Goal: Information Seeking & Learning: Learn about a topic

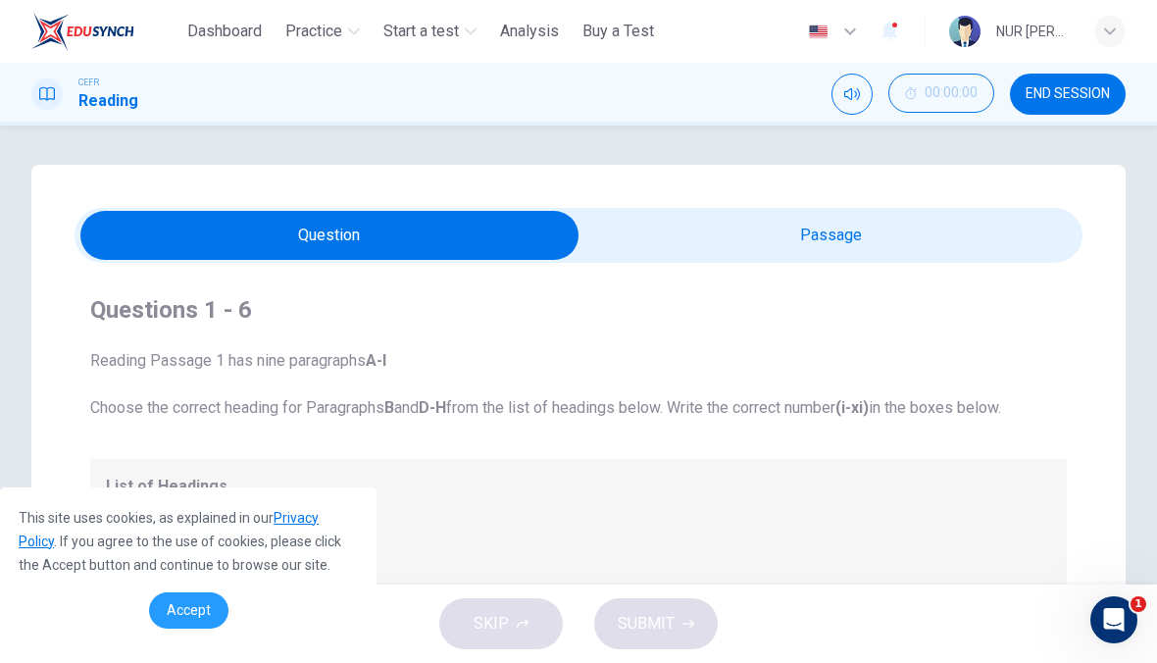
click at [161, 607] on link "Accept" at bounding box center [188, 610] width 79 height 36
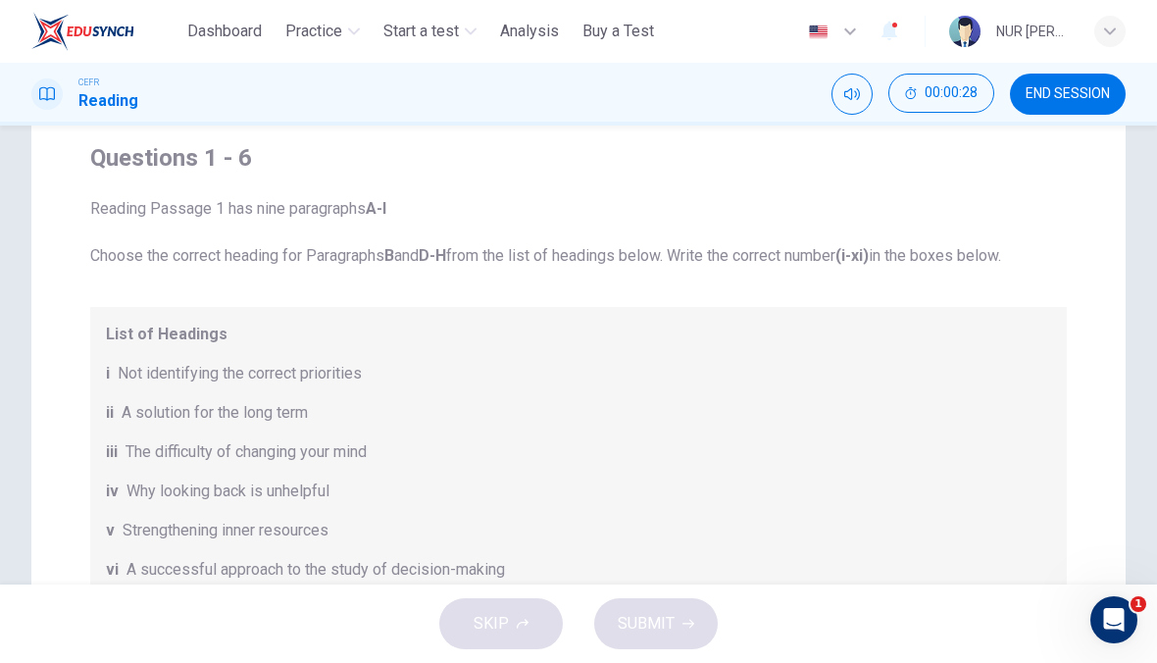
scroll to position [144, 0]
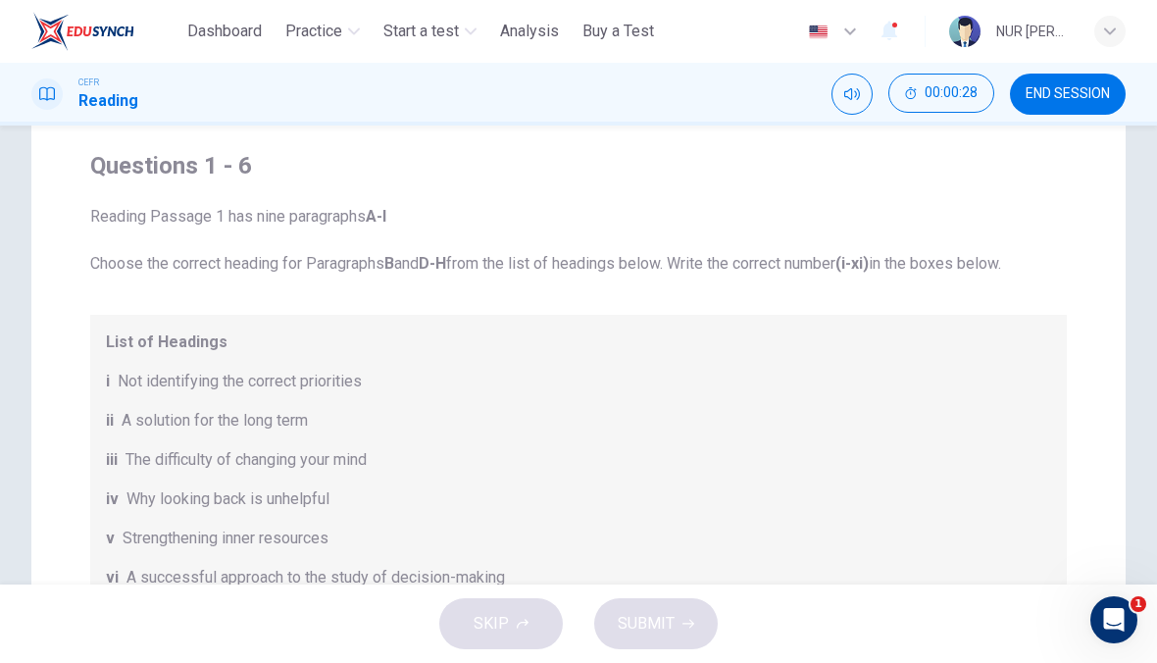
click at [1074, 104] on button "END SESSION" at bounding box center [1068, 94] width 116 height 41
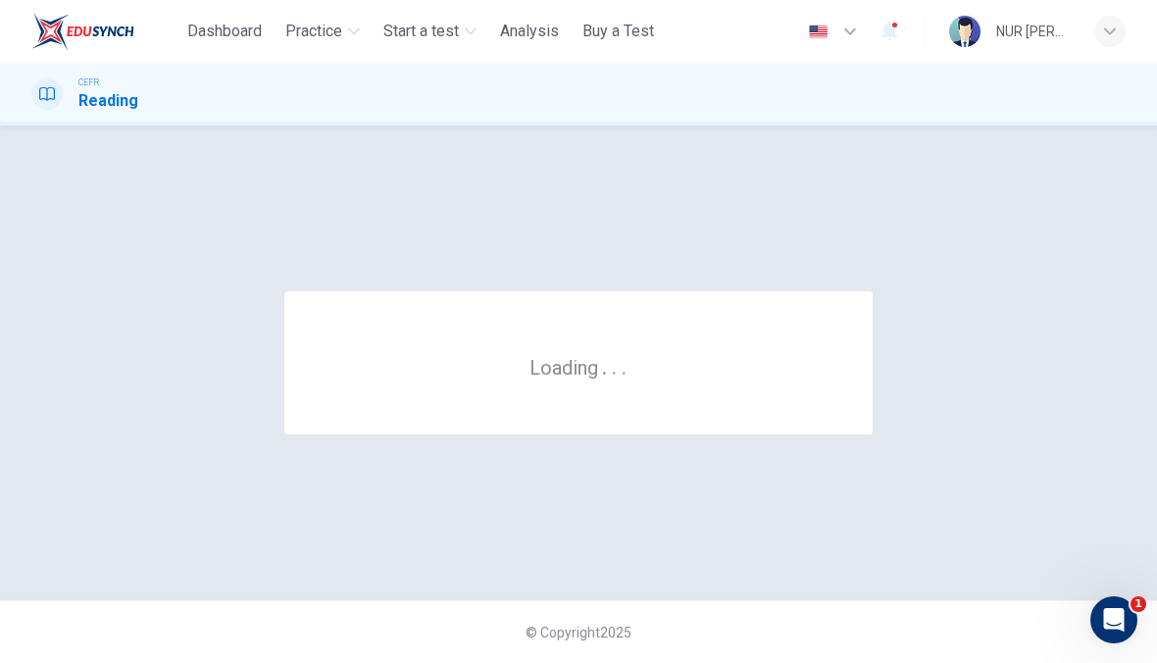
scroll to position [0, 0]
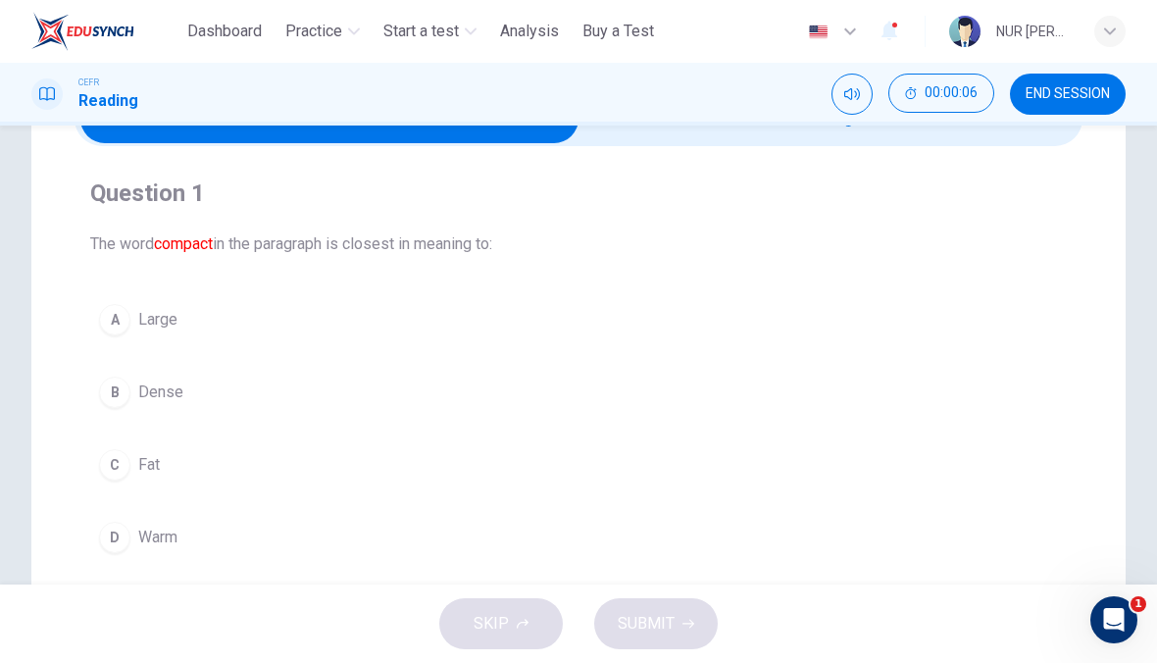
scroll to position [83, 0]
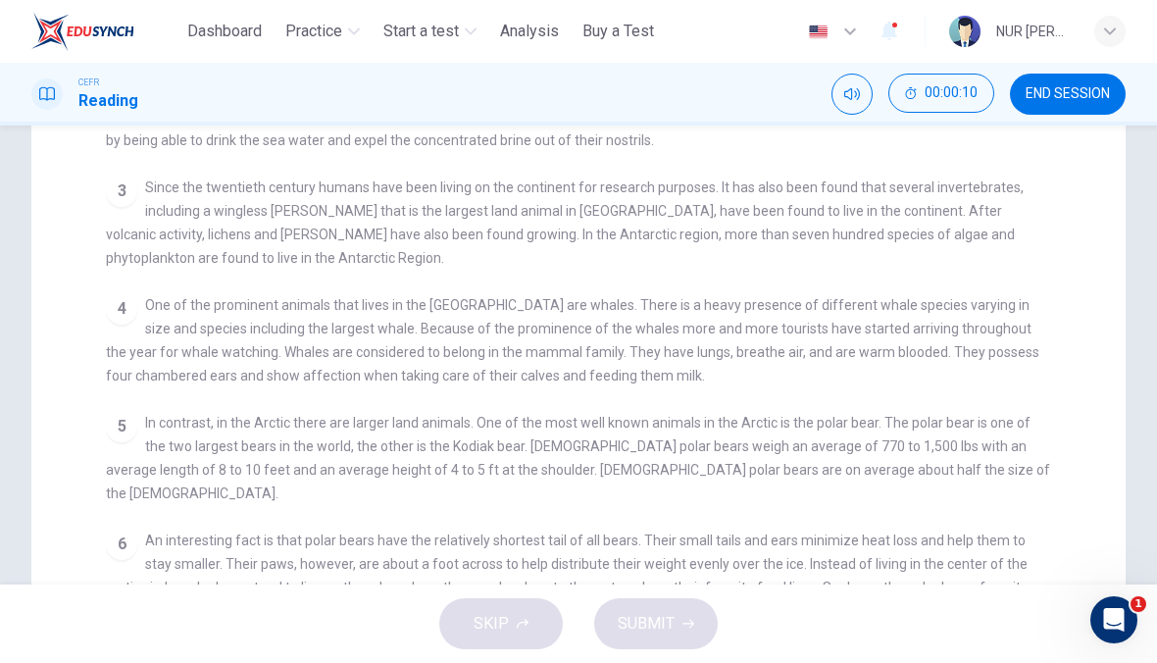
click at [675, 477] on div "5 In contrast, in the Arctic there are larger land animals. One of the most wel…" at bounding box center [579, 458] width 946 height 94
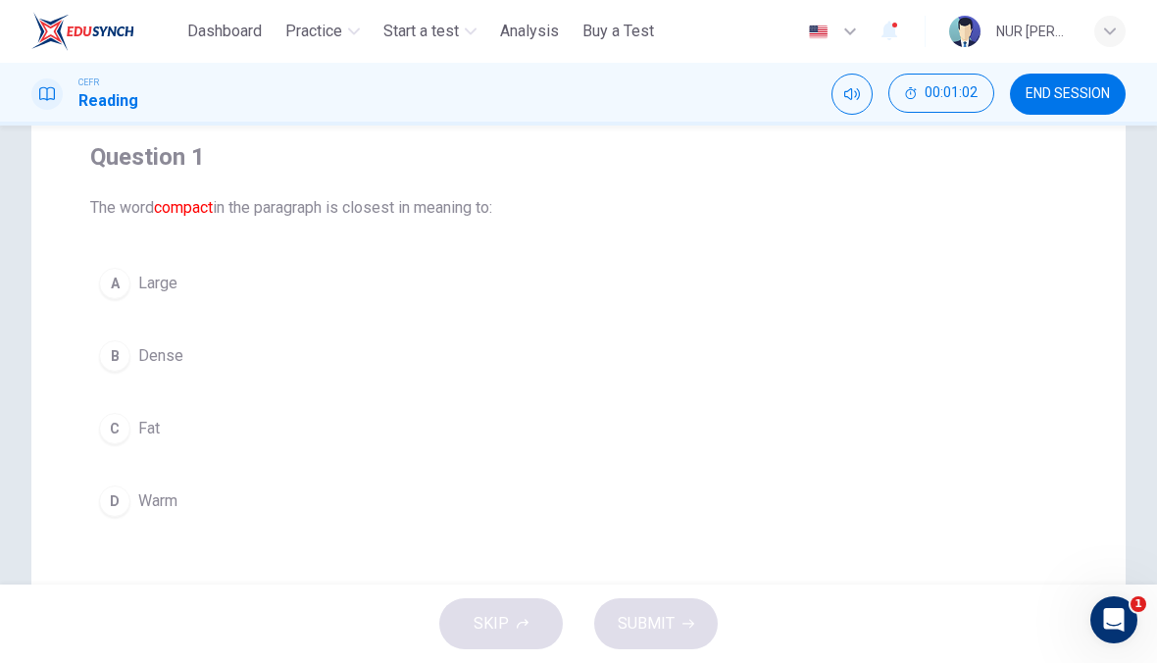
scroll to position [176, 0]
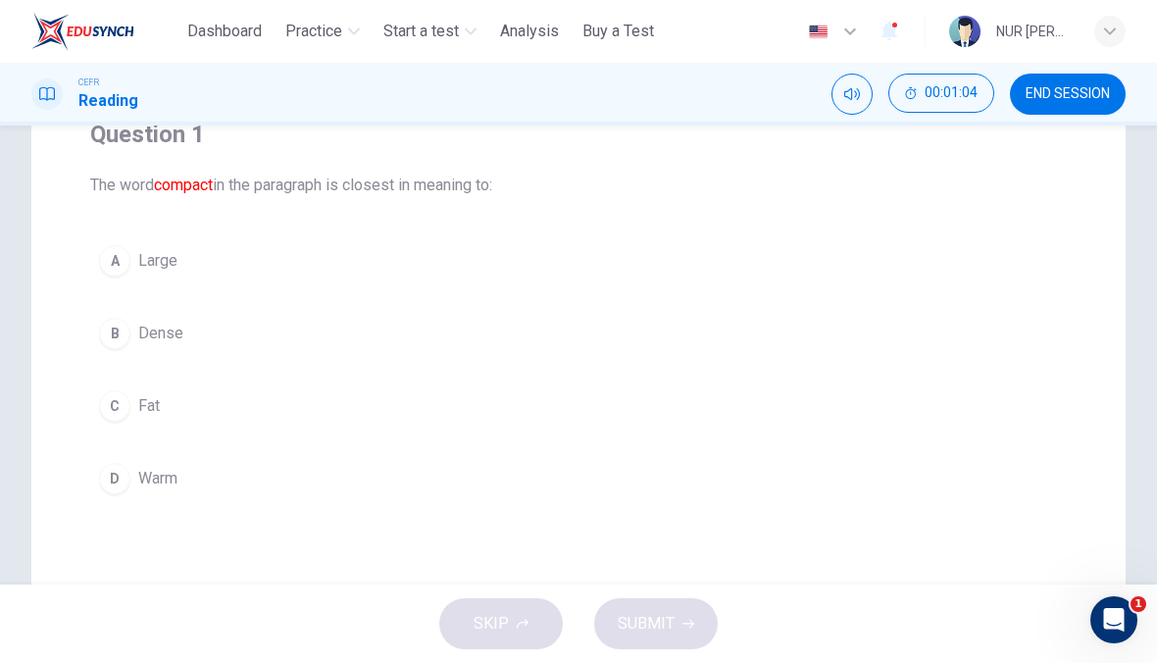
click at [180, 352] on button "B Dense" at bounding box center [578, 333] width 977 height 49
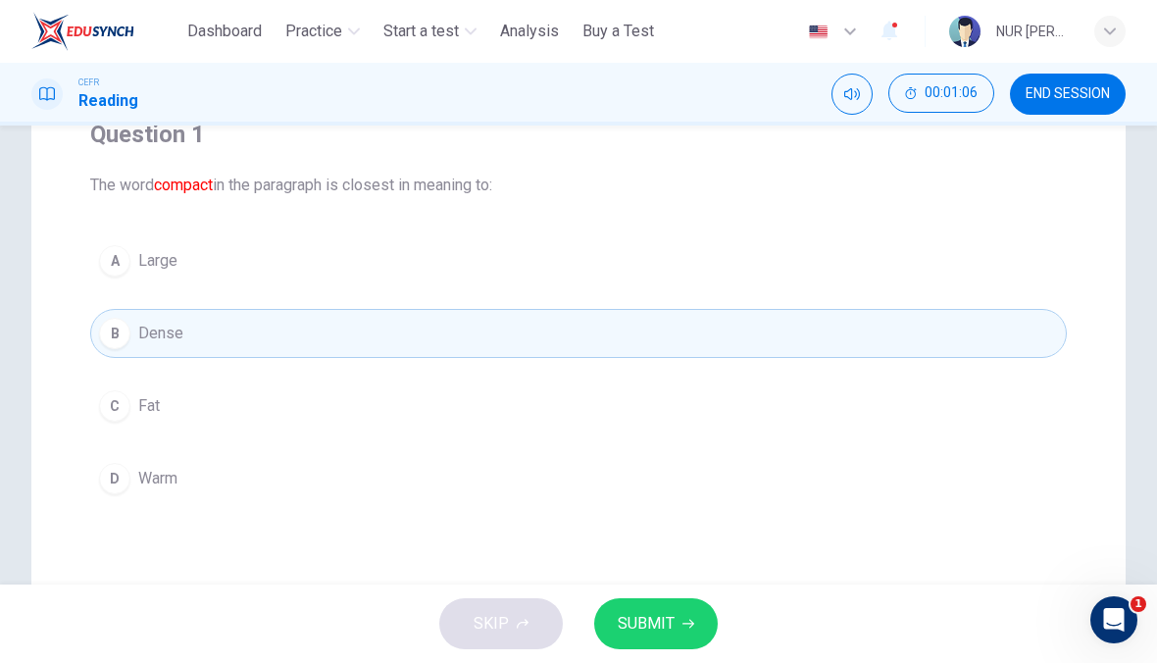
click at [677, 623] on button "SUBMIT" at bounding box center [656, 623] width 124 height 51
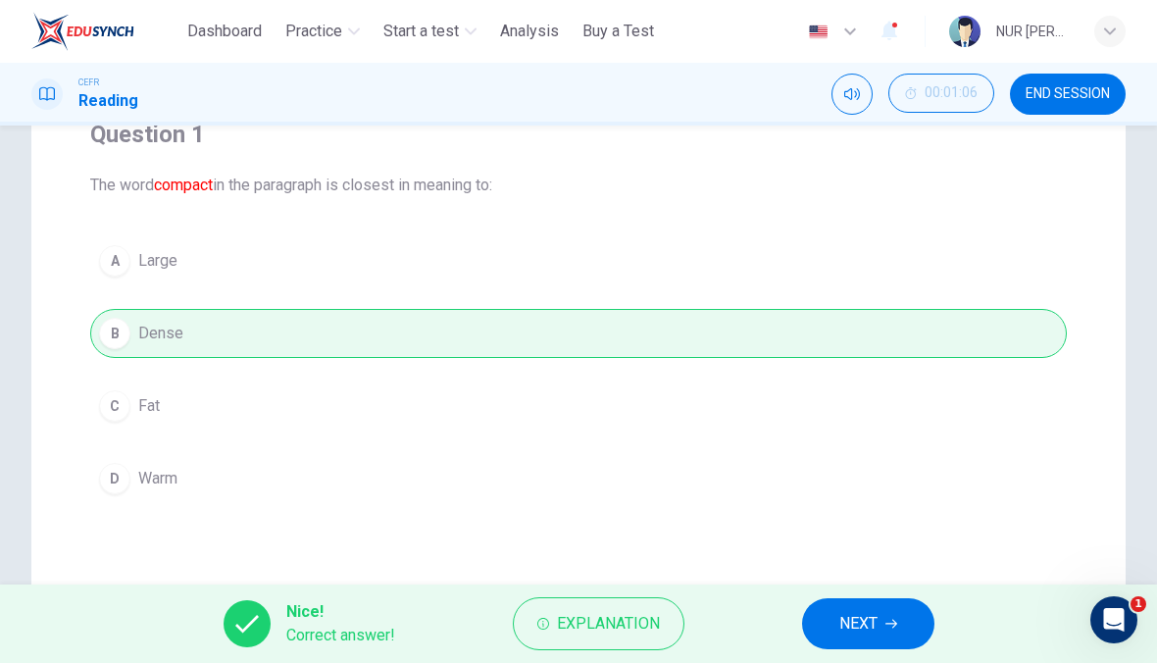
click at [892, 619] on icon "button" at bounding box center [891, 624] width 12 height 12
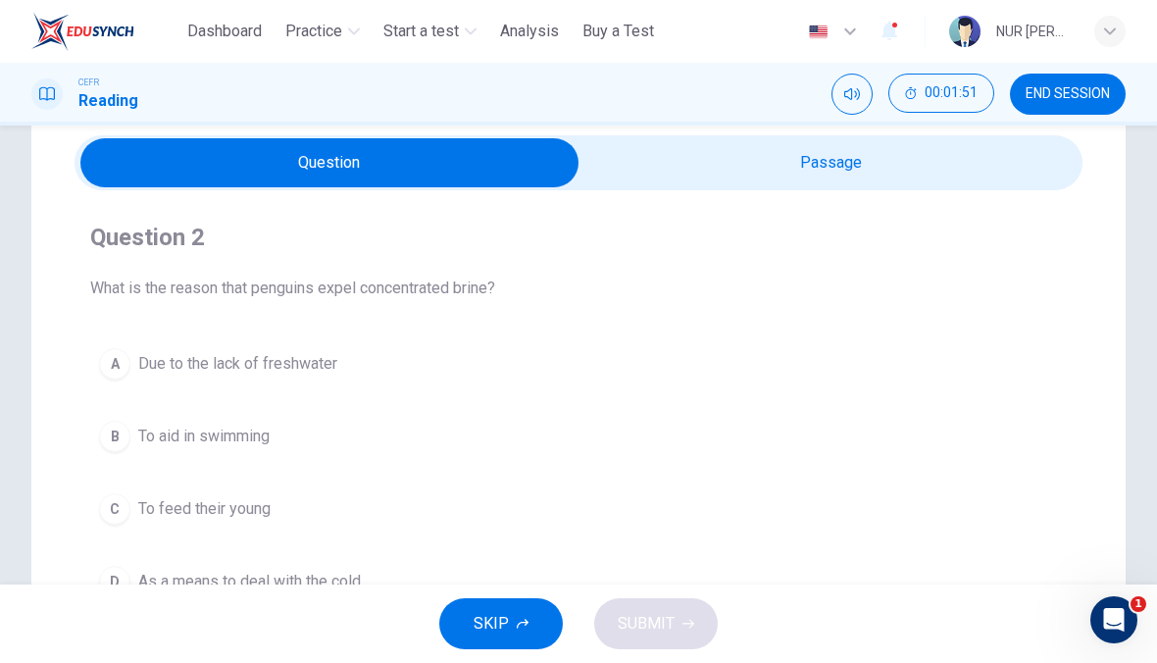
scroll to position [72, 0]
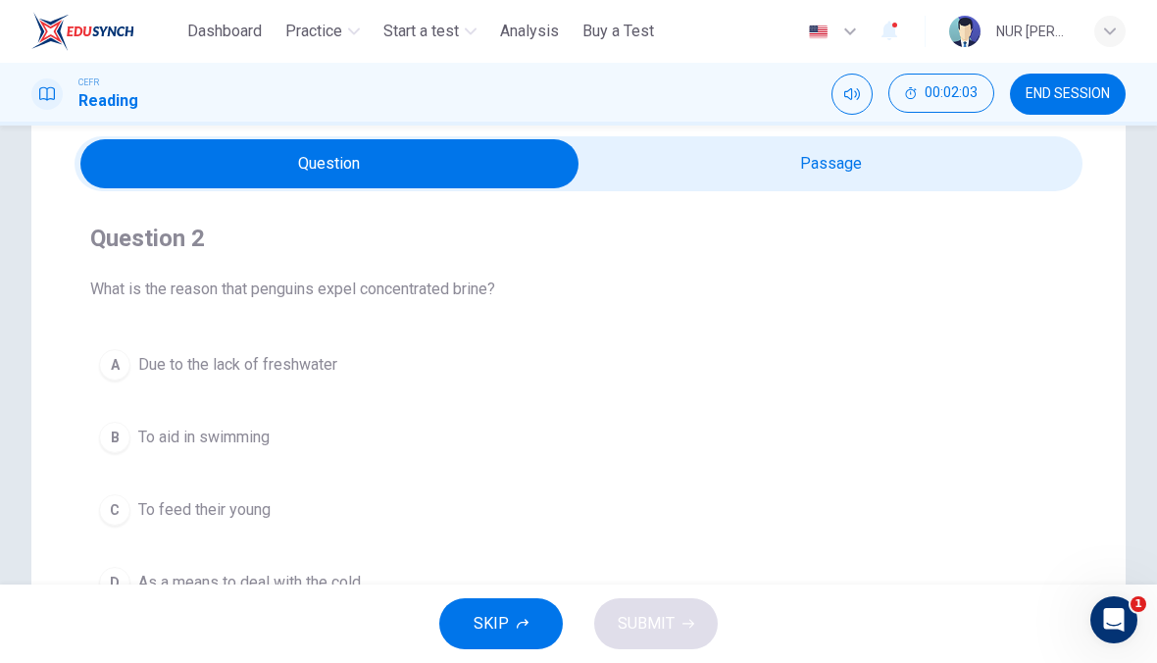
click at [180, 361] on span "Due to the lack of freshwater" at bounding box center [237, 365] width 199 height 24
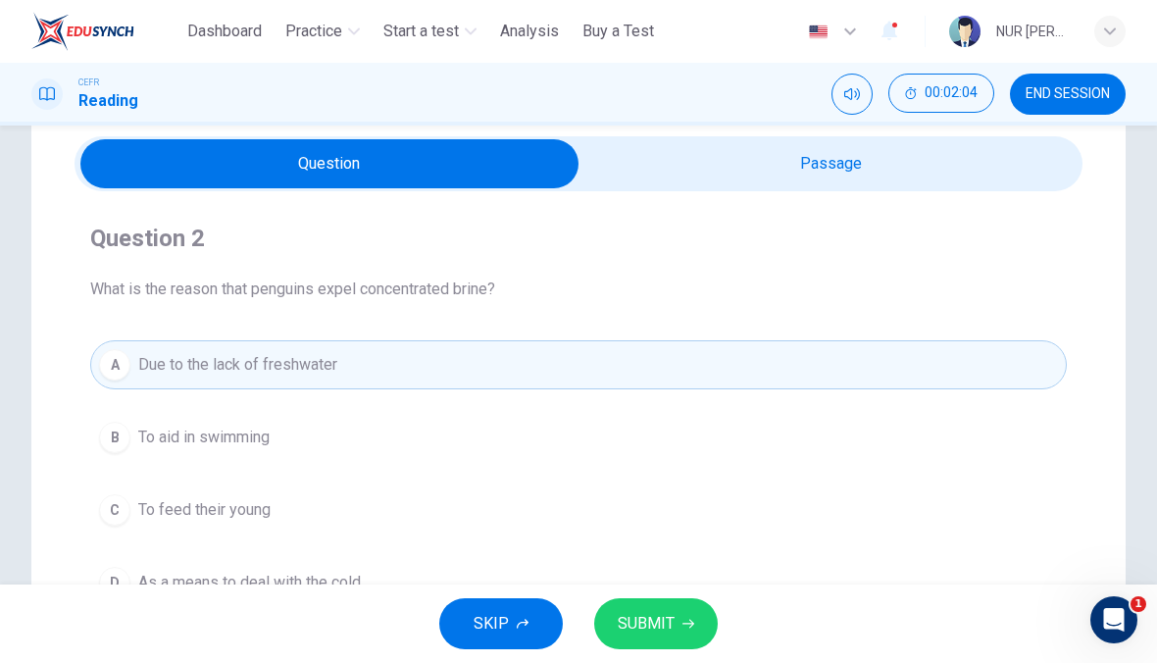
click at [691, 608] on button "SUBMIT" at bounding box center [656, 623] width 124 height 51
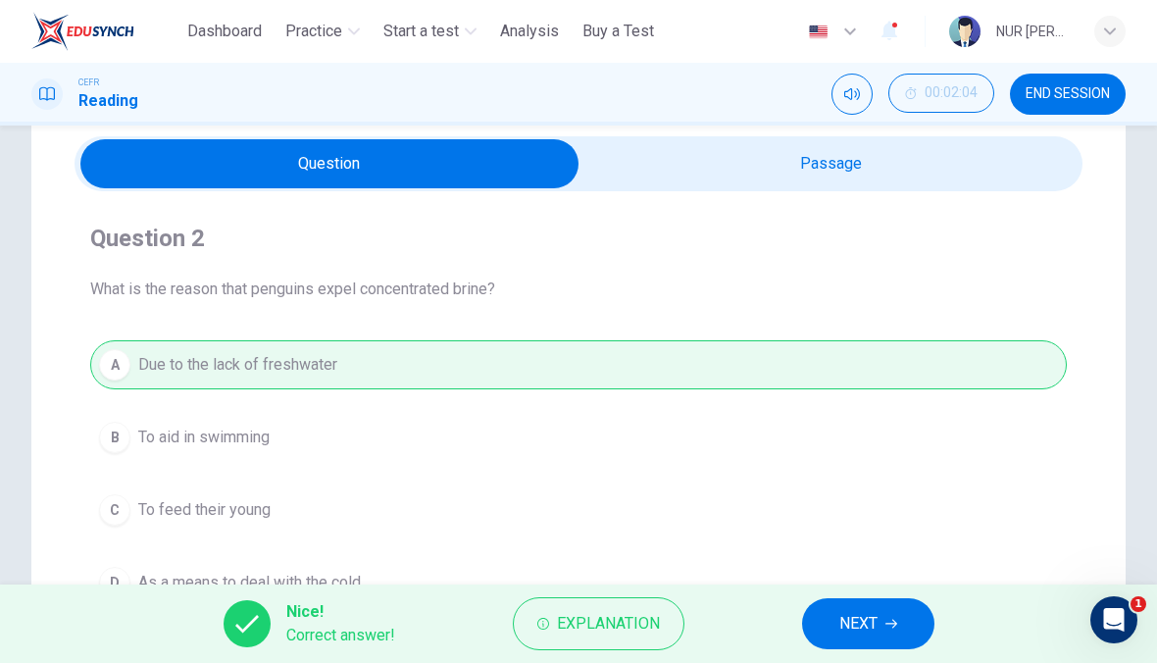
click at [827, 622] on button "NEXT" at bounding box center [868, 623] width 132 height 51
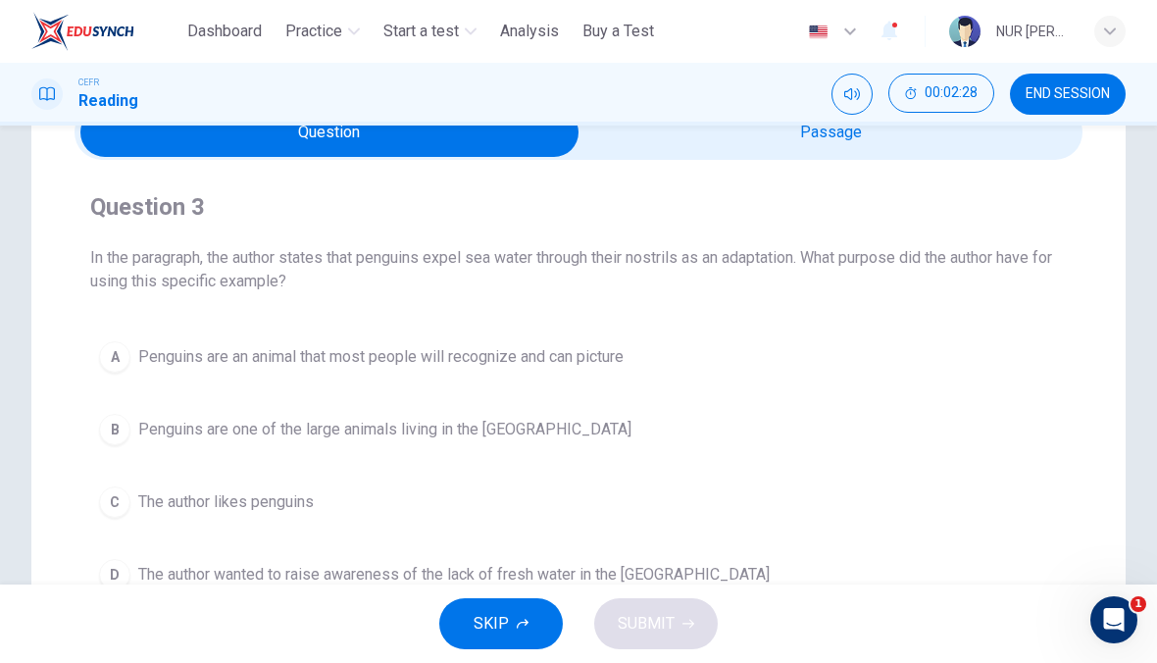
scroll to position [174, 0]
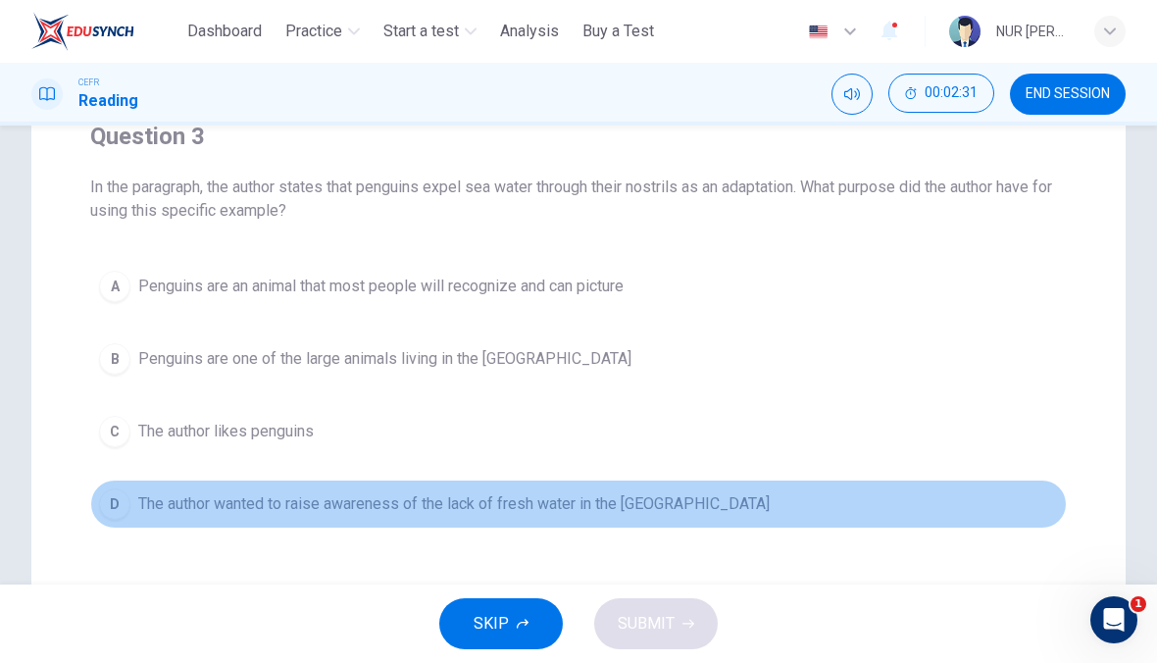
click at [202, 518] on button "D The author wanted to raise awareness of the lack of fresh water in the Antarc…" at bounding box center [578, 503] width 977 height 49
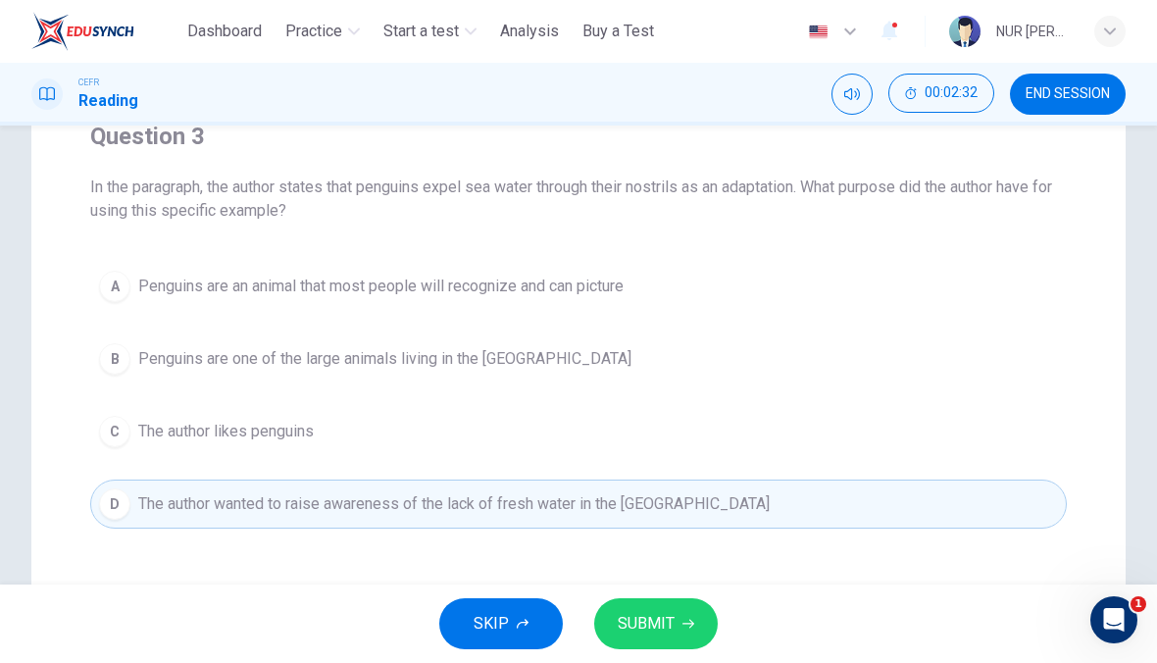
click at [642, 625] on span "SUBMIT" at bounding box center [646, 623] width 57 height 27
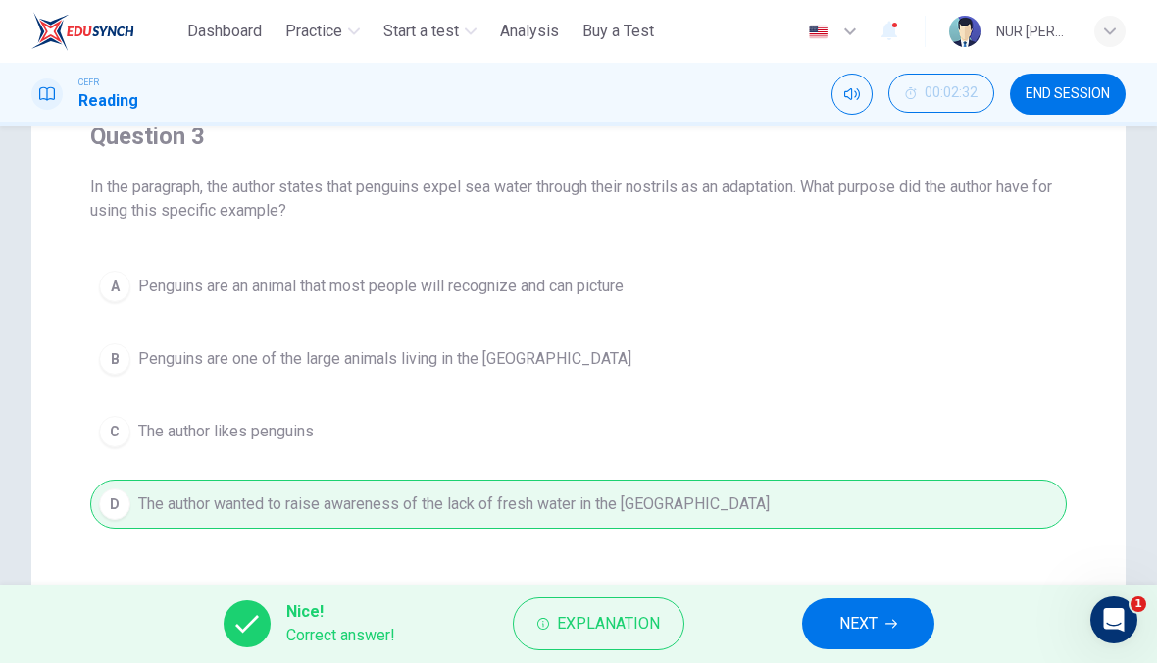
click at [844, 621] on span "NEXT" at bounding box center [858, 623] width 38 height 27
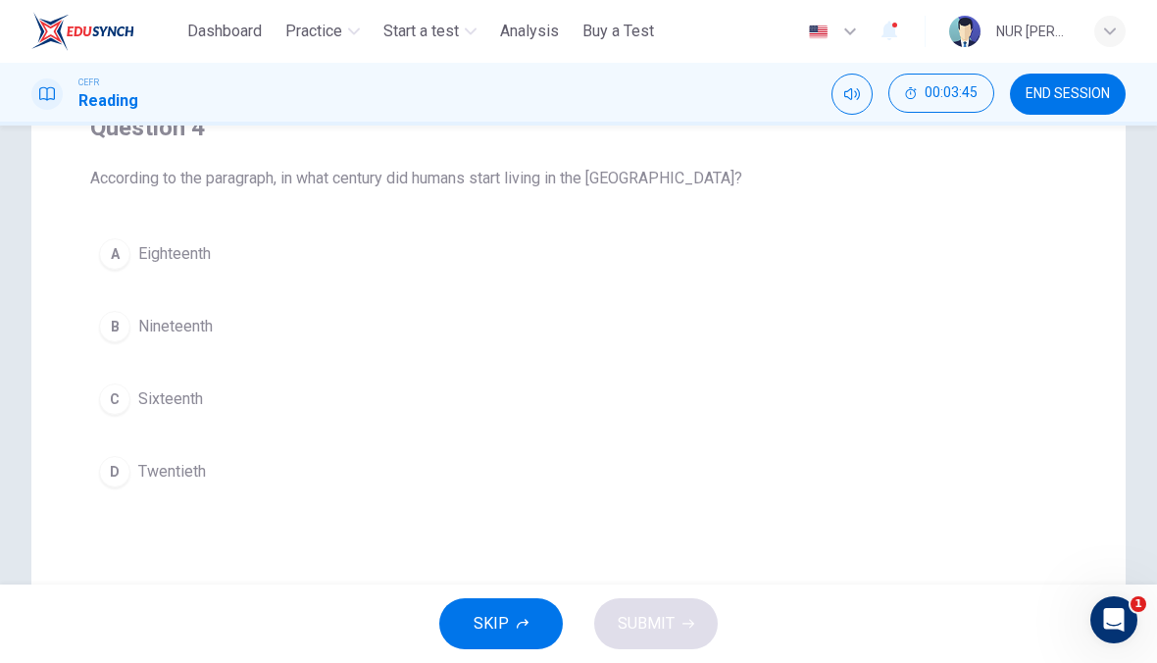
scroll to position [182, 0]
click at [150, 457] on button "D Twentieth" at bounding box center [578, 471] width 977 height 49
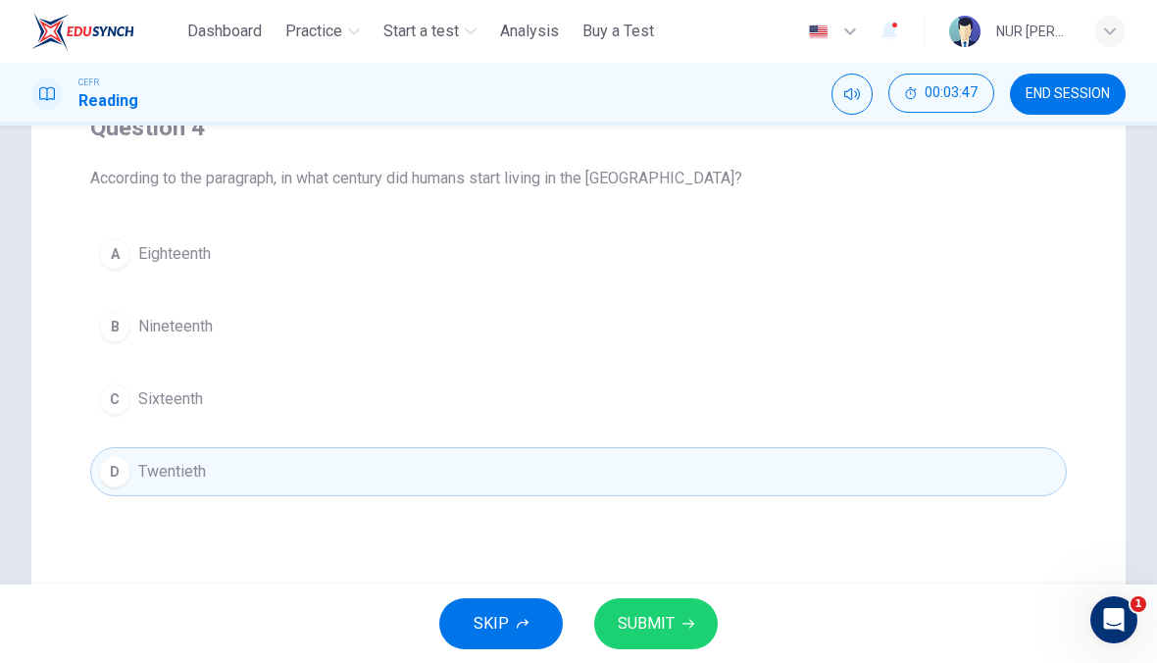
click at [642, 629] on span "SUBMIT" at bounding box center [646, 623] width 57 height 27
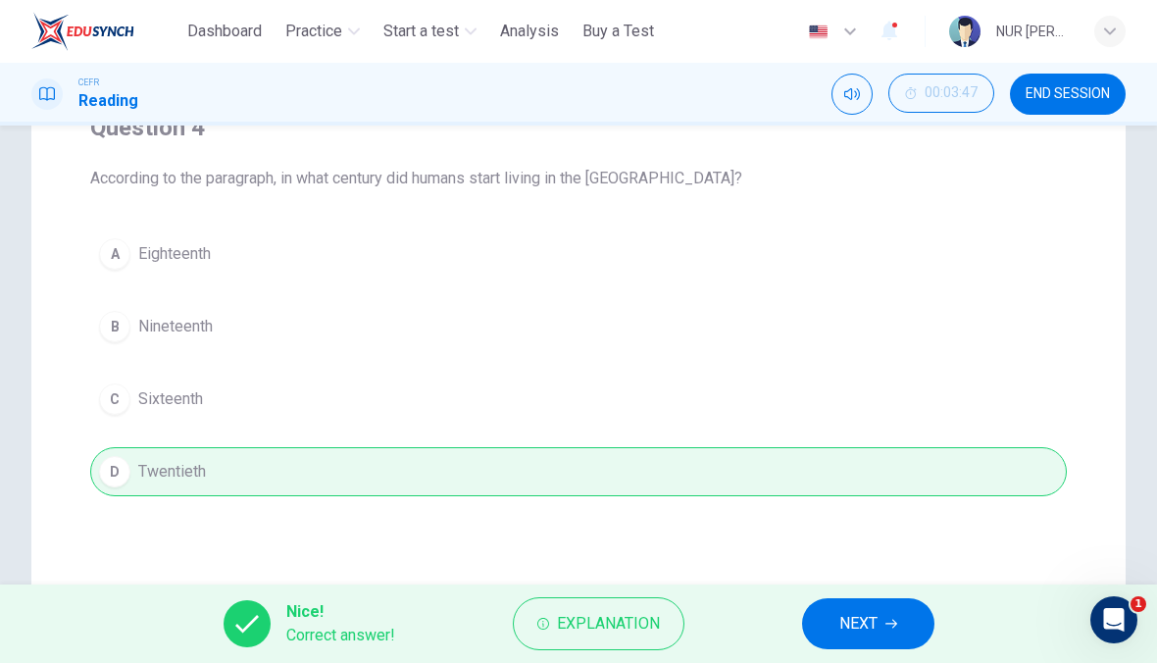
click at [829, 616] on button "NEXT" at bounding box center [868, 623] width 132 height 51
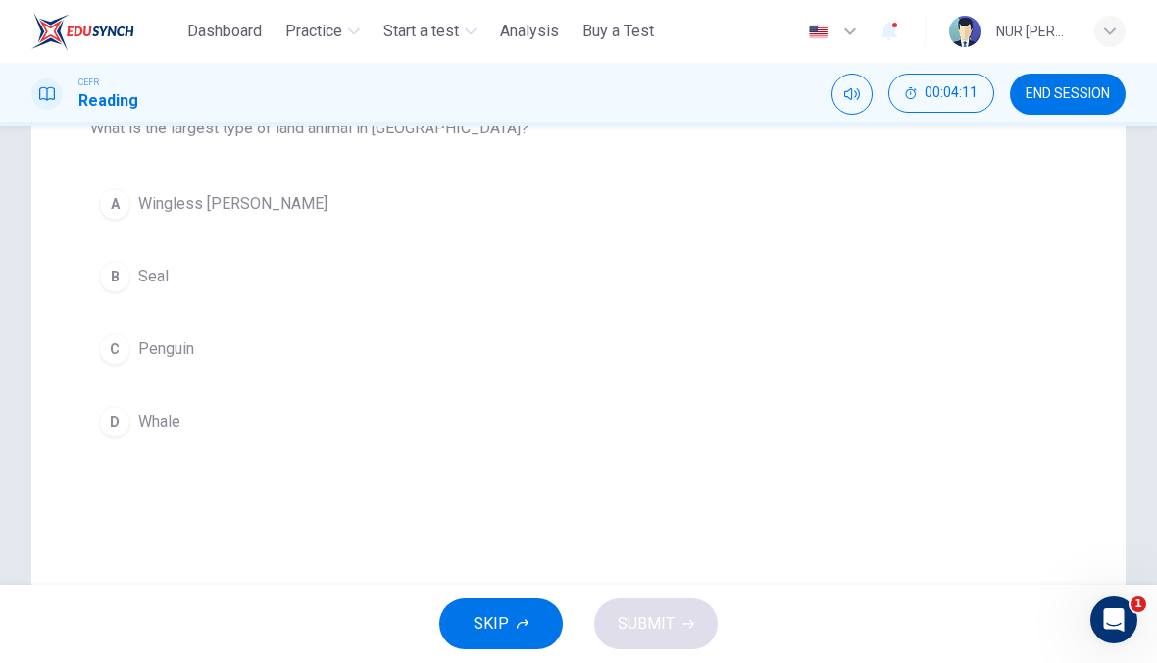
scroll to position [233, 0]
click at [220, 197] on span "Wingless midge" at bounding box center [232, 203] width 189 height 24
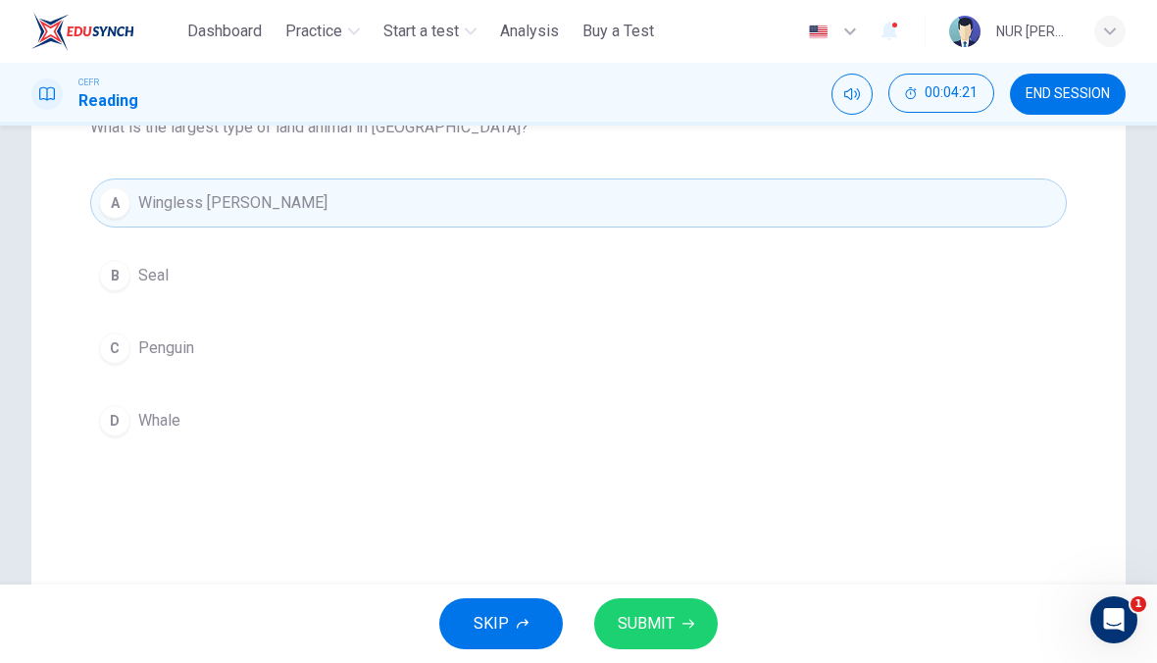
click at [649, 626] on span "SUBMIT" at bounding box center [646, 623] width 57 height 27
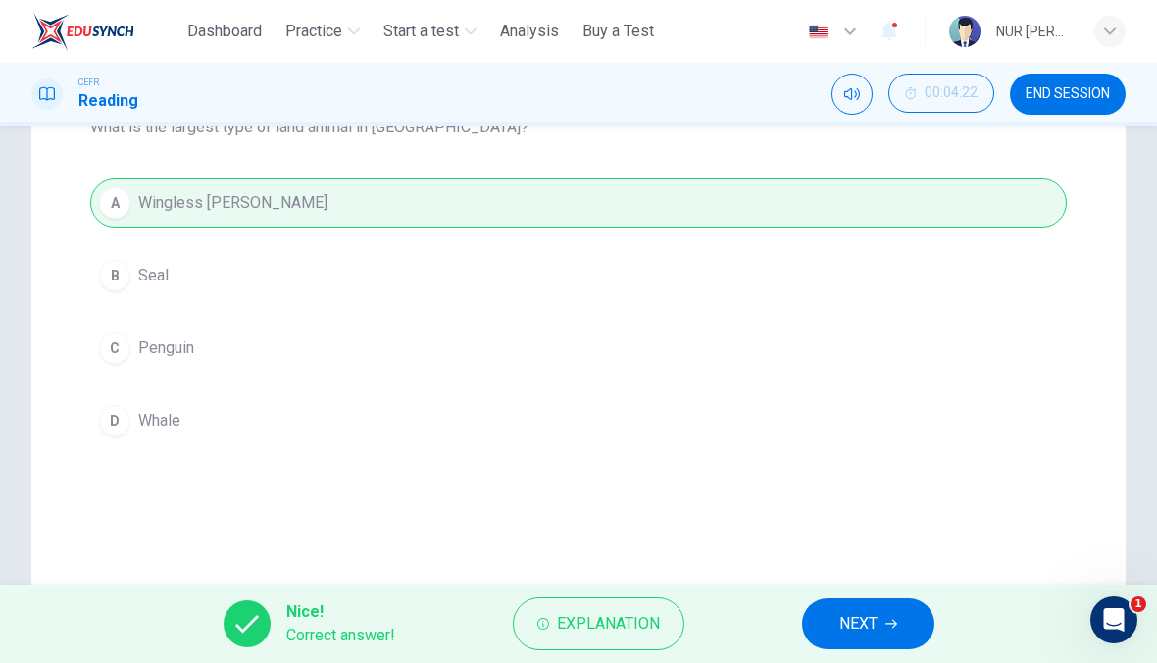
click at [872, 632] on span "NEXT" at bounding box center [858, 623] width 38 height 27
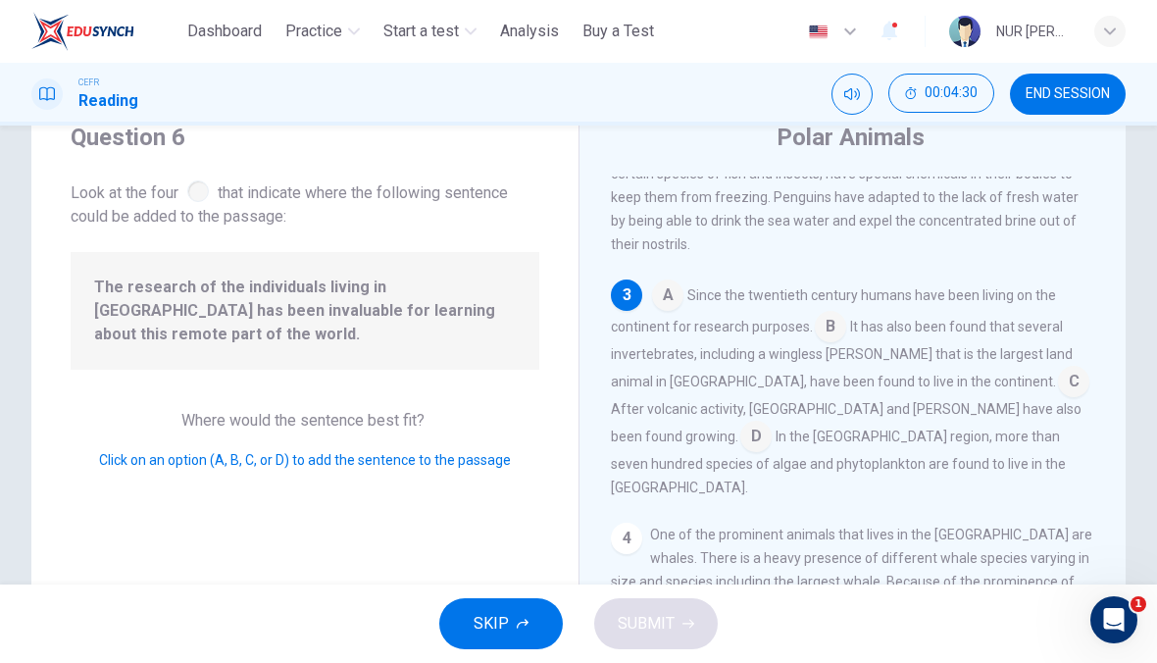
scroll to position [267, 0]
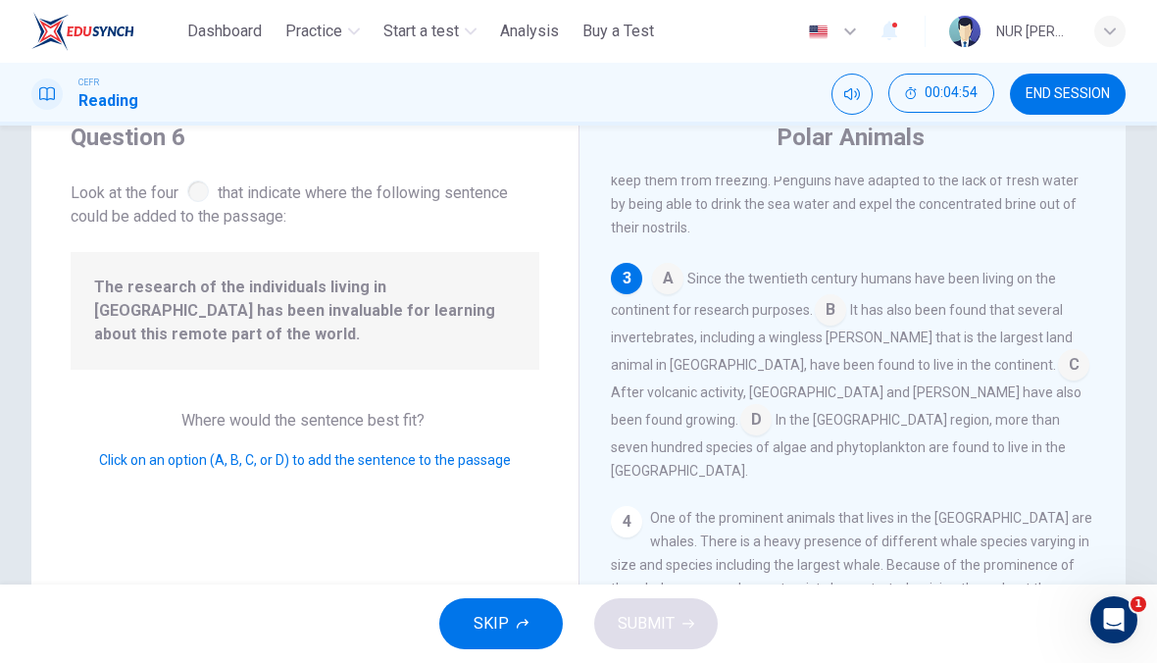
click at [822, 301] on input at bounding box center [830, 311] width 31 height 31
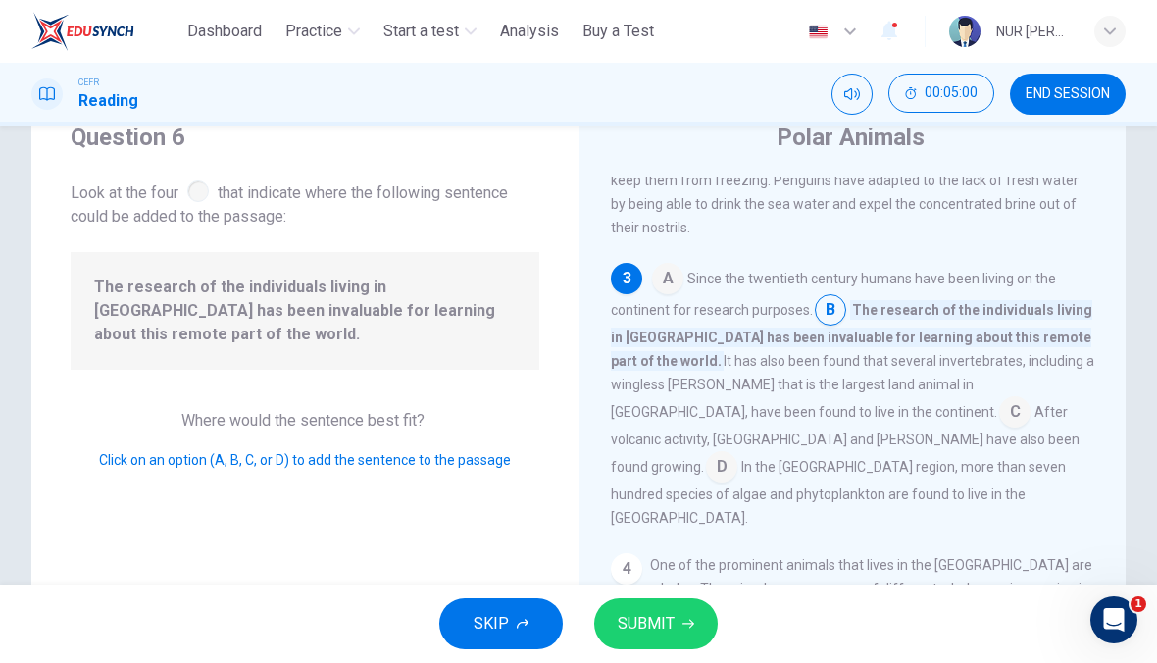
click at [630, 628] on span "SUBMIT" at bounding box center [646, 623] width 57 height 27
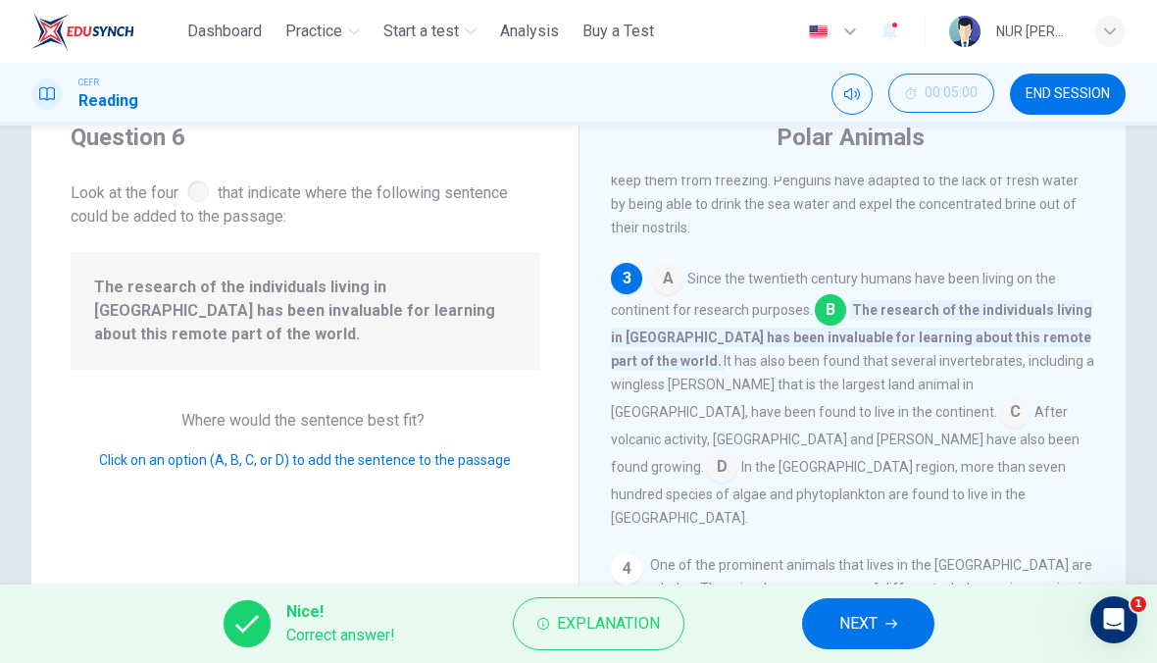
click at [846, 621] on span "NEXT" at bounding box center [858, 623] width 38 height 27
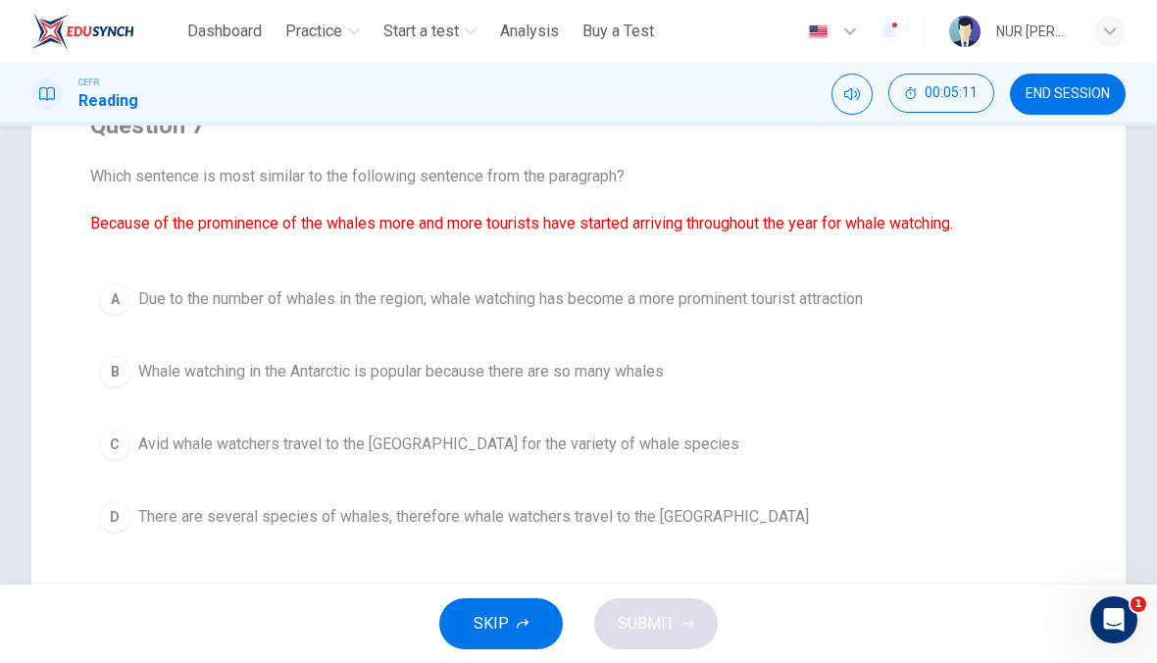
scroll to position [205, 0]
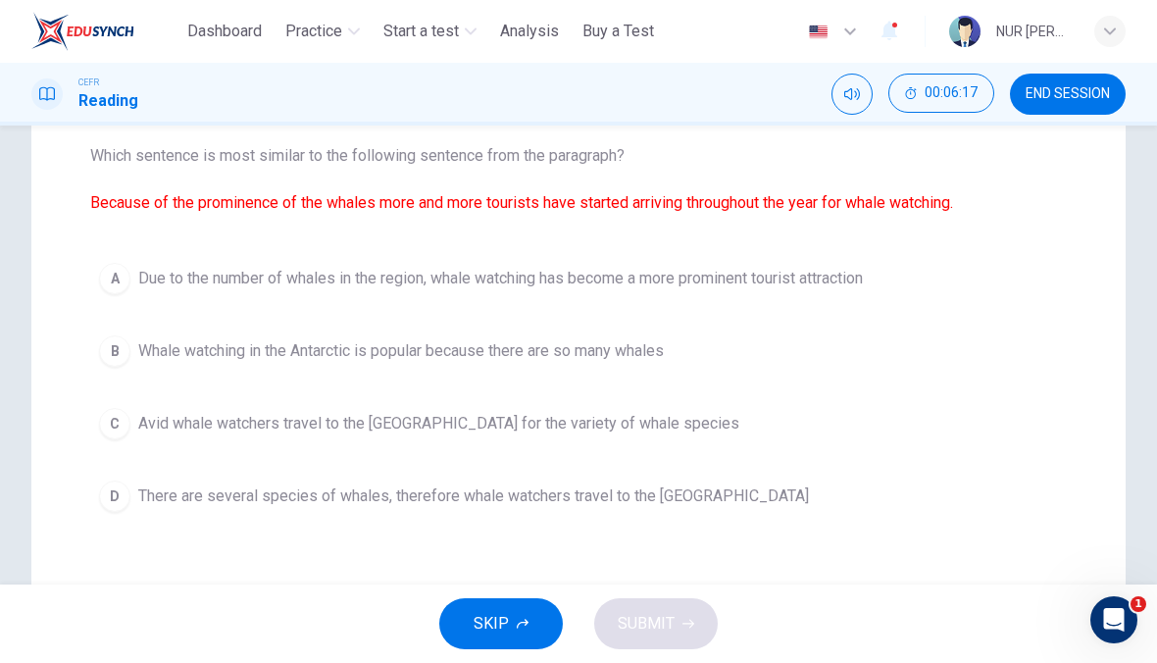
click at [863, 283] on span "Due to the number of whales in the region, whale watching has become a more pro…" at bounding box center [500, 279] width 725 height 24
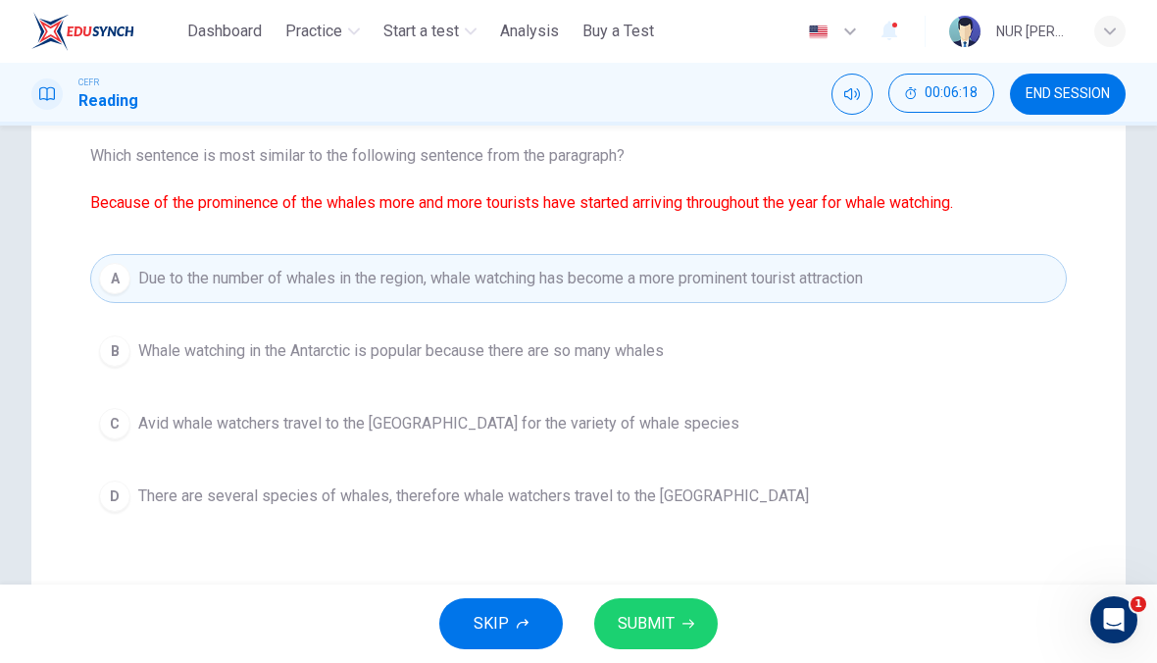
click at [673, 619] on span "SUBMIT" at bounding box center [646, 623] width 57 height 27
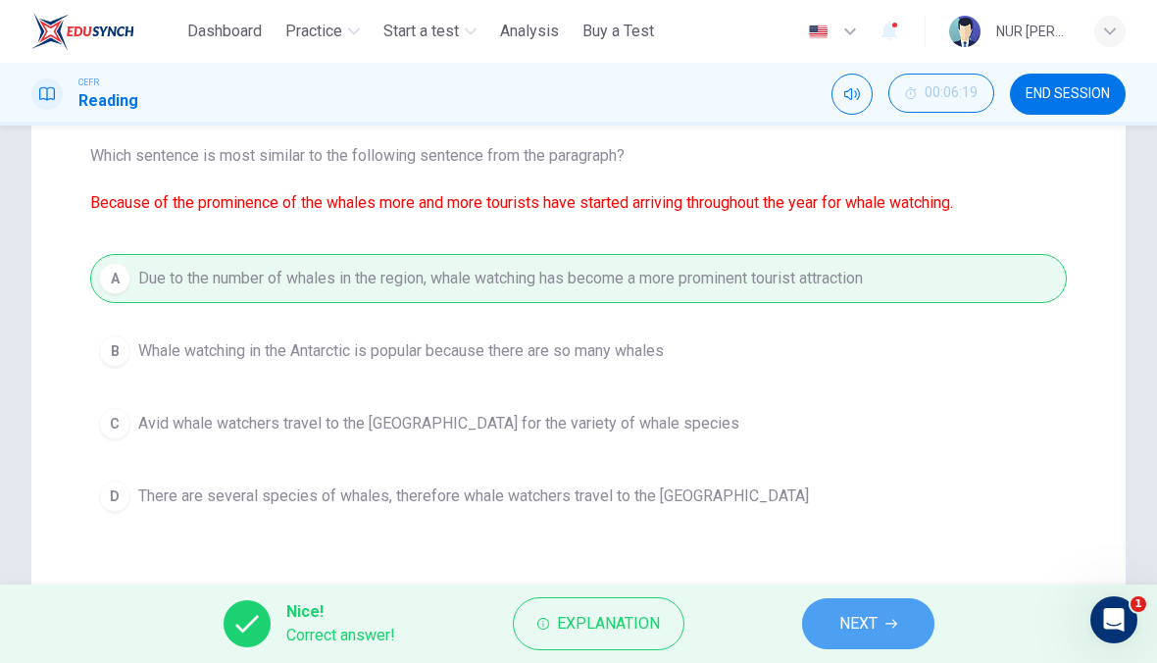
click at [856, 623] on span "NEXT" at bounding box center [858, 623] width 38 height 27
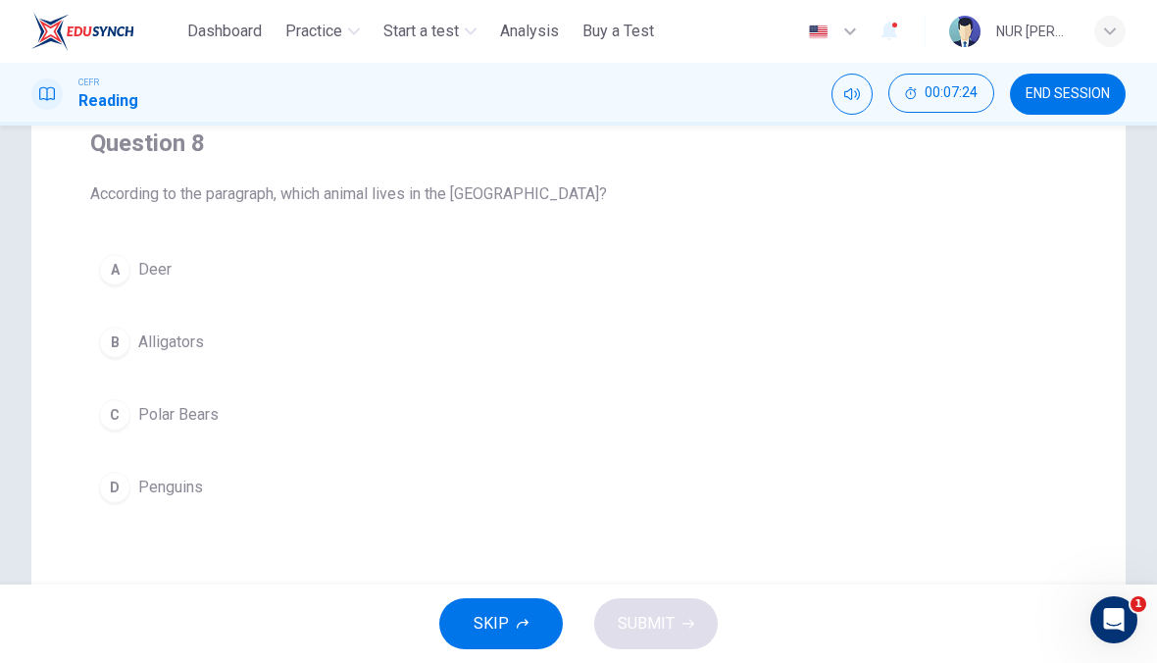
scroll to position [168, 0]
click at [476, 410] on button "C Polar Bears" at bounding box center [578, 413] width 977 height 49
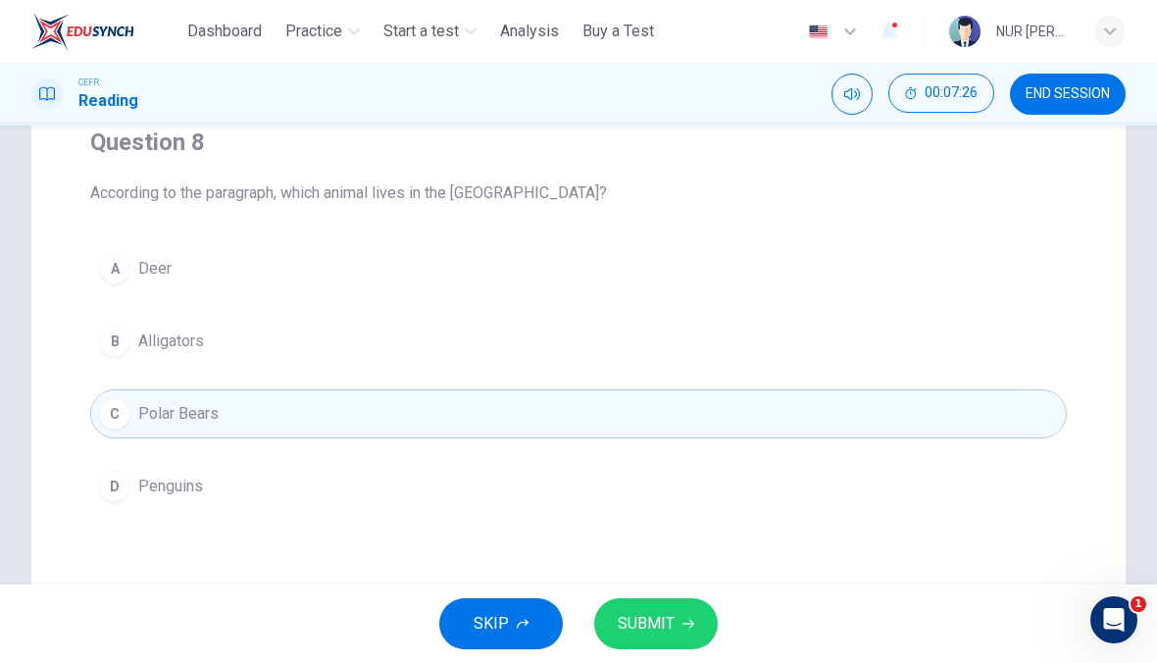
click at [684, 616] on button "SUBMIT" at bounding box center [656, 623] width 124 height 51
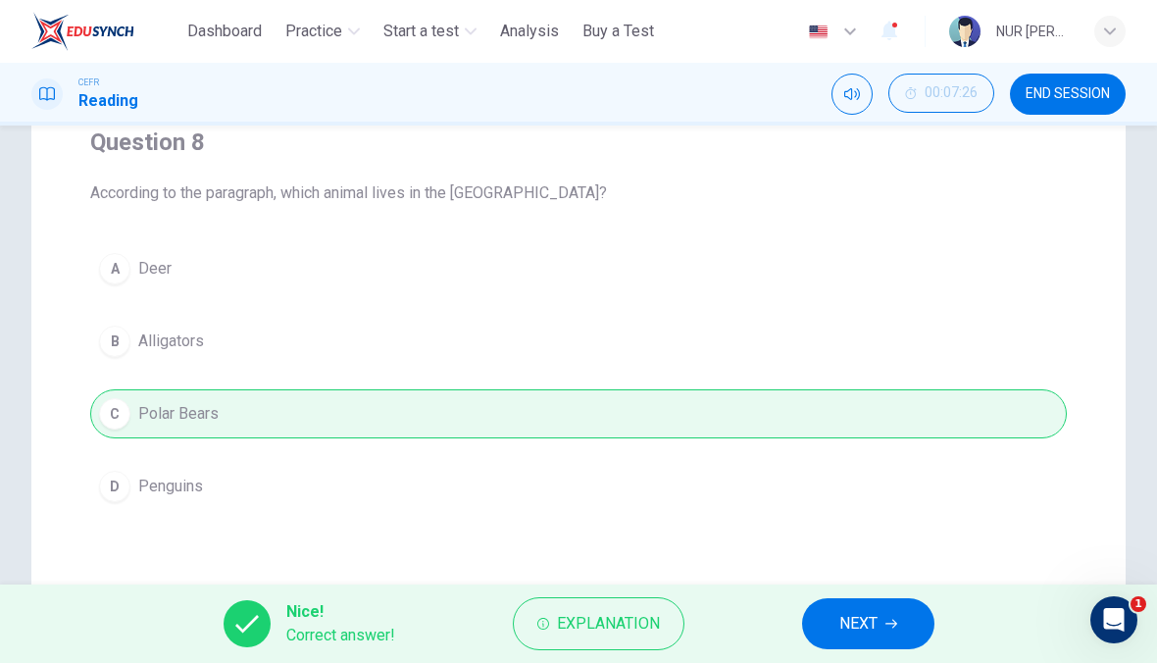
click at [882, 621] on button "NEXT" at bounding box center [868, 623] width 132 height 51
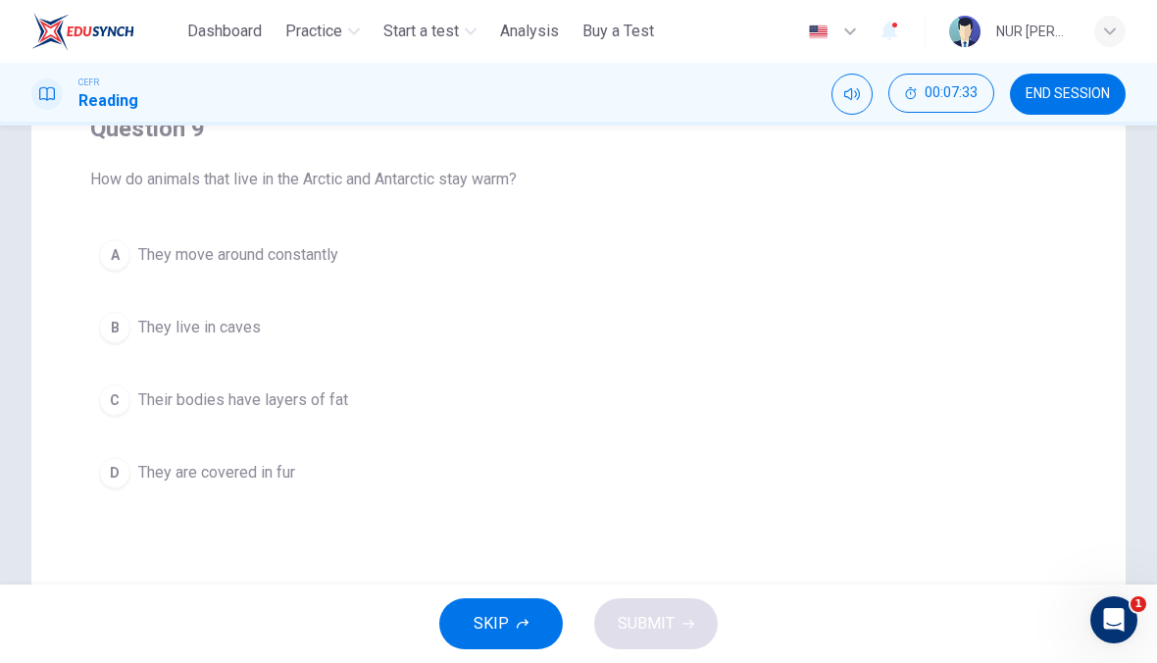
scroll to position [190, 0]
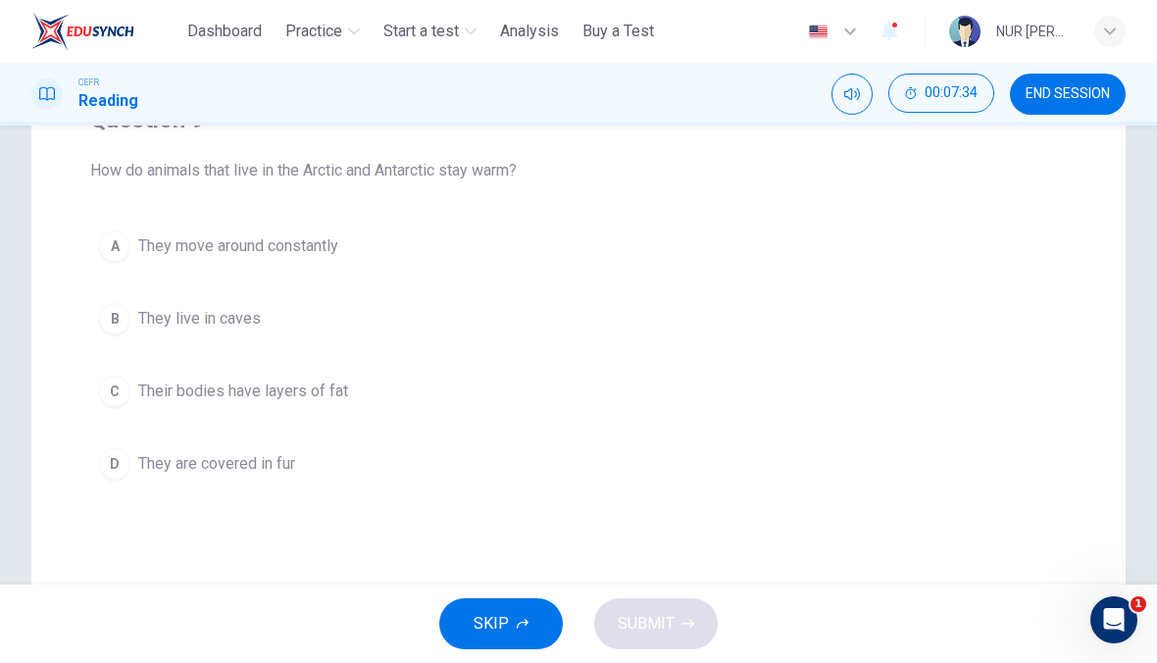
click at [781, 396] on button "C Their bodies have layers of fat" at bounding box center [578, 391] width 977 height 49
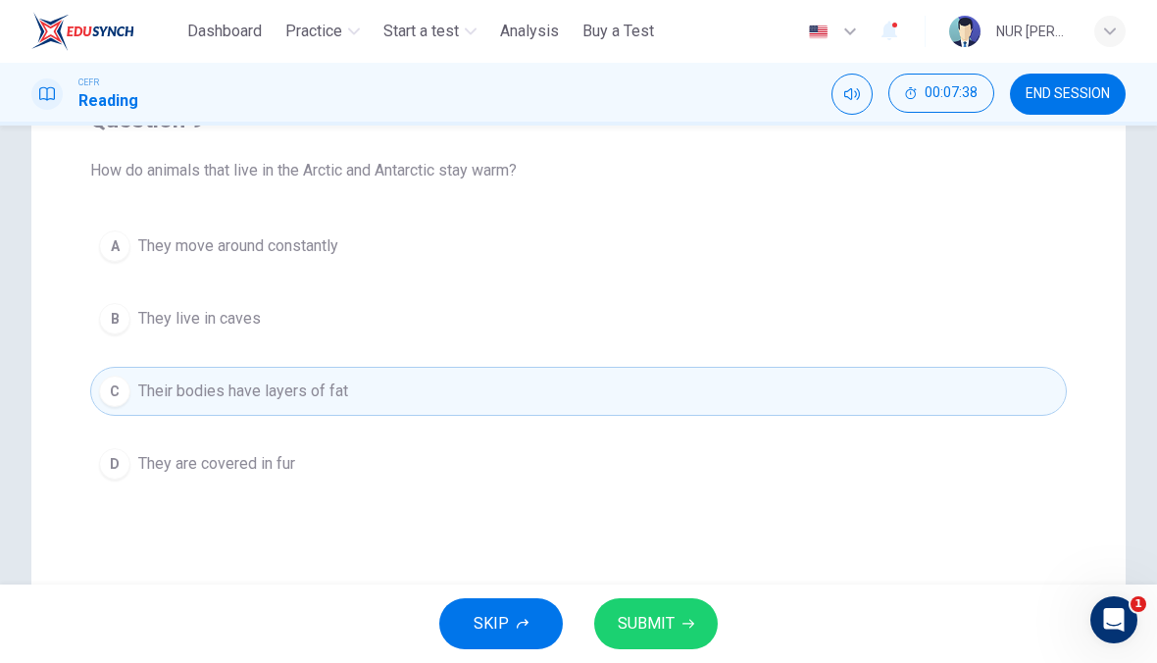
click at [669, 612] on span "SUBMIT" at bounding box center [646, 623] width 57 height 27
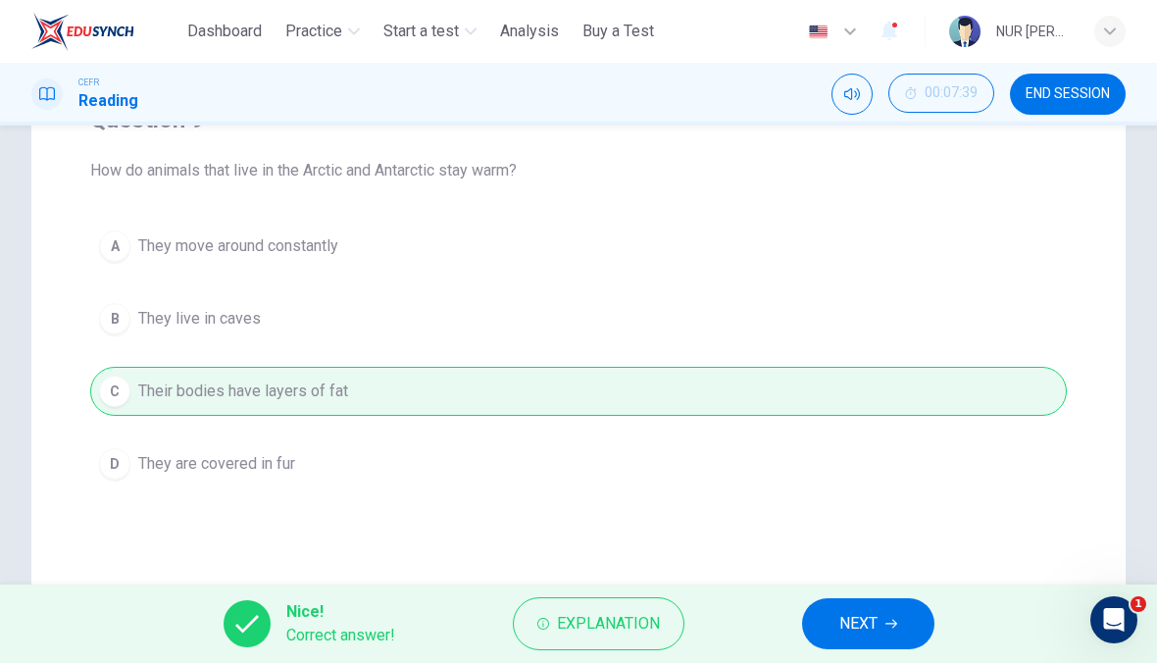
click at [844, 623] on span "NEXT" at bounding box center [858, 623] width 38 height 27
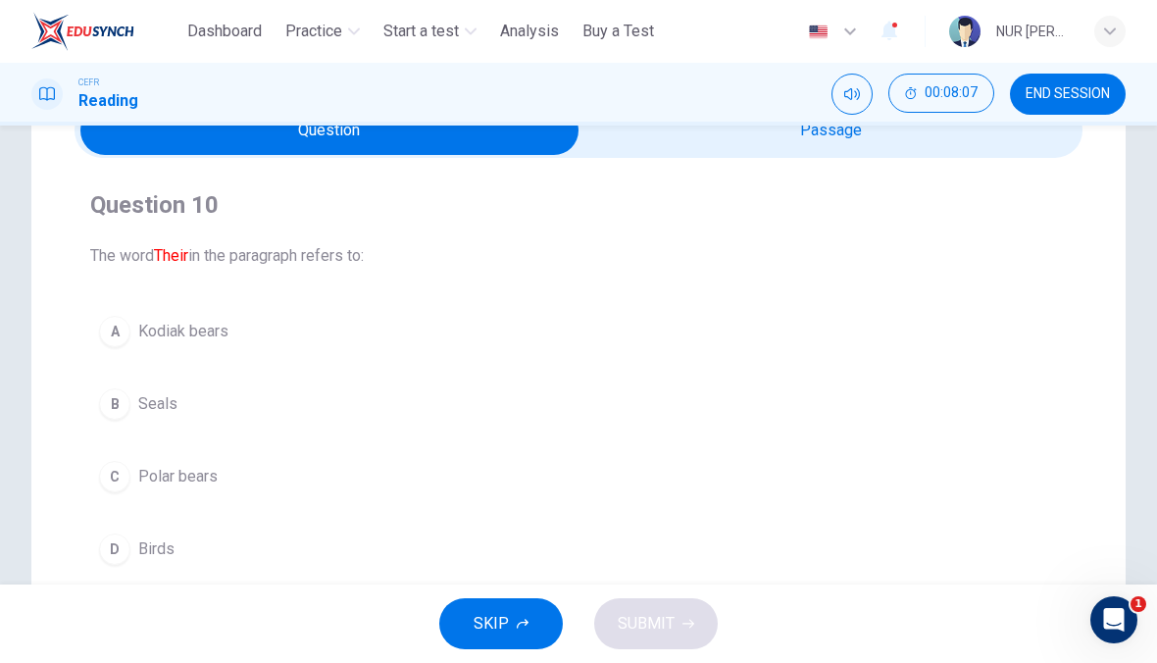
scroll to position [143, 0]
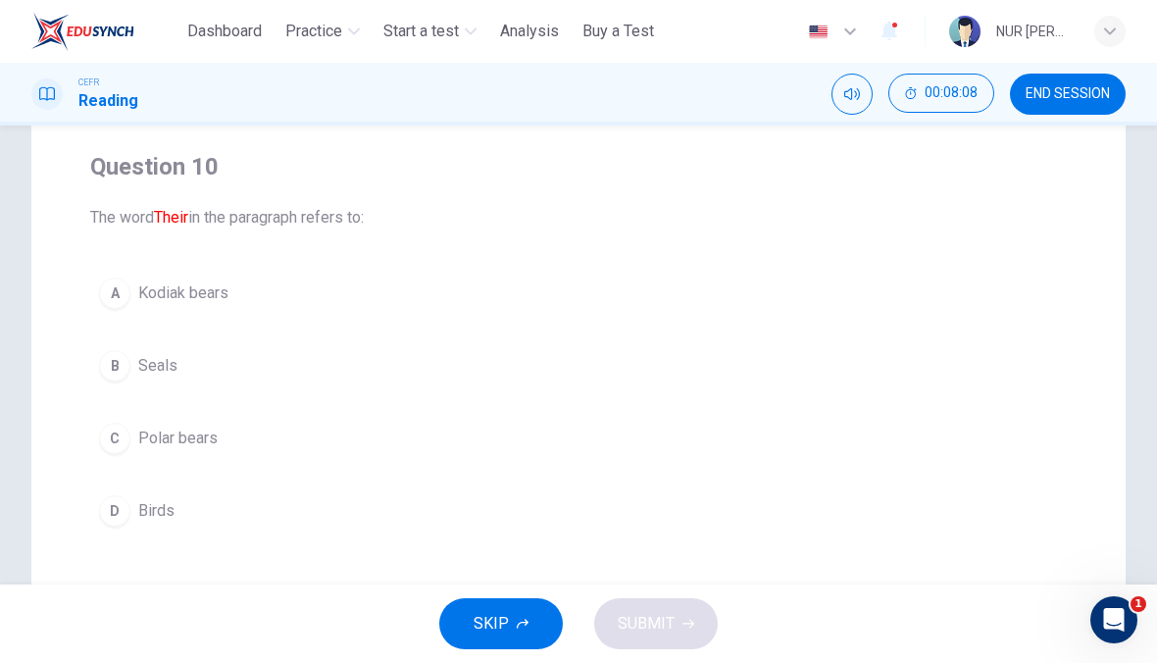
click at [626, 441] on button "C Polar bears" at bounding box center [578, 438] width 977 height 49
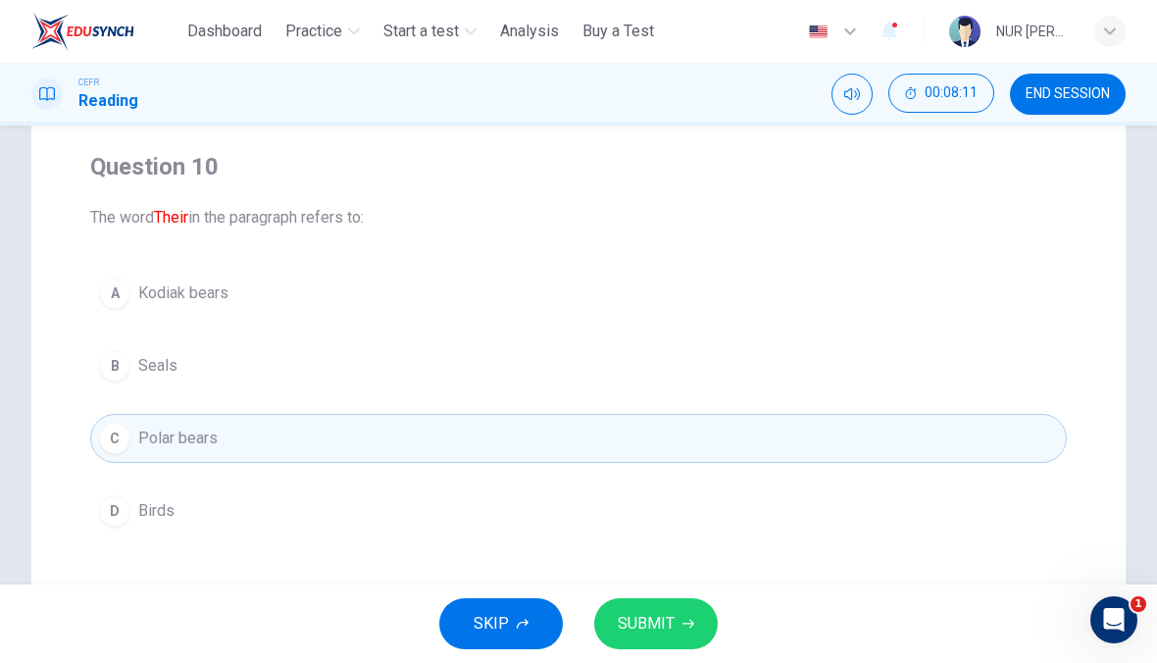
click at [673, 632] on span "SUBMIT" at bounding box center [646, 623] width 57 height 27
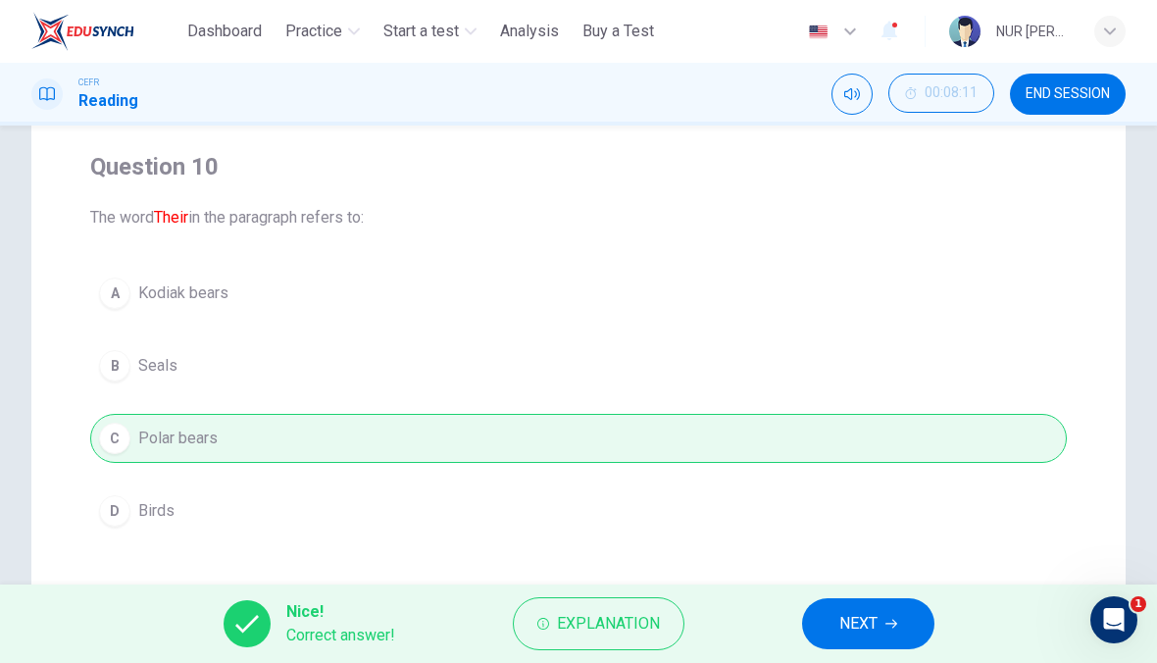
click at [870, 624] on span "NEXT" at bounding box center [858, 623] width 38 height 27
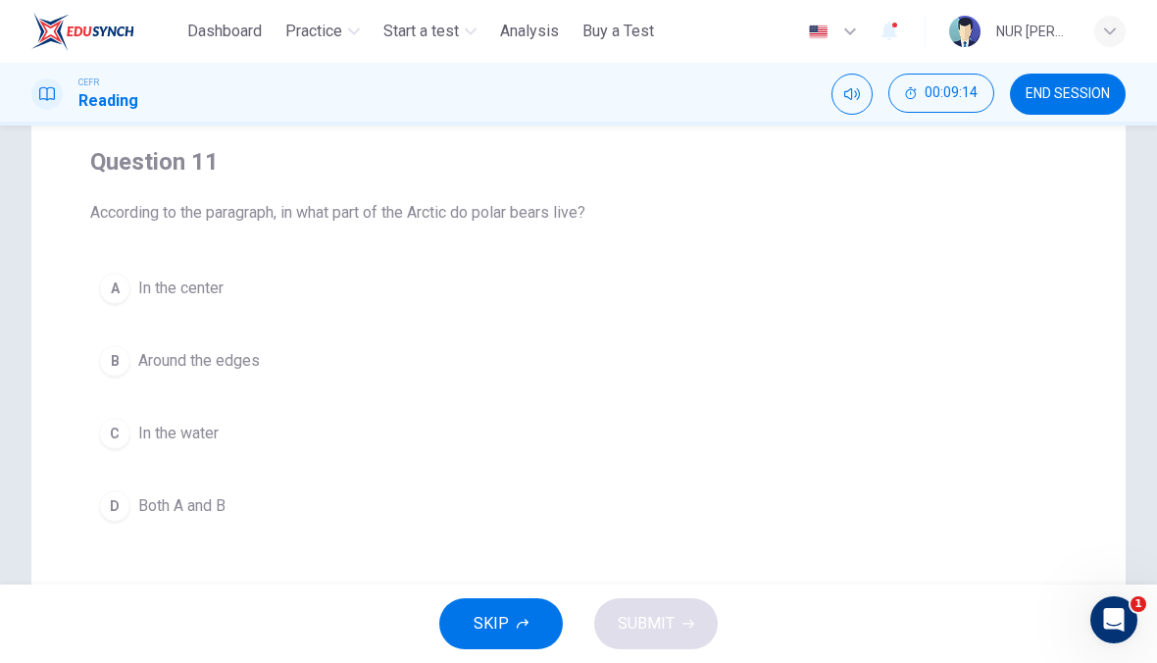
scroll to position [147, 0]
click at [832, 370] on button "B Around the edges" at bounding box center [578, 361] width 977 height 49
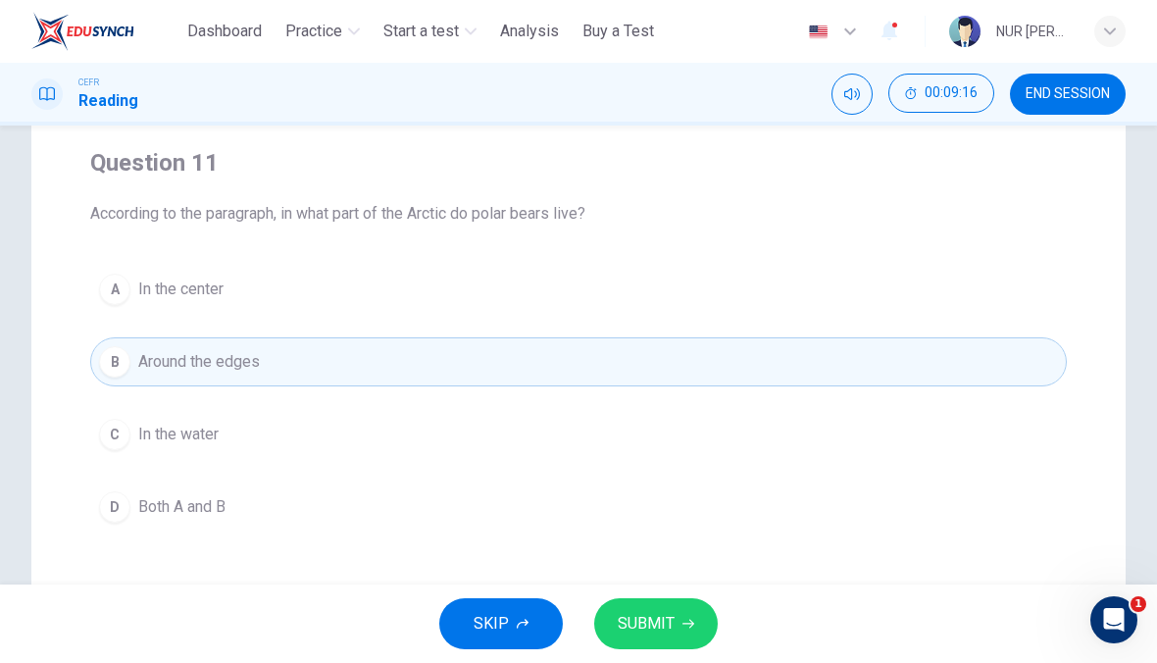
click at [683, 630] on button "SUBMIT" at bounding box center [656, 623] width 124 height 51
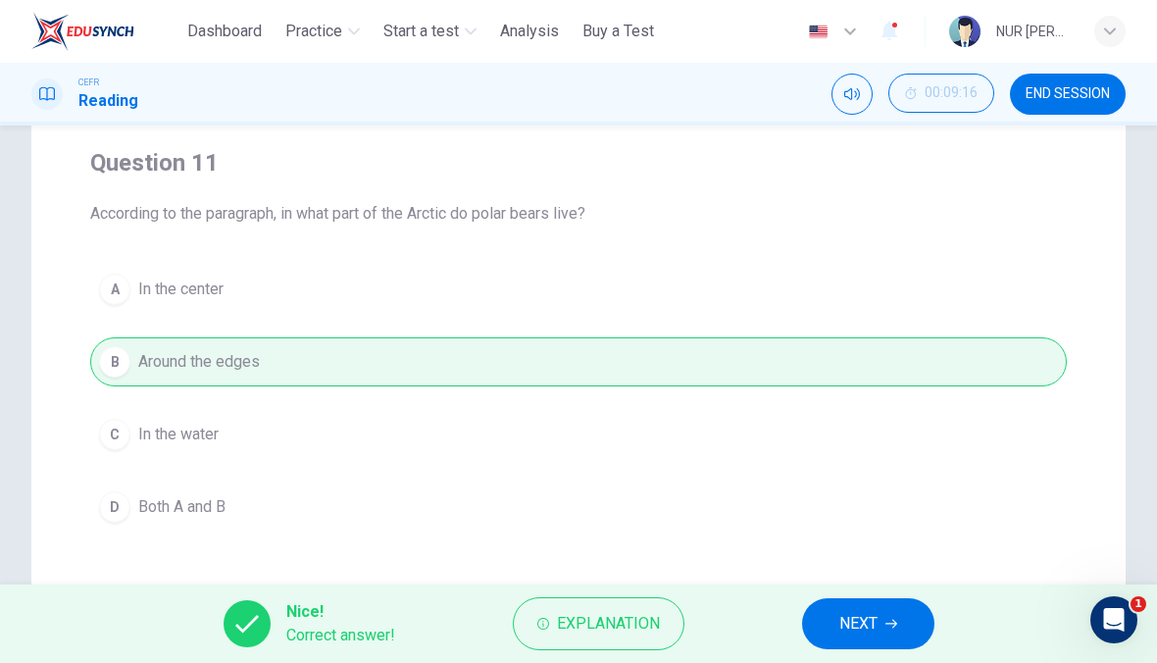
click at [892, 630] on button "NEXT" at bounding box center [868, 623] width 132 height 51
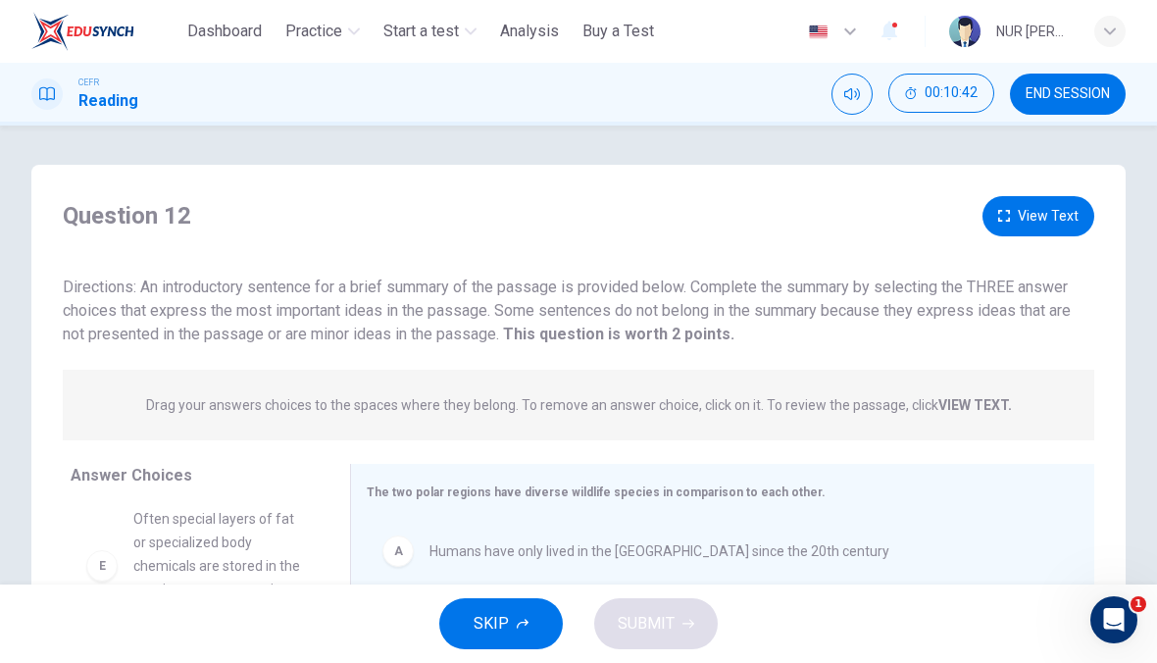
scroll to position [0, 0]
click at [1028, 224] on button "View Text" at bounding box center [1039, 216] width 112 height 40
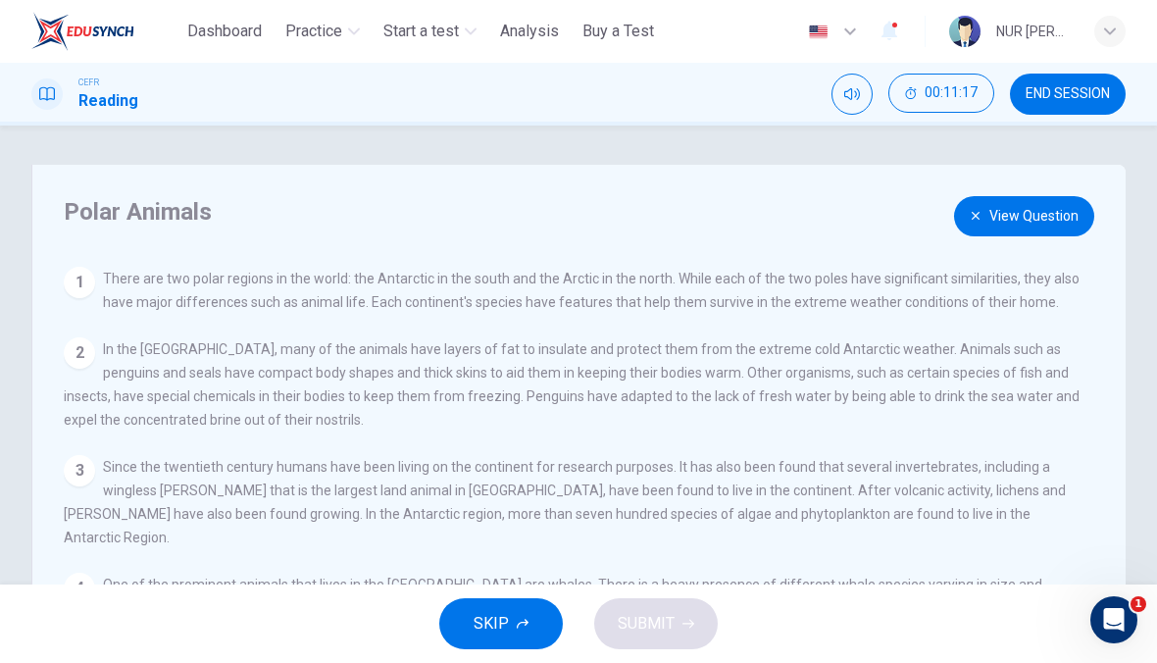
click at [1045, 201] on button "View Question" at bounding box center [1024, 216] width 140 height 40
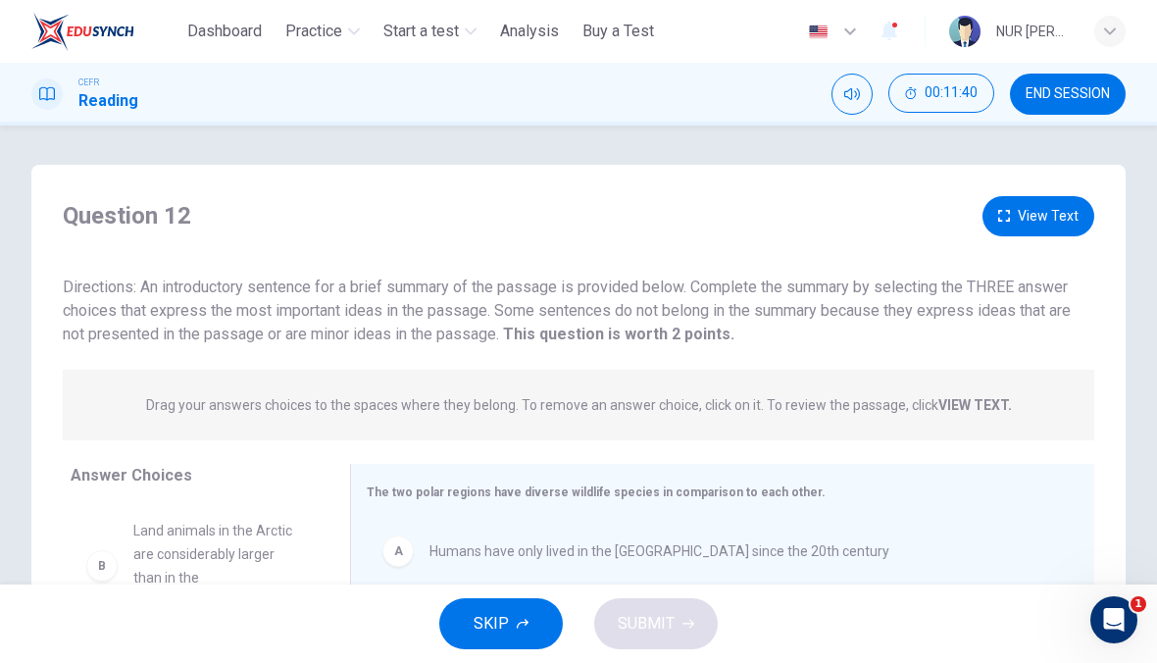
click at [1050, 209] on button "View Text" at bounding box center [1039, 216] width 112 height 40
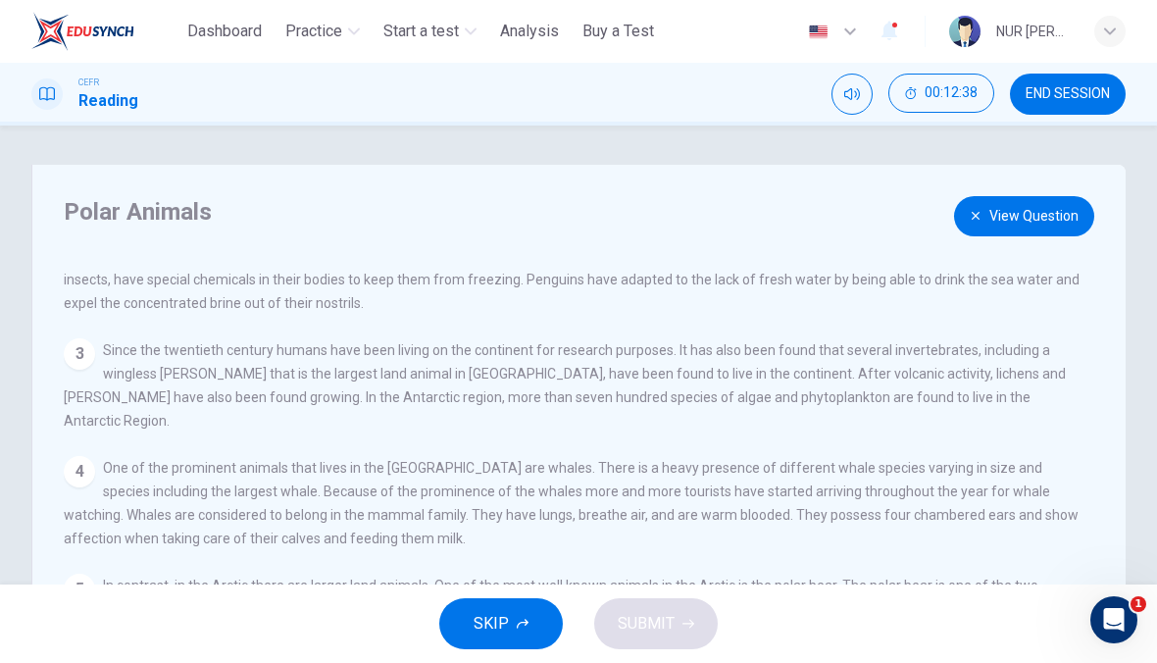
click at [1014, 228] on button "View Question" at bounding box center [1024, 216] width 140 height 40
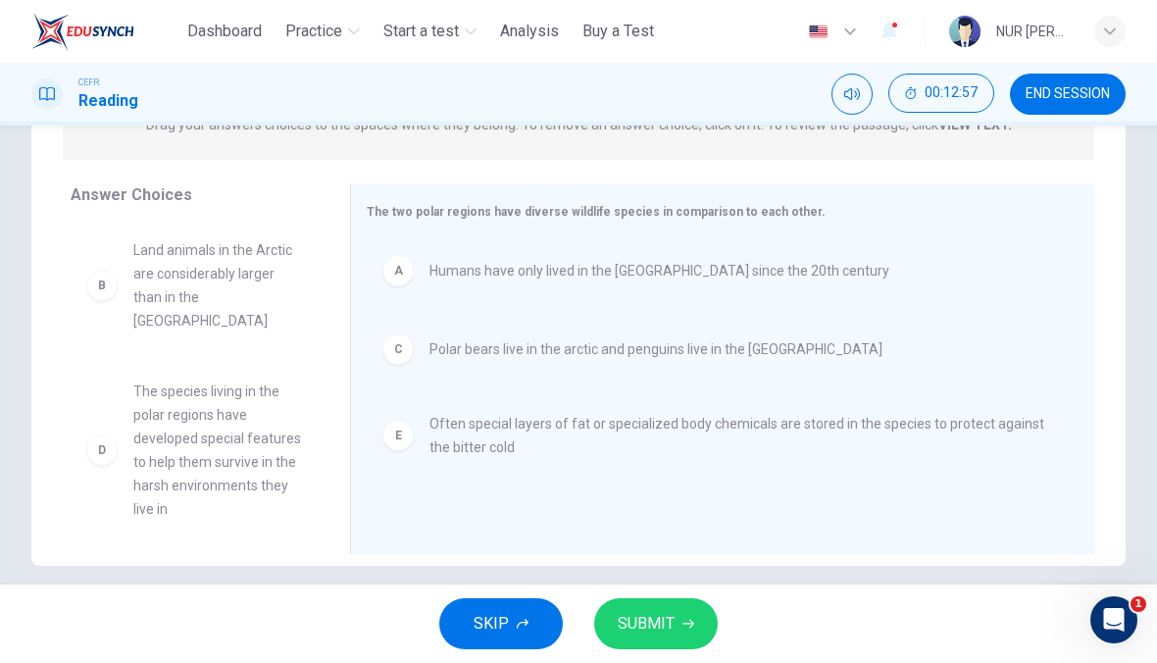
click at [668, 615] on span "SUBMIT" at bounding box center [646, 623] width 57 height 27
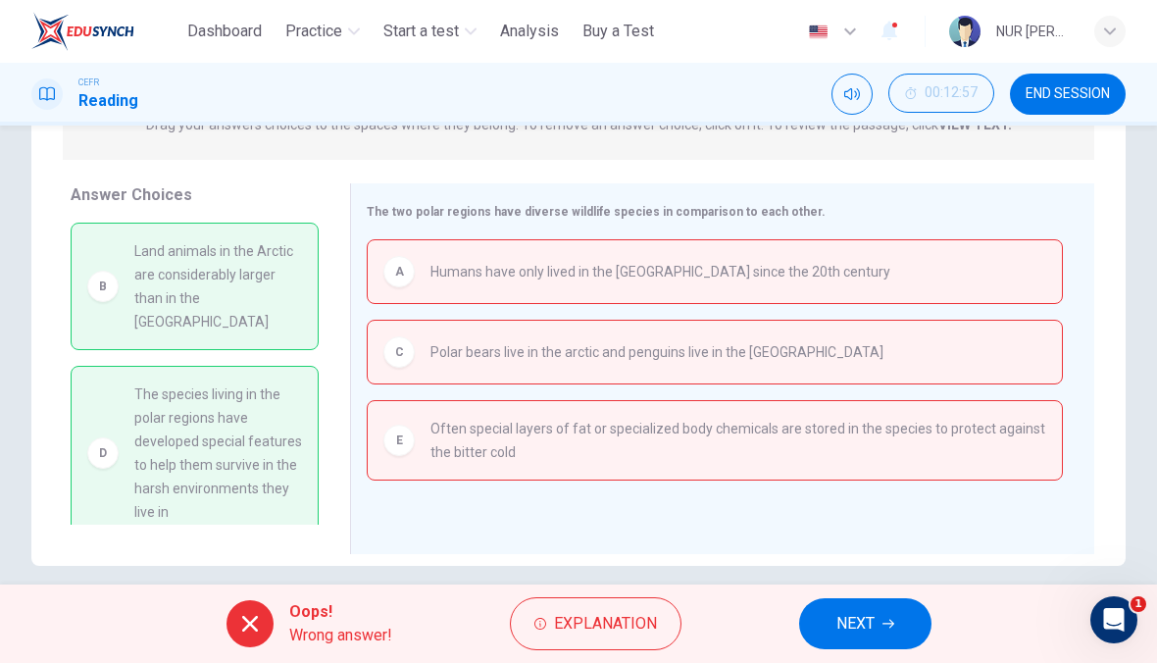
click at [612, 631] on span "Explanation" at bounding box center [605, 623] width 103 height 27
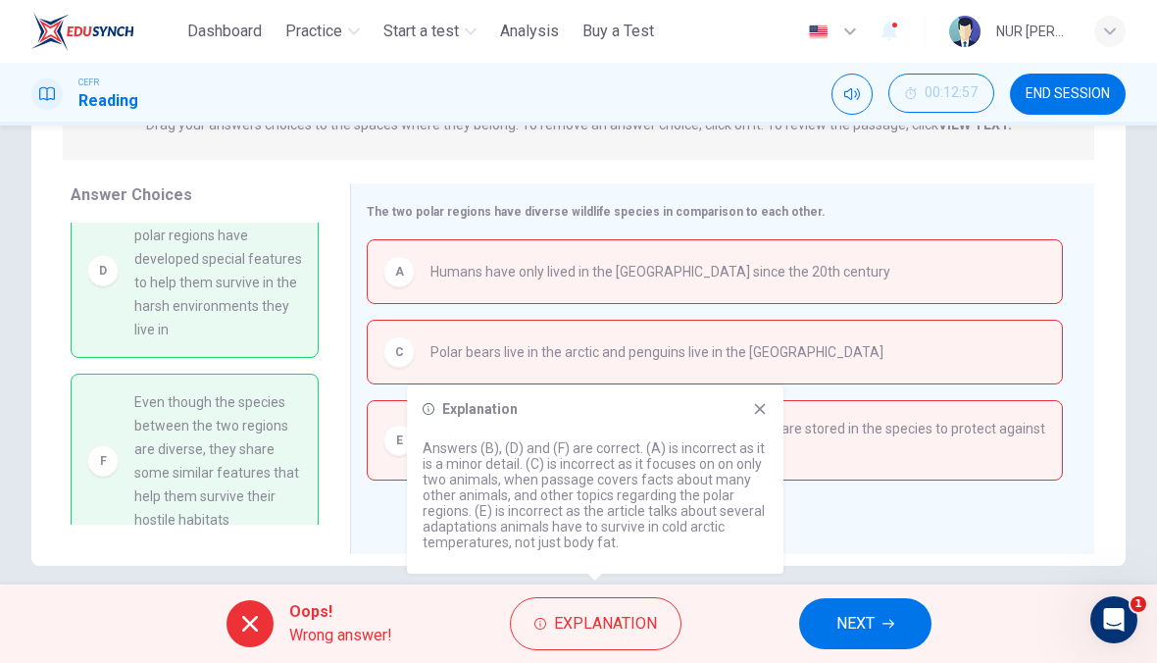
scroll to position [182, 0]
click at [902, 623] on button "NEXT" at bounding box center [865, 623] width 132 height 51
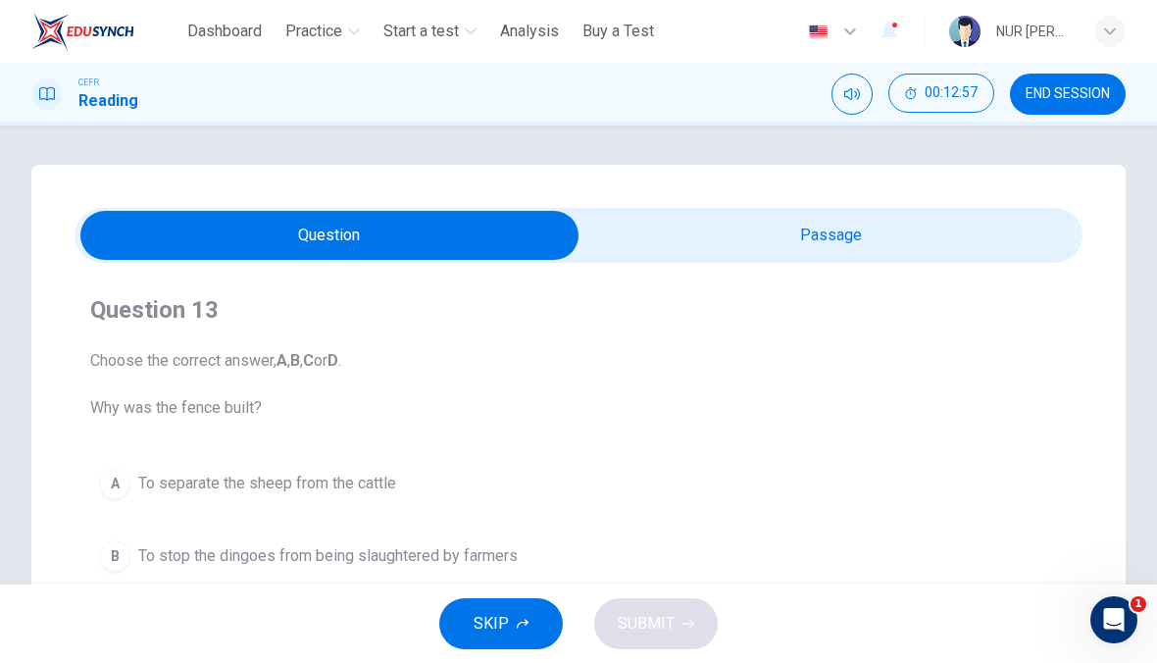
click at [1065, 96] on span "END SESSION" at bounding box center [1068, 94] width 84 height 16
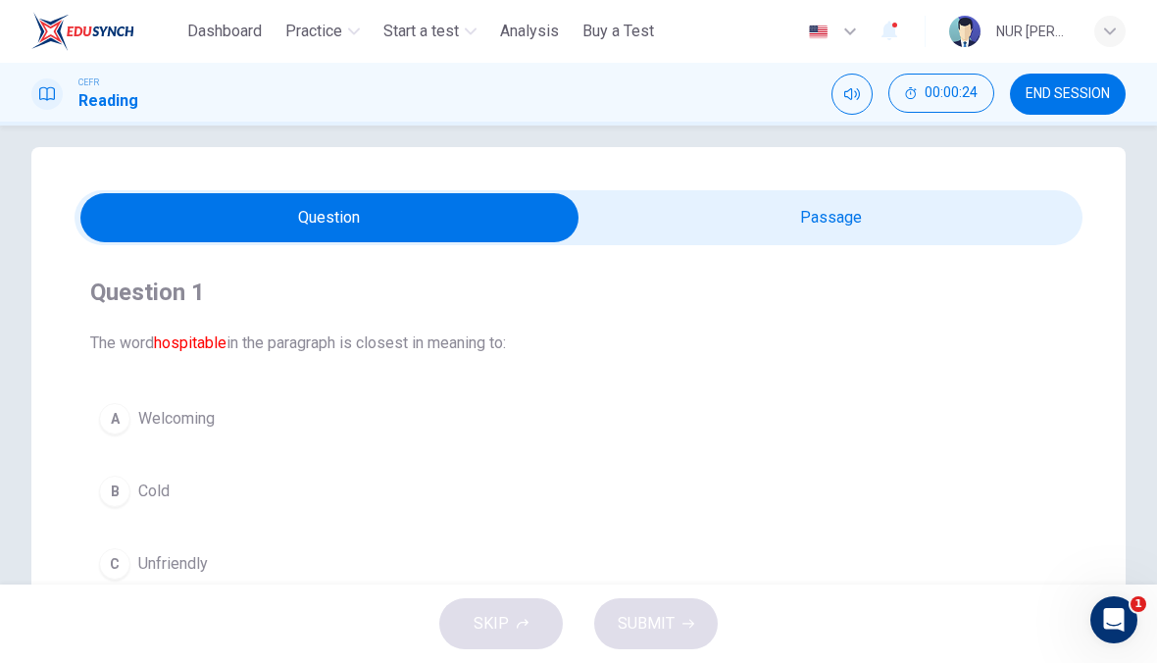
scroll to position [80, 0]
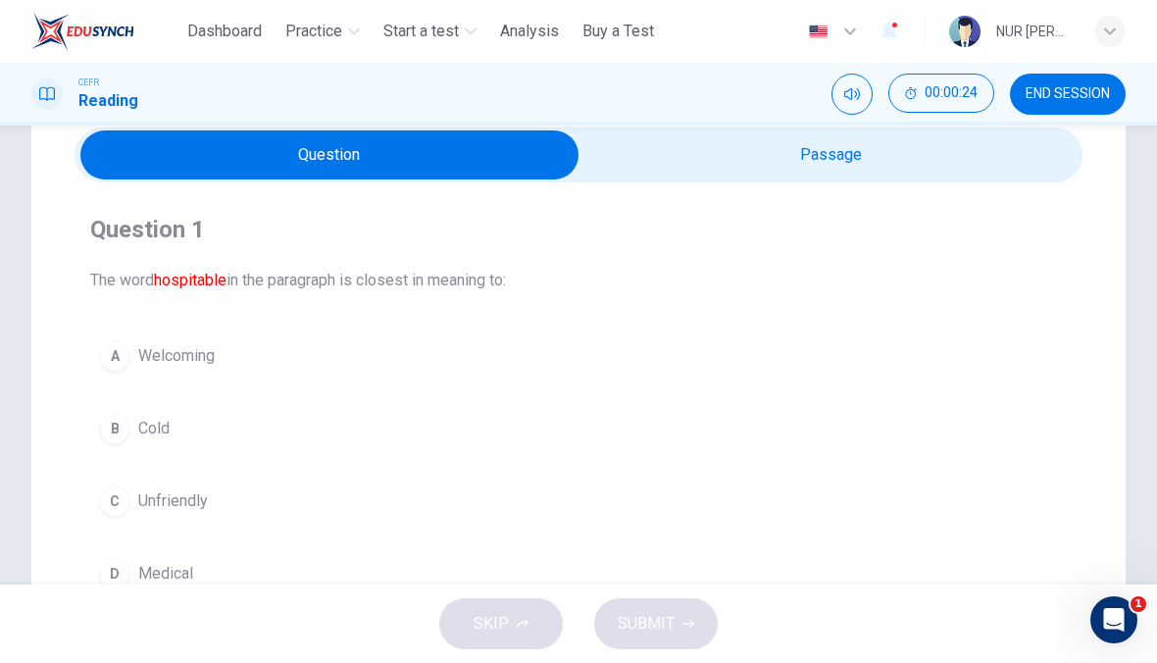
click at [154, 349] on span "Welcoming" at bounding box center [176, 356] width 76 height 24
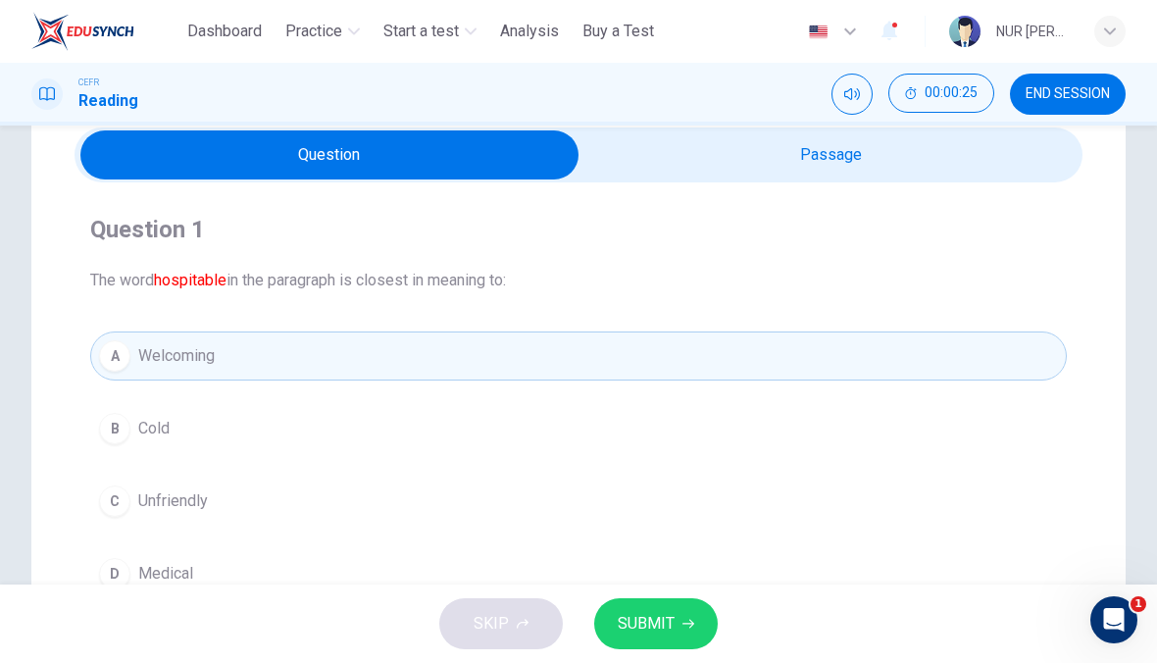
click at [653, 641] on button "SUBMIT" at bounding box center [656, 623] width 124 height 51
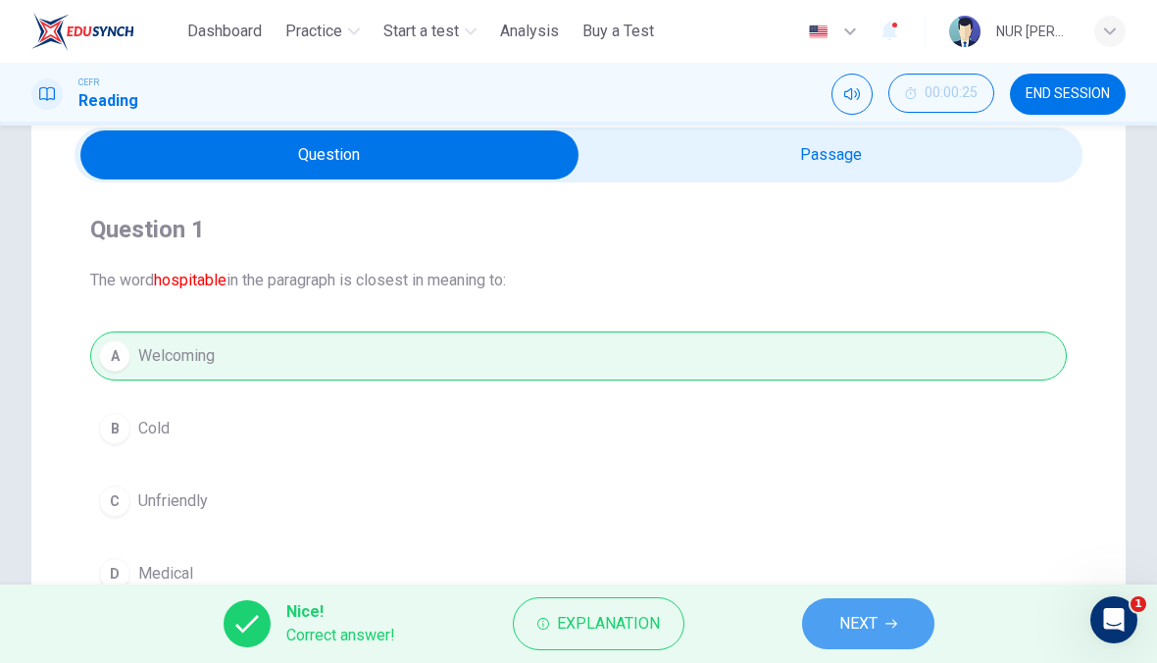
click at [851, 616] on span "NEXT" at bounding box center [858, 623] width 38 height 27
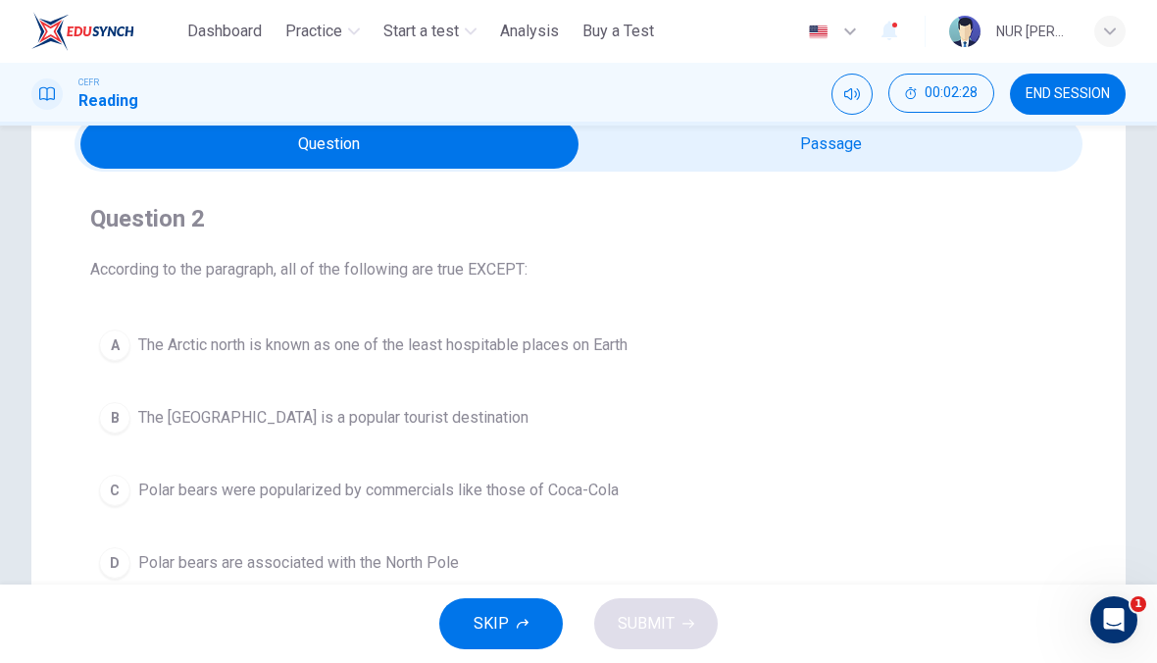
scroll to position [141, 0]
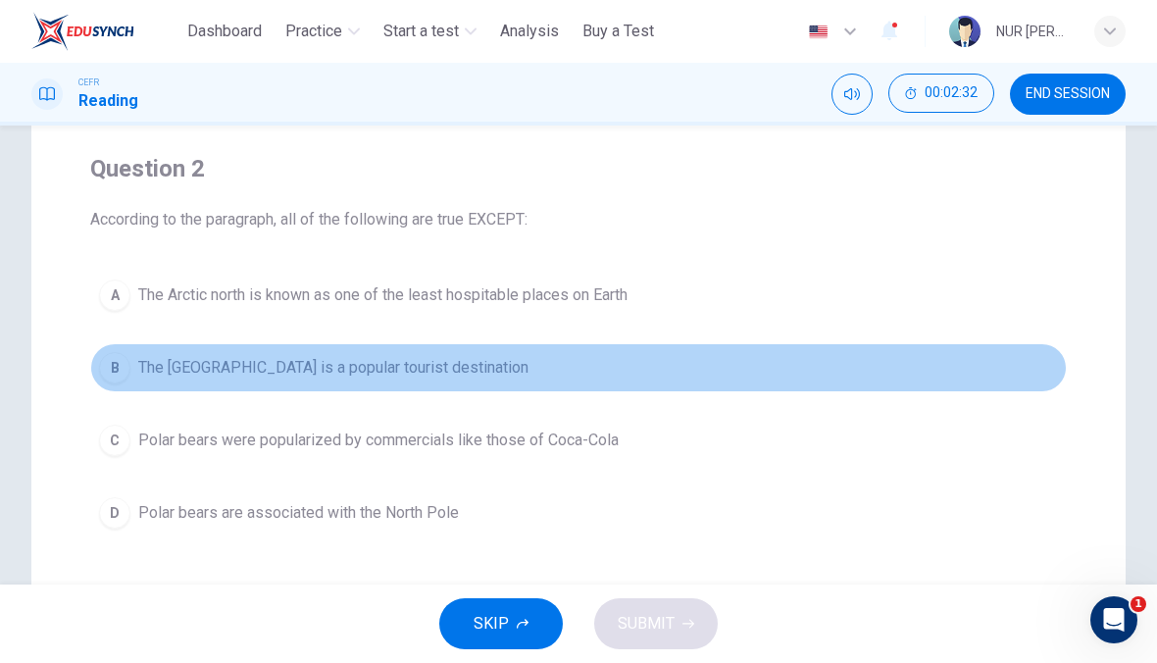
click at [177, 357] on span "The North Pole is a popular tourist destination" at bounding box center [333, 368] width 390 height 24
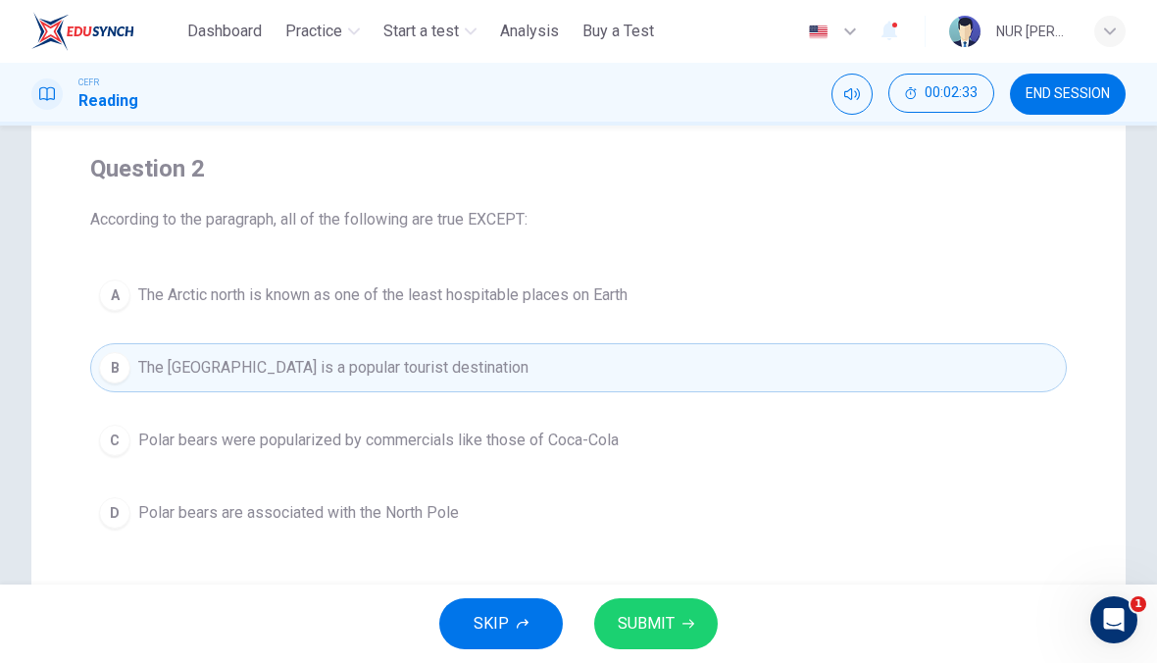
click at [663, 621] on span "SUBMIT" at bounding box center [646, 623] width 57 height 27
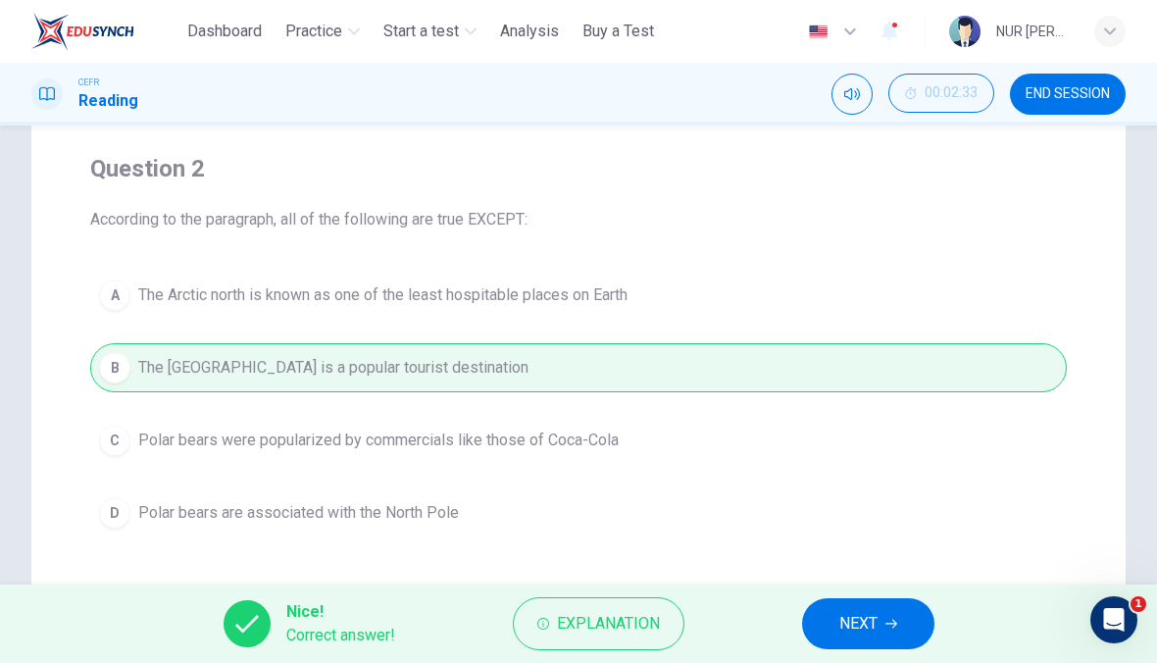
click at [900, 592] on div "Nice! Correct answer! Explanation NEXT" at bounding box center [578, 623] width 1157 height 78
click at [856, 647] on button "NEXT" at bounding box center [868, 623] width 132 height 51
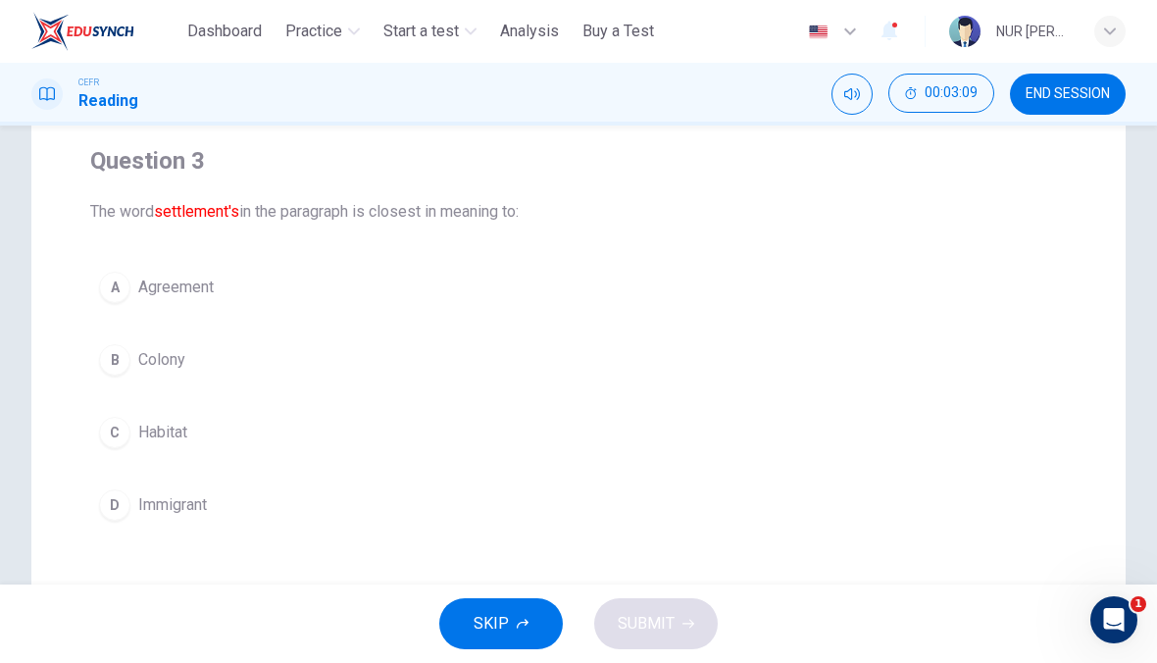
scroll to position [148, 0]
click at [115, 375] on div "B" at bounding box center [114, 360] width 31 height 31
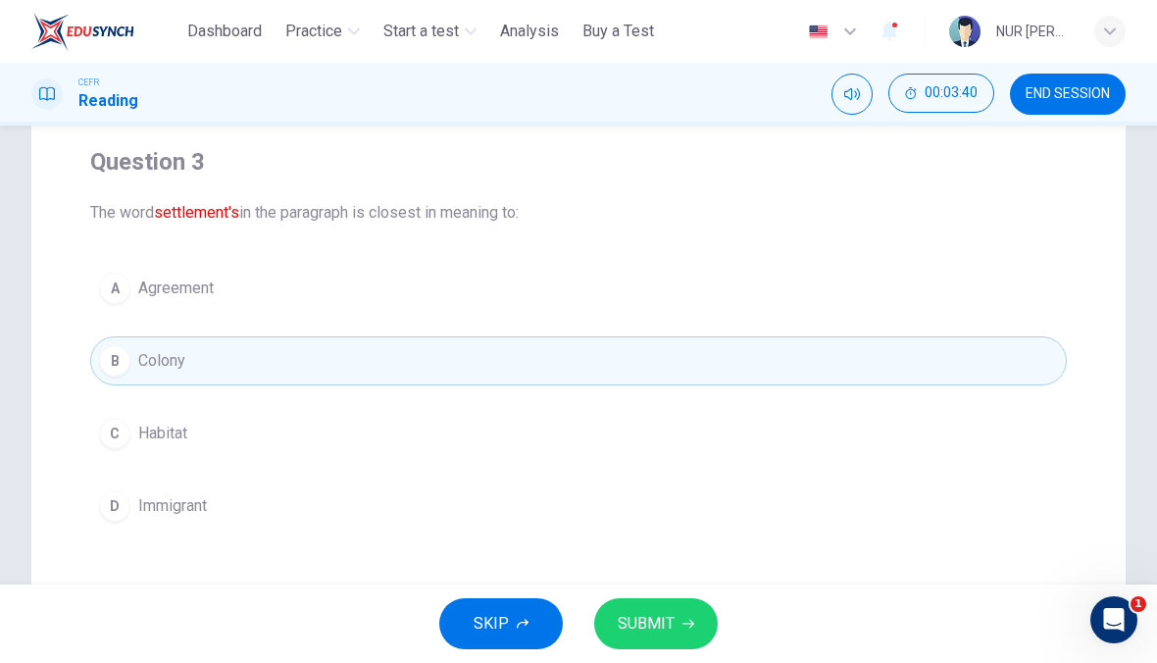
click at [642, 609] on button "SUBMIT" at bounding box center [656, 623] width 124 height 51
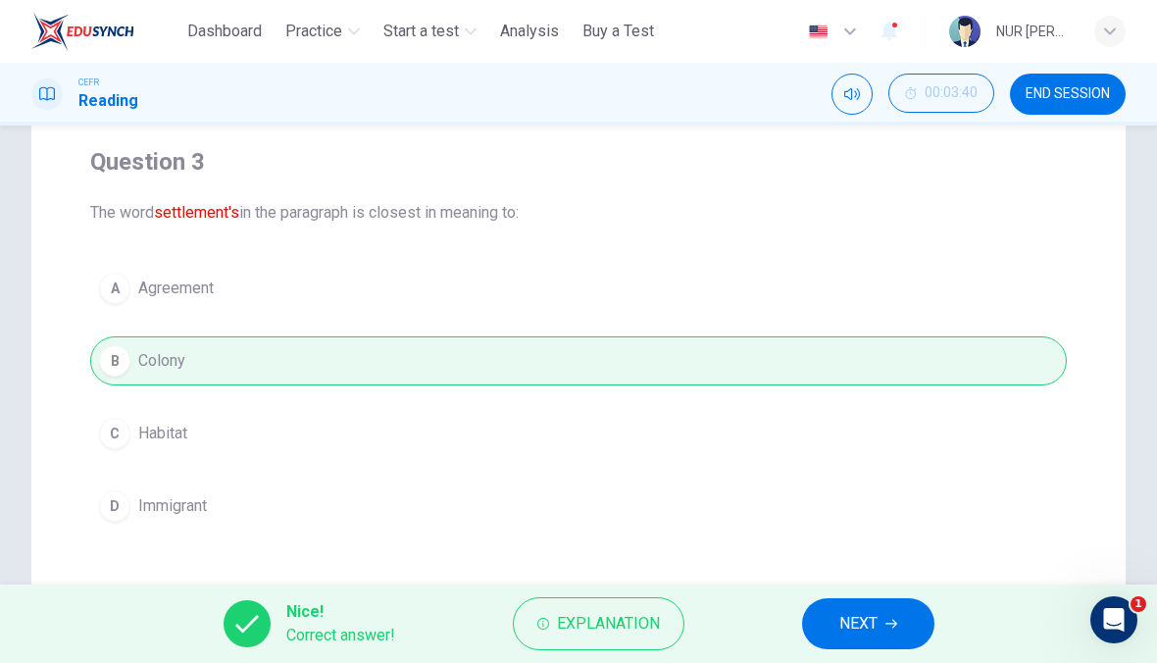
click at [860, 626] on span "NEXT" at bounding box center [858, 623] width 38 height 27
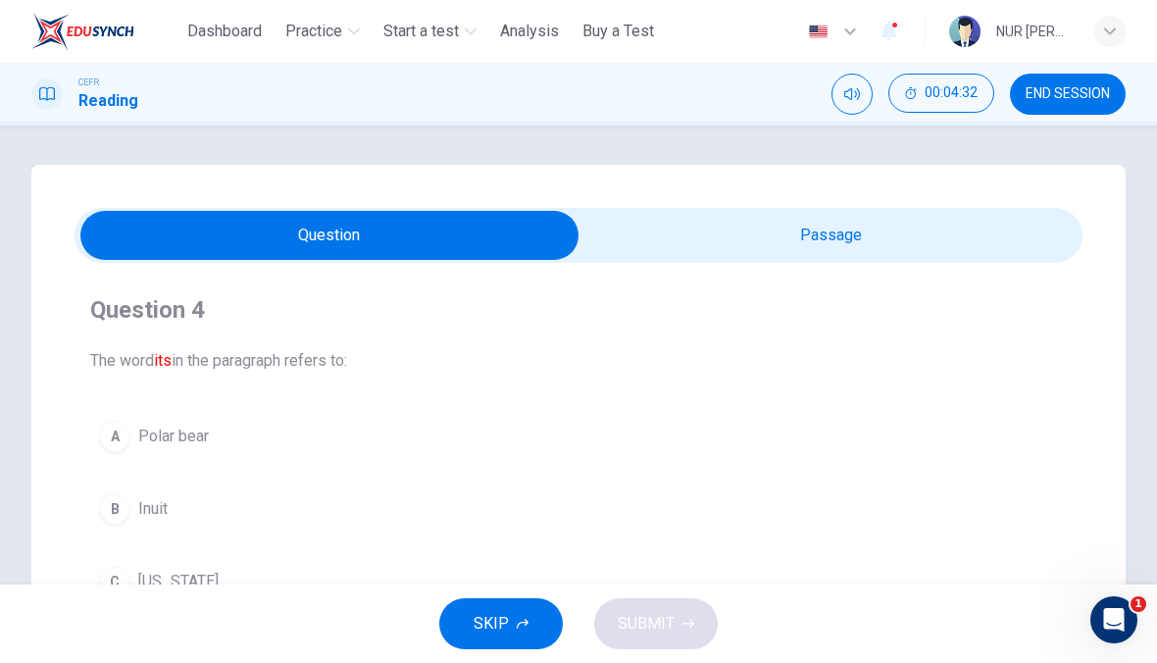
scroll to position [132, 0]
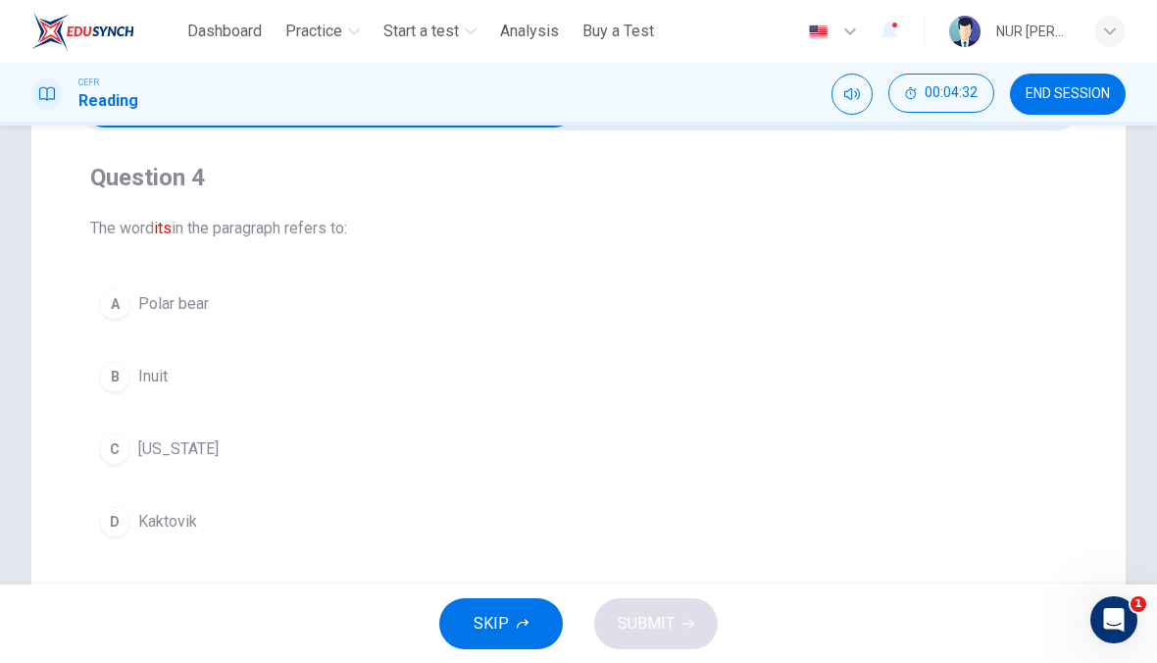
click at [128, 538] on button "D Kaktovik" at bounding box center [578, 521] width 977 height 49
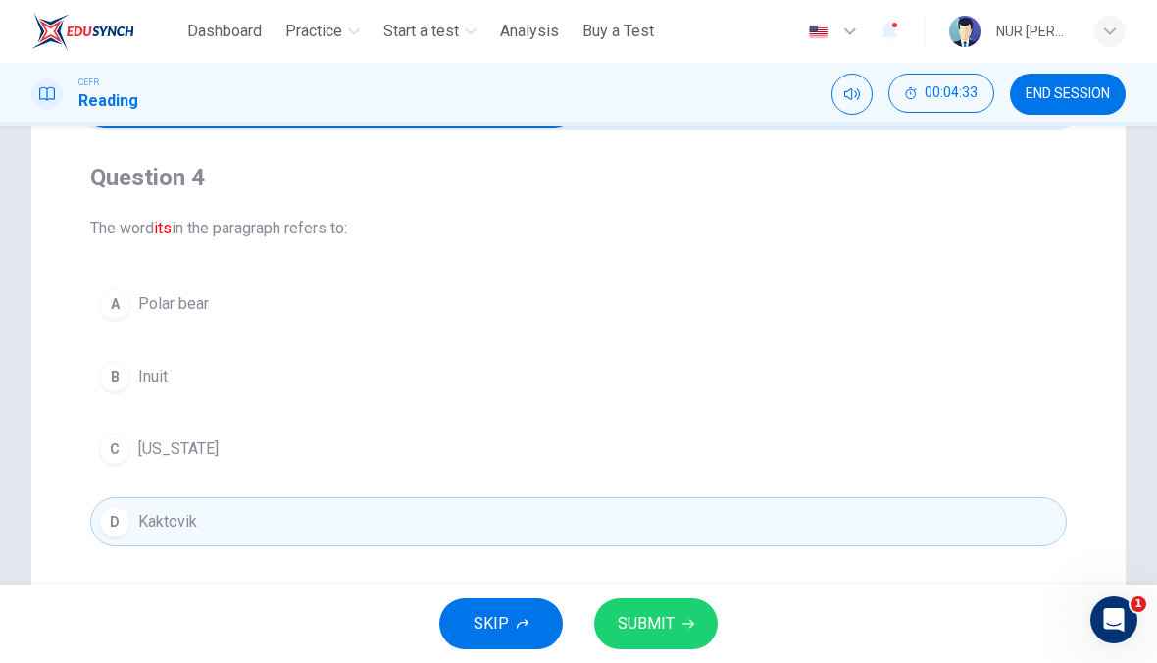
click at [663, 642] on button "SUBMIT" at bounding box center [656, 623] width 124 height 51
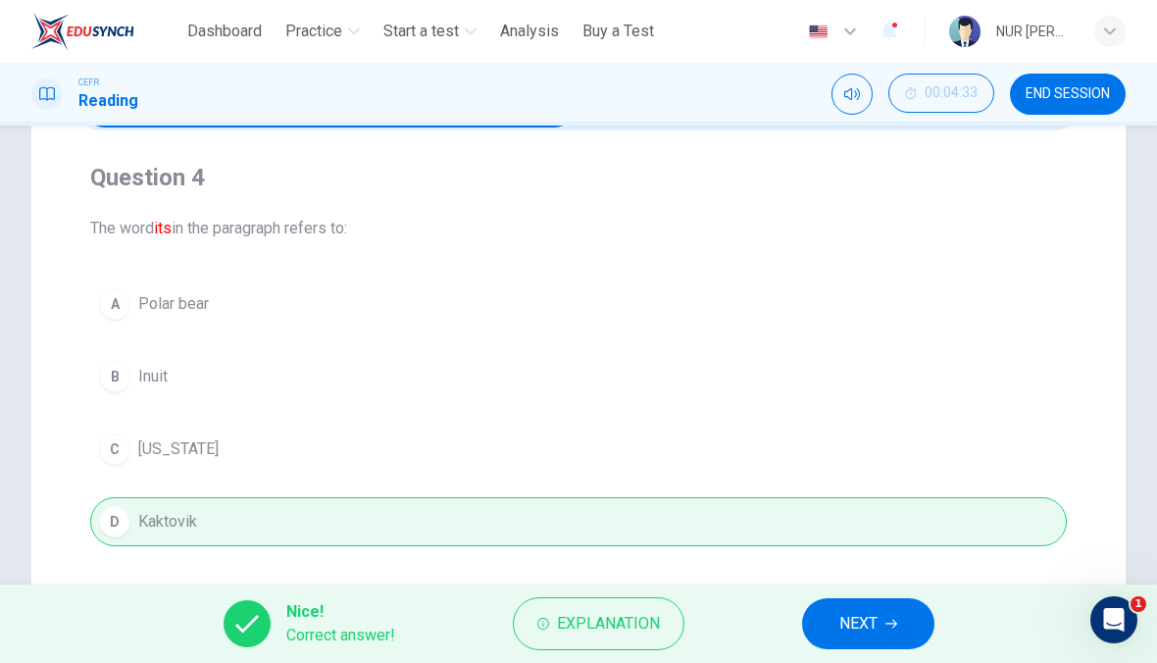
click at [870, 634] on span "NEXT" at bounding box center [858, 623] width 38 height 27
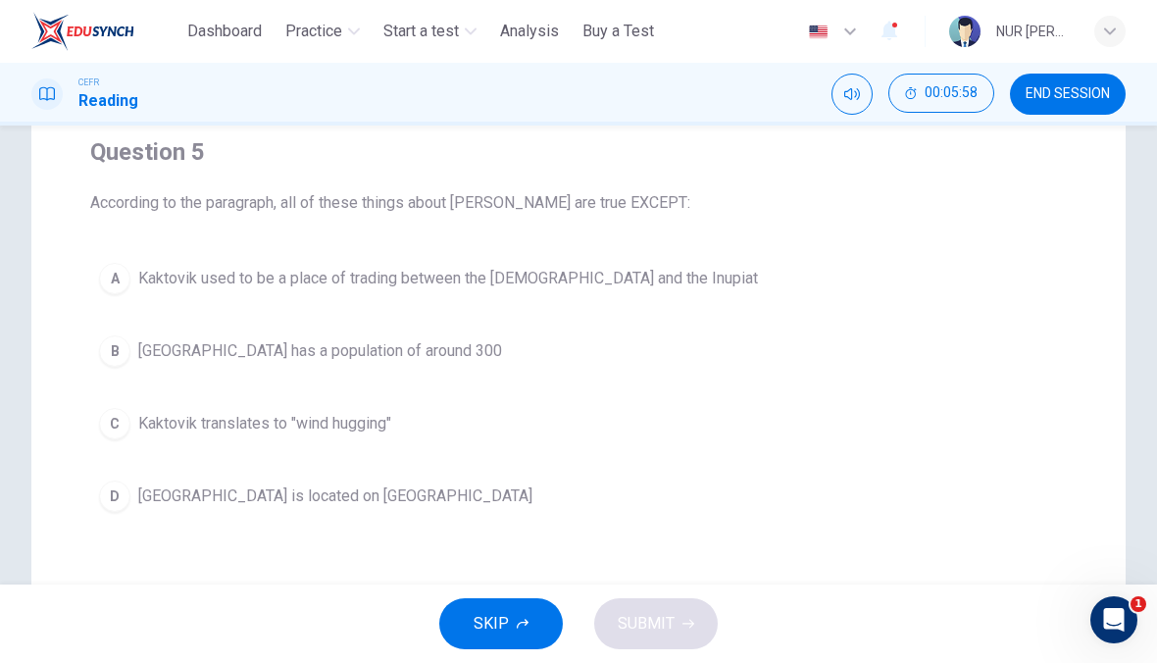
scroll to position [160, 0]
click at [137, 420] on button "C Kaktovik translates to "wind hugging"" at bounding box center [578, 421] width 977 height 49
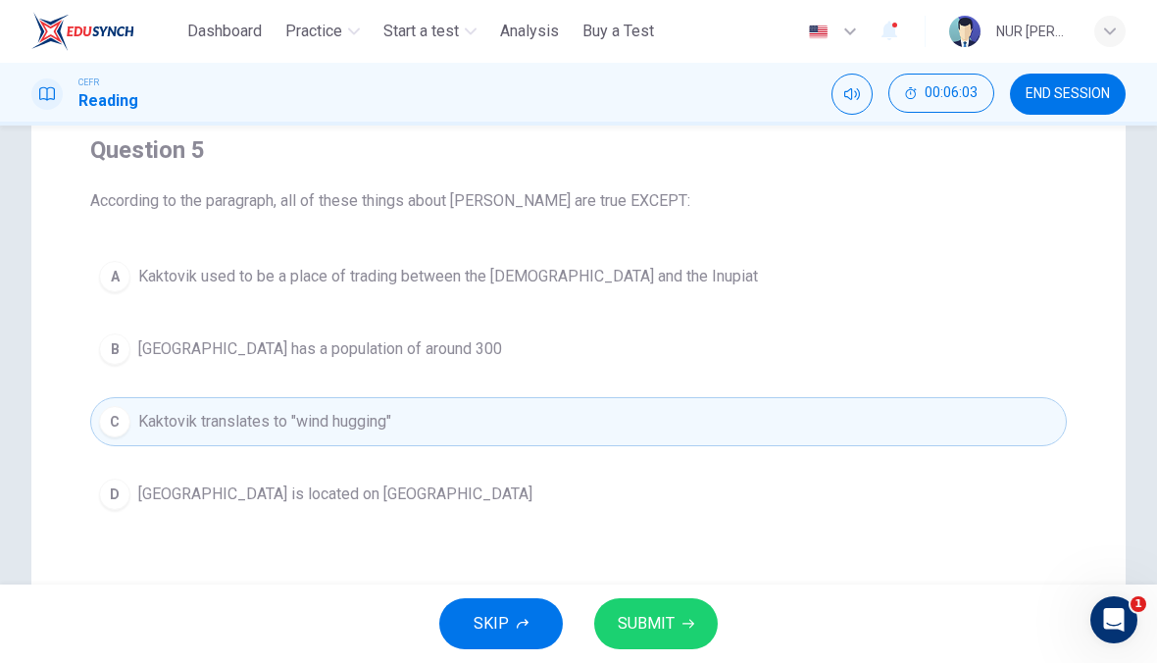
click at [640, 630] on span "SUBMIT" at bounding box center [646, 623] width 57 height 27
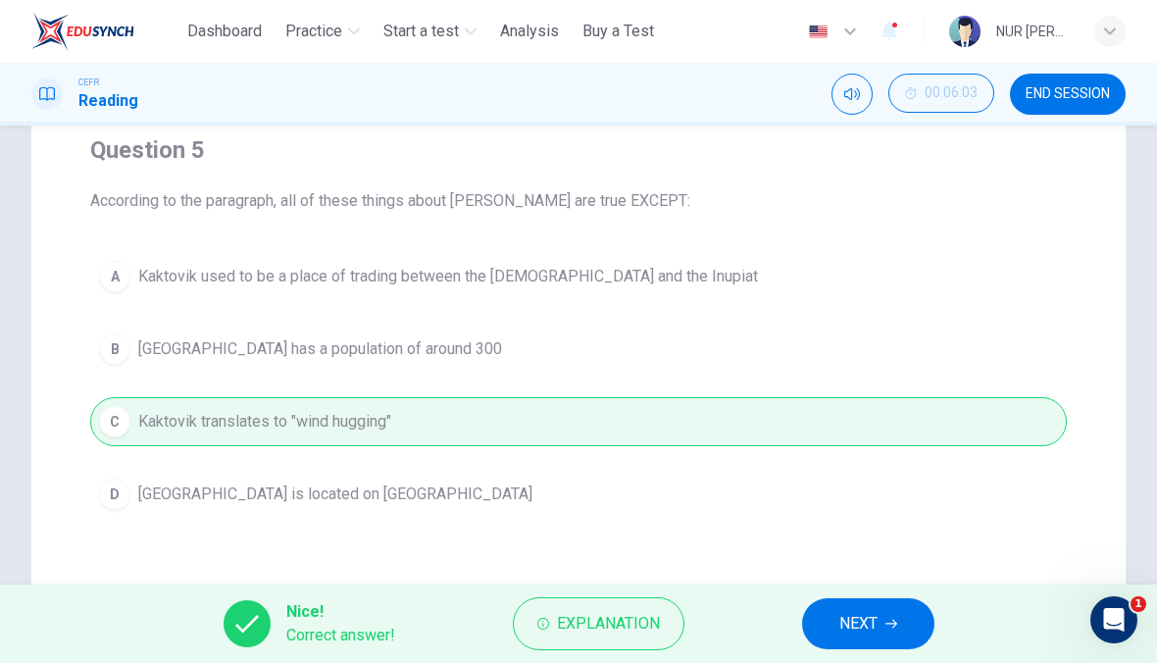
click at [857, 630] on span "NEXT" at bounding box center [858, 623] width 38 height 27
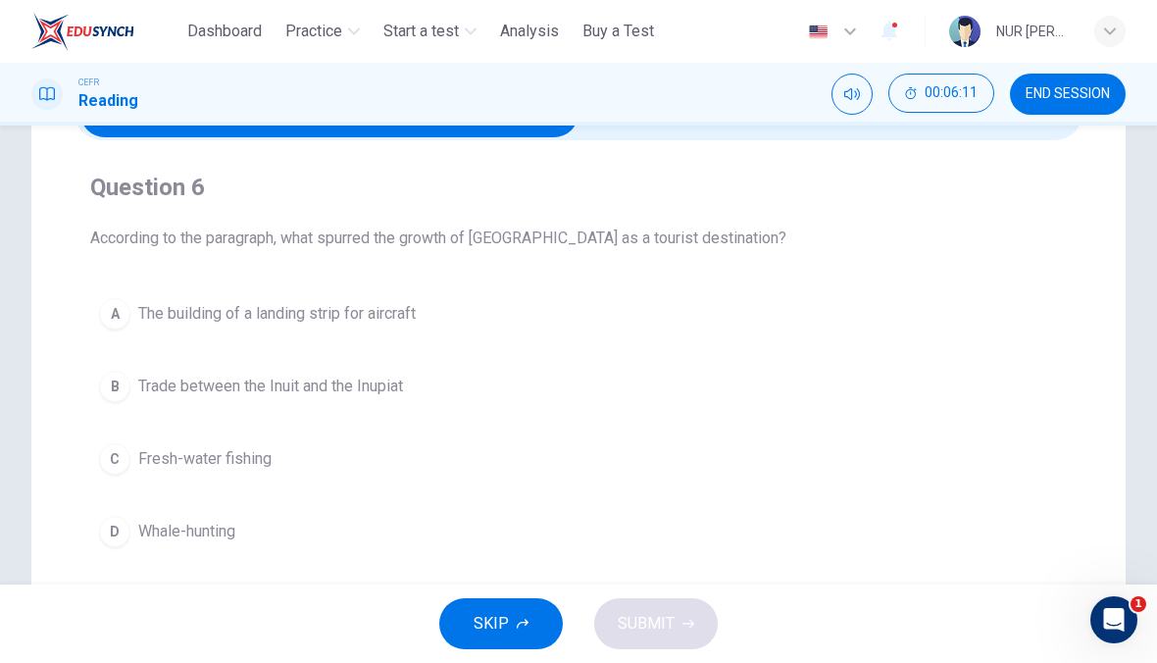
scroll to position [111, 0]
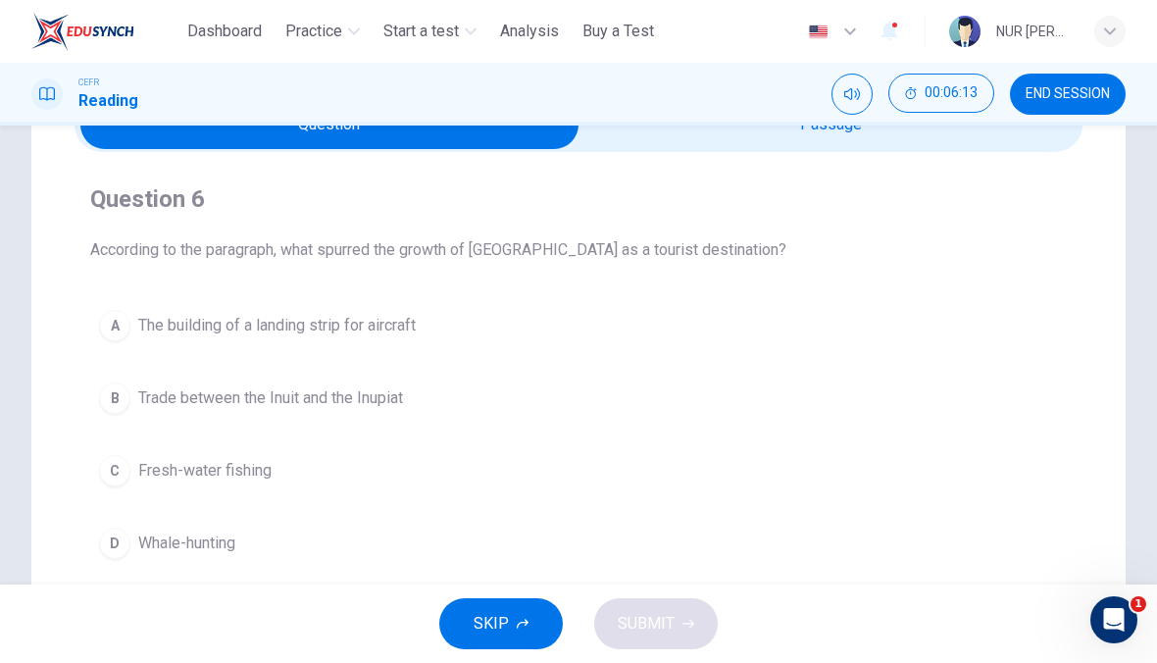
click at [970, 161] on div "Question 6 According to the paragraph, what spurred the growth of Kaktovik as a…" at bounding box center [579, 375] width 1008 height 447
click at [147, 321] on span "The building of a landing strip for aircraft" at bounding box center [276, 326] width 277 height 24
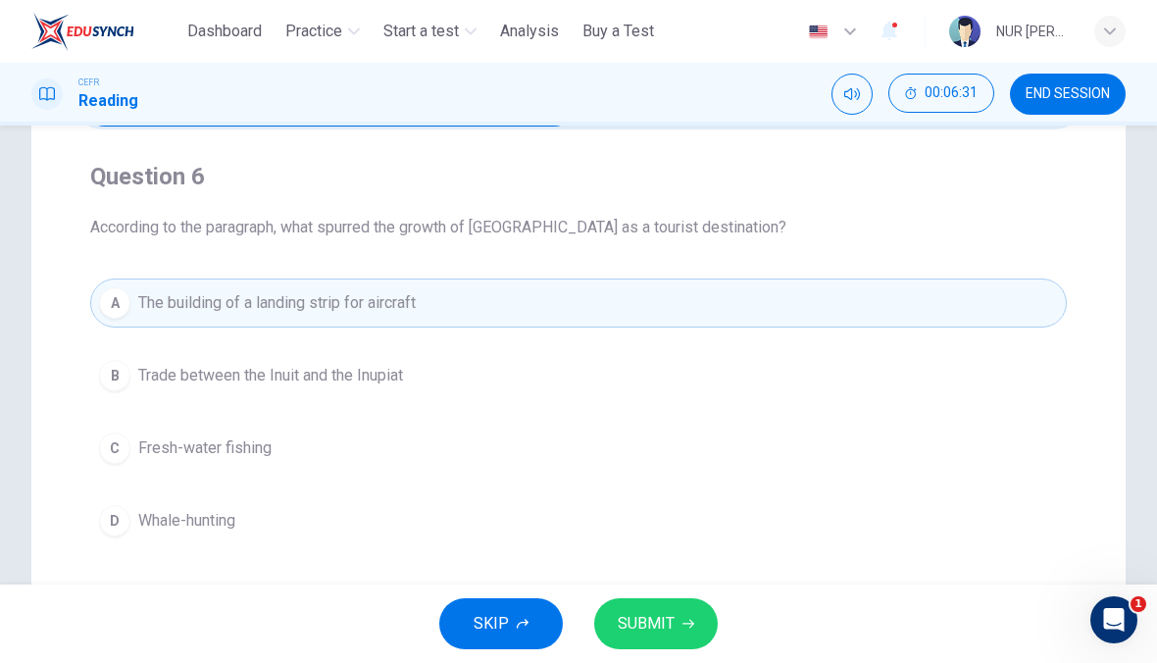
scroll to position [134, 0]
click at [635, 623] on span "SUBMIT" at bounding box center [646, 623] width 57 height 27
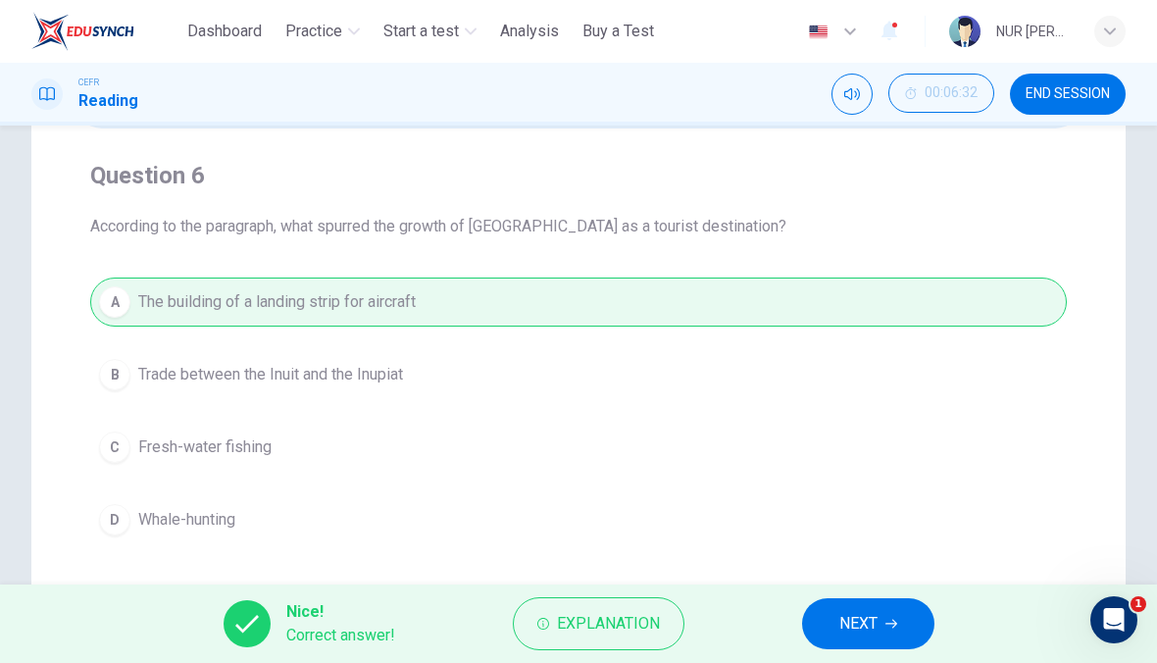
click at [883, 603] on button "NEXT" at bounding box center [868, 623] width 132 height 51
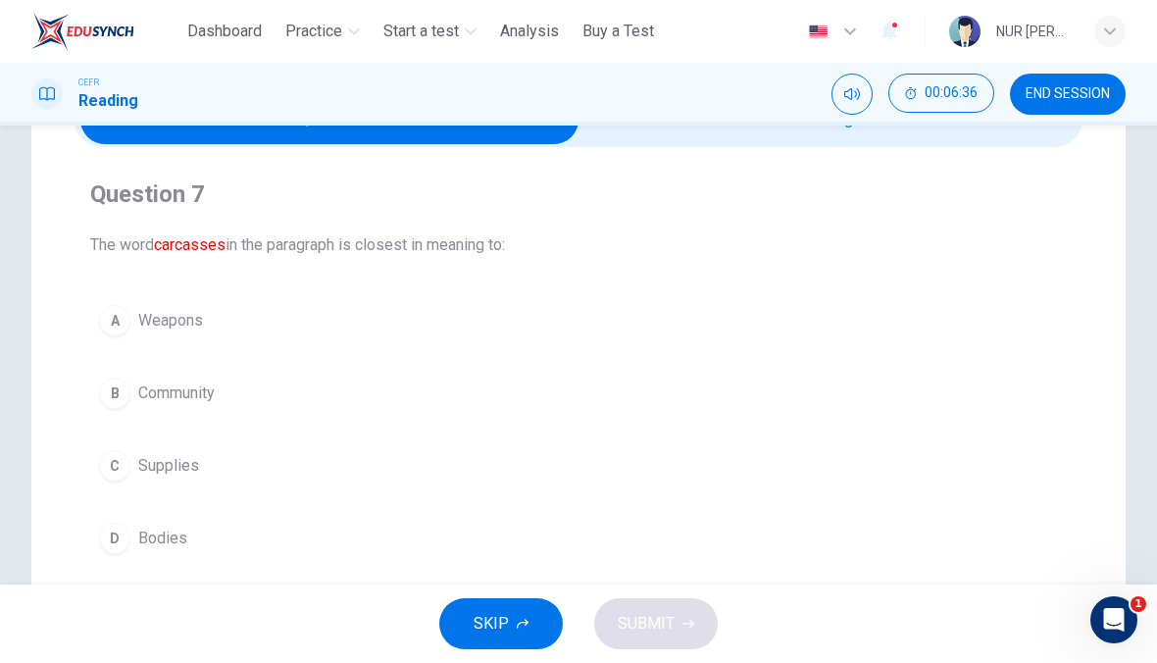
scroll to position [116, 0]
click at [622, 155] on div "Question 7 The word carcasses in the paragraph is closest in meaning to: A Weap…" at bounding box center [579, 370] width 1008 height 447
click at [634, 157] on div "Question 7 The word carcasses in the paragraph is closest in meaning to: A Weap…" at bounding box center [579, 370] width 1008 height 447
click at [699, 170] on div "Question 7 The word carcasses in the paragraph is closest in meaning to: A Weap…" at bounding box center [579, 371] width 1008 height 416
click at [698, 169] on div "Question 7 The word carcasses in the paragraph is closest in meaning to: A Weap…" at bounding box center [579, 371] width 1008 height 416
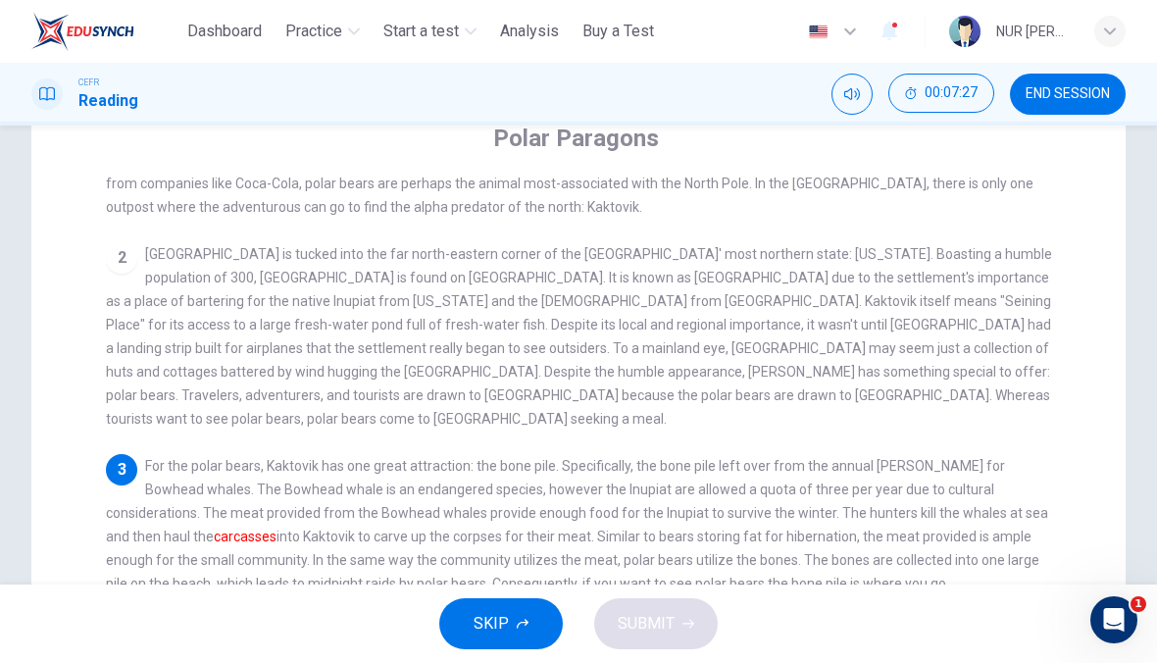
scroll to position [76, 0]
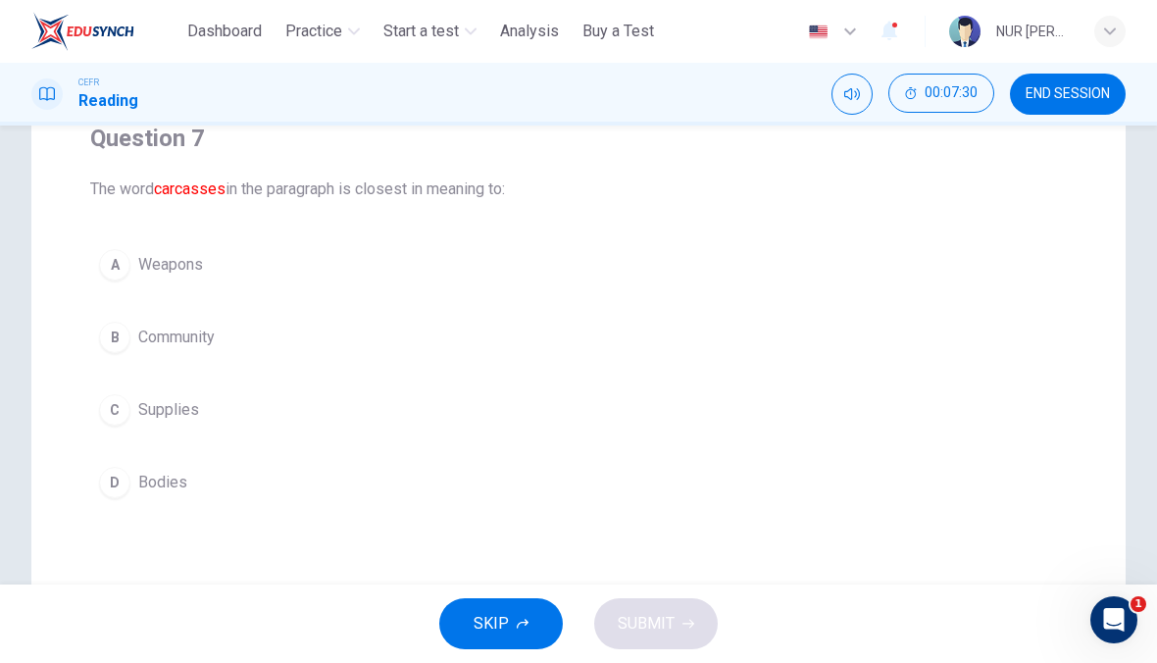
click at [761, 425] on button "C Supplies" at bounding box center [578, 409] width 977 height 49
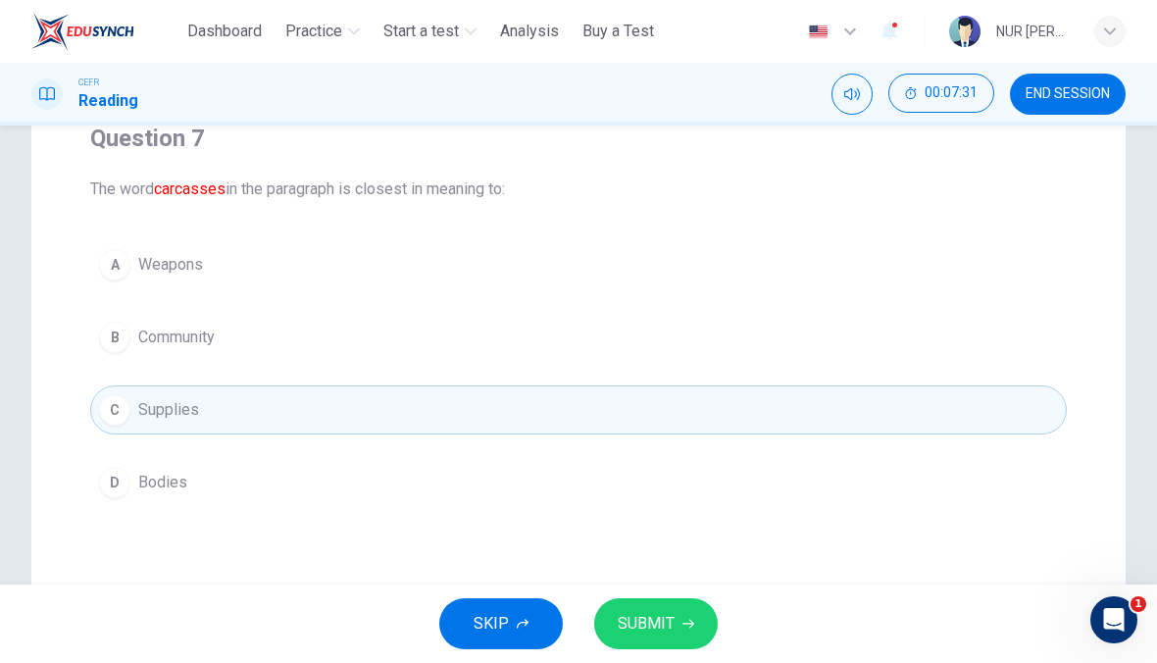
click at [682, 643] on button "SUBMIT" at bounding box center [656, 623] width 124 height 51
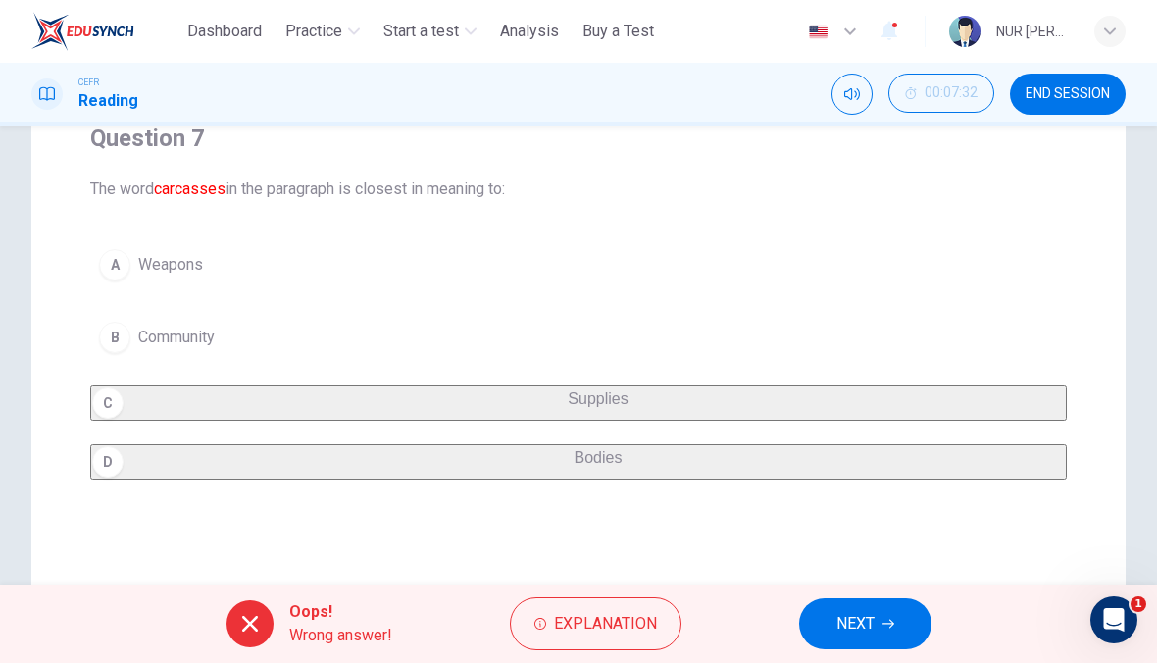
click at [629, 637] on button "Explanation" at bounding box center [596, 623] width 172 height 53
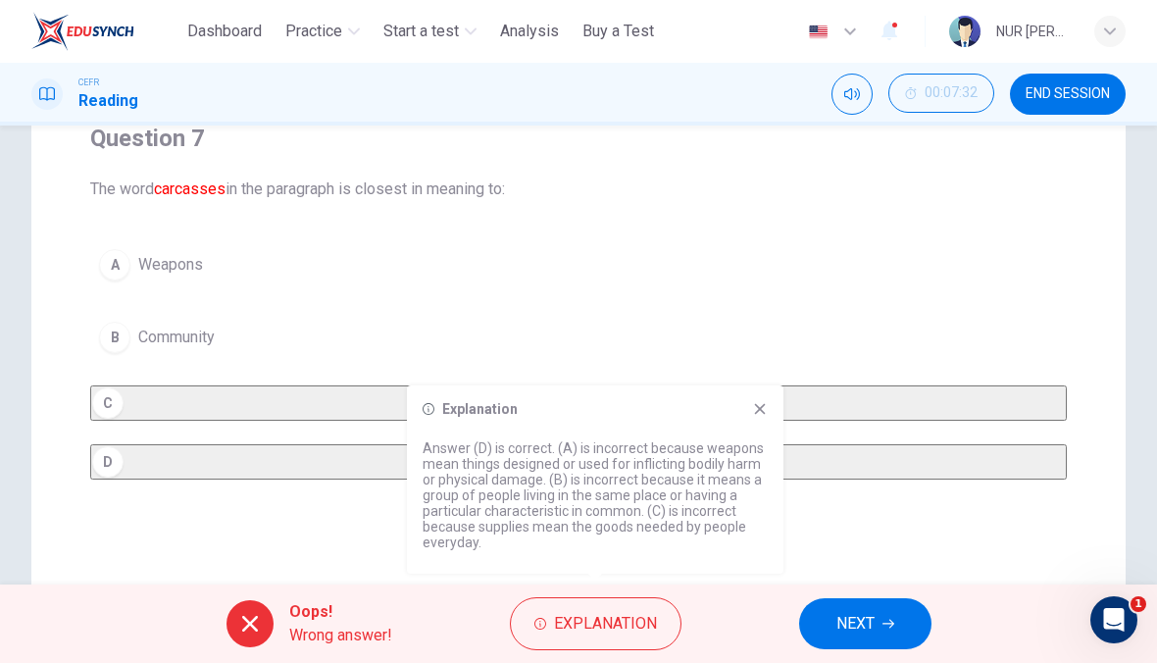
click at [763, 405] on icon at bounding box center [760, 409] width 11 height 11
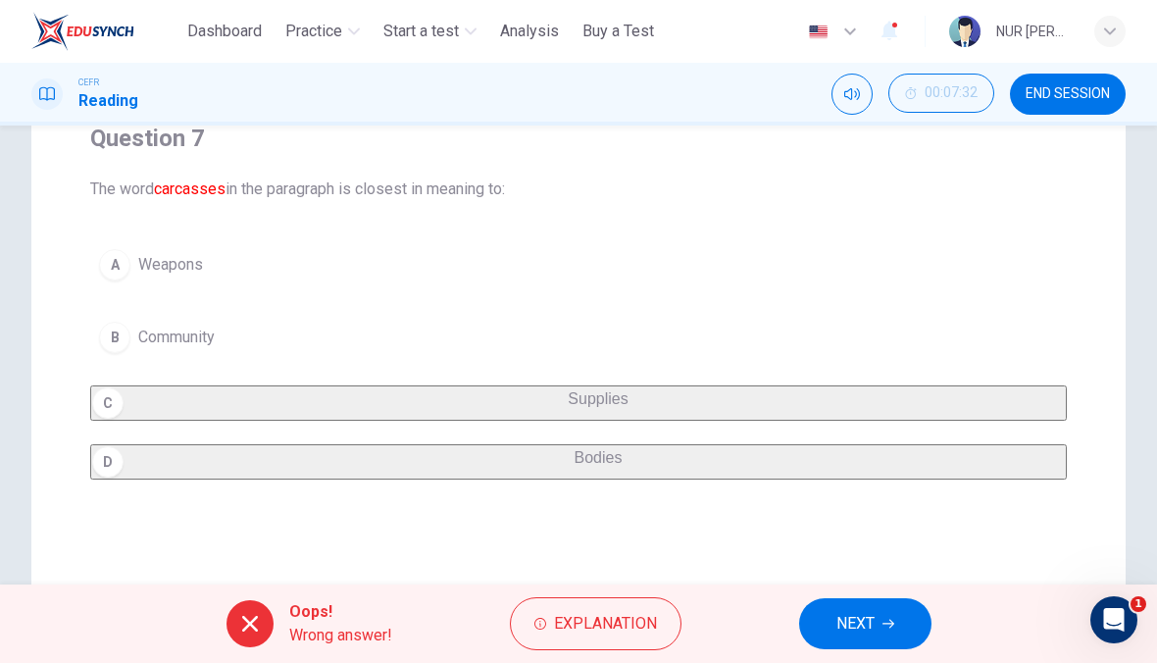
click at [882, 630] on button "NEXT" at bounding box center [865, 623] width 132 height 51
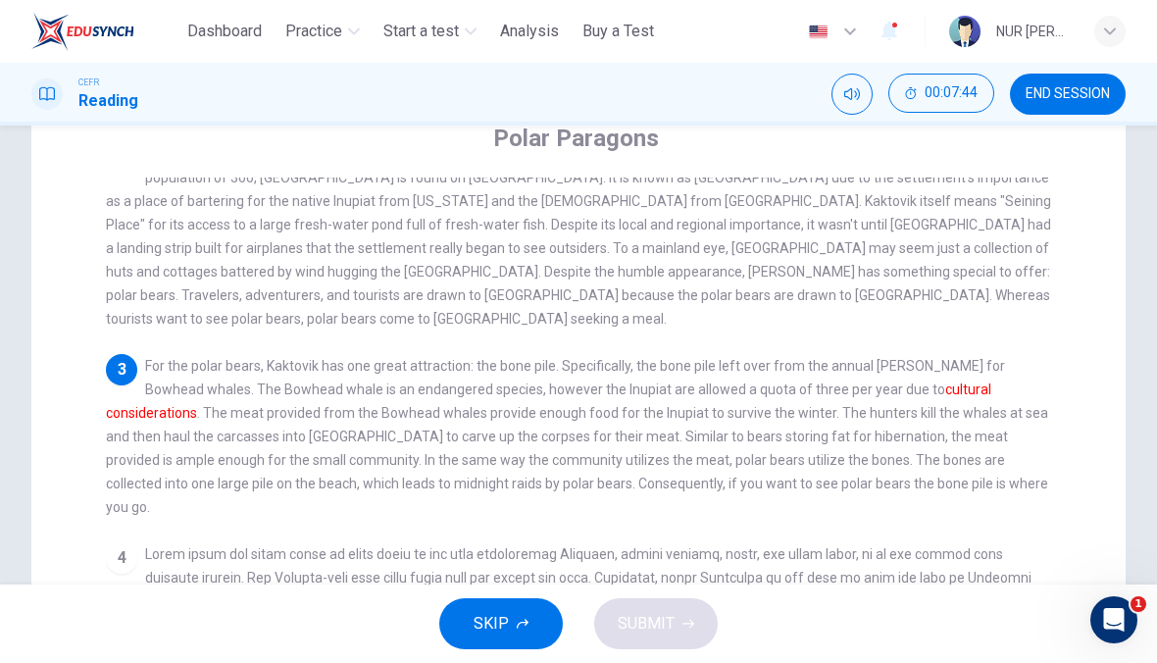
scroll to position [176, 0]
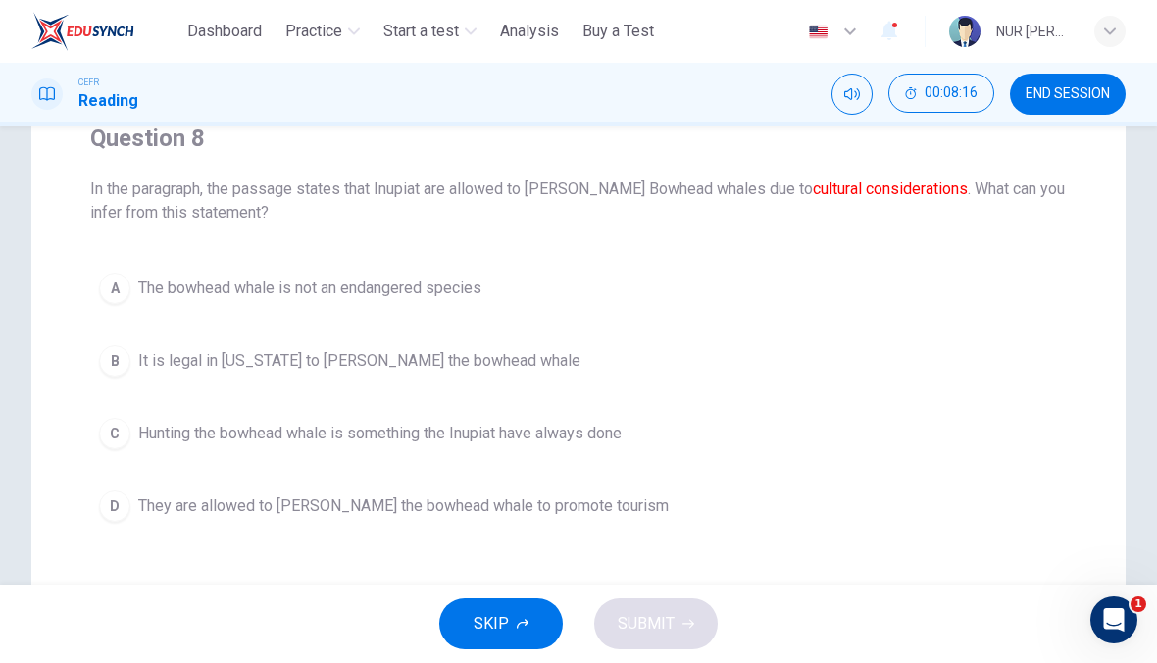
click at [197, 297] on span "The bowhead whale is not an endangered species" at bounding box center [309, 289] width 343 height 24
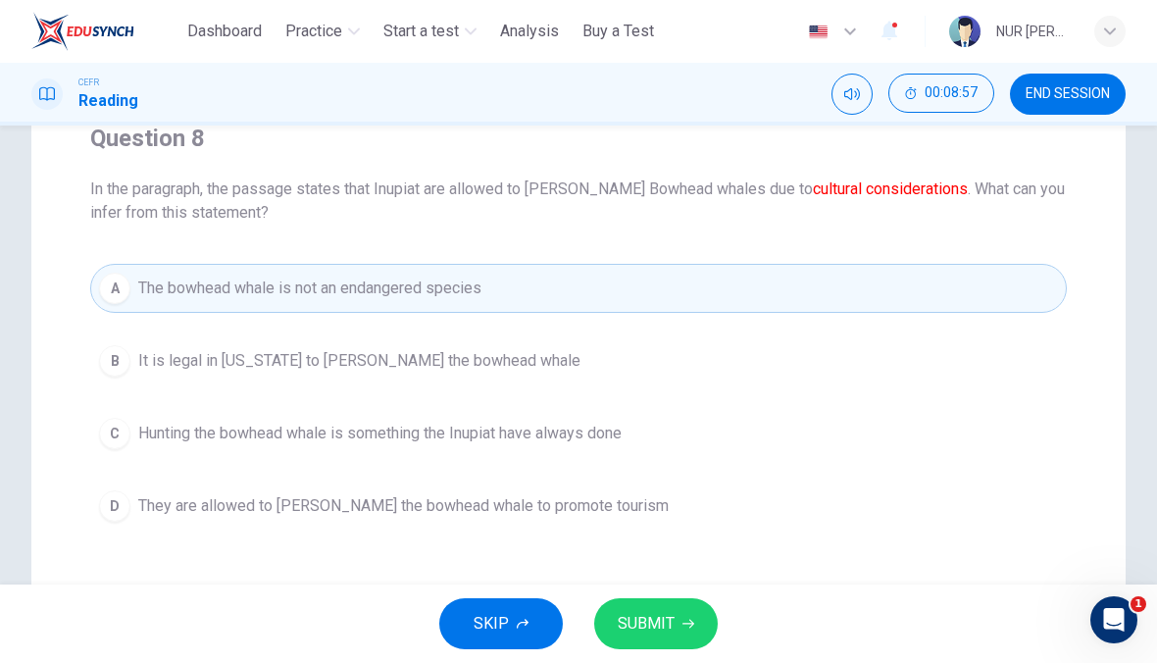
click at [169, 506] on span "They are allowed to hunt the bowhead whale to promote tourism" at bounding box center [403, 506] width 530 height 24
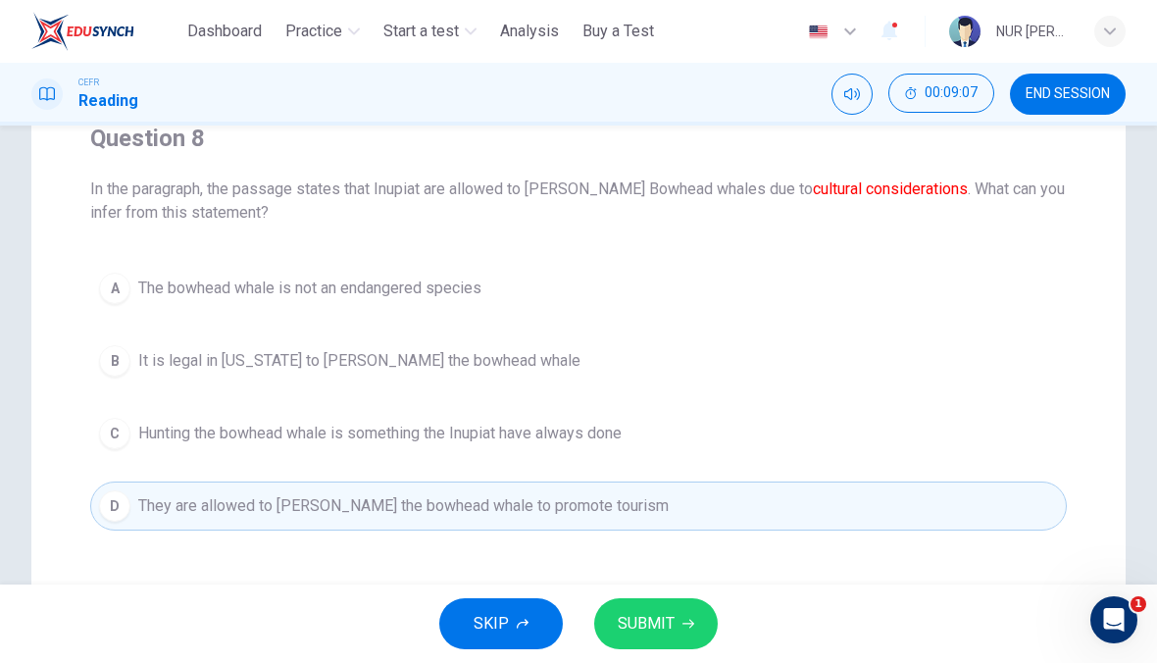
click at [649, 628] on span "SUBMIT" at bounding box center [646, 623] width 57 height 27
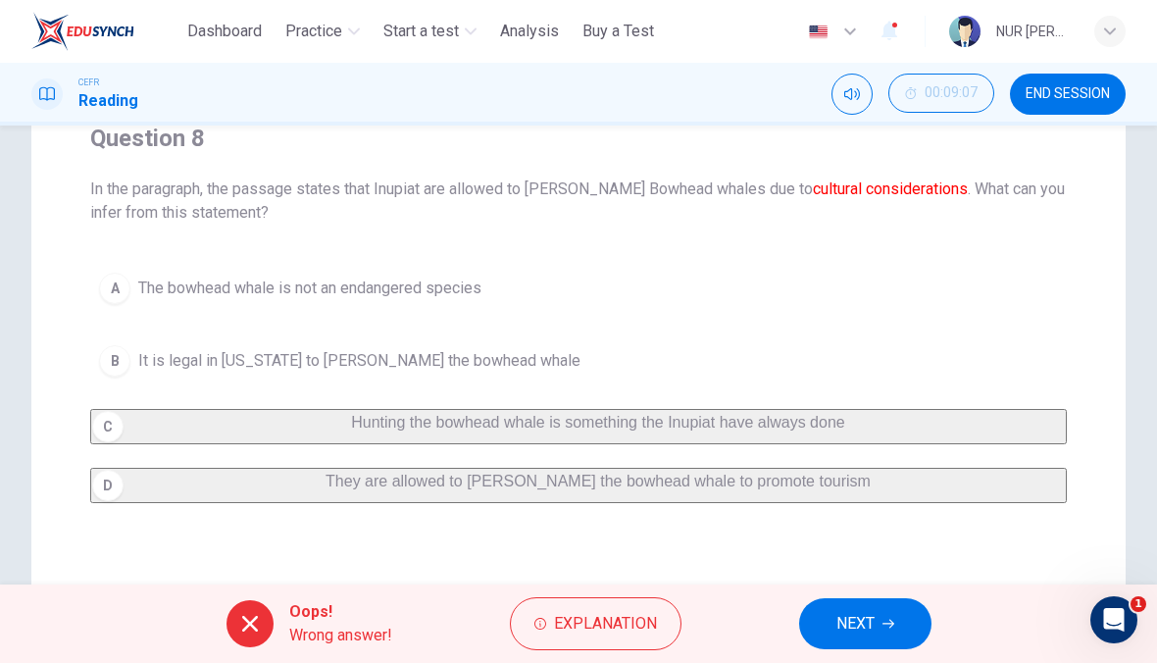
click at [656, 606] on button "Explanation" at bounding box center [596, 623] width 172 height 53
click at [216, 353] on div "A The bowhead whale is not an endangered species B It is legal in Alaska to hun…" at bounding box center [578, 383] width 977 height 239
click at [861, 631] on span "NEXT" at bounding box center [855, 623] width 38 height 27
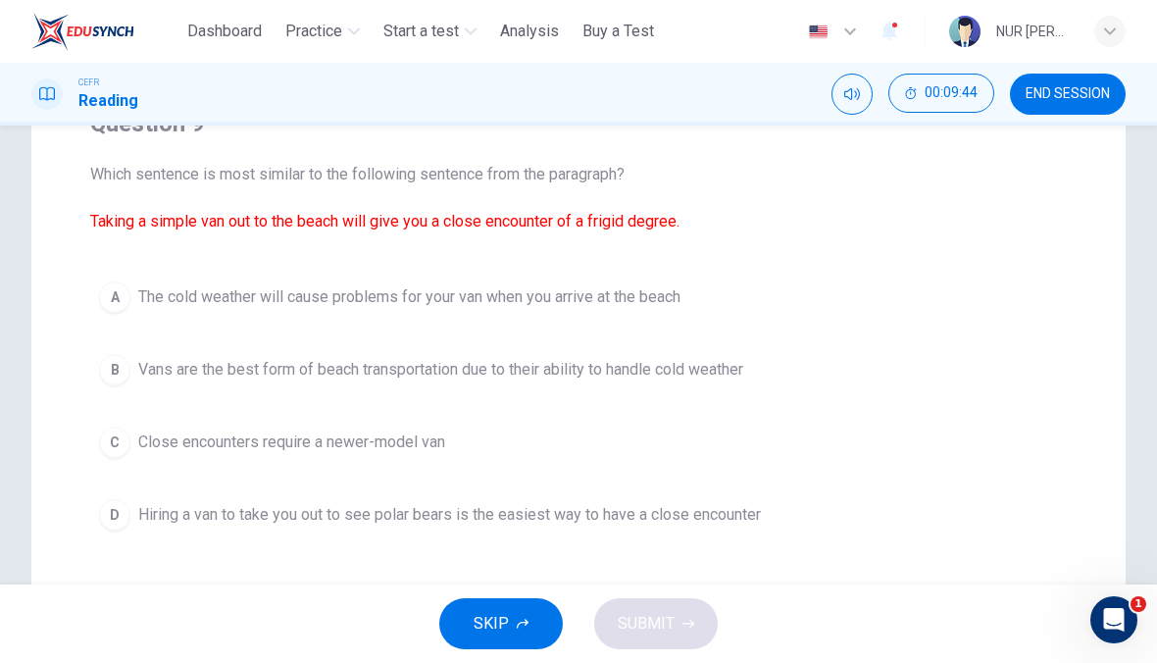
scroll to position [185, 0]
click at [146, 364] on span "Vans are the best form of beach transportation due to their ability to handle c…" at bounding box center [440, 371] width 605 height 24
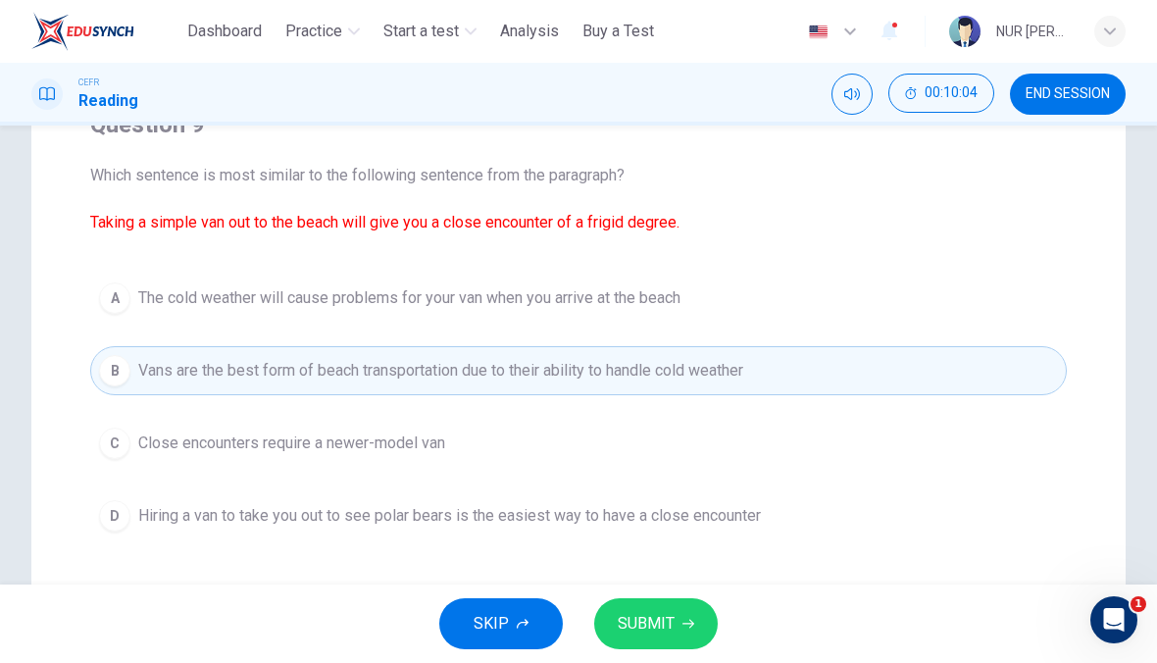
click at [645, 620] on span "SUBMIT" at bounding box center [646, 623] width 57 height 27
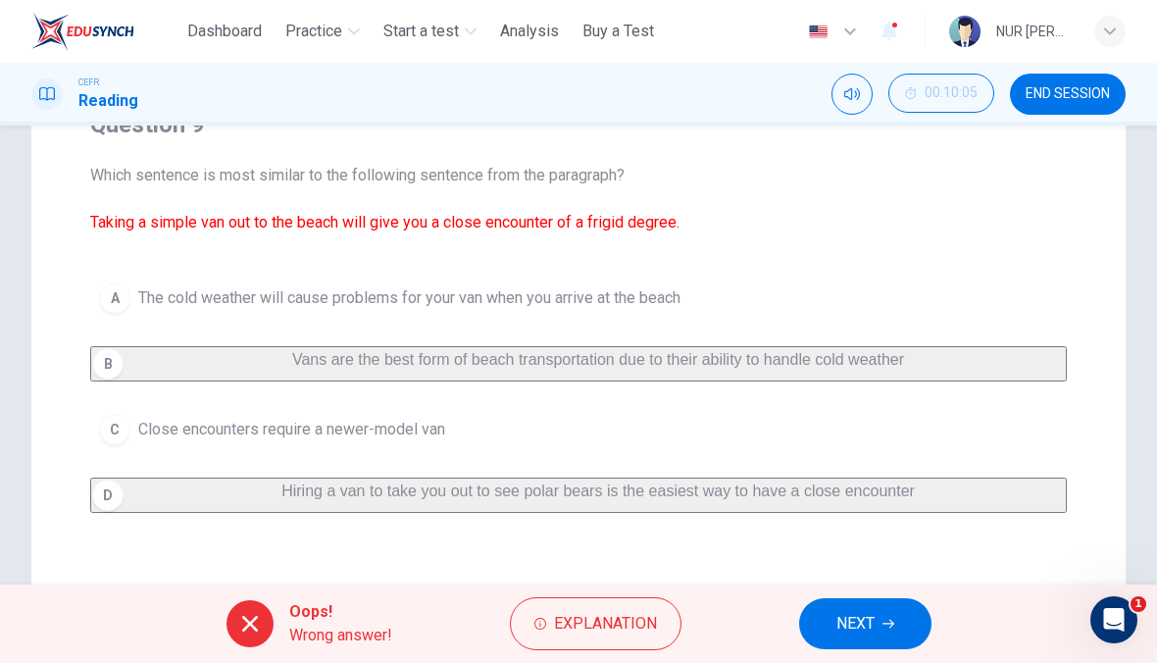
click at [556, 619] on span "Explanation" at bounding box center [605, 623] width 103 height 27
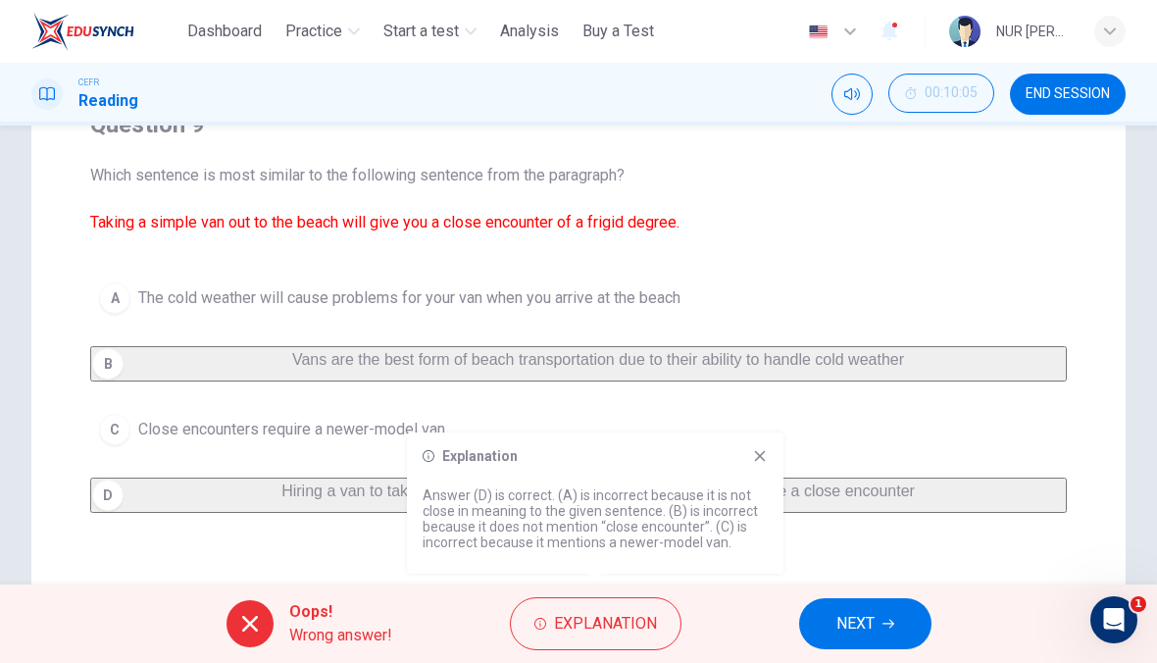
click at [745, 457] on div "Explanation" at bounding box center [595, 456] width 345 height 16
click at [747, 461] on div "Explanation" at bounding box center [595, 456] width 345 height 16
click at [756, 459] on icon at bounding box center [760, 456] width 11 height 11
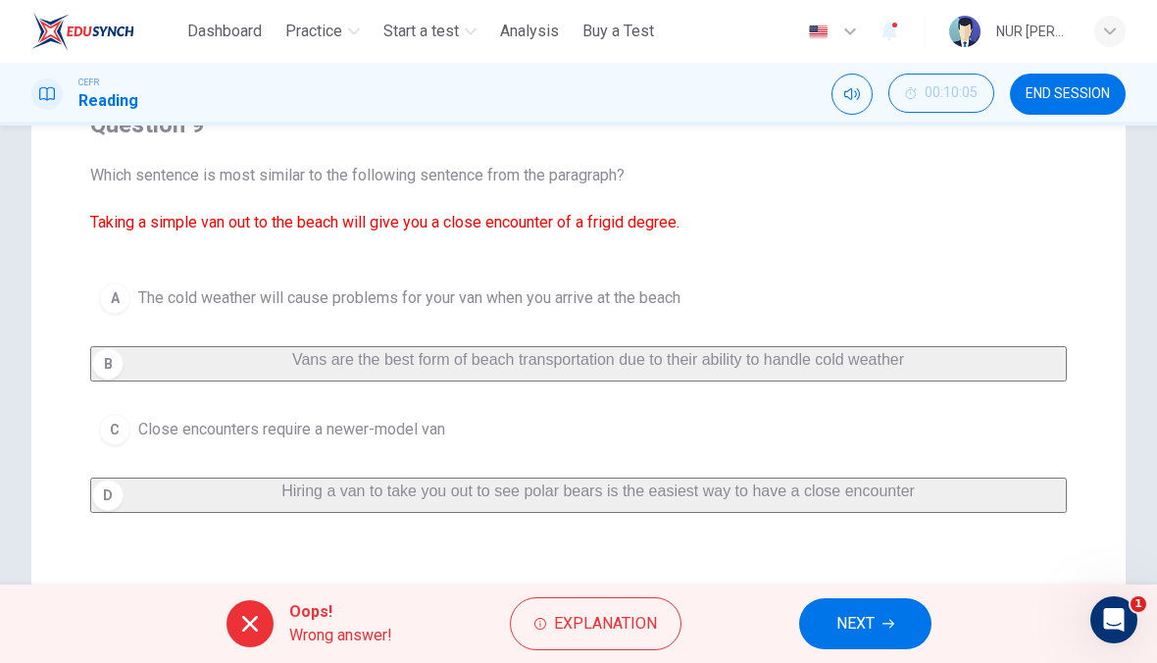
click at [754, 460] on div "A The cold weather will cause problems for your van when you arrive at the beac…" at bounding box center [578, 393] width 977 height 239
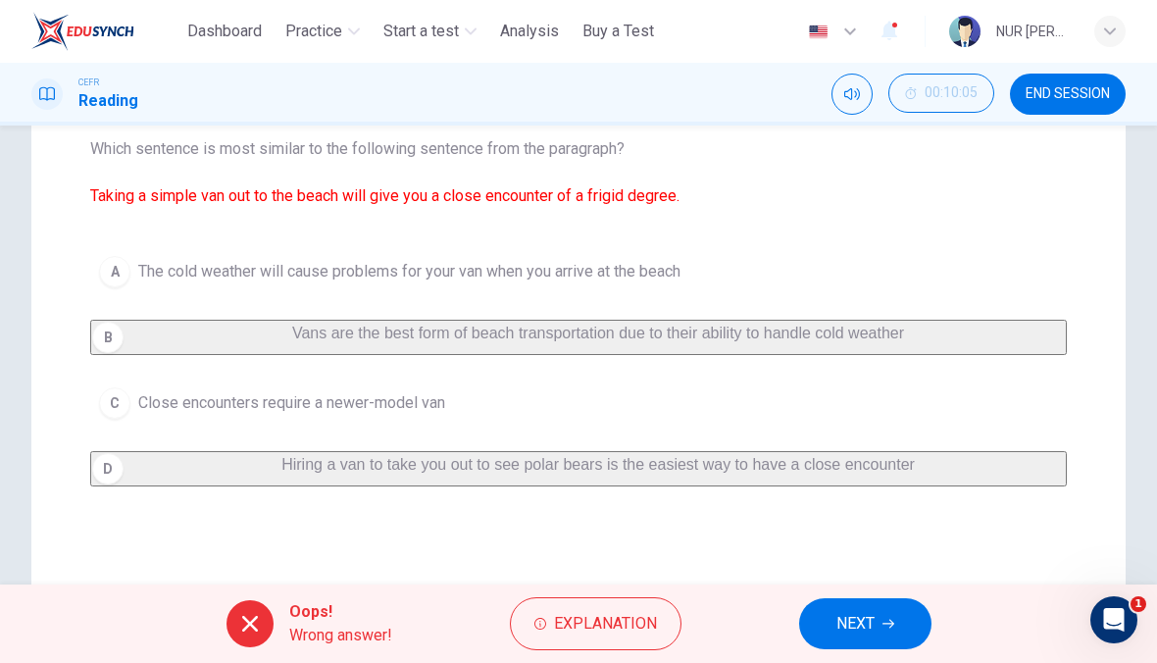
scroll to position [211, 0]
click at [554, 630] on span "Explanation" at bounding box center [605, 623] width 103 height 27
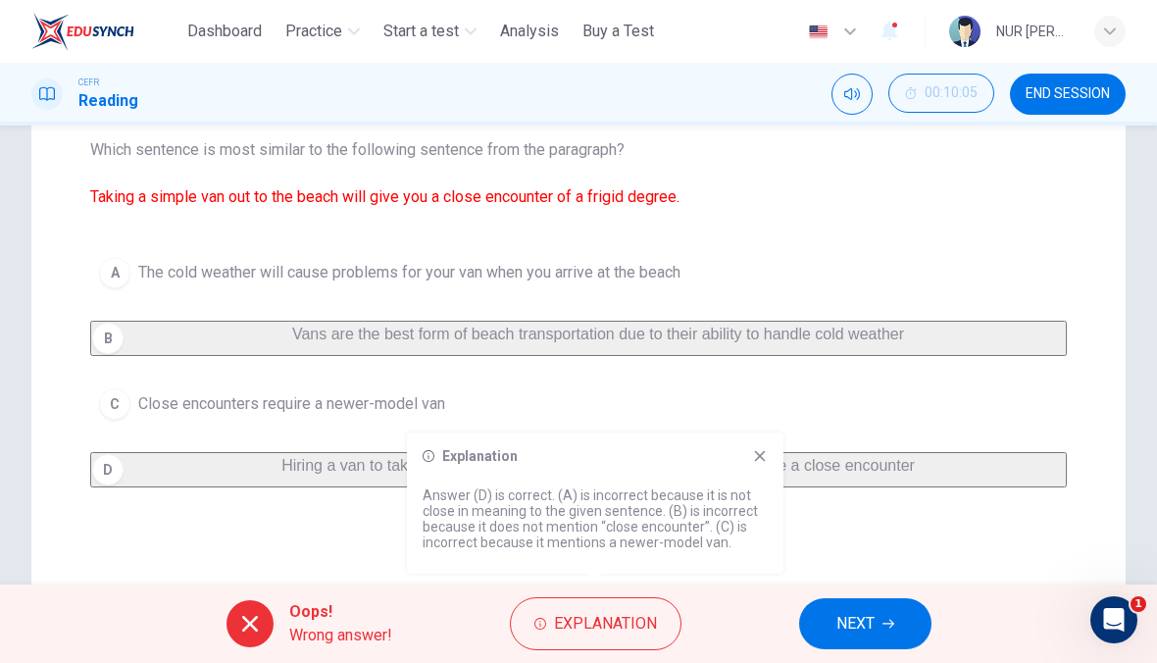
click at [744, 460] on div "Explanation" at bounding box center [595, 456] width 345 height 16
click at [847, 636] on span "NEXT" at bounding box center [855, 623] width 38 height 27
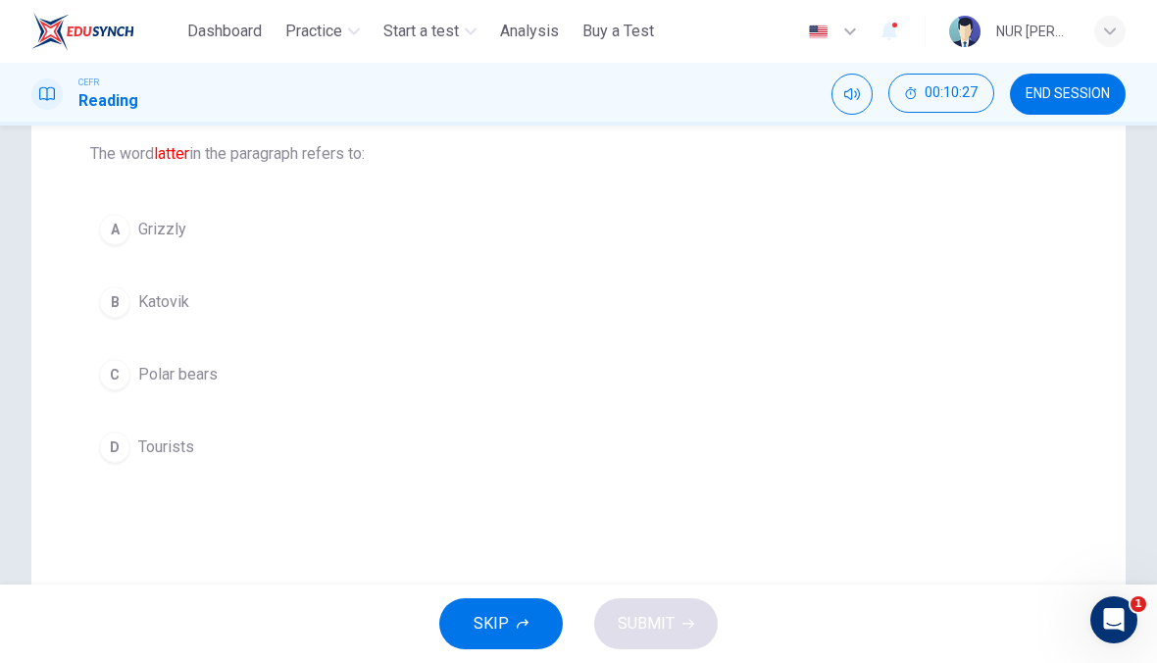
scroll to position [209, 0]
click at [643, 249] on button "A Grizzly" at bounding box center [578, 227] width 977 height 49
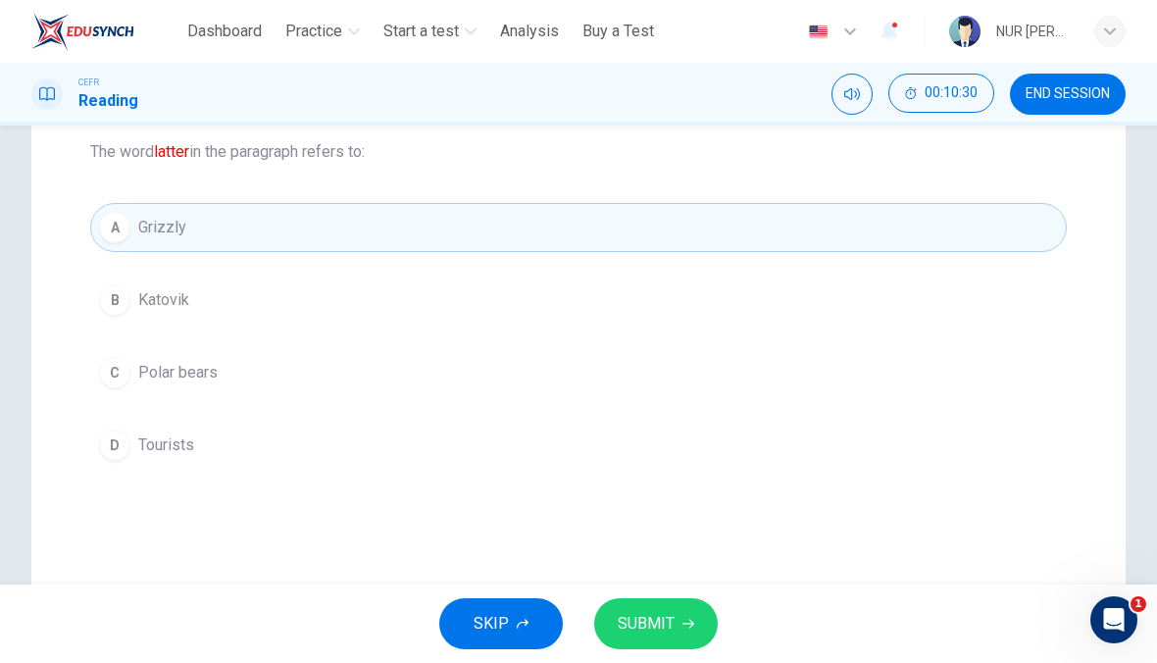
click at [579, 359] on button "C Polar bears" at bounding box center [578, 372] width 977 height 49
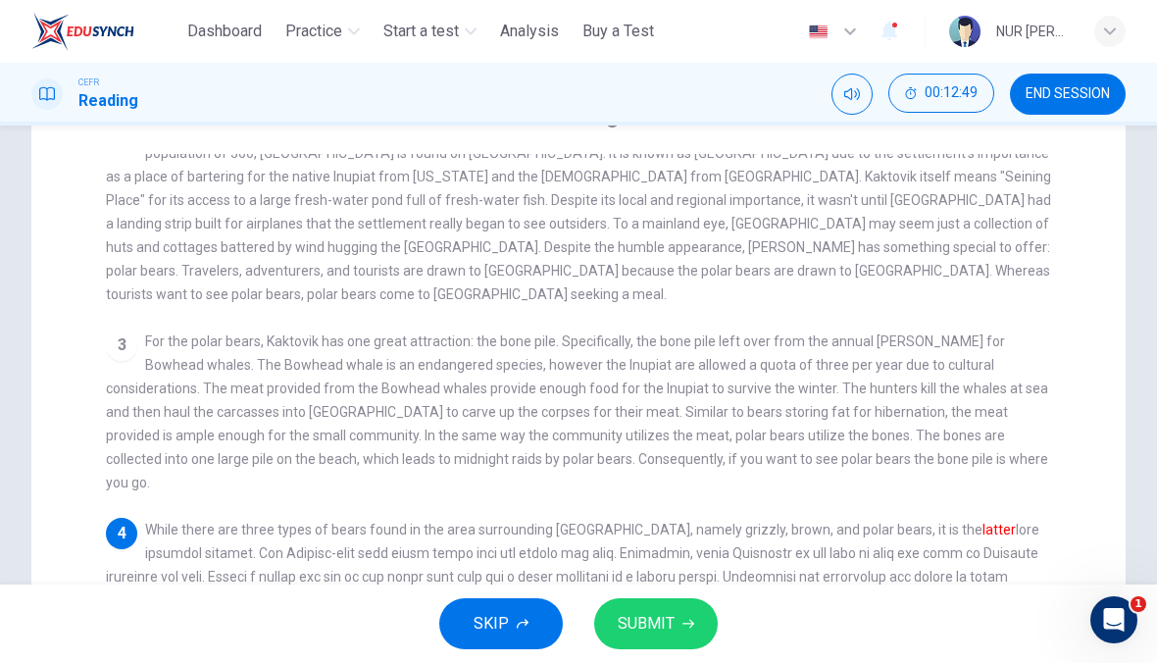
scroll to position [176, 0]
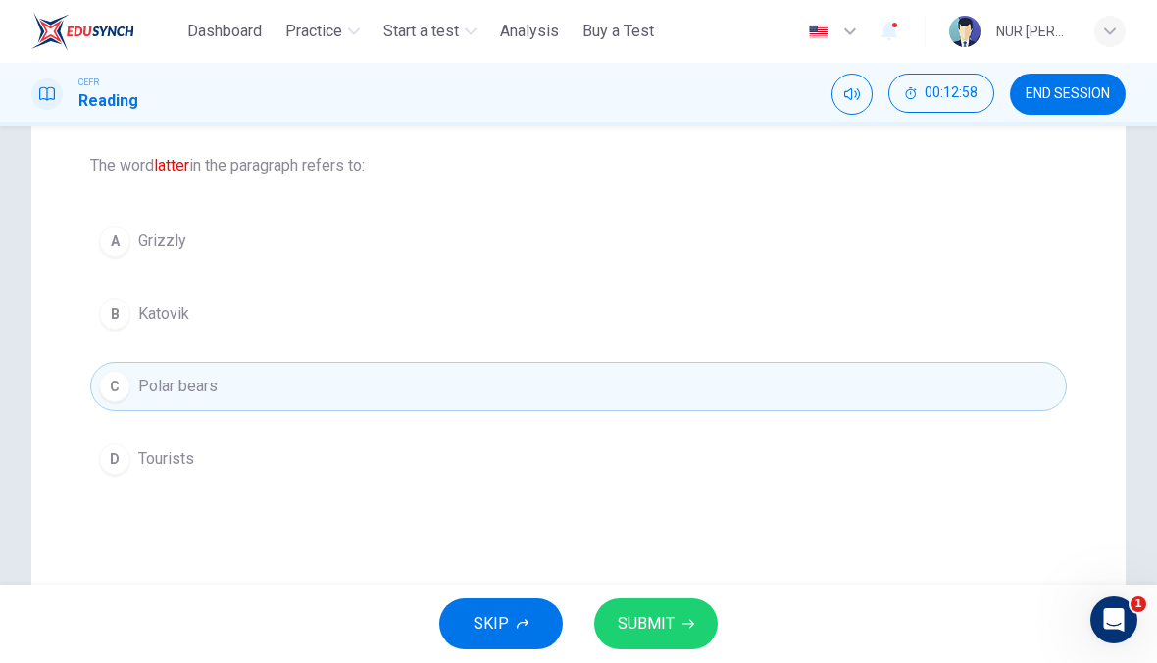
click at [149, 453] on span "Tourists" at bounding box center [166, 459] width 56 height 24
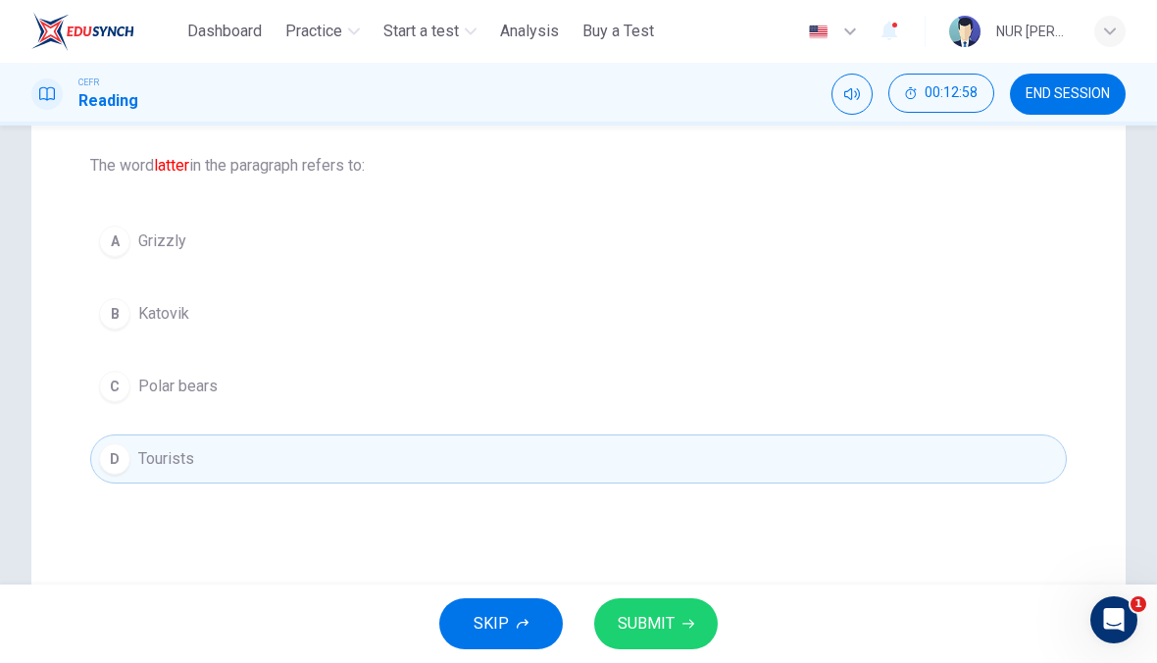
click at [632, 631] on span "SUBMIT" at bounding box center [646, 623] width 57 height 27
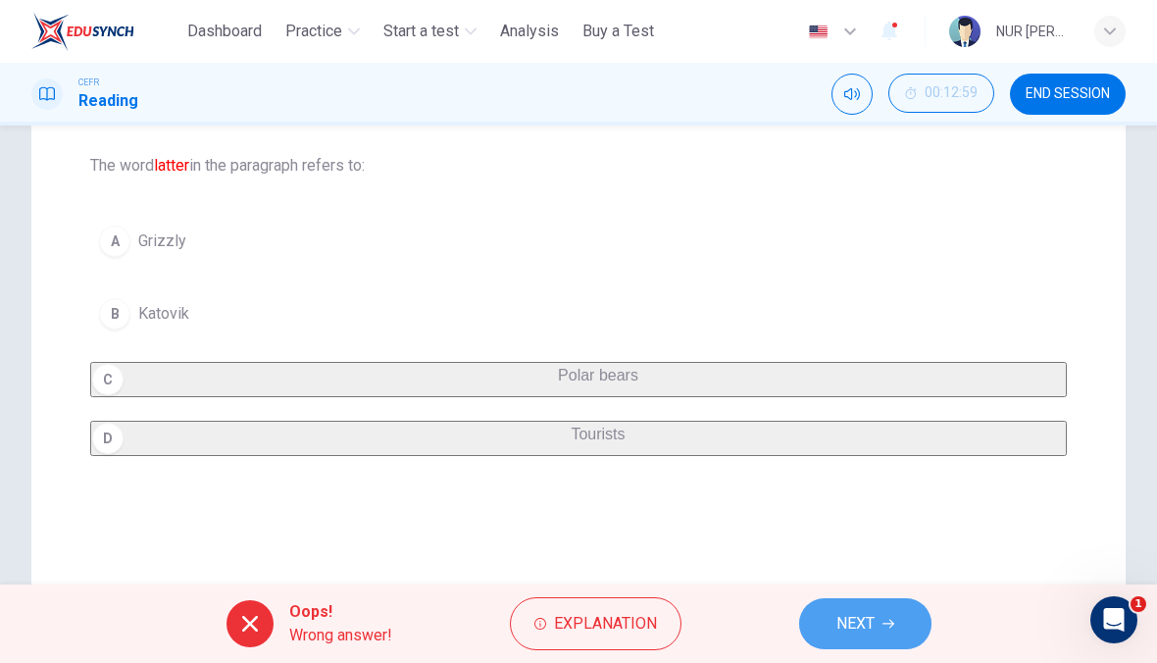
click at [868, 611] on span "NEXT" at bounding box center [855, 623] width 38 height 27
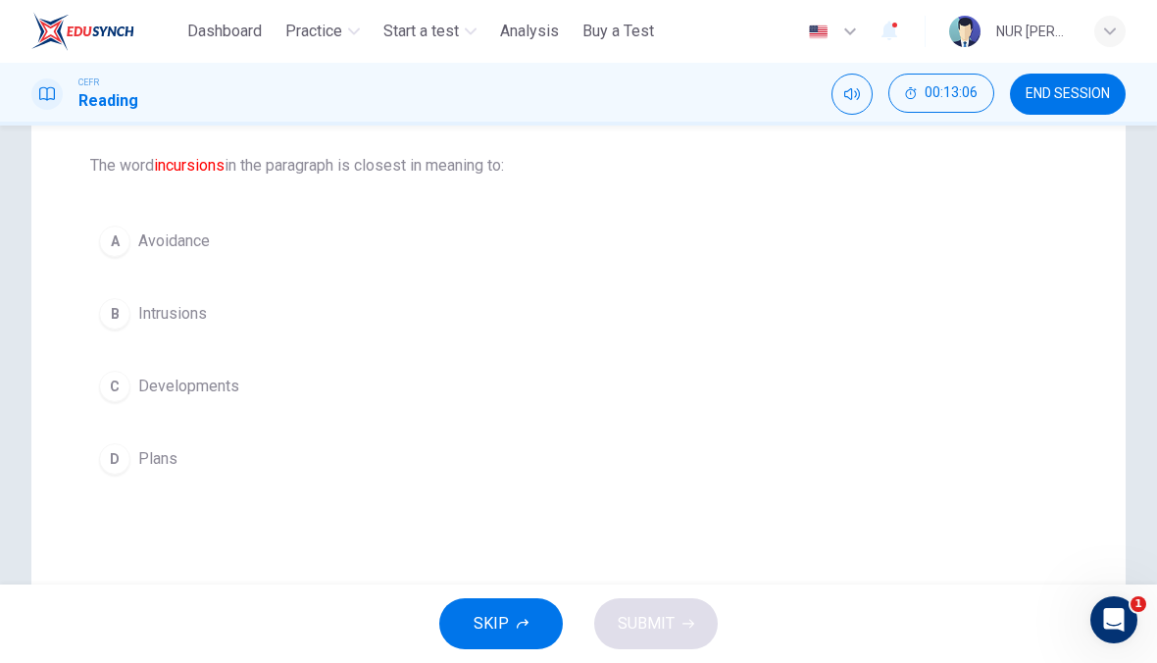
scroll to position [125, 0]
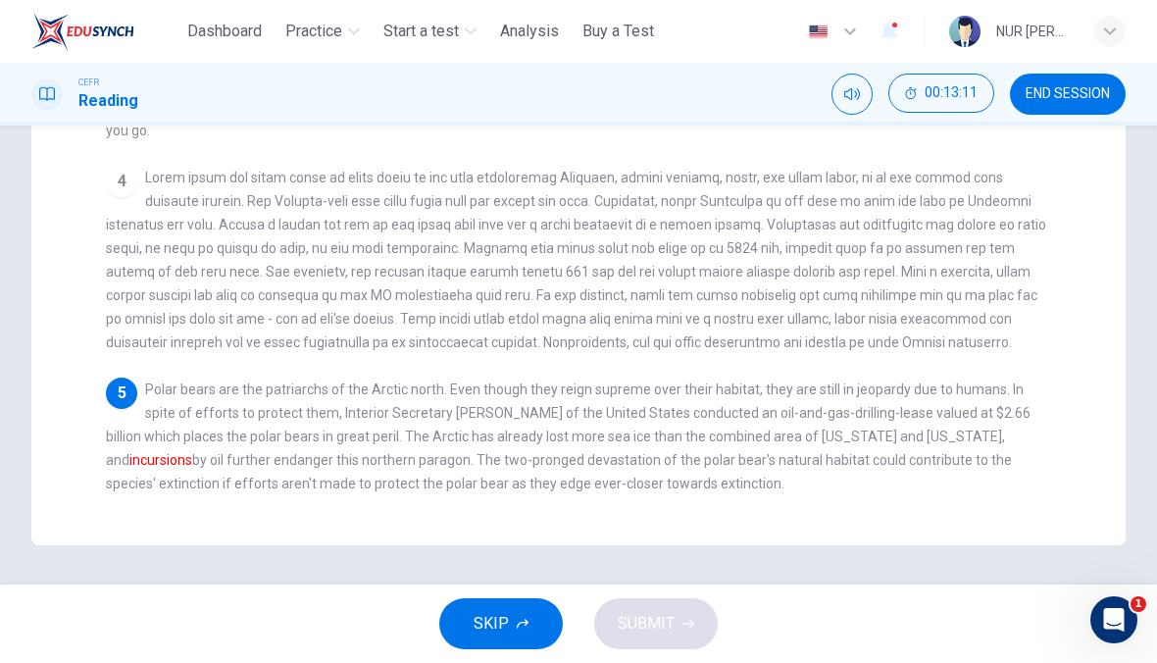
click at [277, 232] on span at bounding box center [576, 260] width 940 height 180
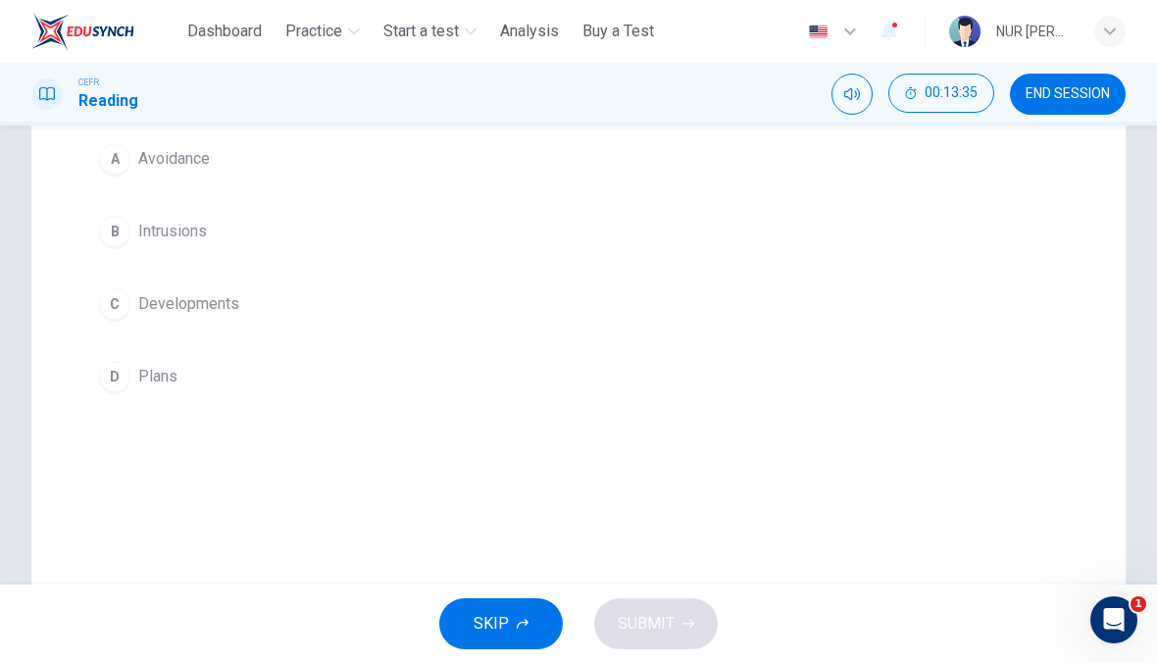
scroll to position [278, 0]
click at [166, 213] on button "B Intrusions" at bounding box center [578, 230] width 977 height 49
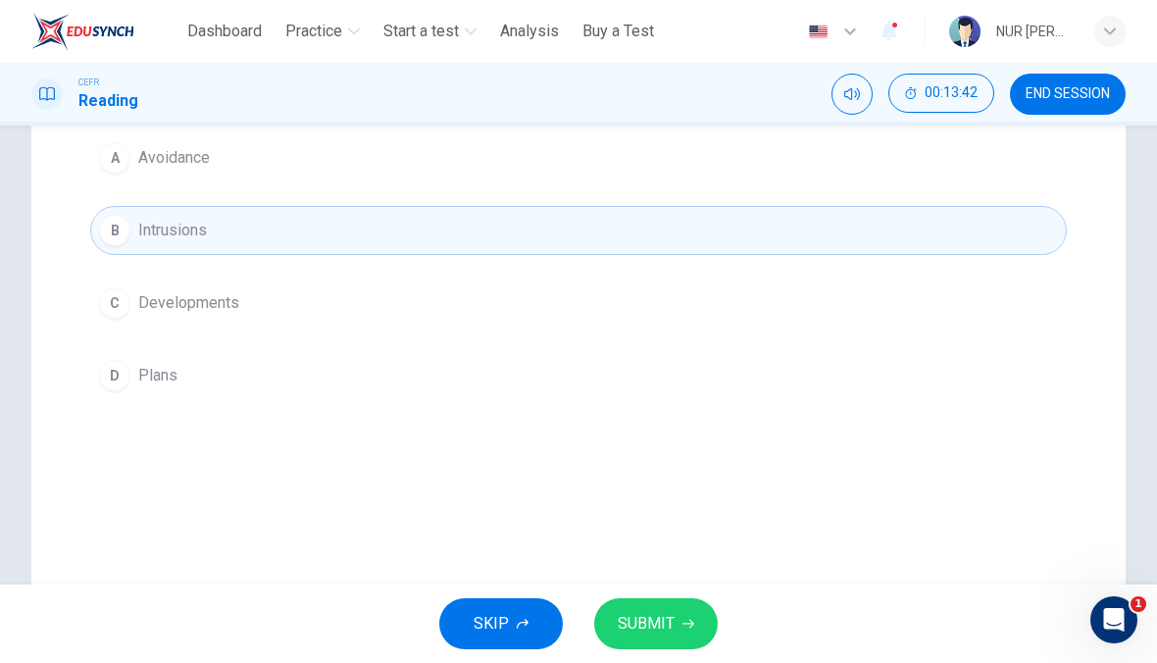
click at [646, 612] on span "SUBMIT" at bounding box center [646, 623] width 57 height 27
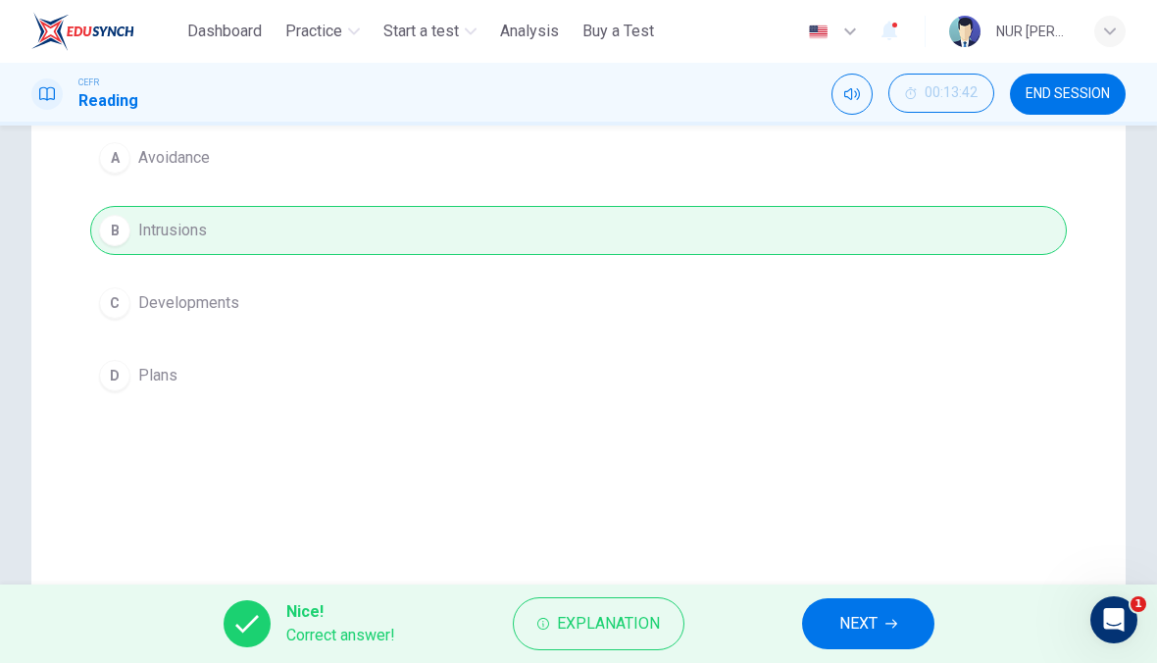
click at [591, 647] on button "Explanation" at bounding box center [599, 623] width 172 height 53
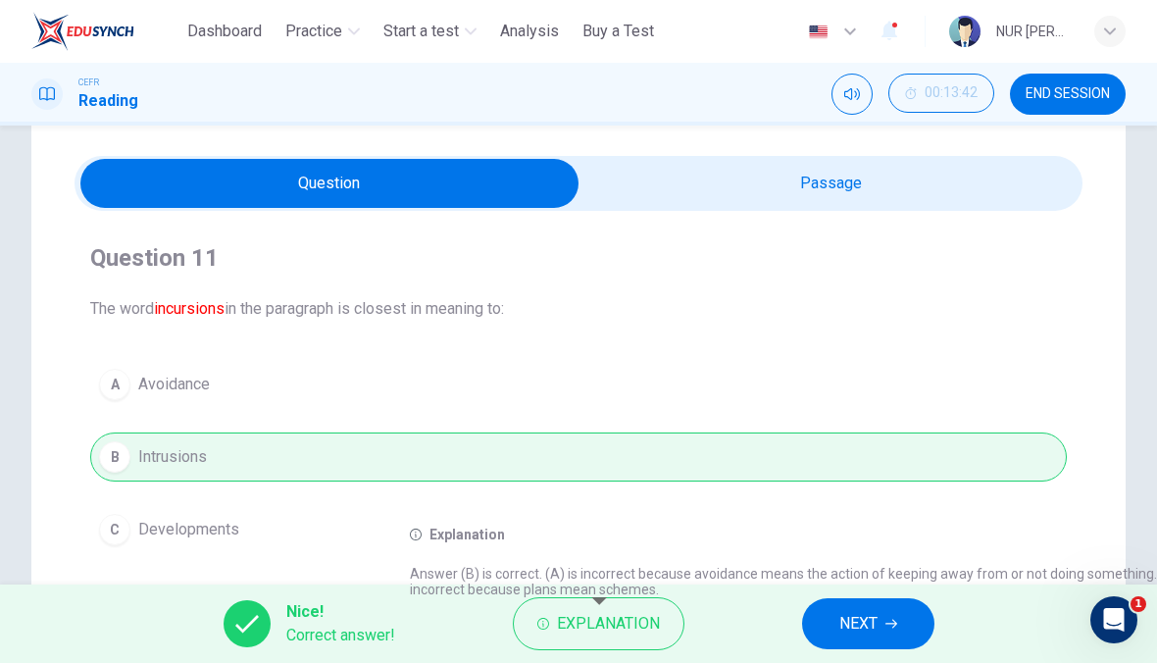
scroll to position [33, 0]
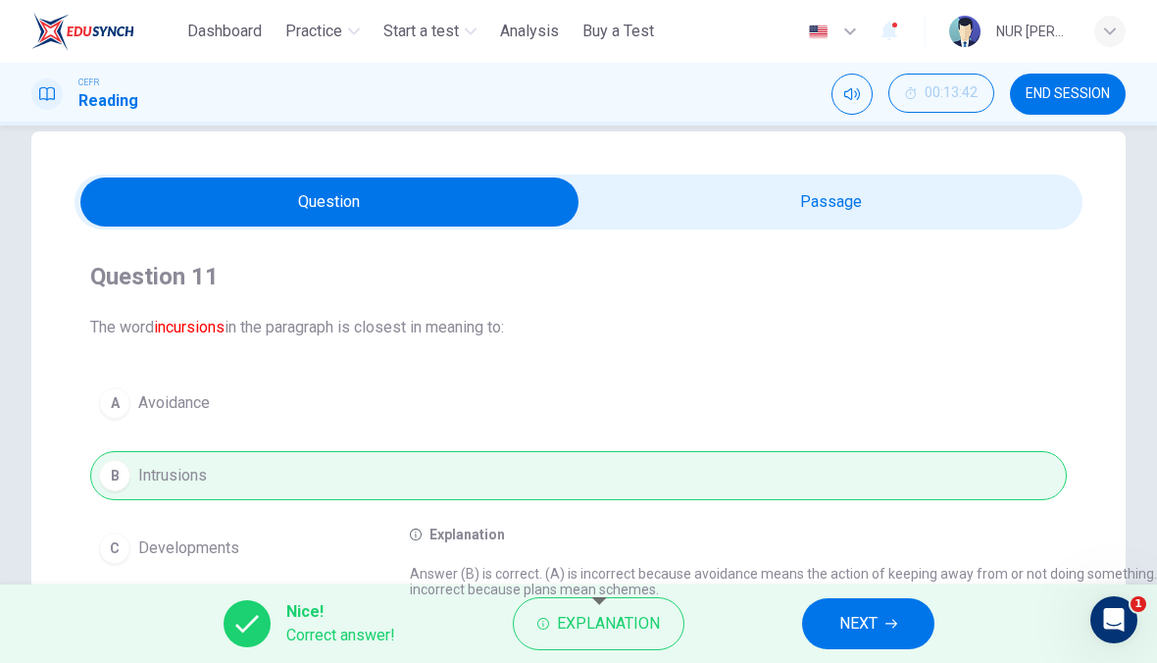
click at [839, 622] on span "NEXT" at bounding box center [858, 623] width 38 height 27
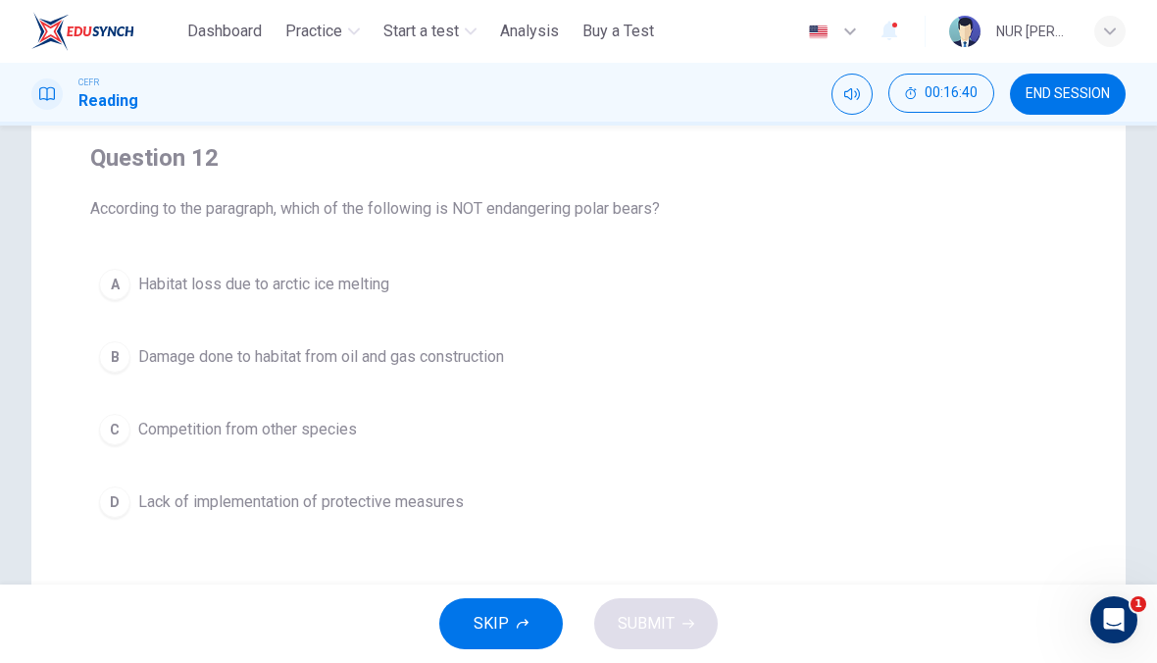
scroll to position [156, 0]
click at [310, 415] on span "Competition from other species" at bounding box center [247, 426] width 219 height 24
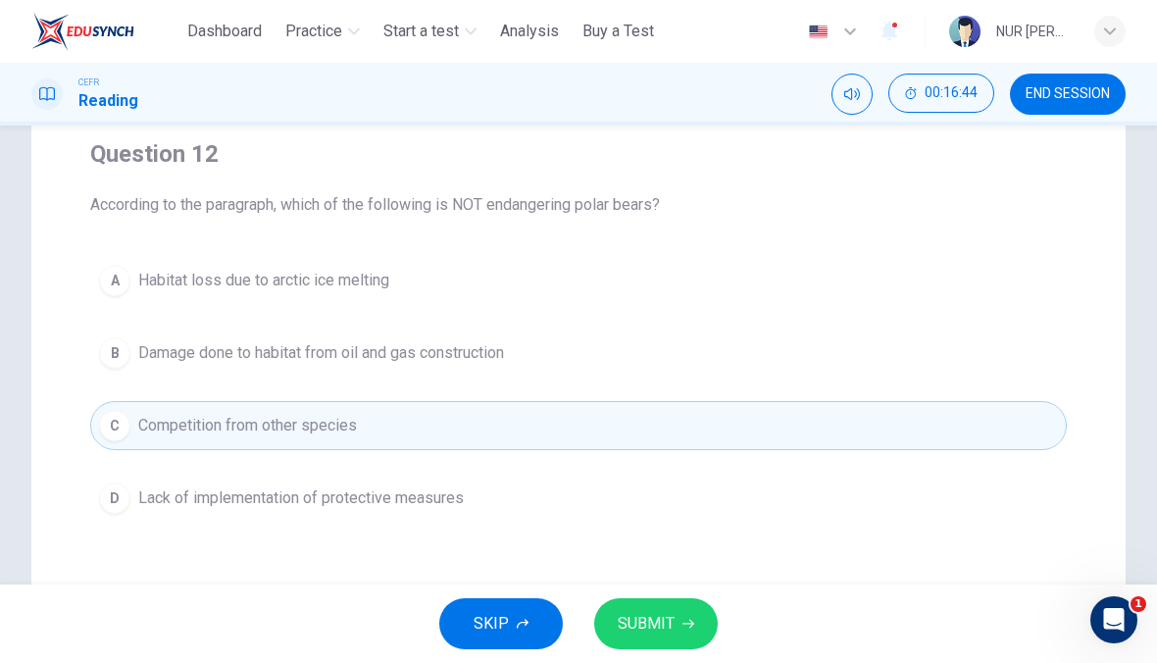
click at [332, 360] on span "Damage done to habitat from oil and gas construction" at bounding box center [321, 353] width 366 height 24
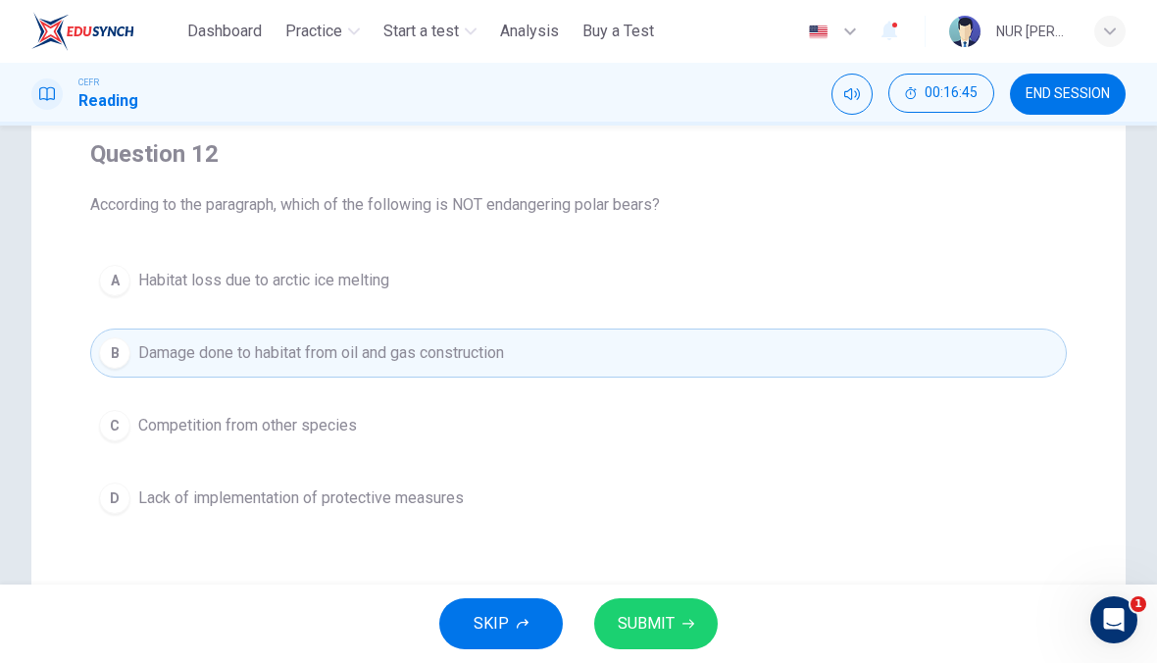
click at [635, 618] on span "SUBMIT" at bounding box center [646, 623] width 57 height 27
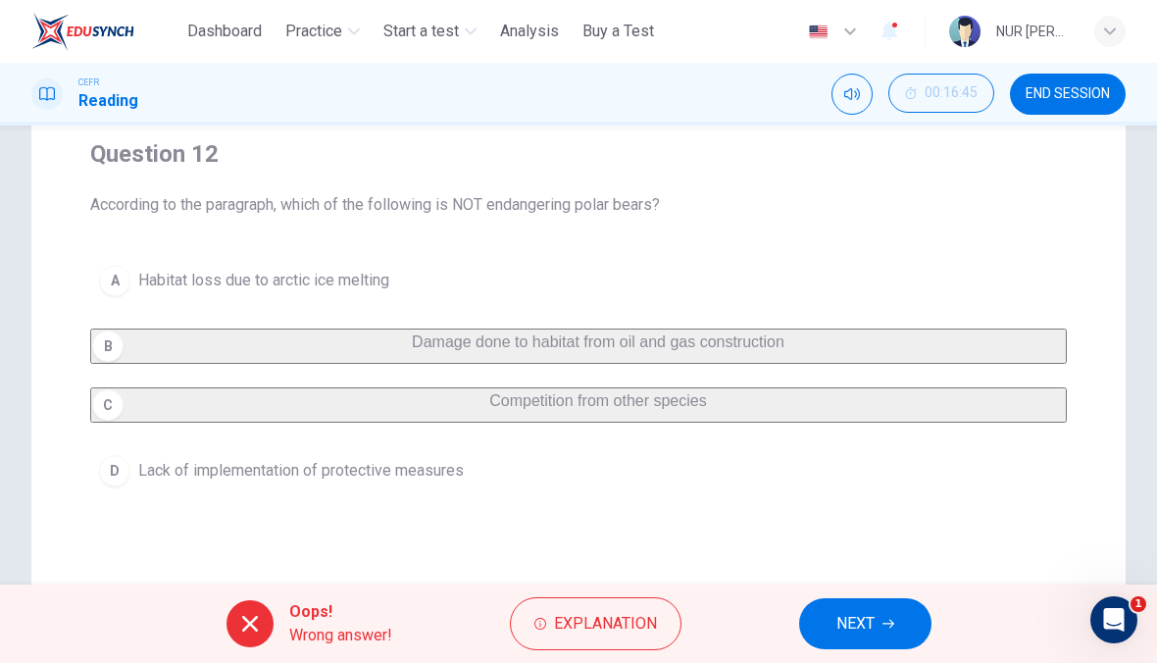
click at [877, 635] on button "NEXT" at bounding box center [865, 623] width 132 height 51
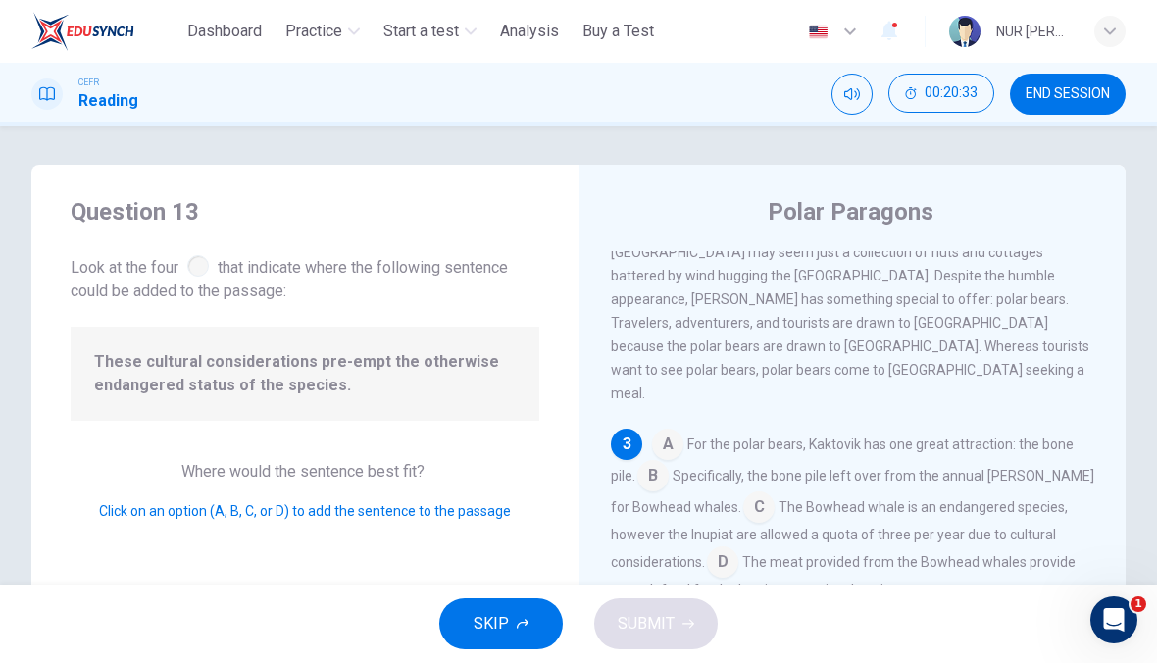
scroll to position [510, 0]
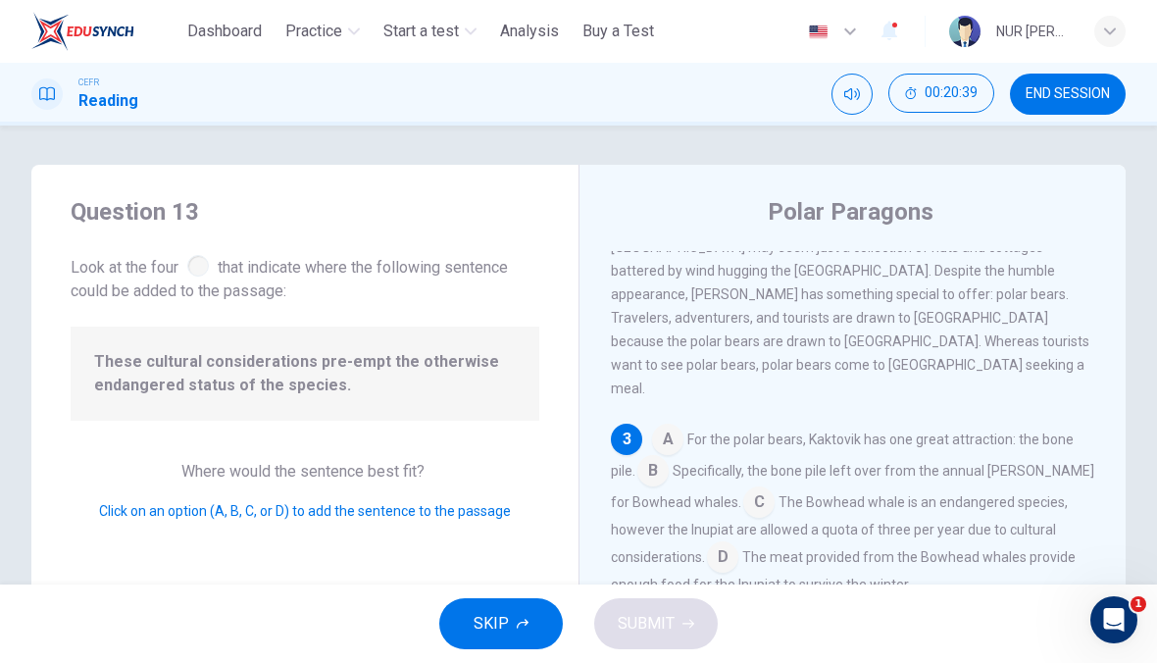
click at [726, 543] on input at bounding box center [722, 558] width 31 height 31
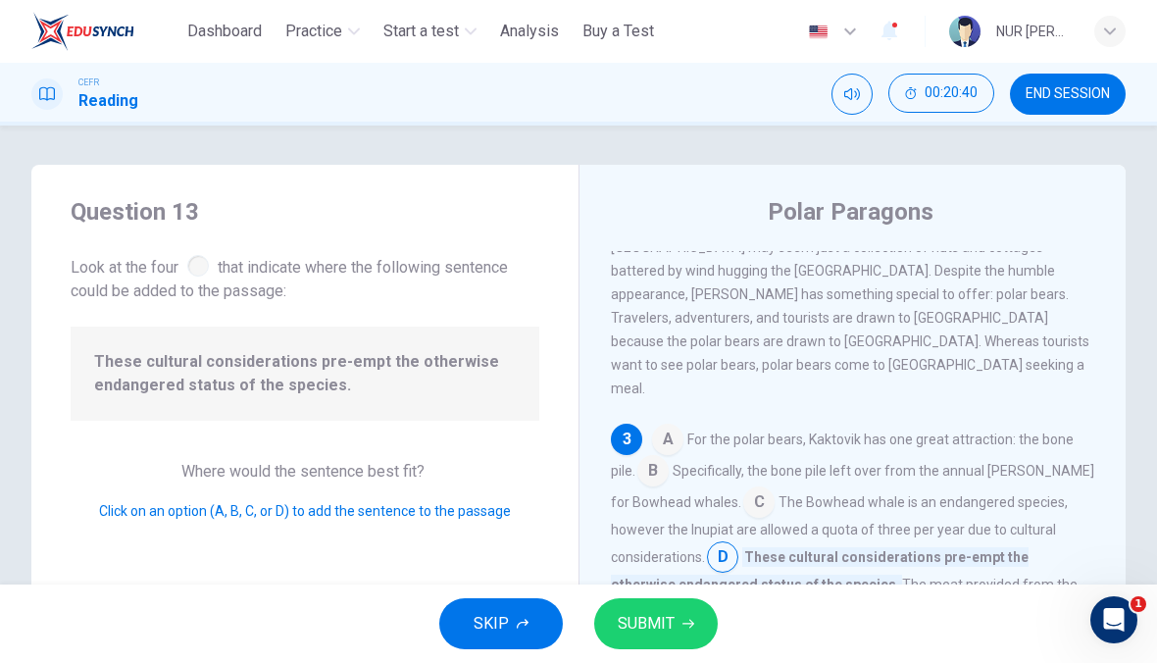
scroll to position [556, 0]
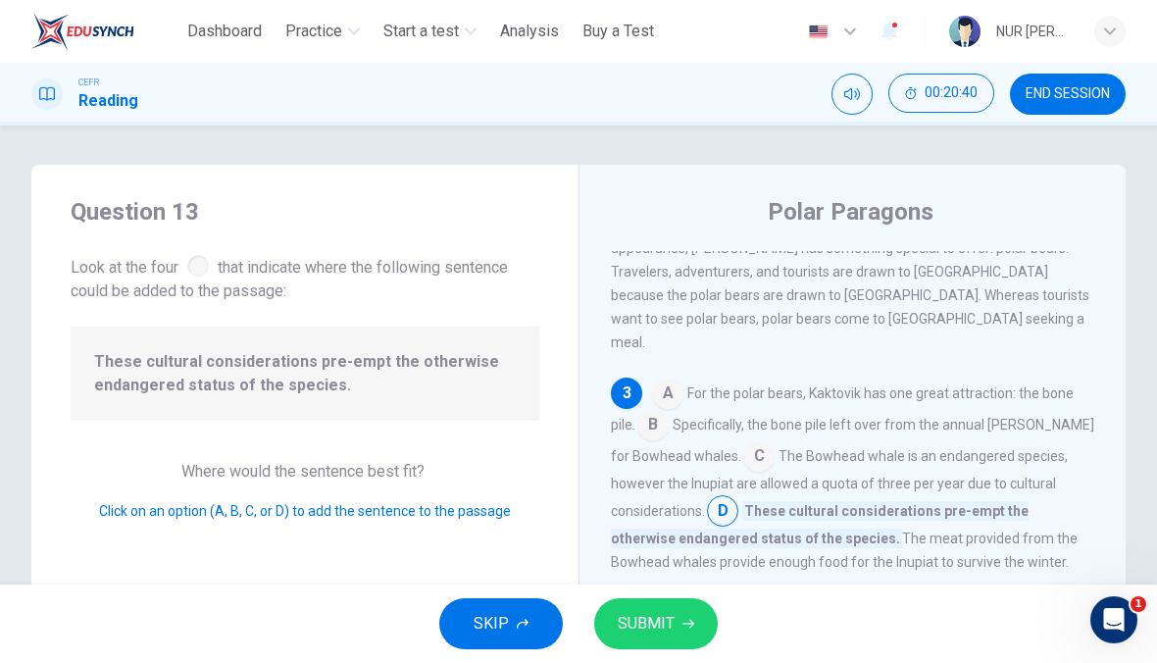
click at [750, 442] on input at bounding box center [758, 457] width 31 height 31
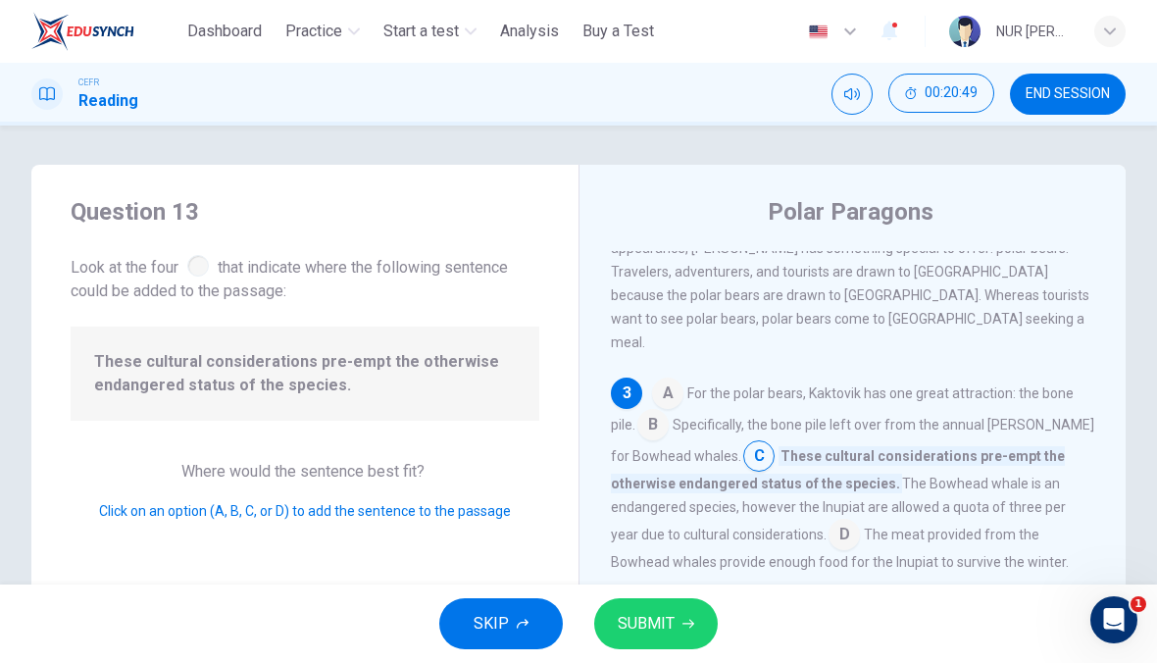
click at [680, 630] on button "SUBMIT" at bounding box center [656, 623] width 124 height 51
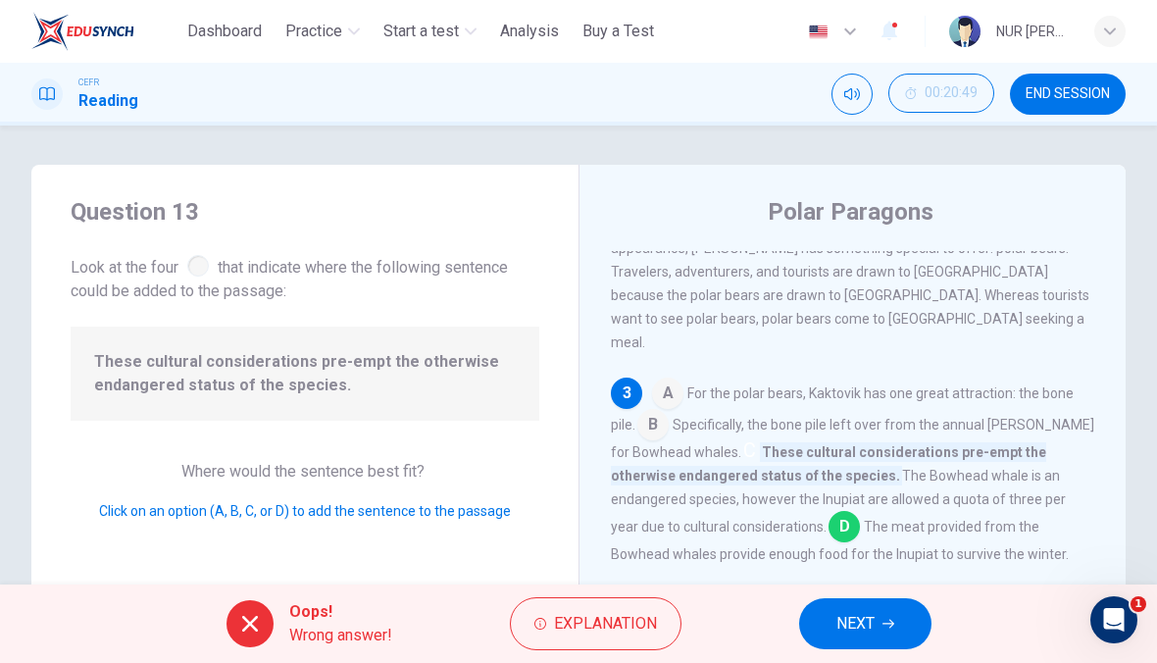
click at [914, 628] on button "NEXT" at bounding box center [865, 623] width 132 height 51
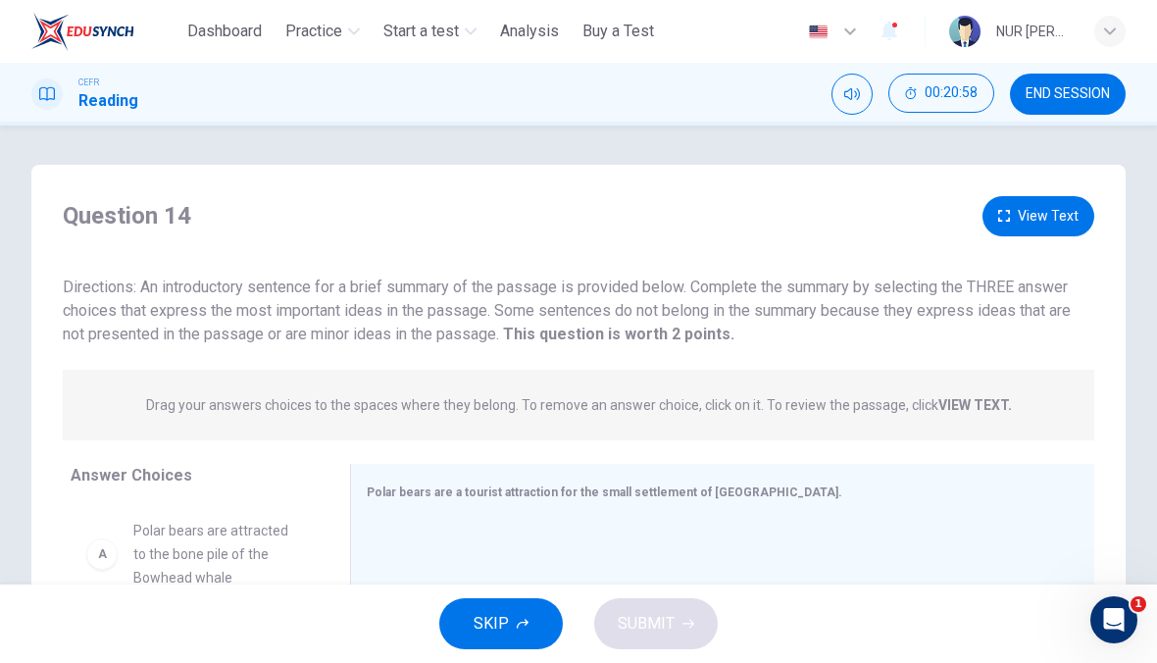
scroll to position [0, 0]
click at [1068, 222] on button "View Text" at bounding box center [1039, 216] width 112 height 40
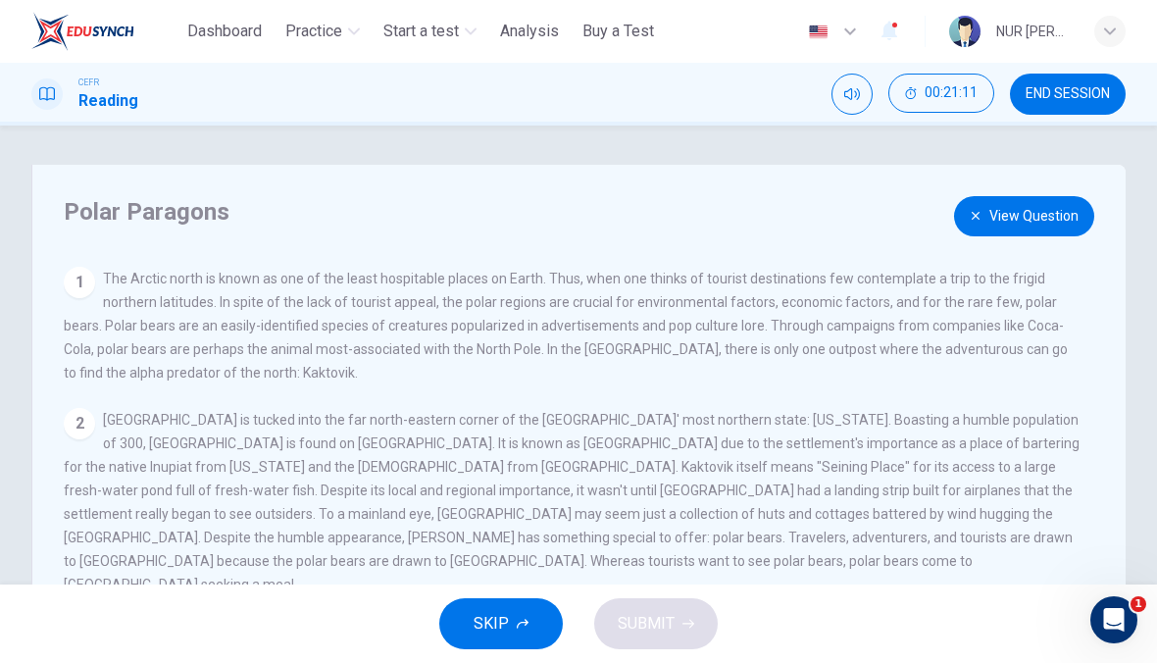
click at [1070, 224] on button "View Question" at bounding box center [1024, 216] width 140 height 40
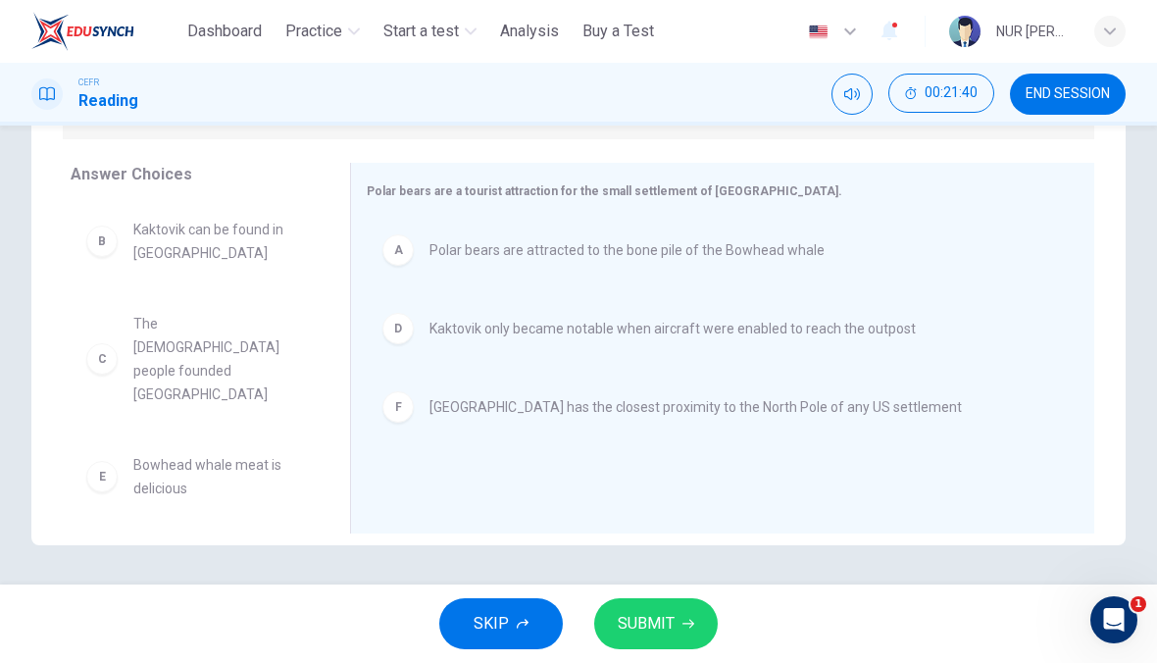
click at [659, 630] on span "SUBMIT" at bounding box center [646, 623] width 57 height 27
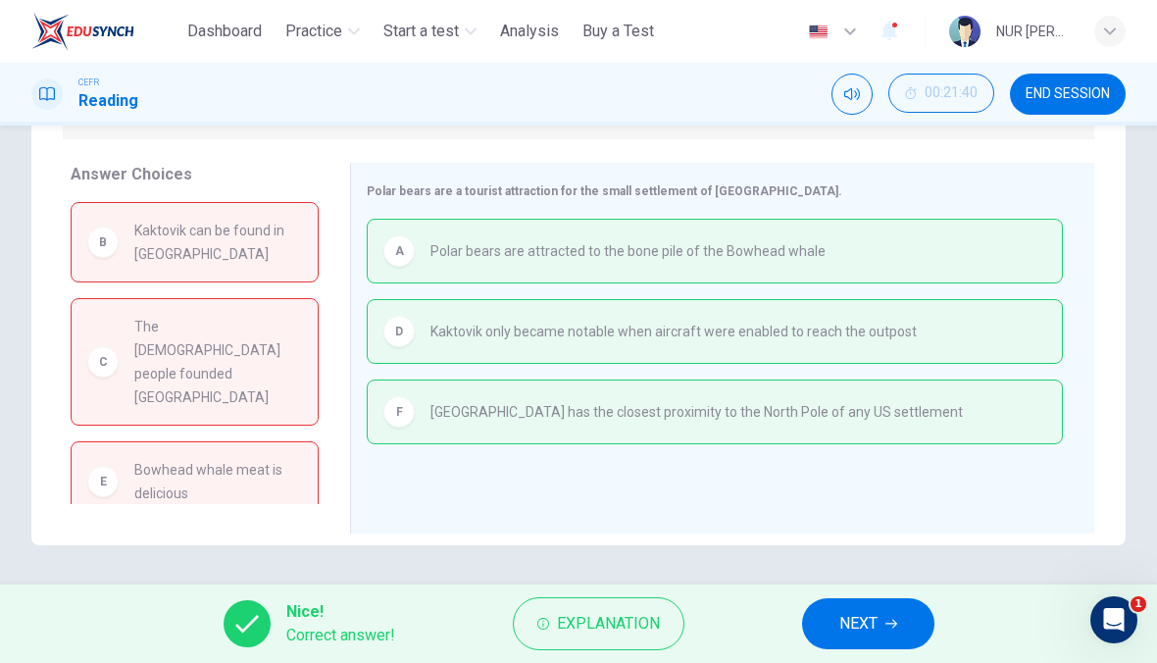
click at [892, 626] on icon "button" at bounding box center [891, 624] width 12 height 12
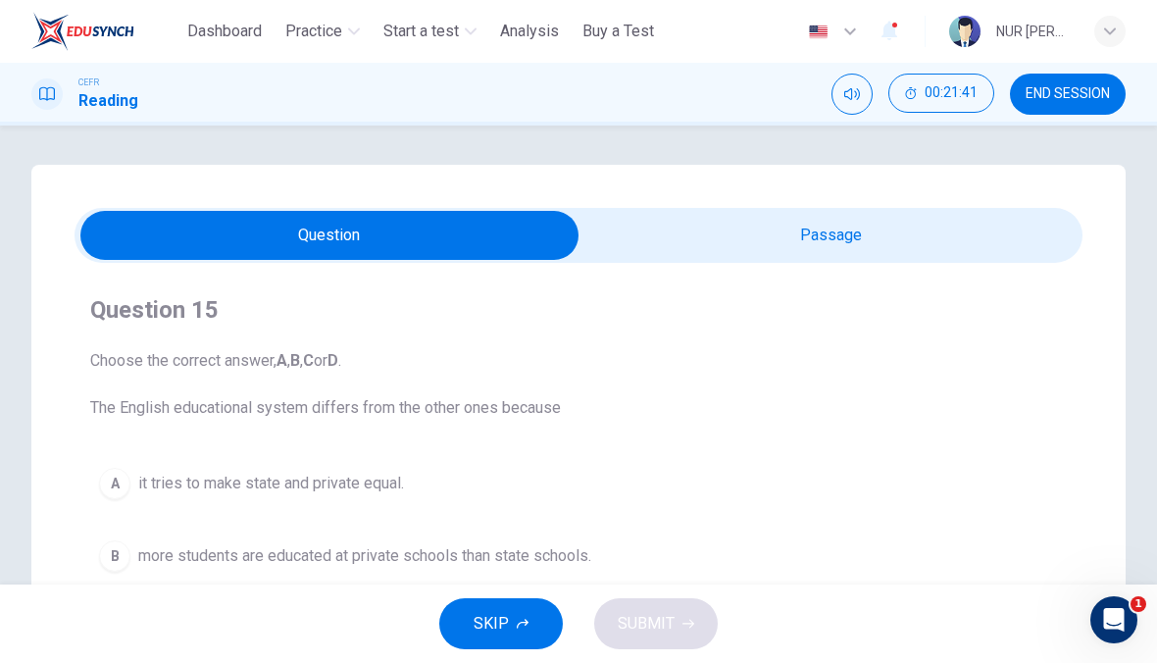
click at [1066, 91] on span "END SESSION" at bounding box center [1068, 94] width 84 height 16
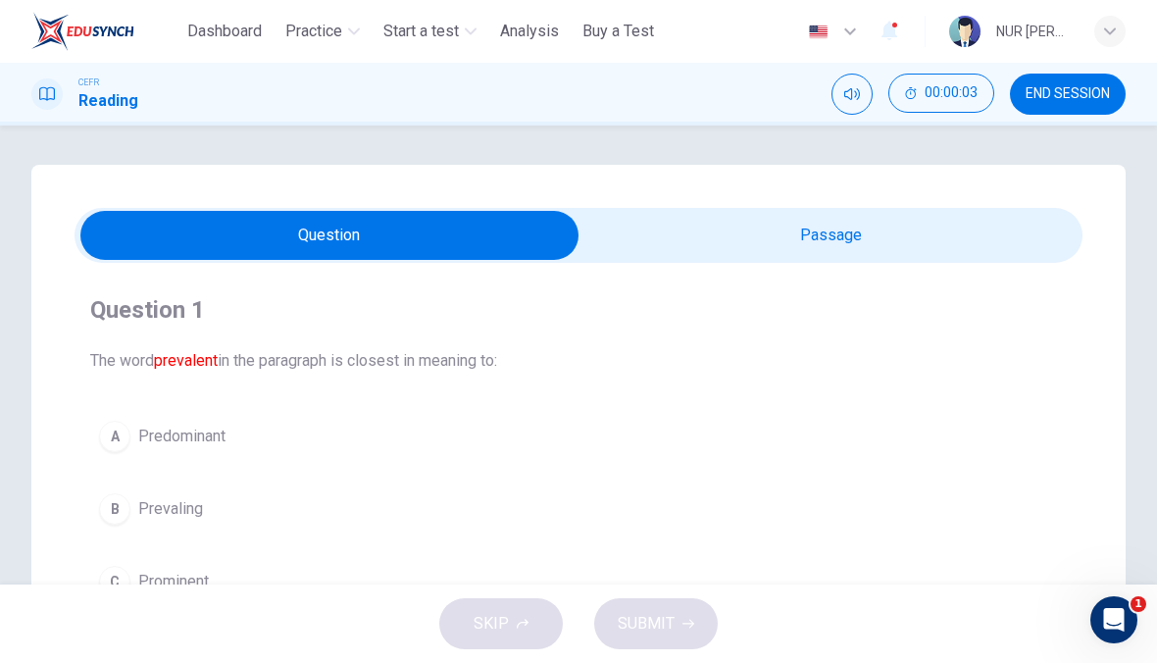
click at [1047, 86] on span "END SESSION" at bounding box center [1068, 94] width 84 height 16
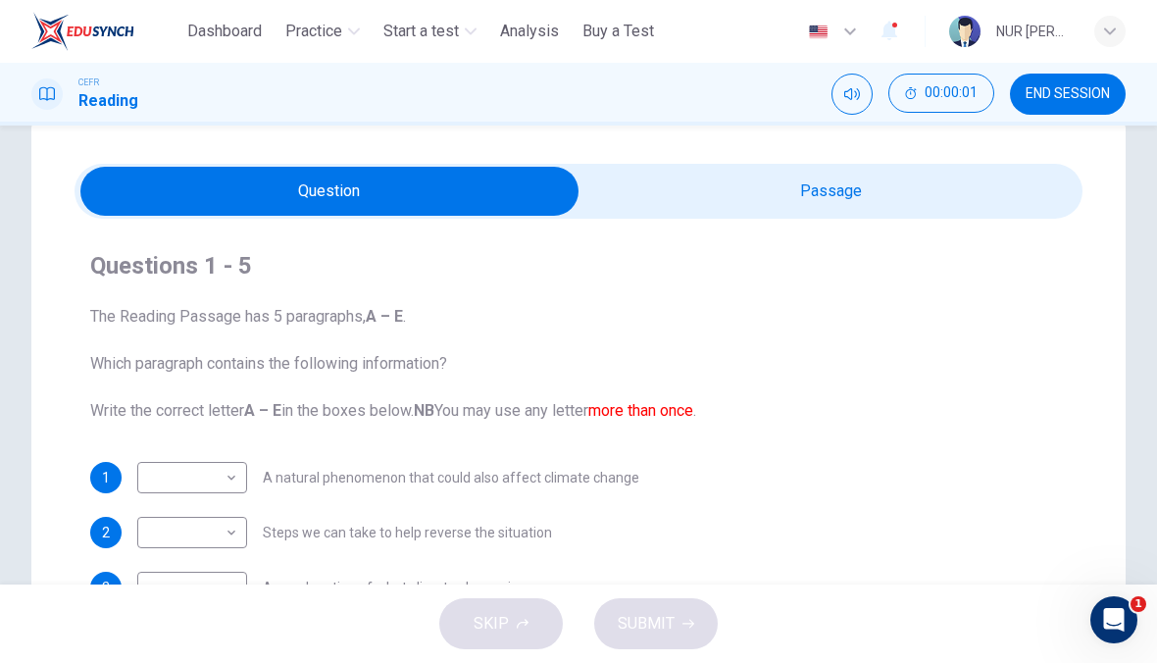
scroll to position [32, 0]
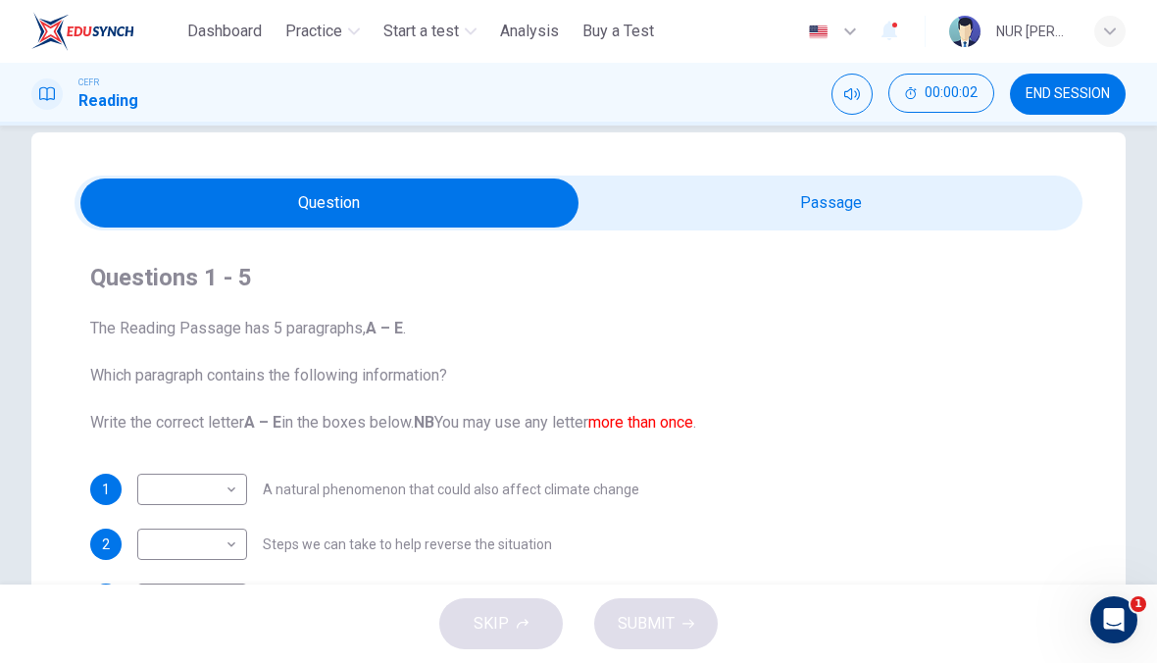
click at [1022, 107] on button "END SESSION" at bounding box center [1068, 94] width 116 height 41
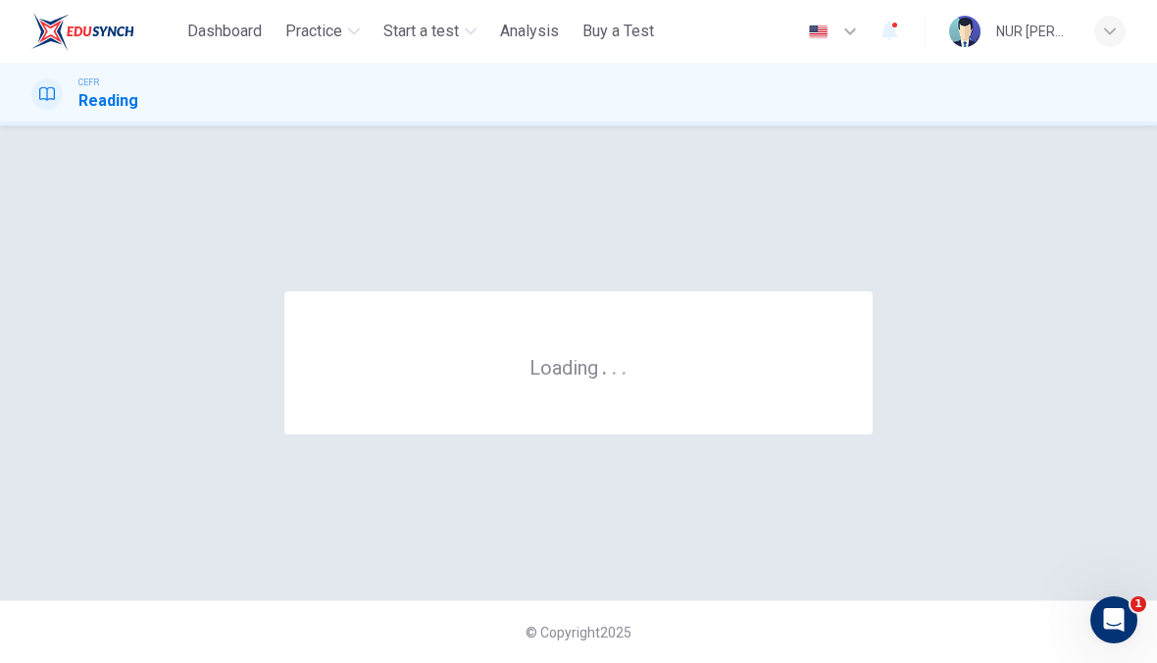
scroll to position [0, 0]
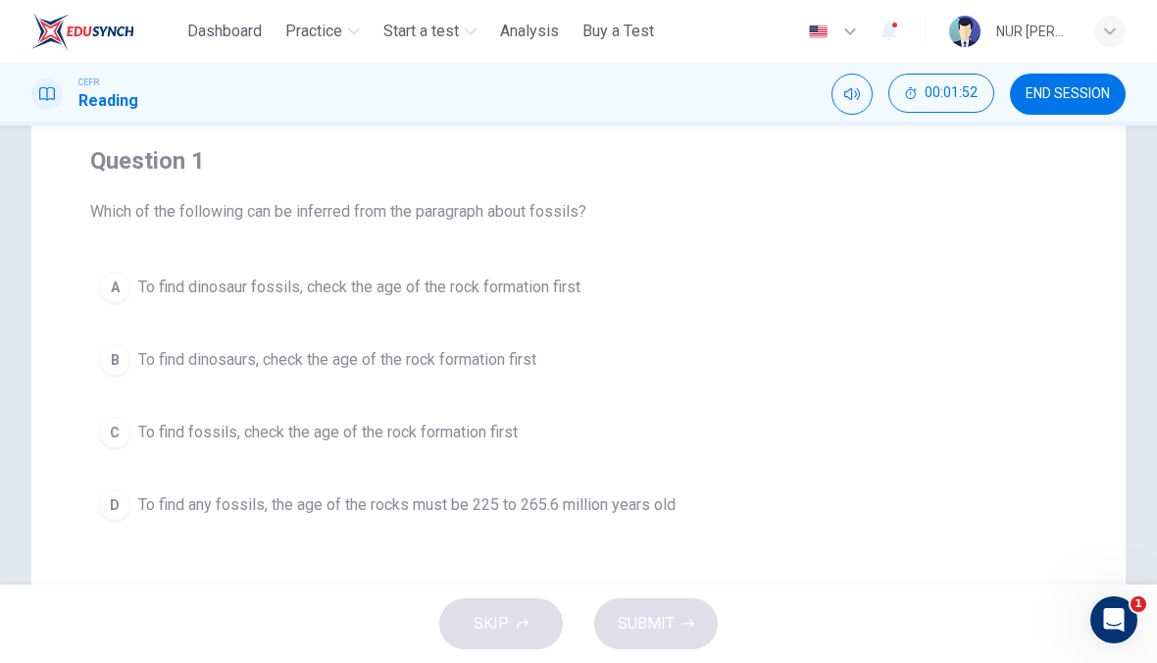
scroll to position [78, 0]
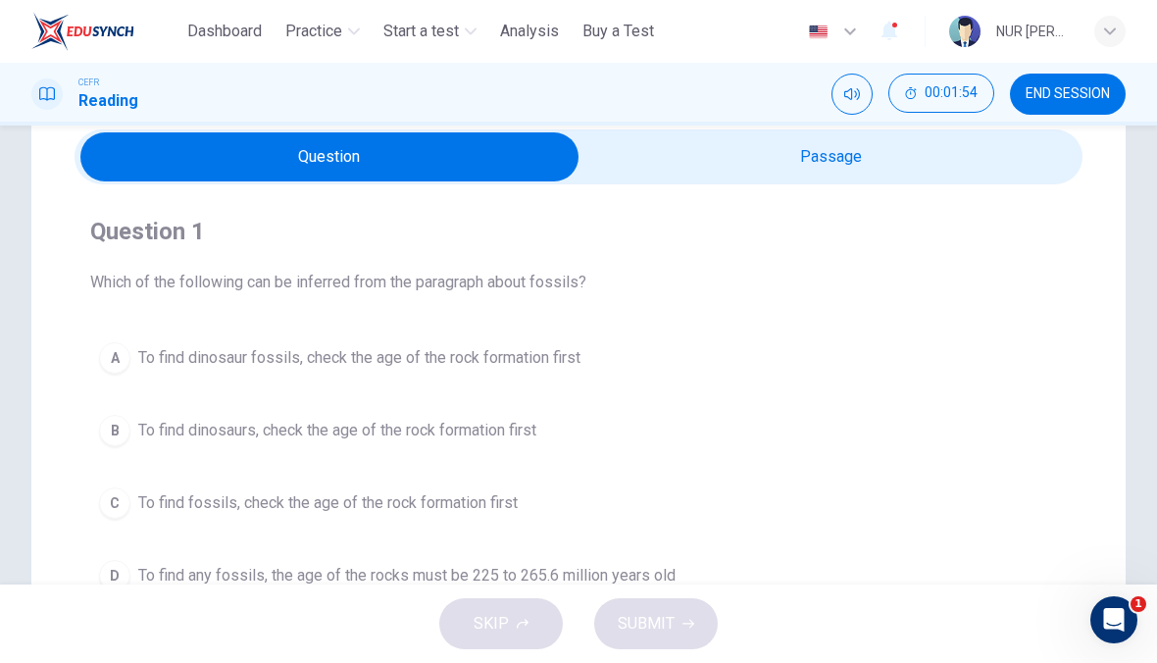
click at [265, 485] on button "C To find fossils, check the age of the rock formation first" at bounding box center [578, 503] width 977 height 49
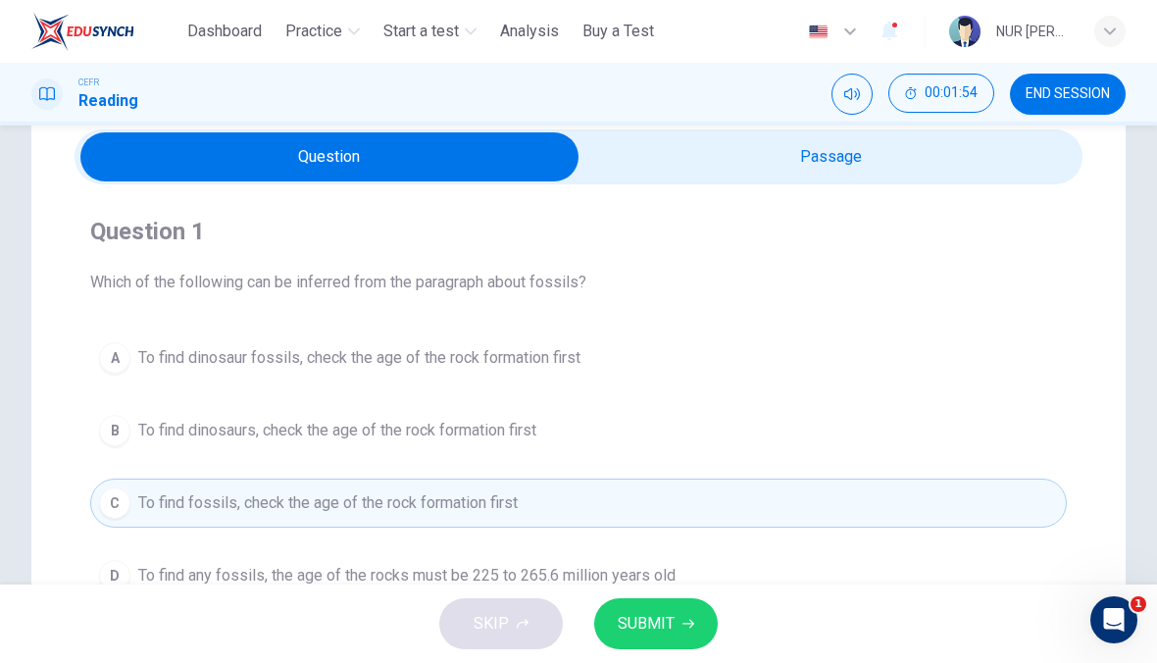
click at [265, 484] on button "C To find fossils, check the age of the rock formation first" at bounding box center [578, 503] width 977 height 49
click at [183, 438] on span "To find dinosaurs, check the age of the rock formation first" at bounding box center [337, 431] width 398 height 24
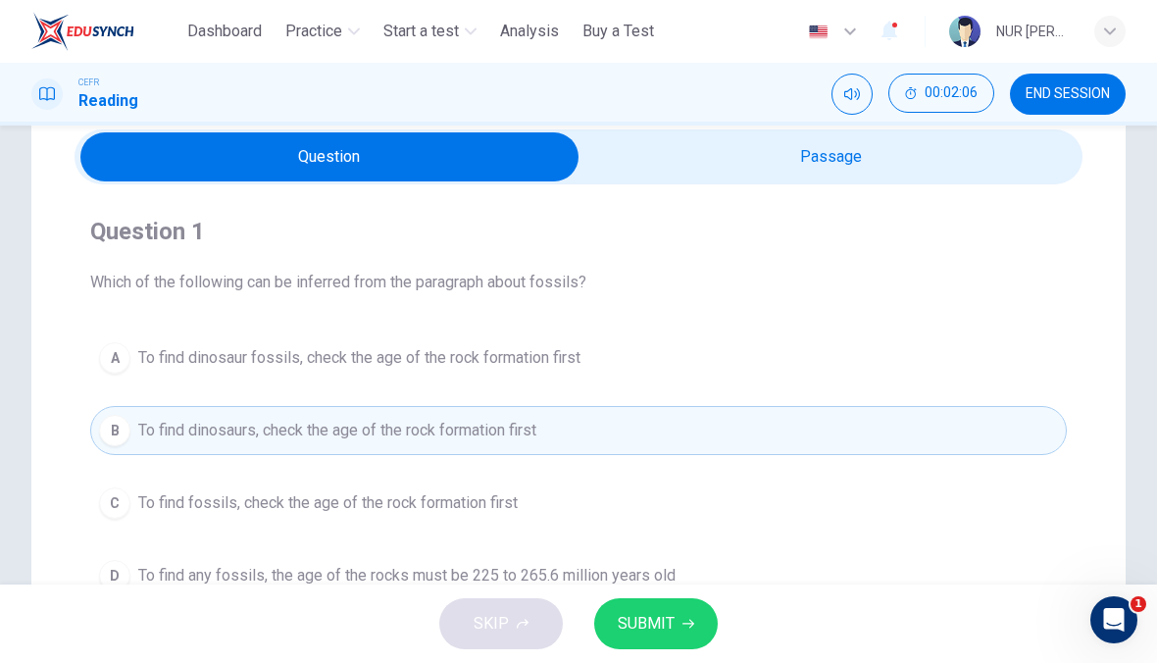
click at [180, 377] on button "A To find dinosaur fossils, check the age of the rock formation first" at bounding box center [578, 357] width 977 height 49
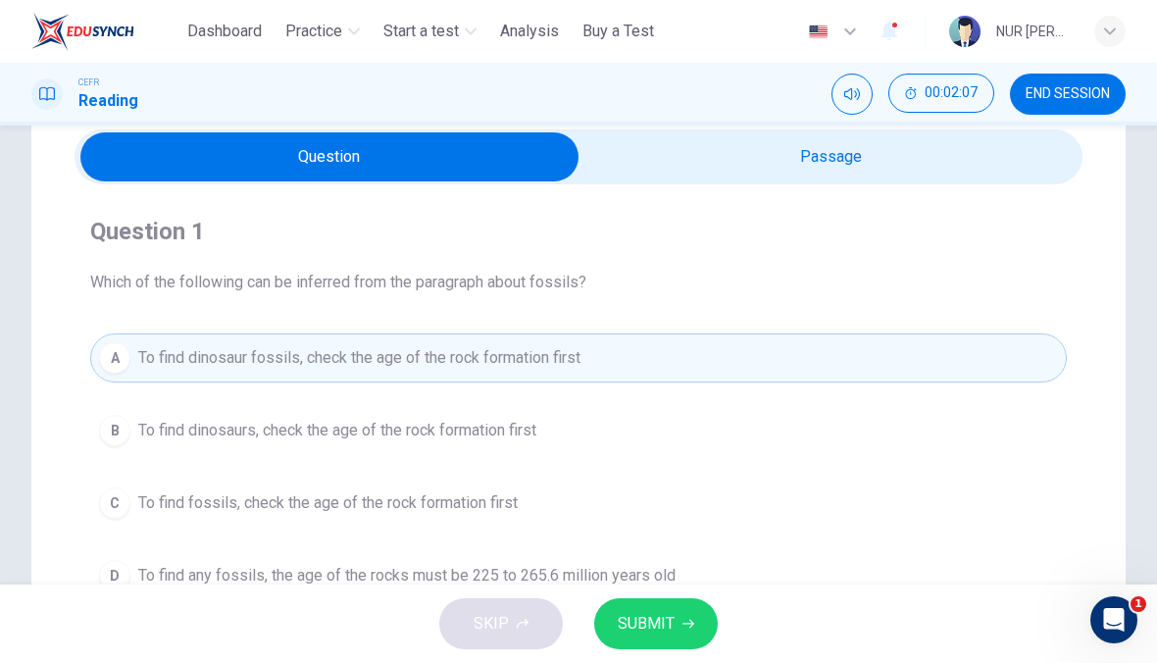
click at [639, 628] on span "SUBMIT" at bounding box center [646, 623] width 57 height 27
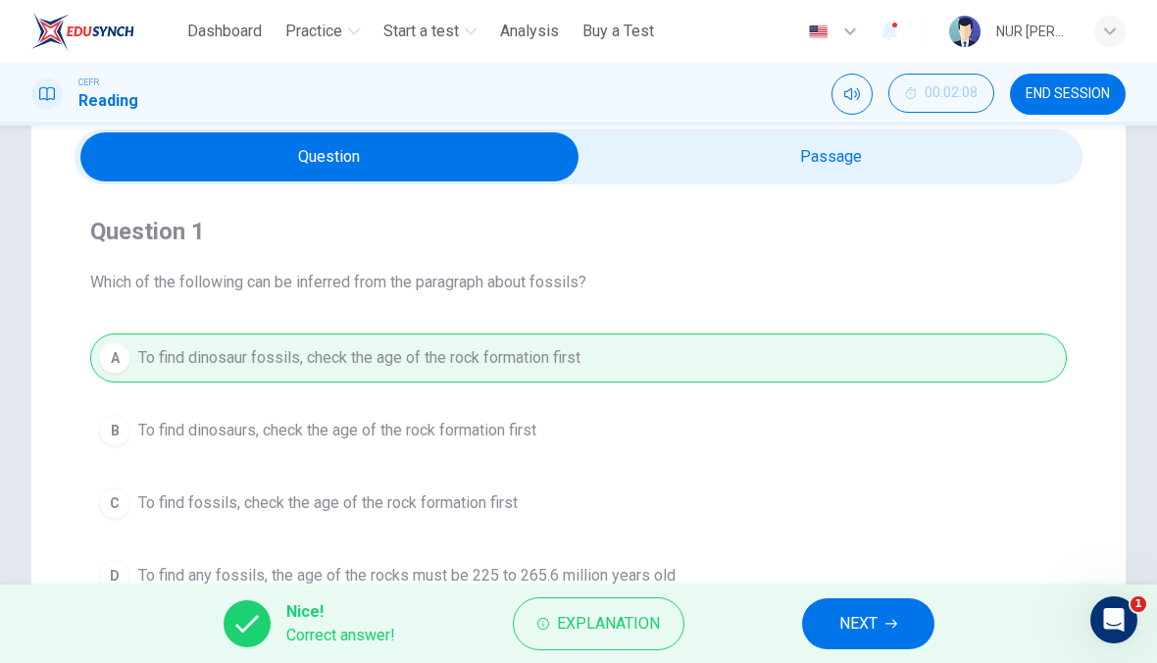
click at [865, 643] on button "NEXT" at bounding box center [868, 623] width 132 height 51
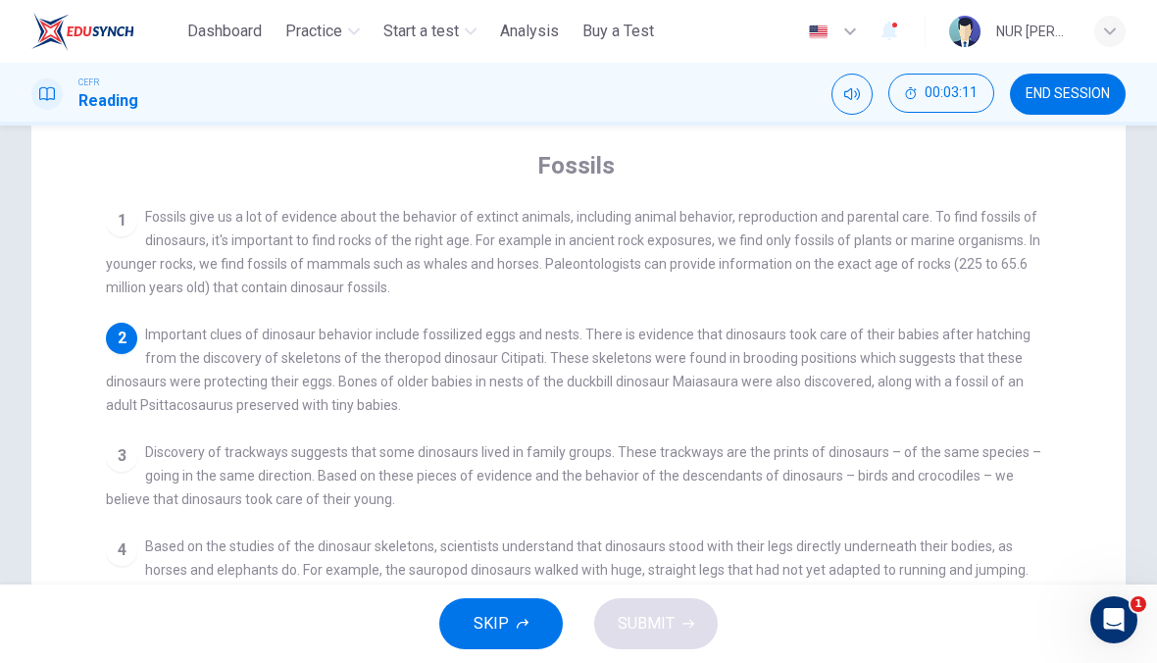
scroll to position [0, 0]
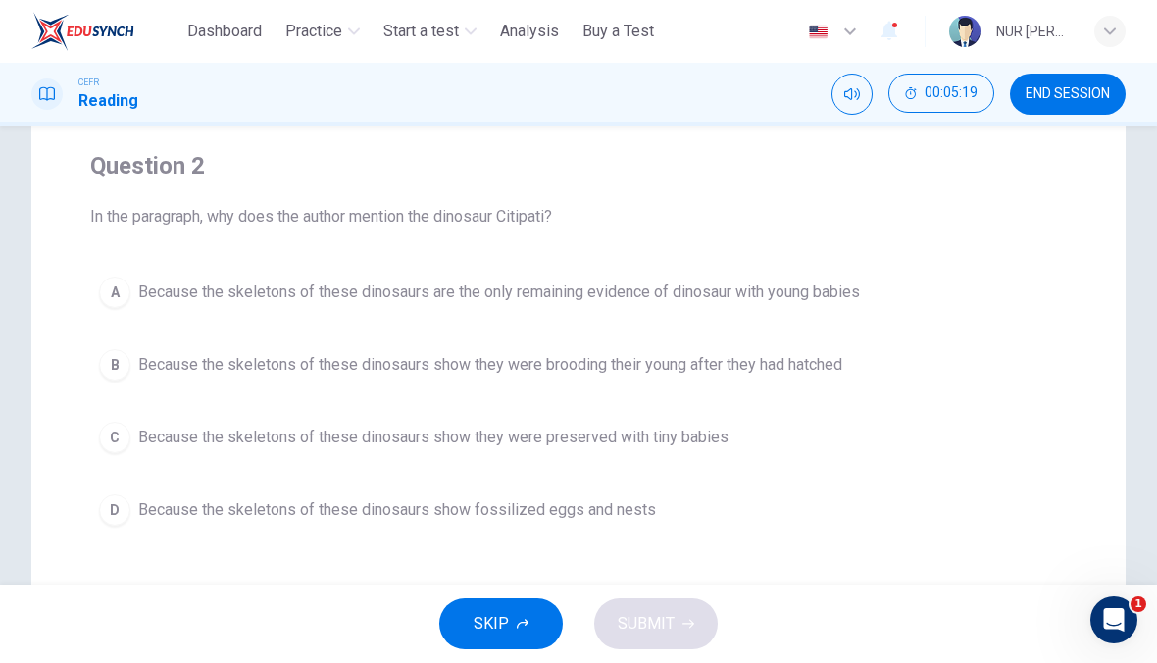
click at [559, 374] on span "Because the skeletons of these dinosaurs show they were brooding their young af…" at bounding box center [490, 365] width 704 height 24
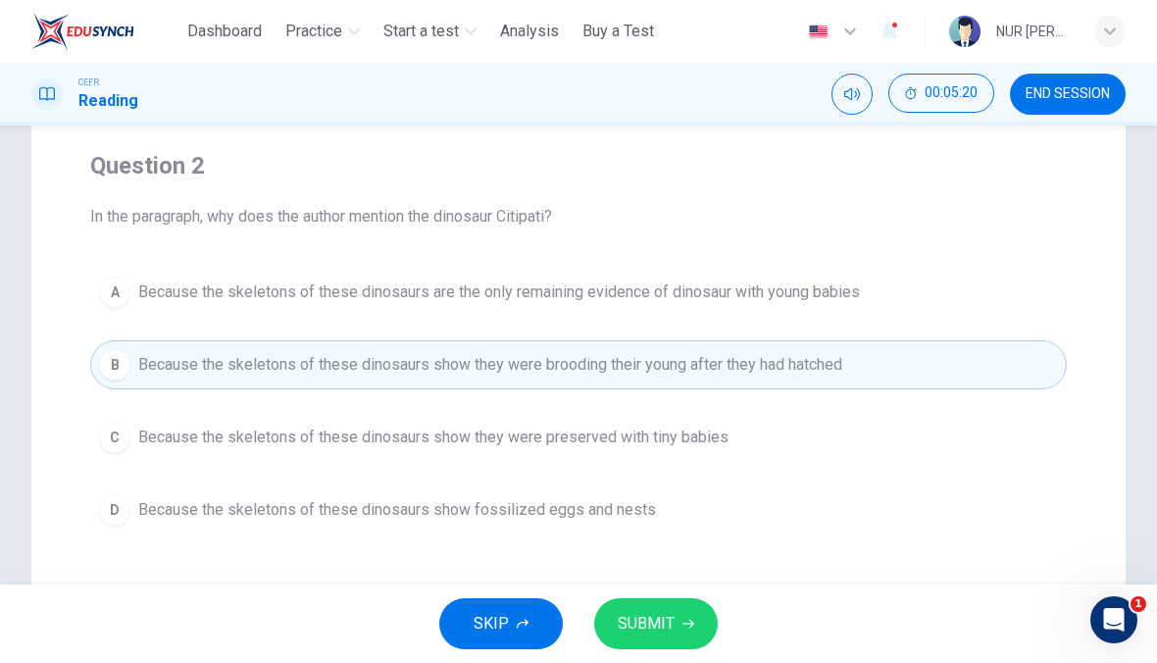
click at [649, 633] on span "SUBMIT" at bounding box center [646, 623] width 57 height 27
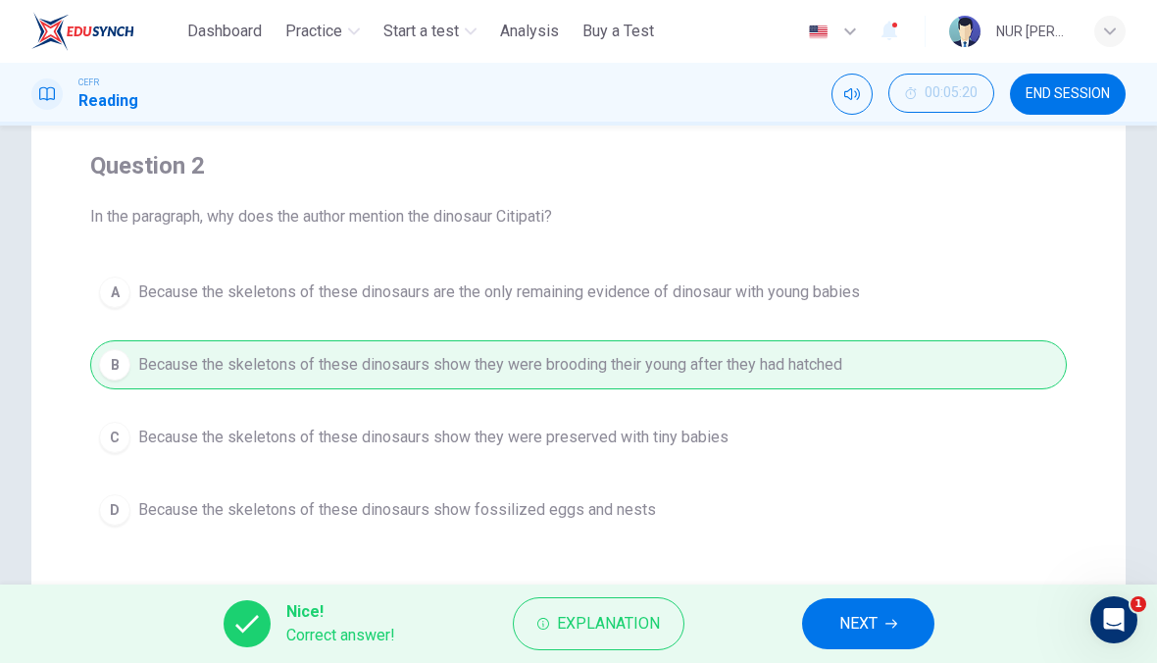
click at [857, 624] on span "NEXT" at bounding box center [858, 623] width 38 height 27
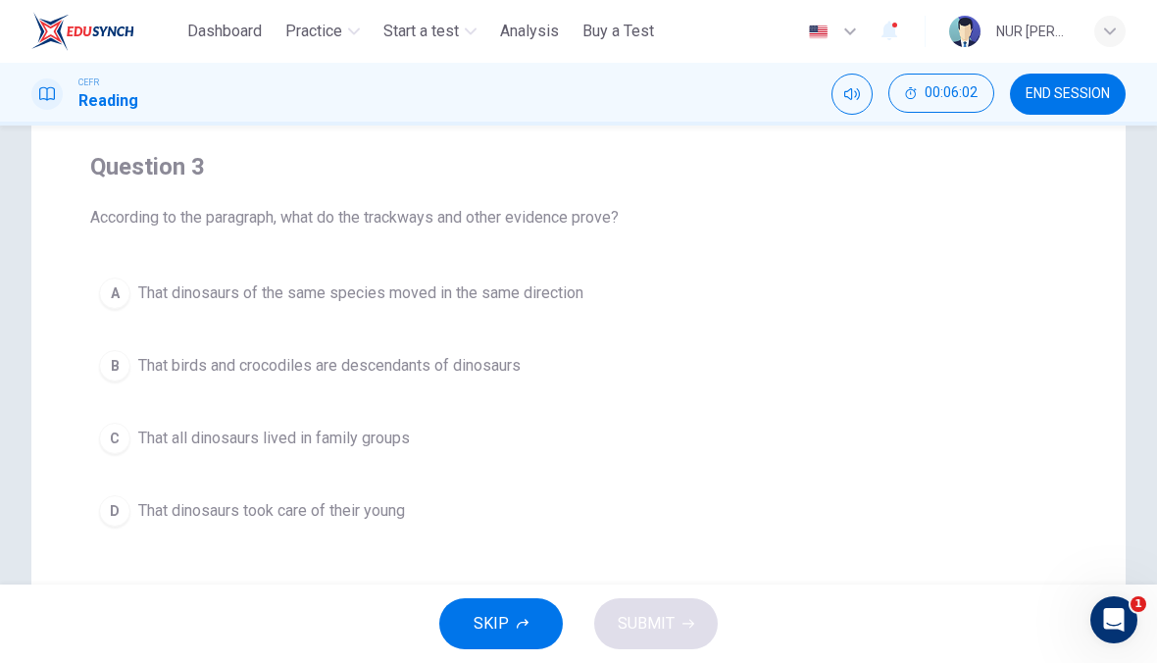
scroll to position [145, 0]
click at [240, 419] on button "C That all dinosaurs lived in family groups" at bounding box center [578, 436] width 977 height 49
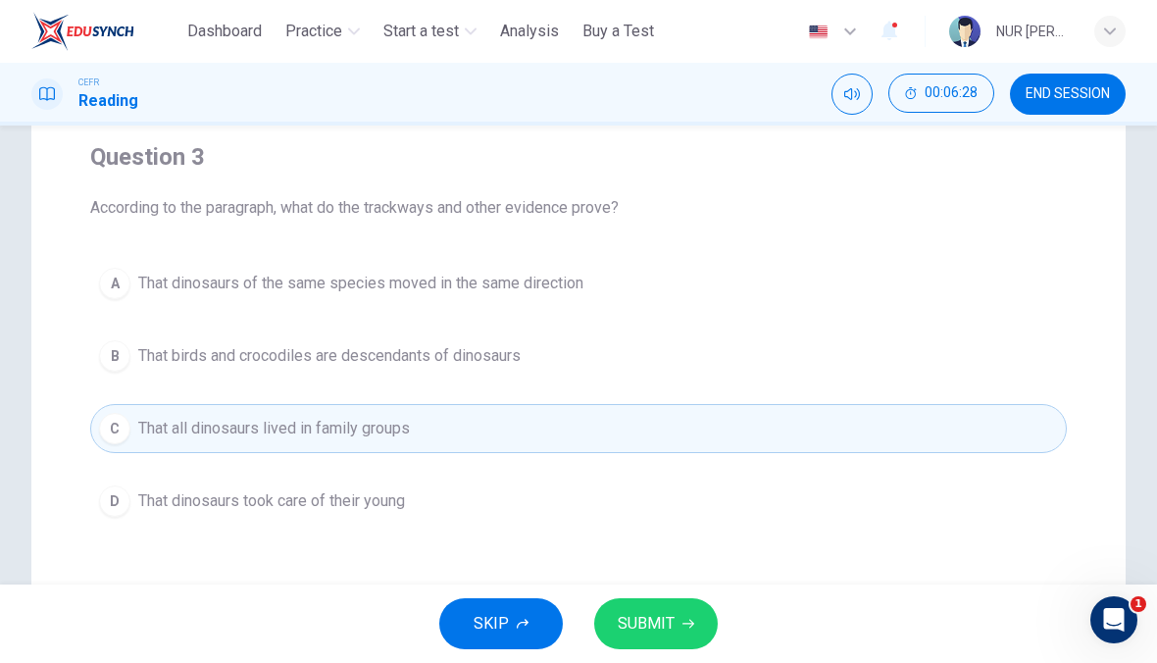
scroll to position [152, 0]
click at [627, 627] on span "SUBMIT" at bounding box center [646, 623] width 57 height 27
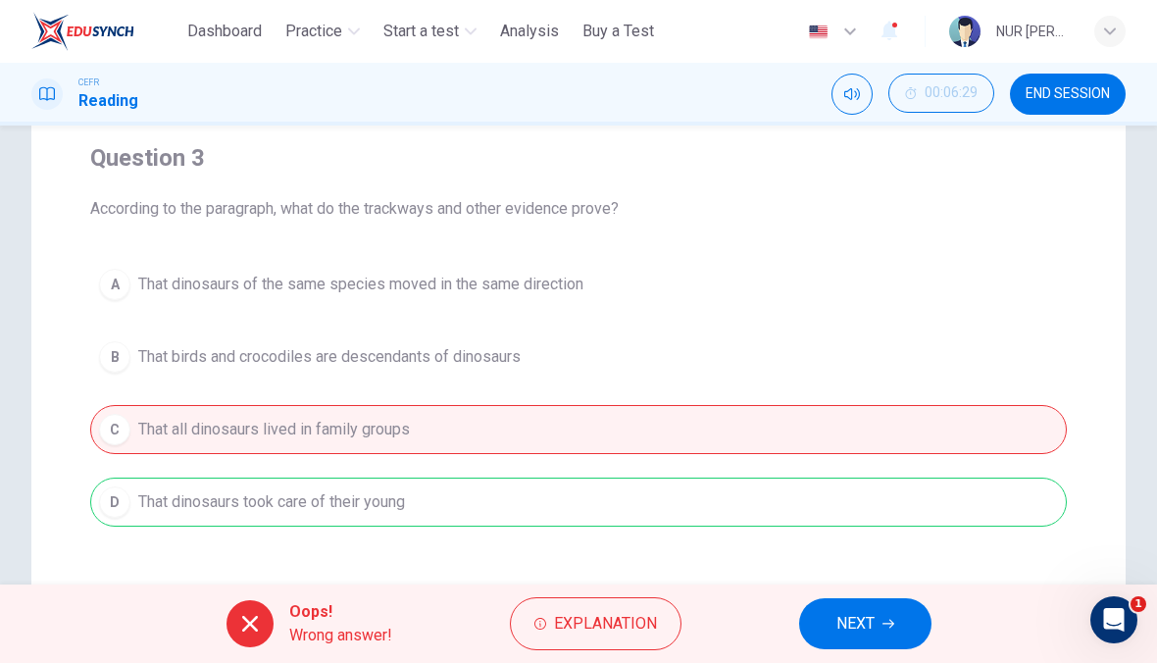
click at [596, 646] on button "Explanation" at bounding box center [596, 623] width 172 height 53
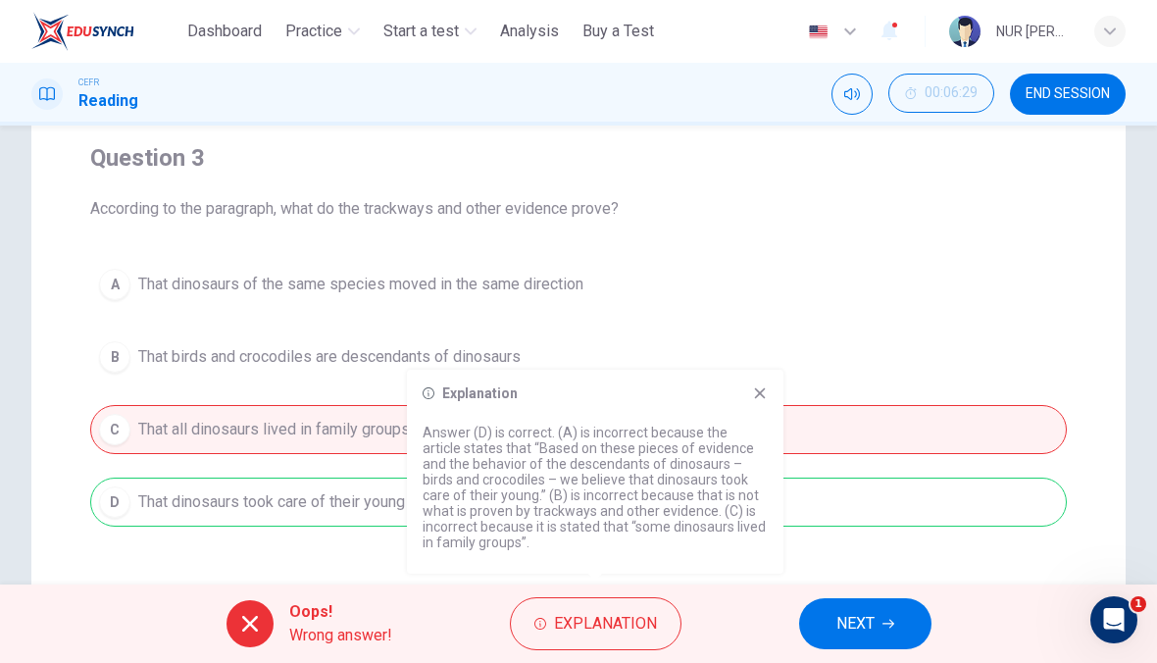
click at [763, 369] on div "A That dinosaurs of the same species moved in the same direction B That birds a…" at bounding box center [578, 393] width 977 height 267
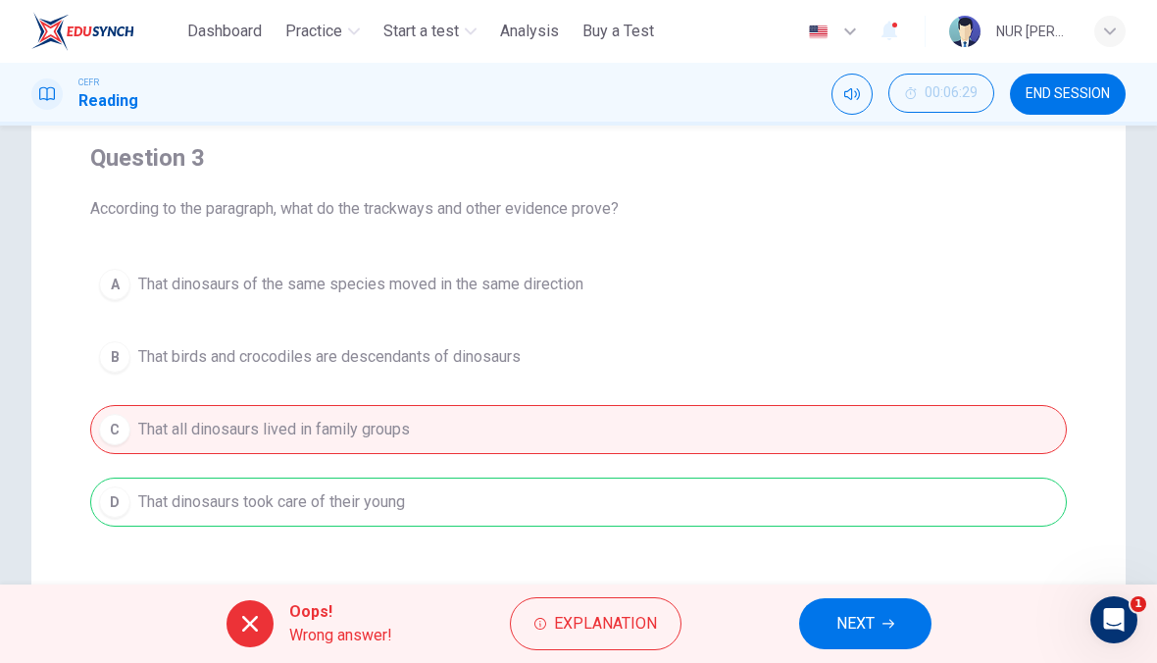
click at [860, 631] on span "NEXT" at bounding box center [855, 623] width 38 height 27
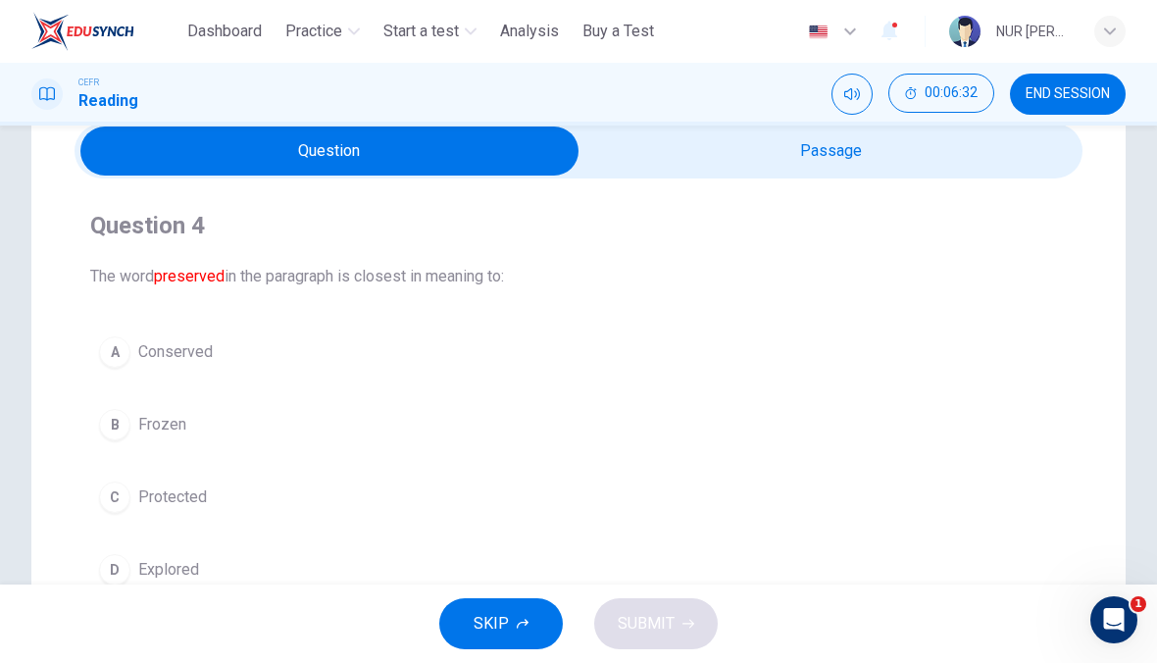
scroll to position [86, 0]
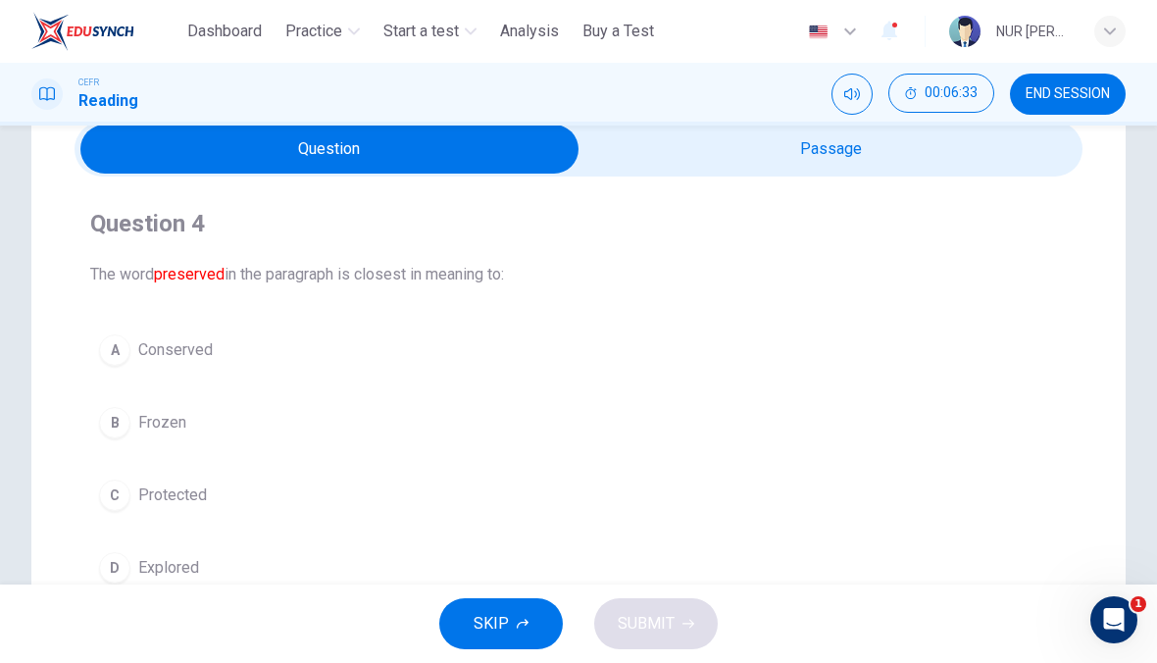
click at [916, 193] on div "Question 4 The word preserved in the paragraph is closest in meaning to: A Cons…" at bounding box center [579, 400] width 1008 height 416
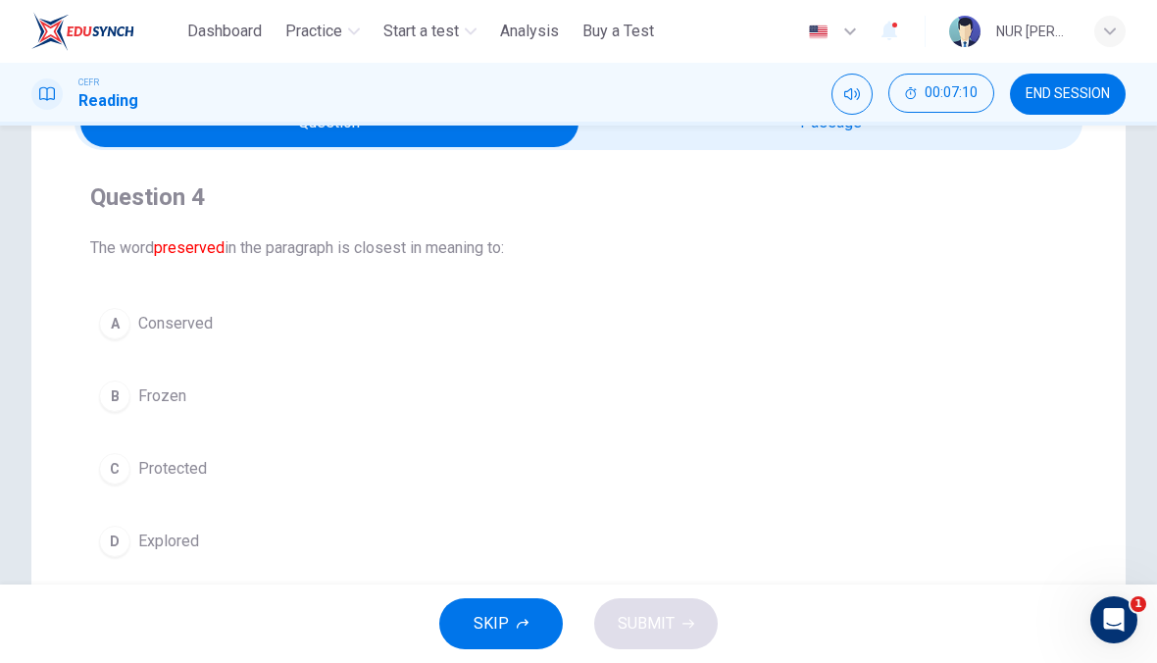
scroll to position [129, 0]
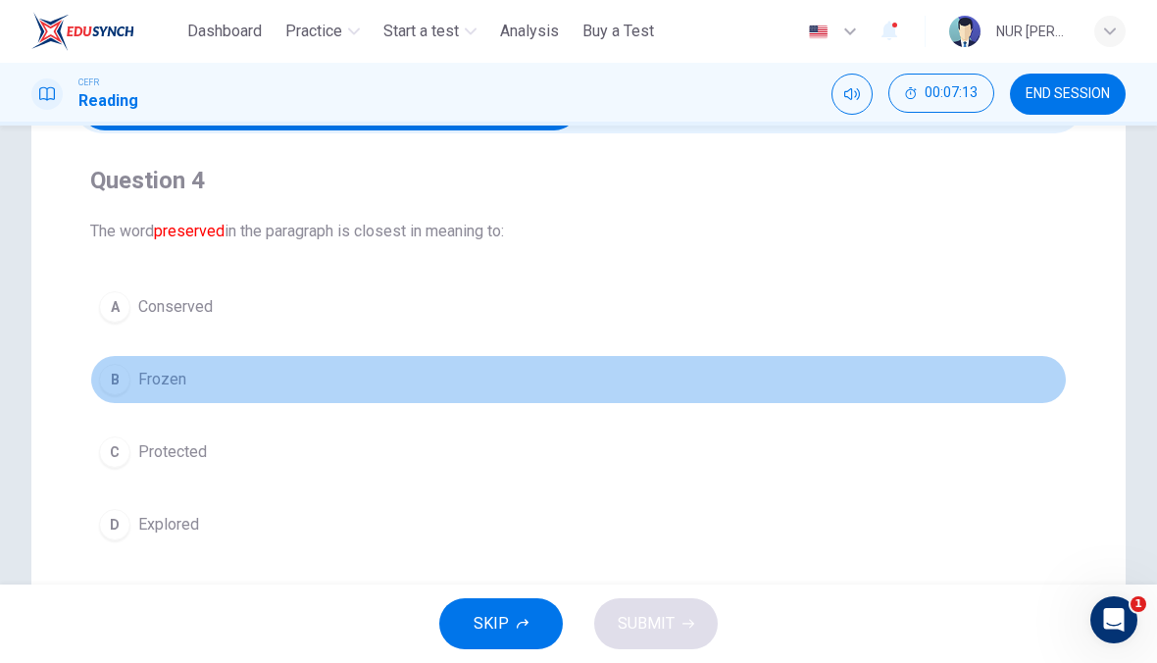
click at [539, 382] on button "B Frozen" at bounding box center [578, 379] width 977 height 49
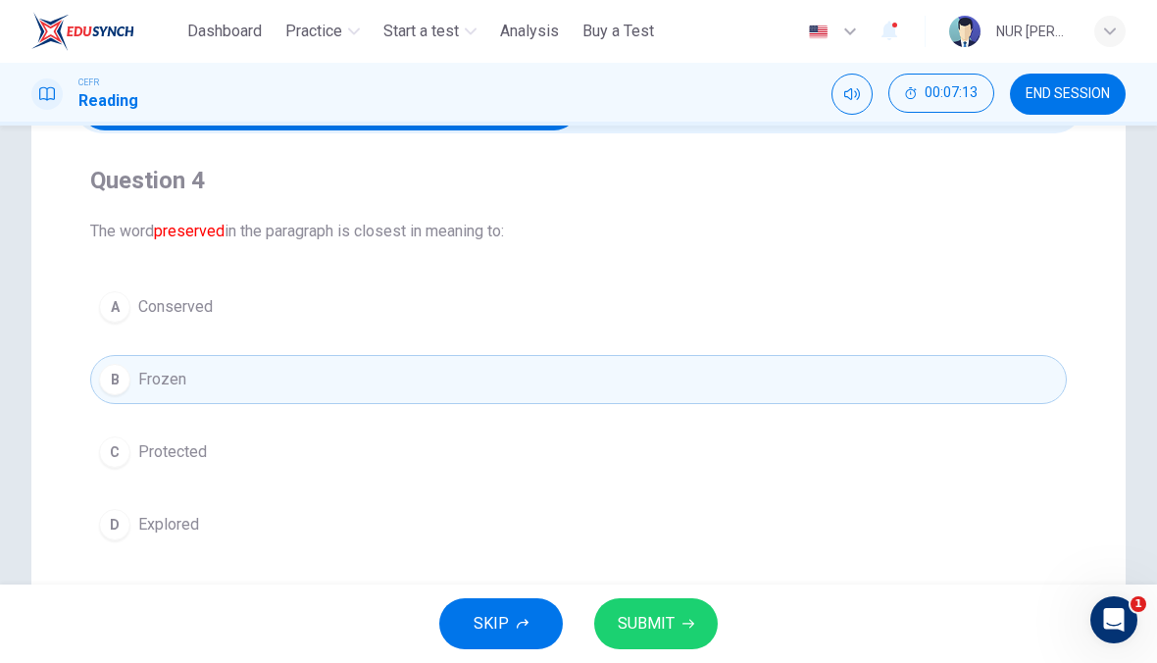
click at [566, 328] on button "A Conserved" at bounding box center [578, 306] width 977 height 49
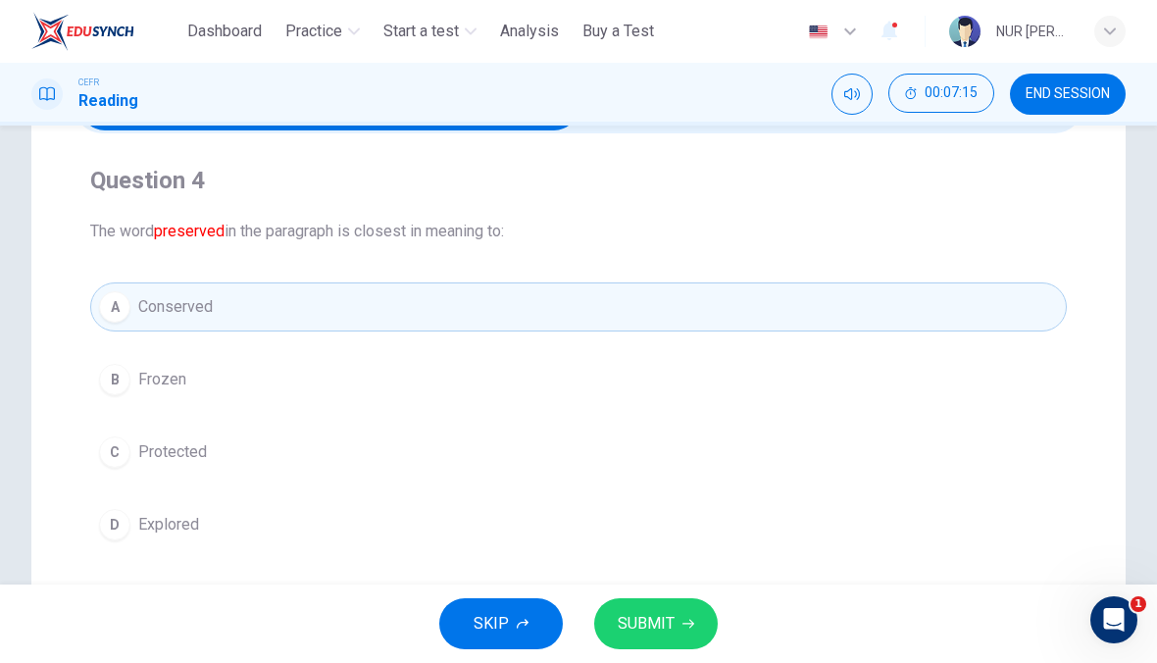
click at [661, 648] on button "SUBMIT" at bounding box center [656, 623] width 124 height 51
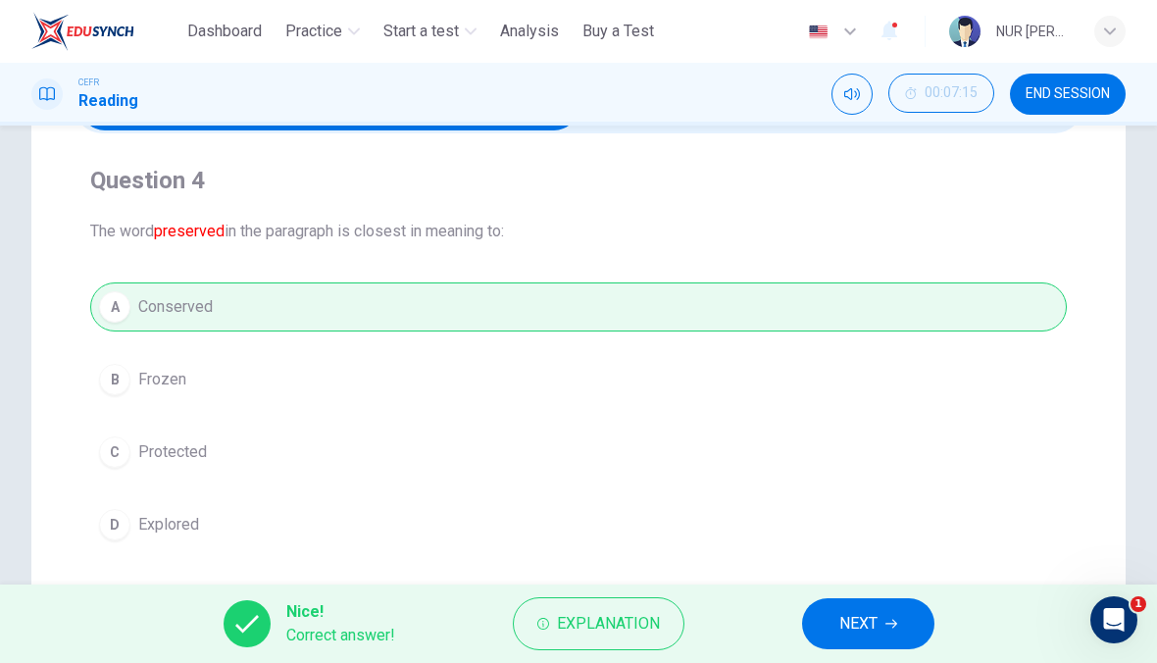
click at [895, 599] on button "NEXT" at bounding box center [868, 623] width 132 height 51
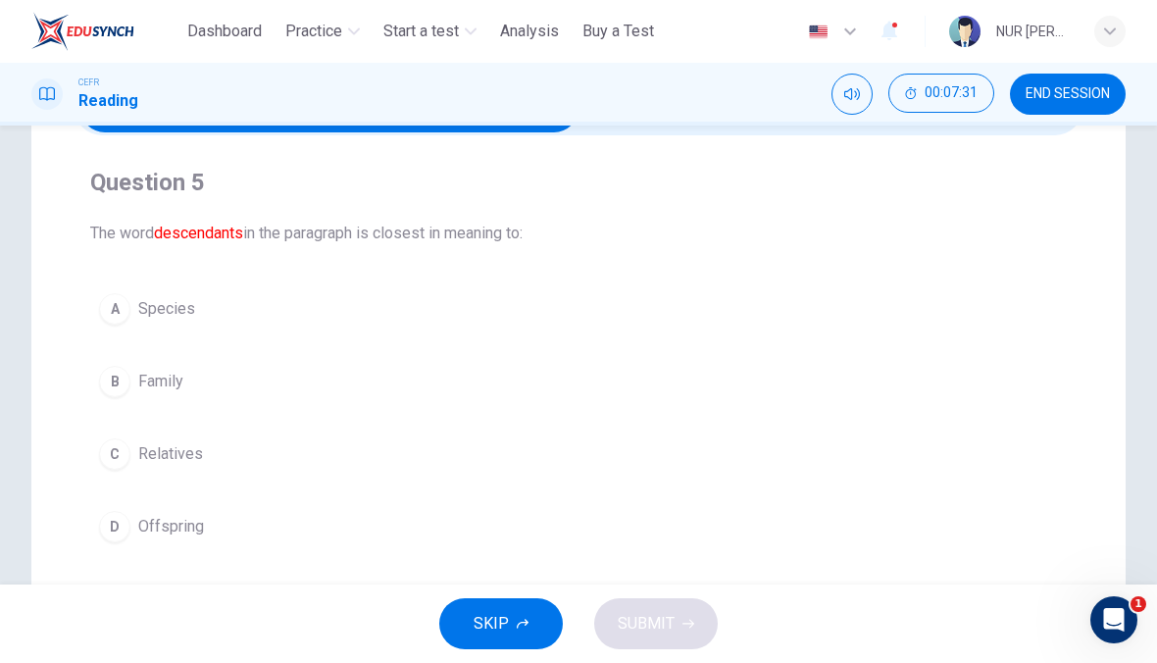
scroll to position [126, 0]
click at [788, 316] on button "A Species" at bounding box center [578, 309] width 977 height 49
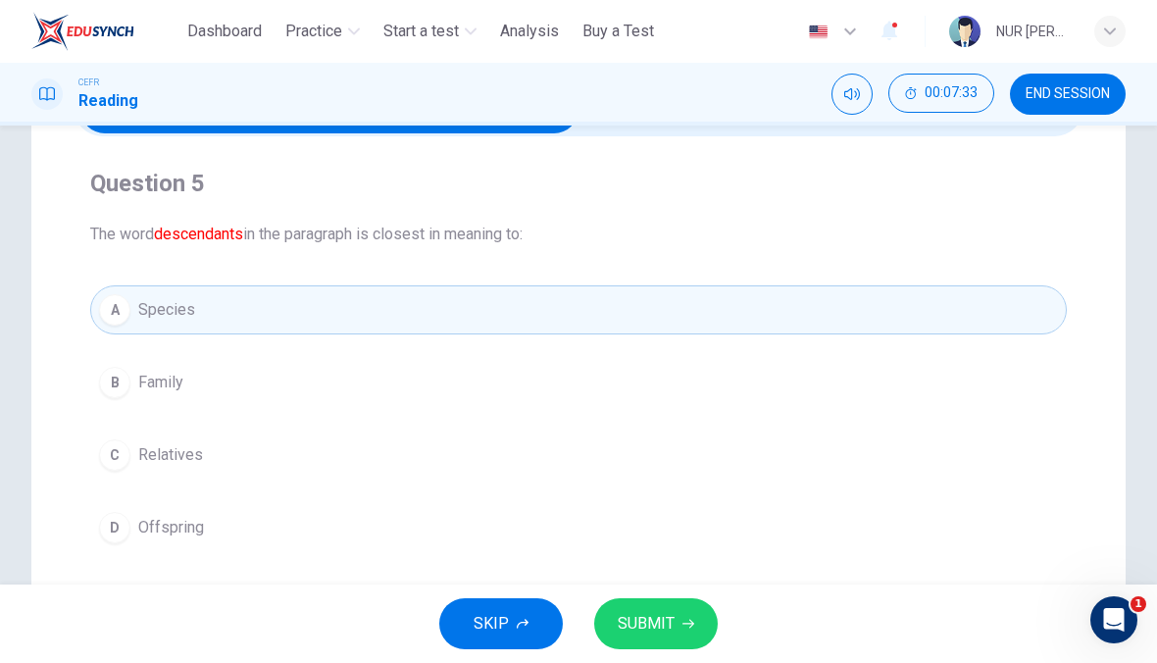
click at [675, 627] on button "SUBMIT" at bounding box center [656, 623] width 124 height 51
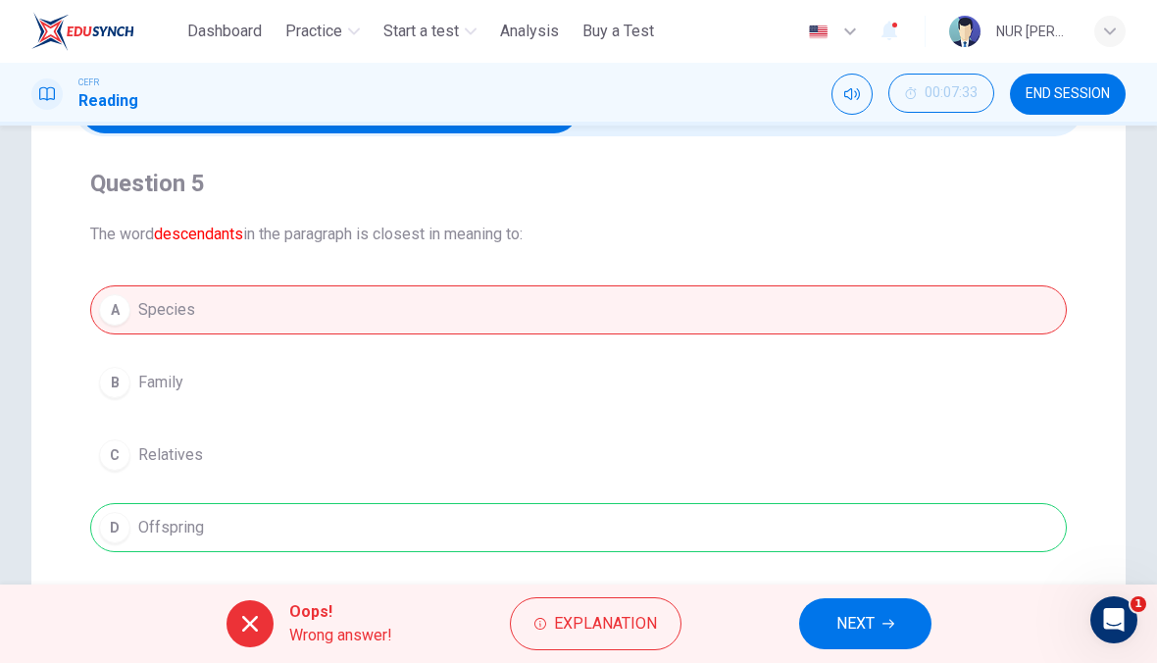
click at [598, 615] on span "Explanation" at bounding box center [605, 623] width 103 height 27
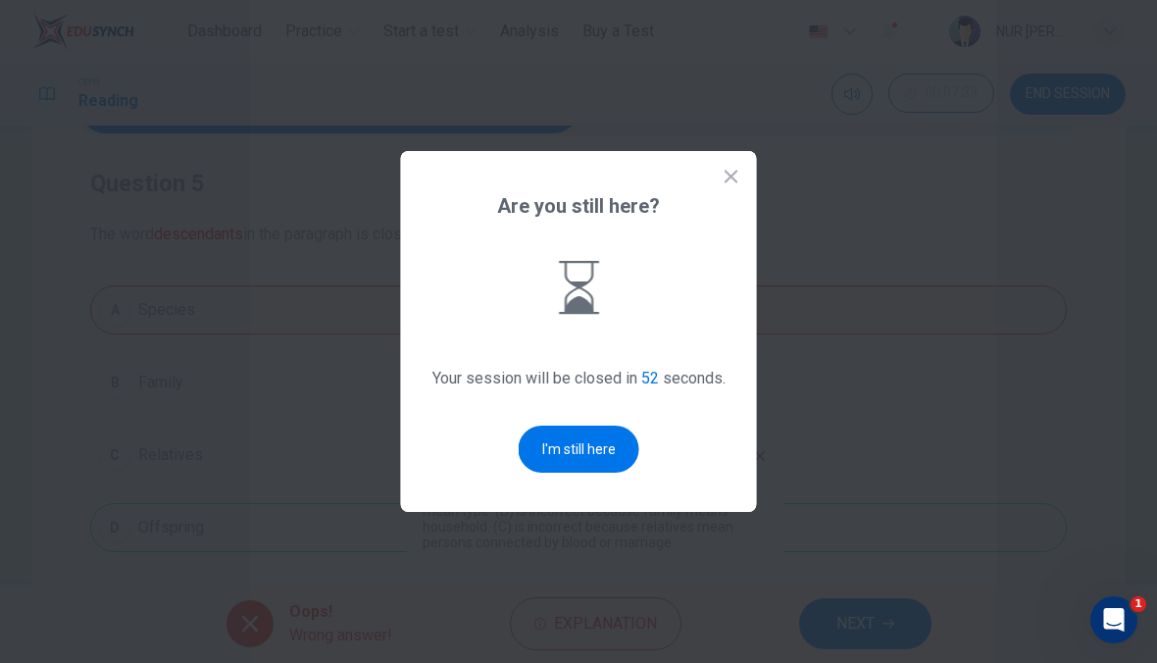
click at [602, 448] on button "I'm still here" at bounding box center [579, 449] width 121 height 47
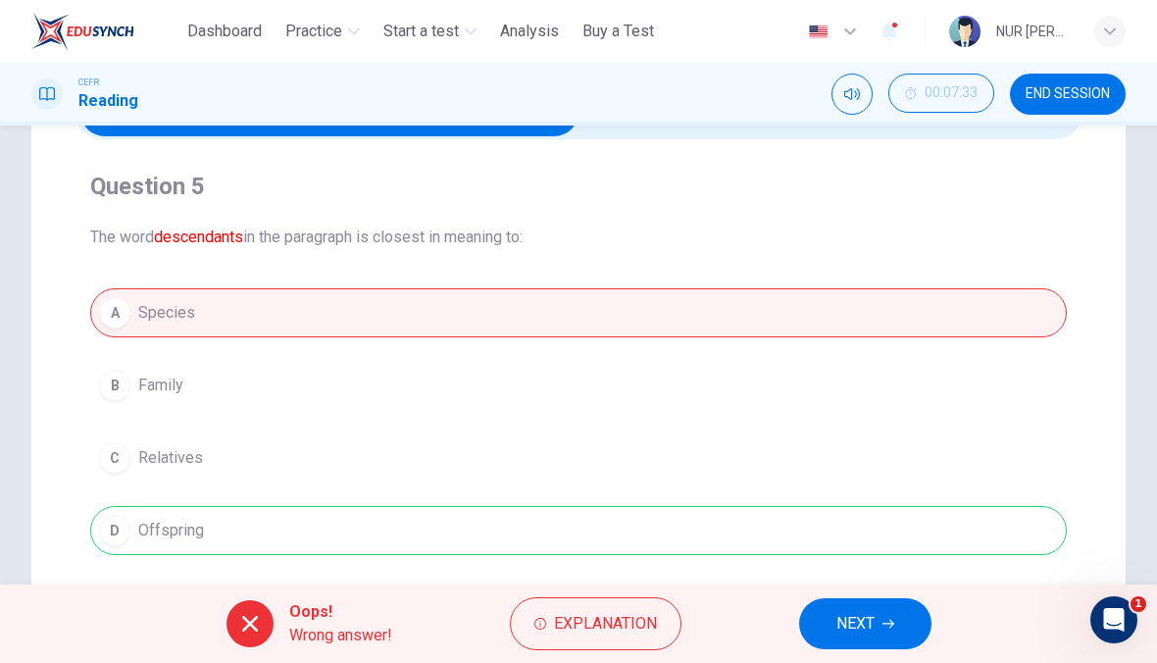
scroll to position [124, 0]
click at [898, 623] on button "NEXT" at bounding box center [865, 623] width 132 height 51
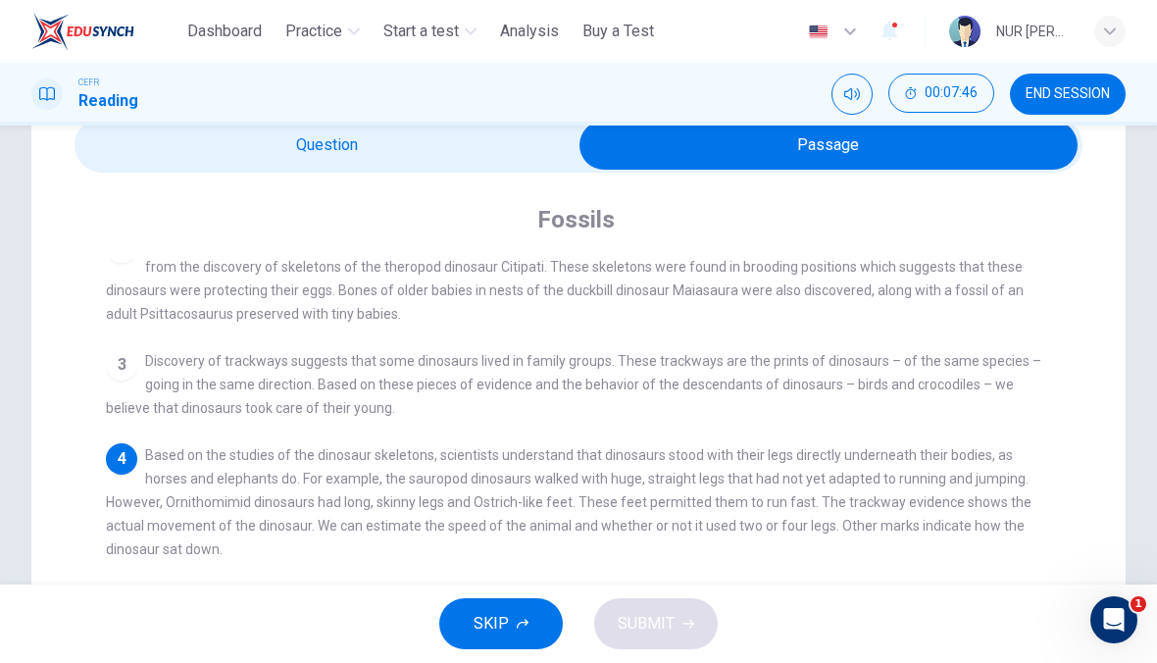
scroll to position [160, 0]
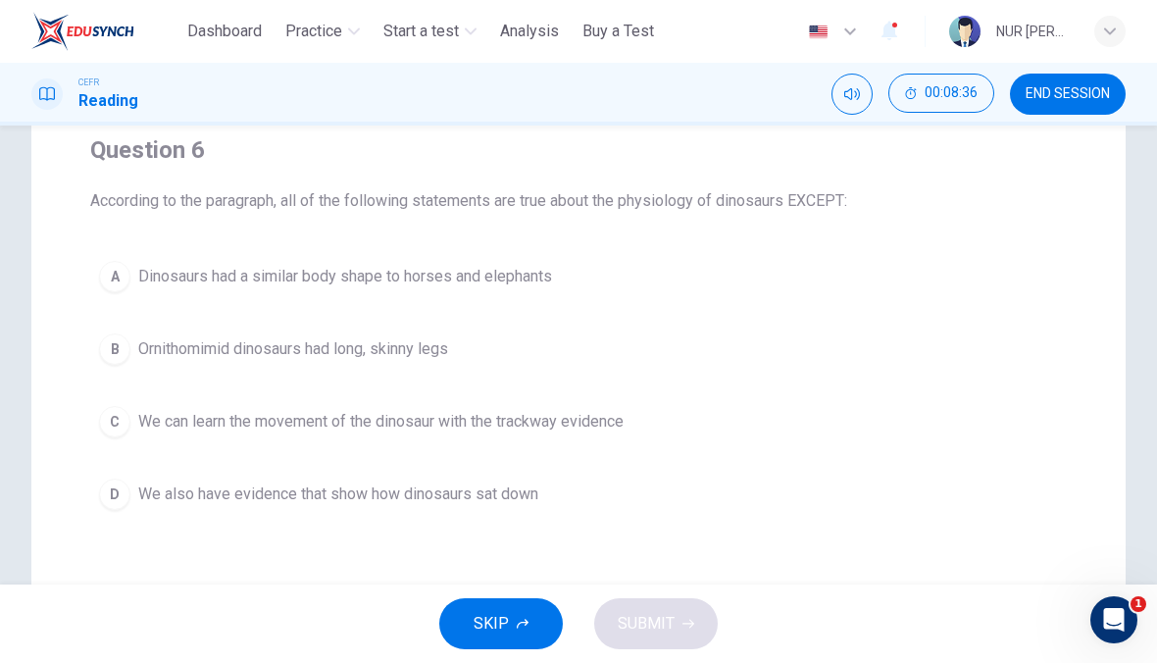
click at [171, 277] on span "Dinosaurs had a similar body shape to horses and elephants" at bounding box center [345, 277] width 414 height 24
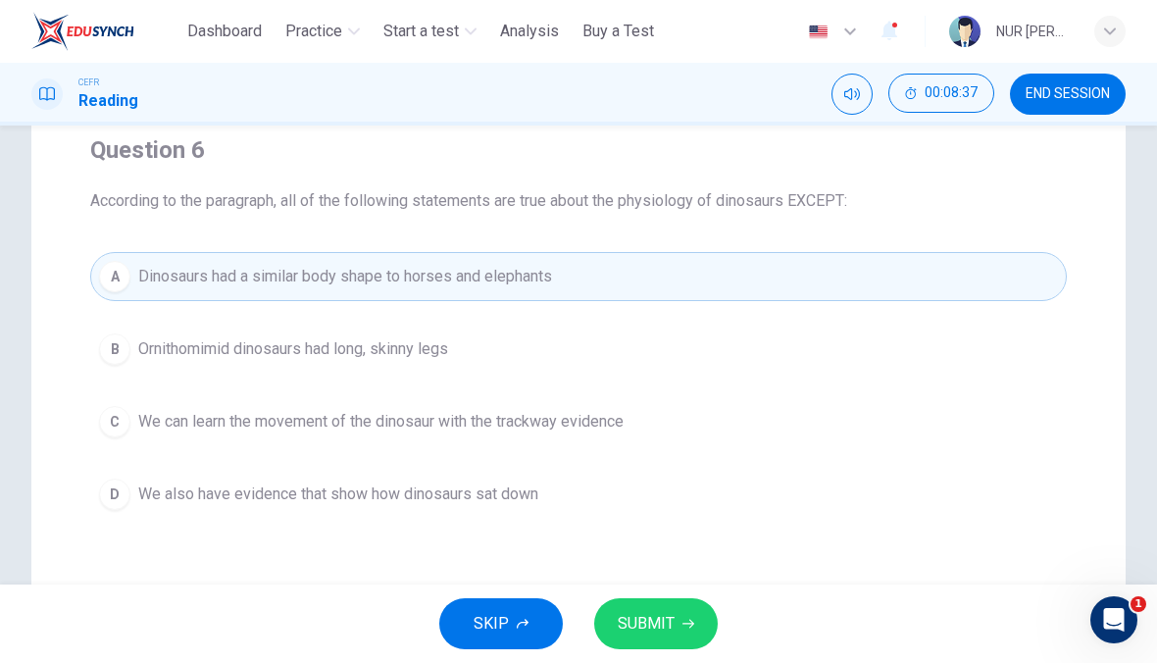
click at [676, 626] on button "SUBMIT" at bounding box center [656, 623] width 124 height 51
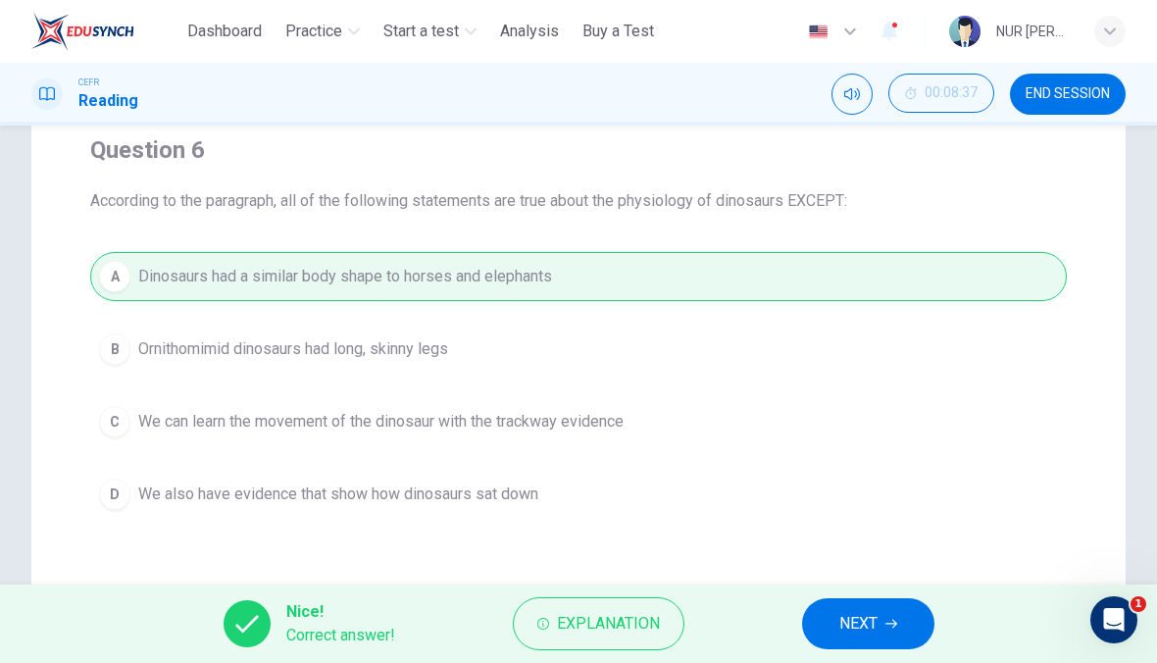
click at [842, 611] on span "NEXT" at bounding box center [858, 623] width 38 height 27
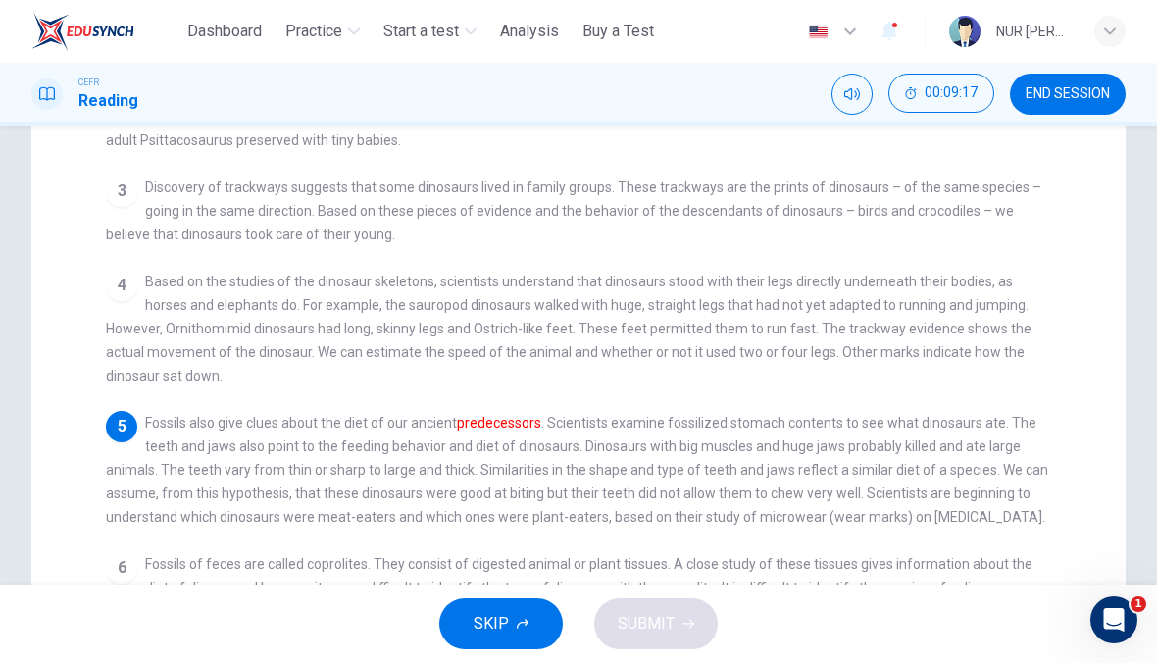
scroll to position [265, 0]
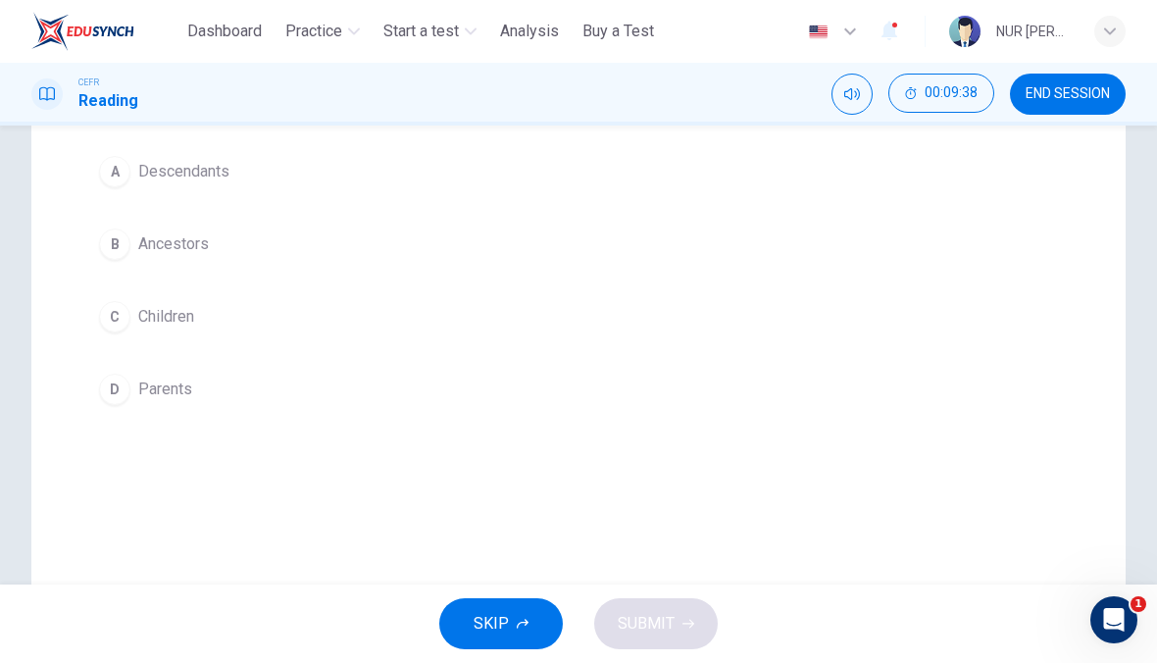
click at [141, 239] on span "Ancestors" at bounding box center [173, 244] width 71 height 24
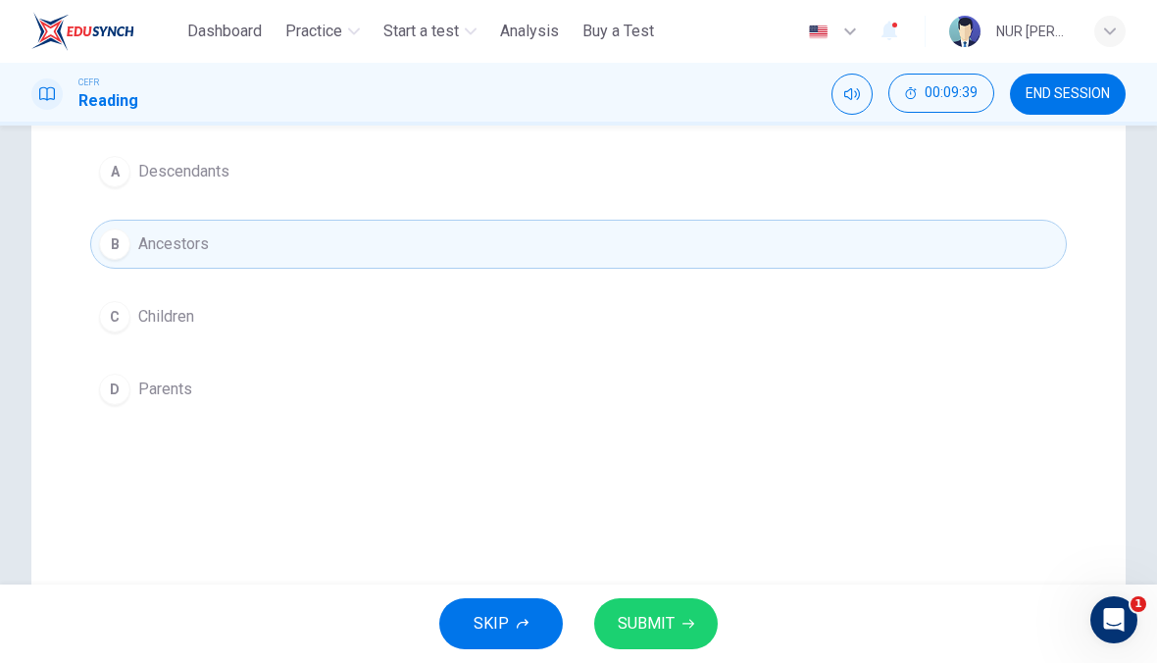
click at [663, 620] on span "SUBMIT" at bounding box center [646, 623] width 57 height 27
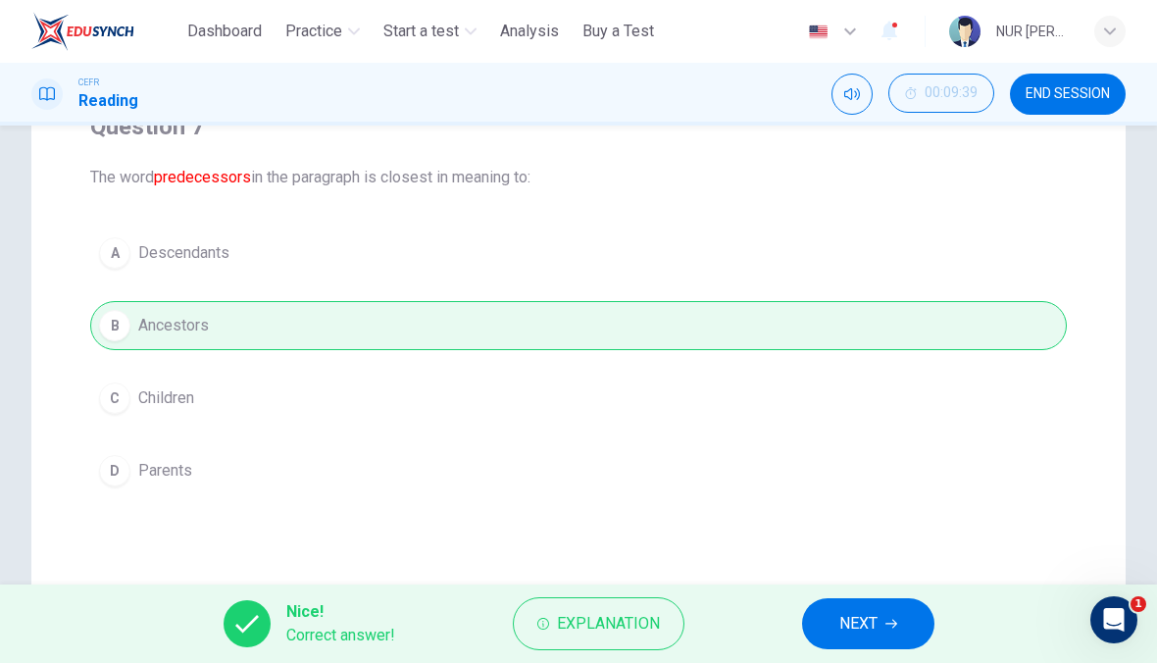
scroll to position [123, 0]
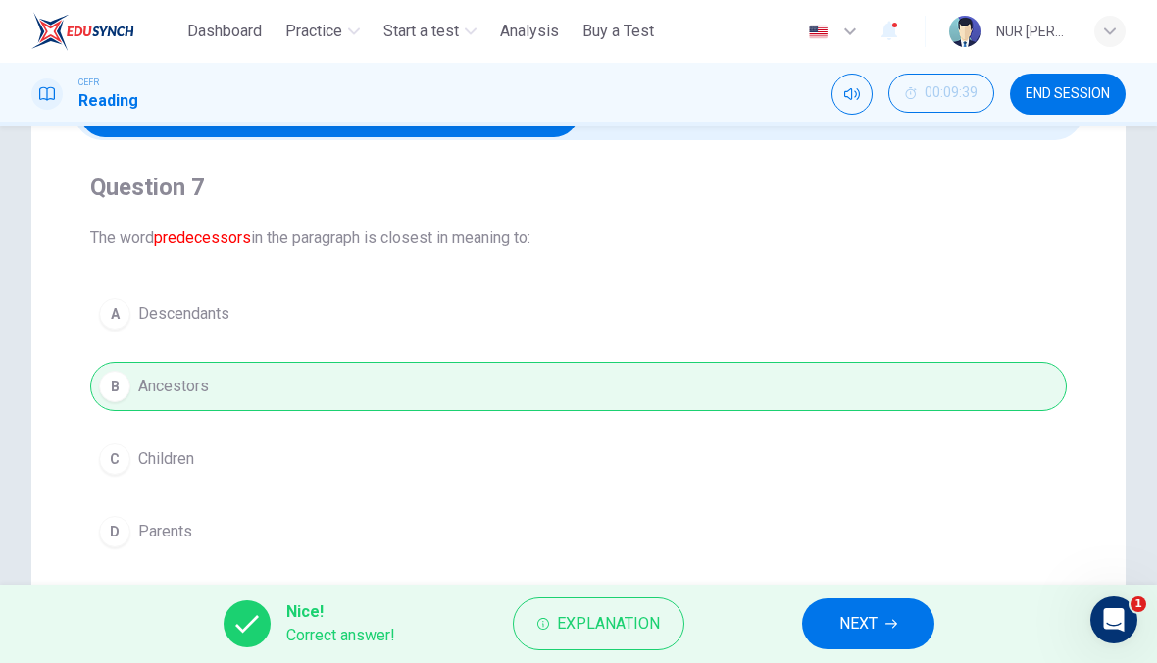
click at [877, 607] on button "NEXT" at bounding box center [868, 623] width 132 height 51
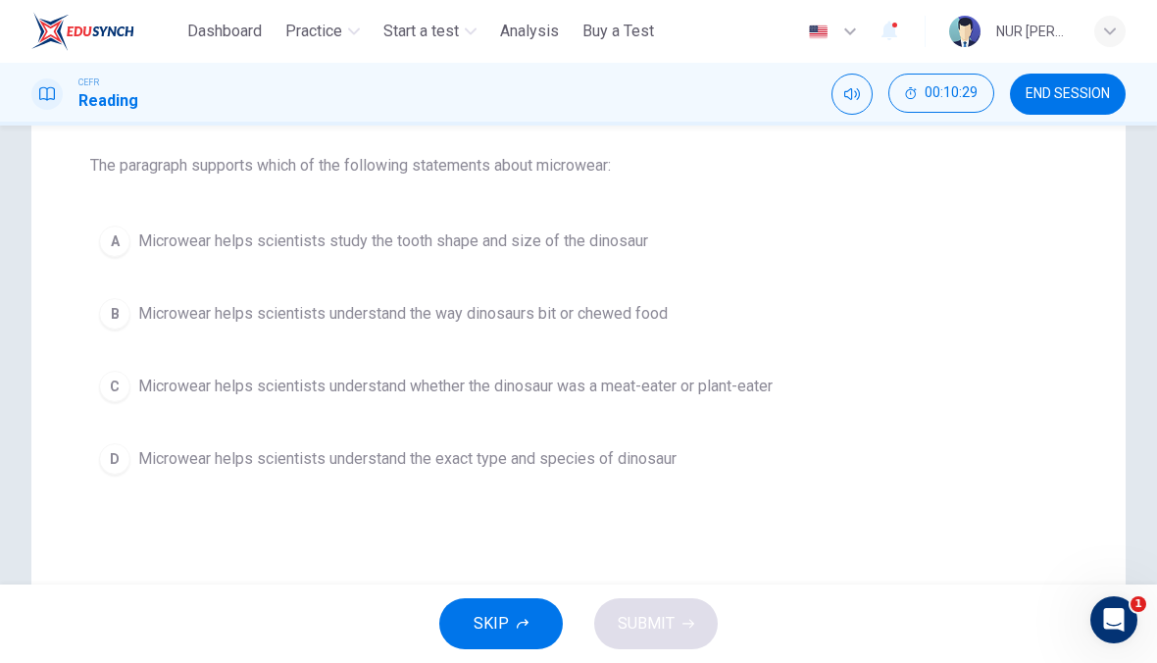
scroll to position [179, 0]
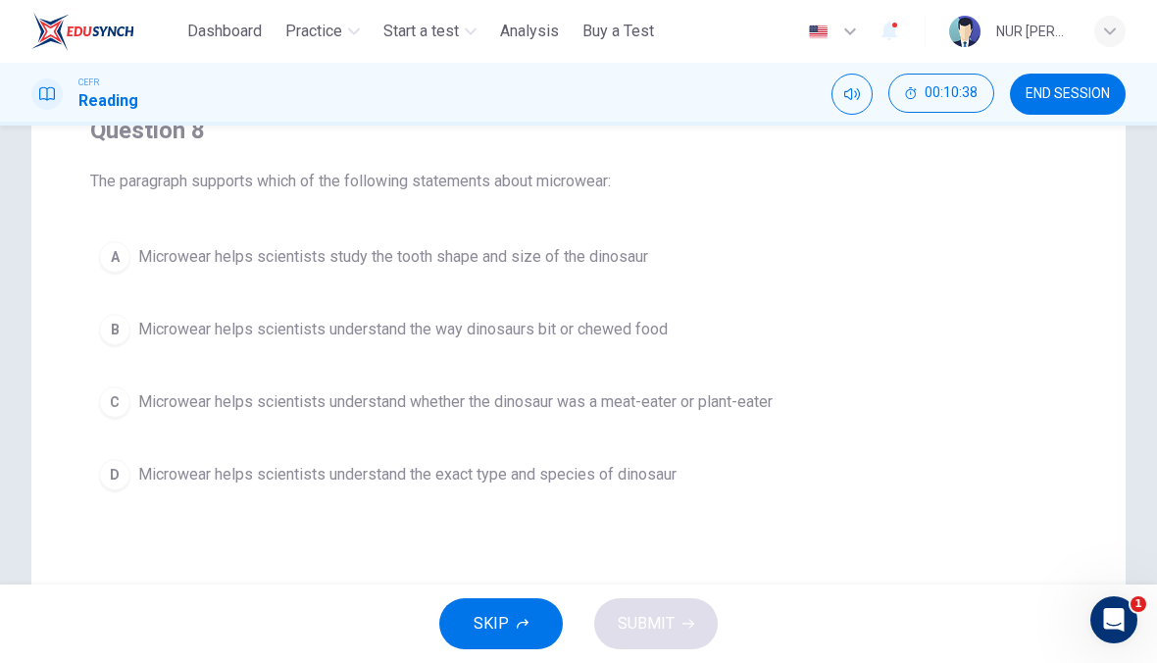
click at [214, 402] on span "Microwear helps scientists understand whether the dinosaur was a meat-eater or …" at bounding box center [455, 402] width 634 height 24
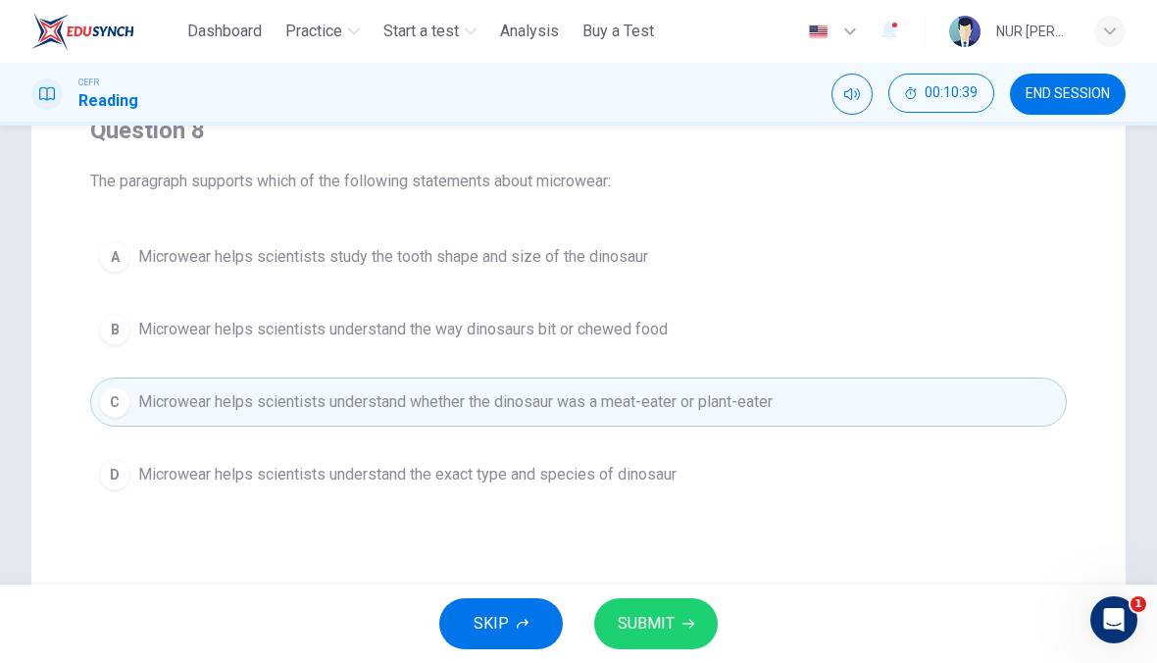
click at [630, 630] on span "SUBMIT" at bounding box center [646, 623] width 57 height 27
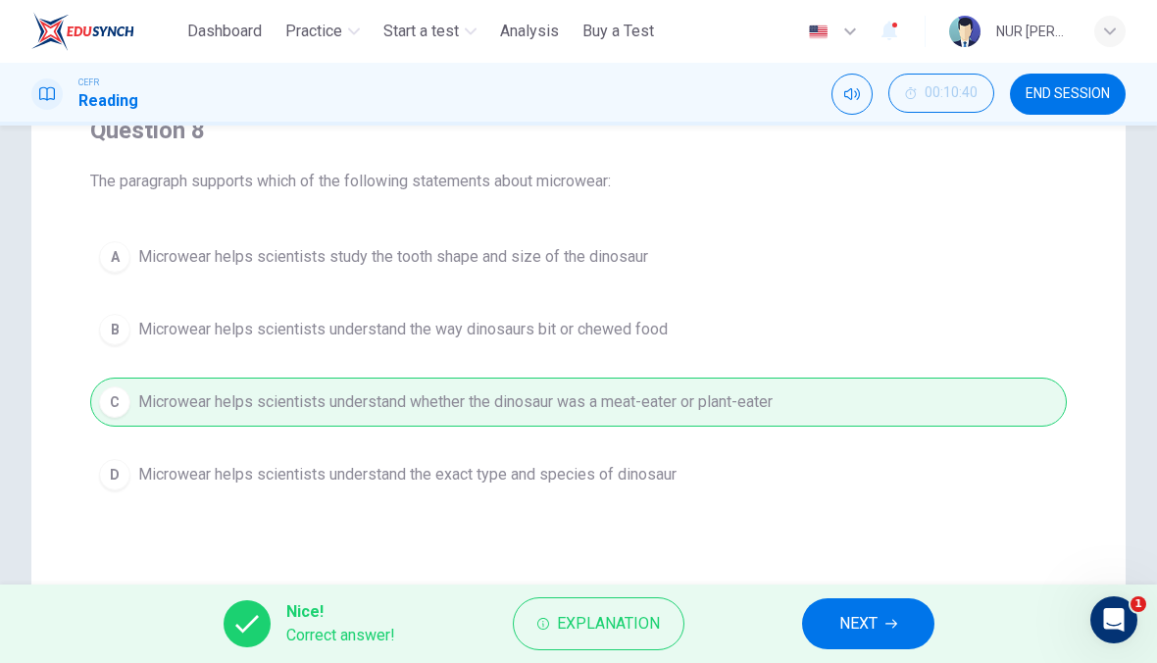
click at [873, 620] on span "NEXT" at bounding box center [858, 623] width 38 height 27
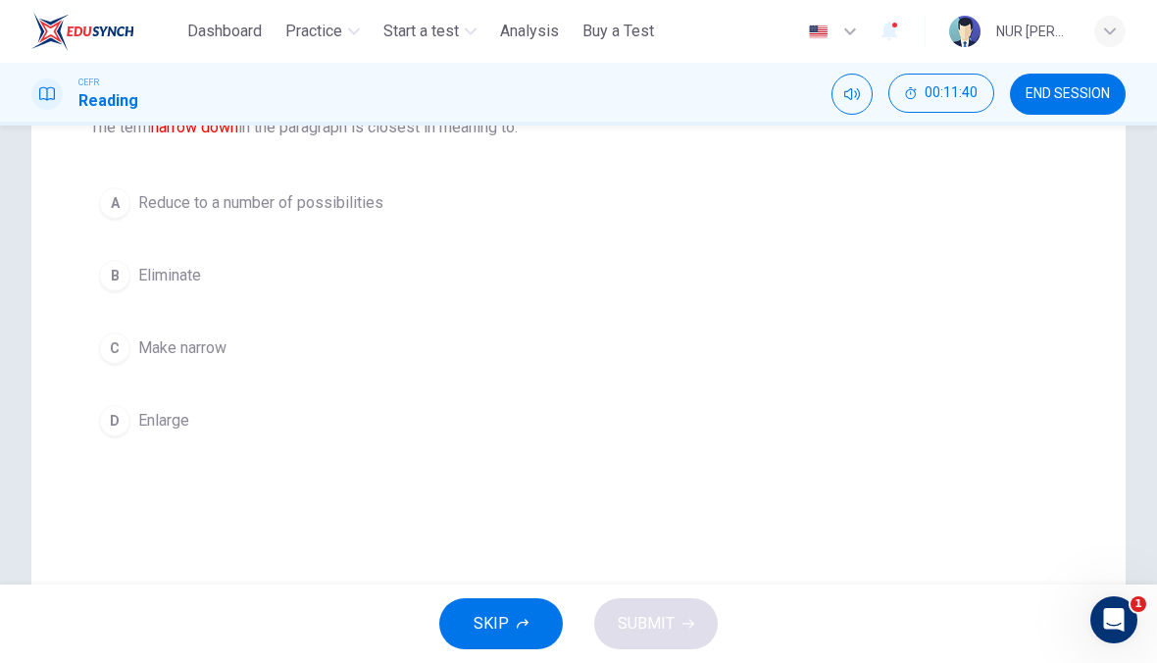
scroll to position [231, 0]
click at [169, 360] on span "Make narrow" at bounding box center [182, 350] width 88 height 24
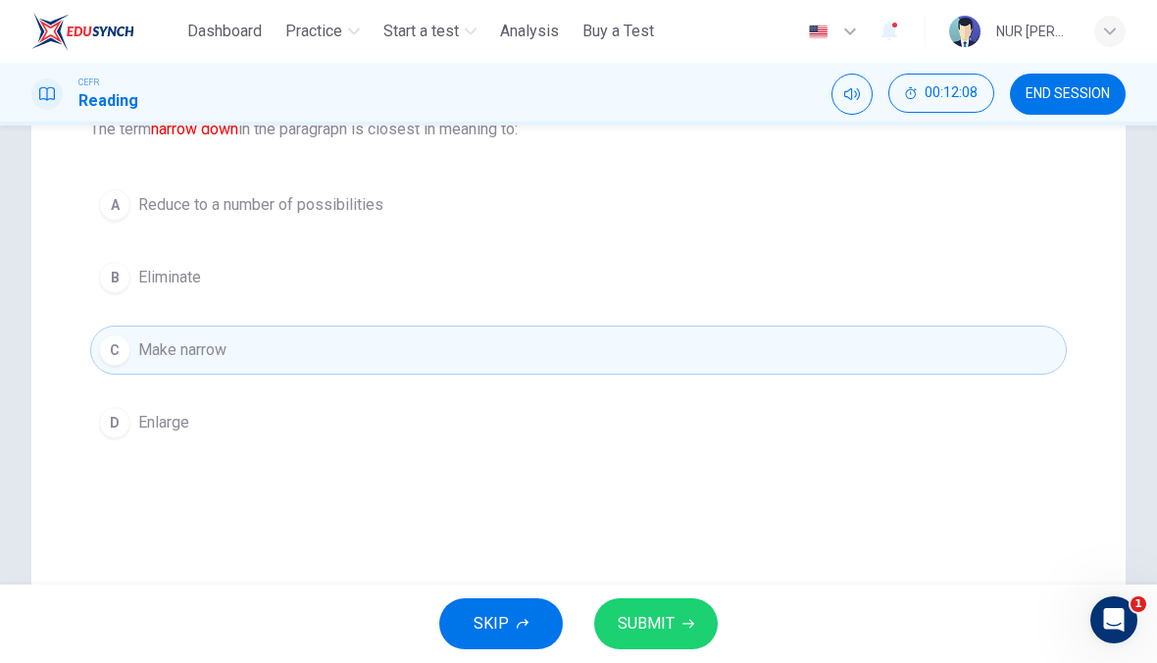
click at [625, 602] on button "SUBMIT" at bounding box center [656, 623] width 124 height 51
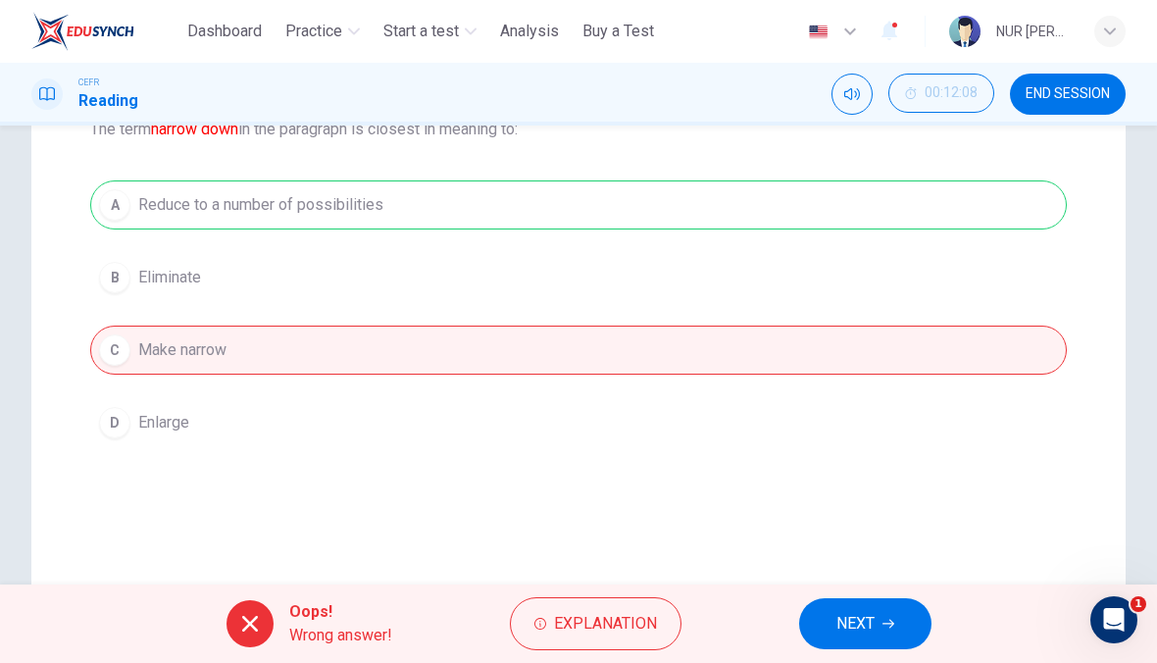
click at [892, 622] on icon "button" at bounding box center [888, 624] width 12 height 9
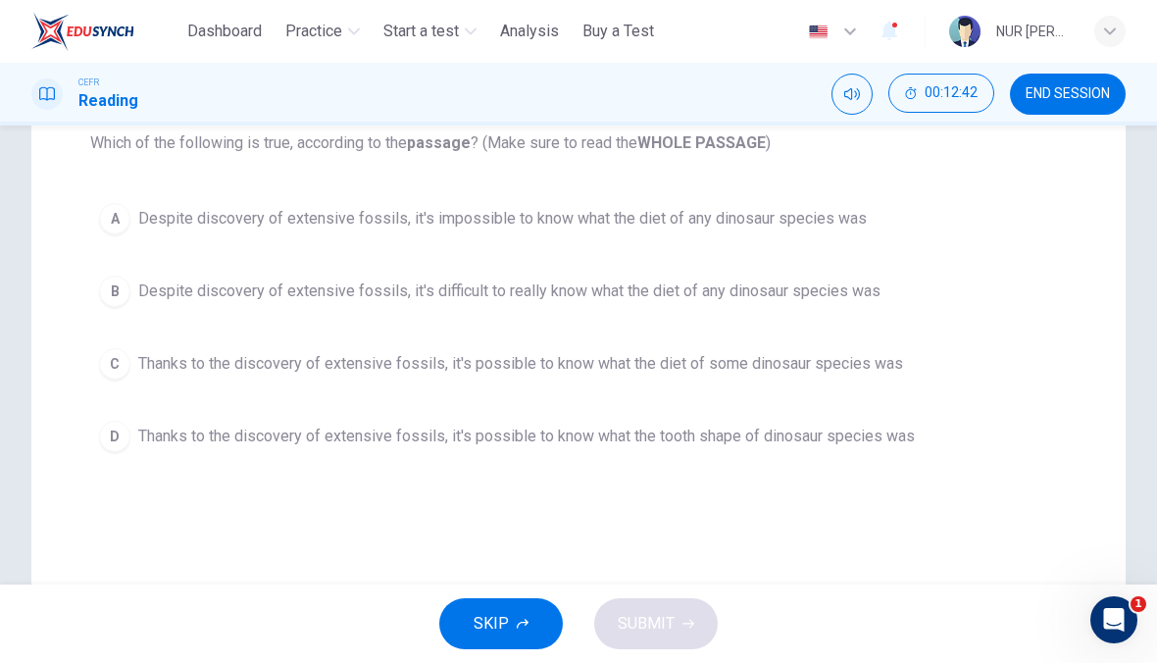
scroll to position [189, 0]
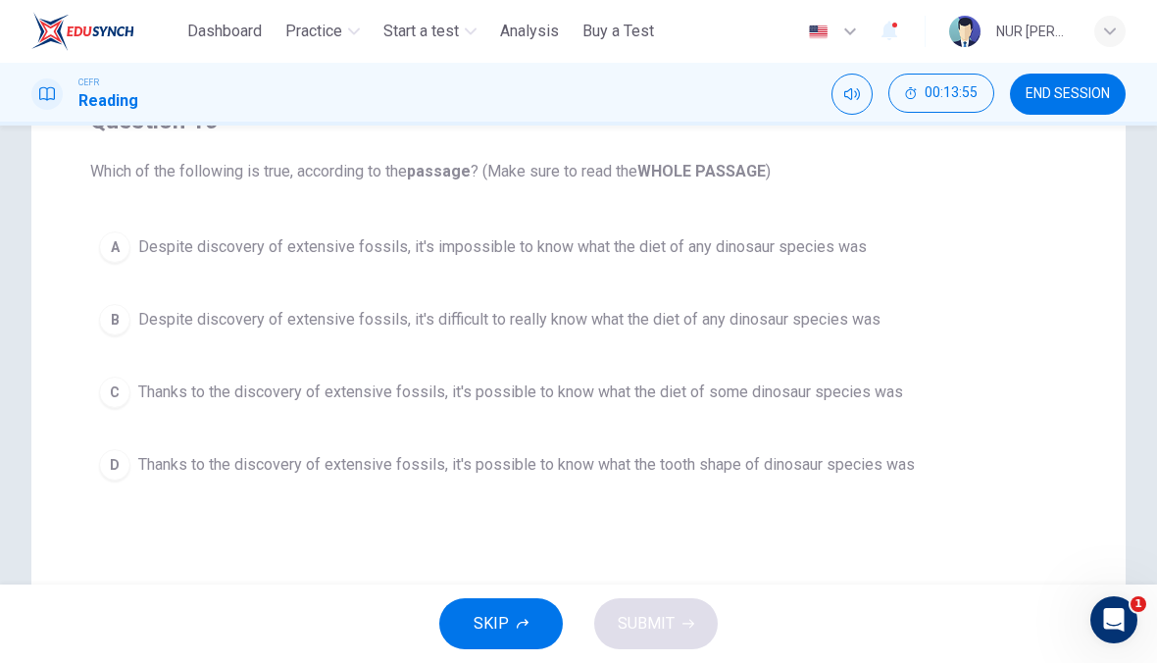
click at [908, 459] on span "Thanks to the discovery of extensive fossils, it's possible to know what the to…" at bounding box center [526, 465] width 777 height 24
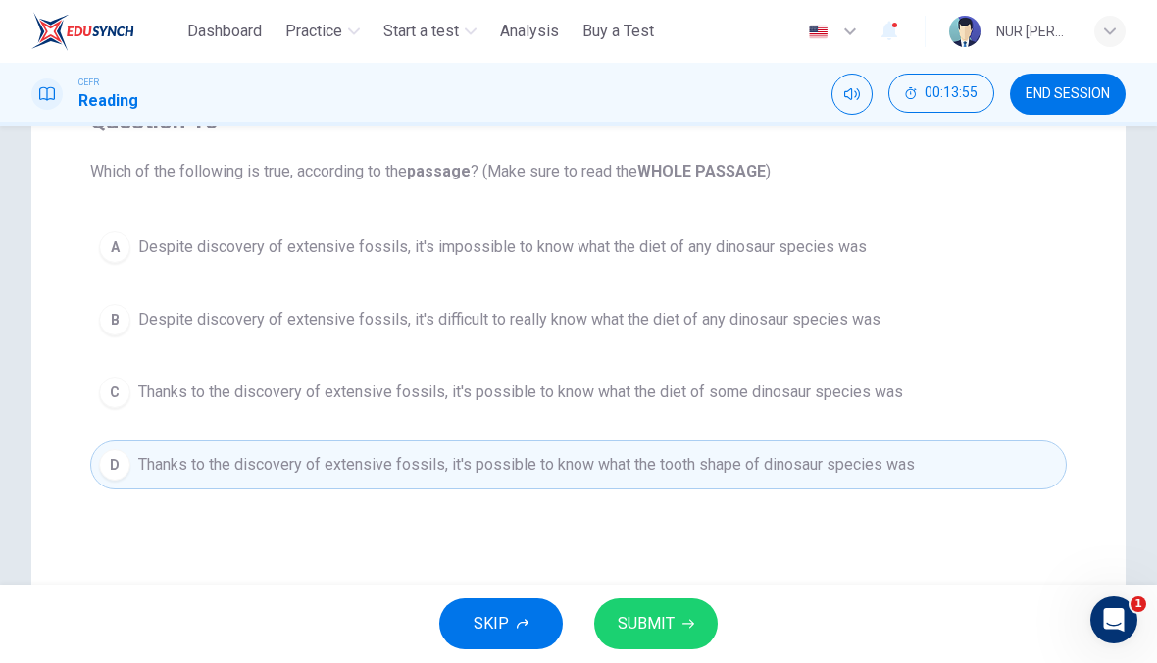
click at [709, 608] on button "SUBMIT" at bounding box center [656, 623] width 124 height 51
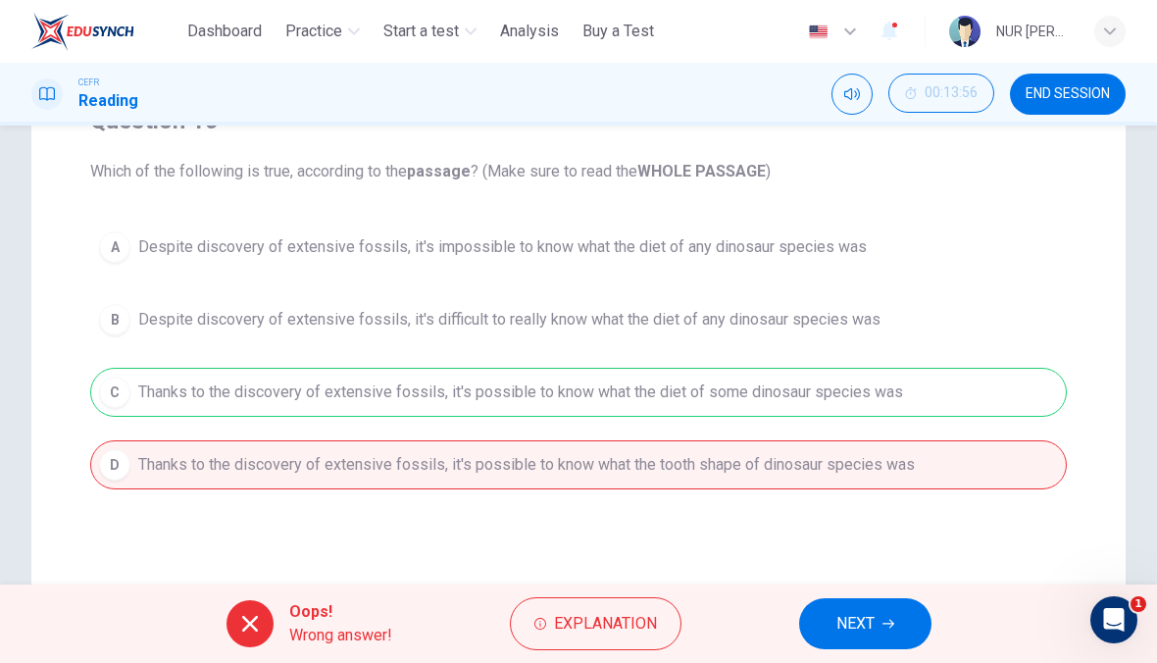
click at [628, 611] on span "Explanation" at bounding box center [605, 623] width 103 height 27
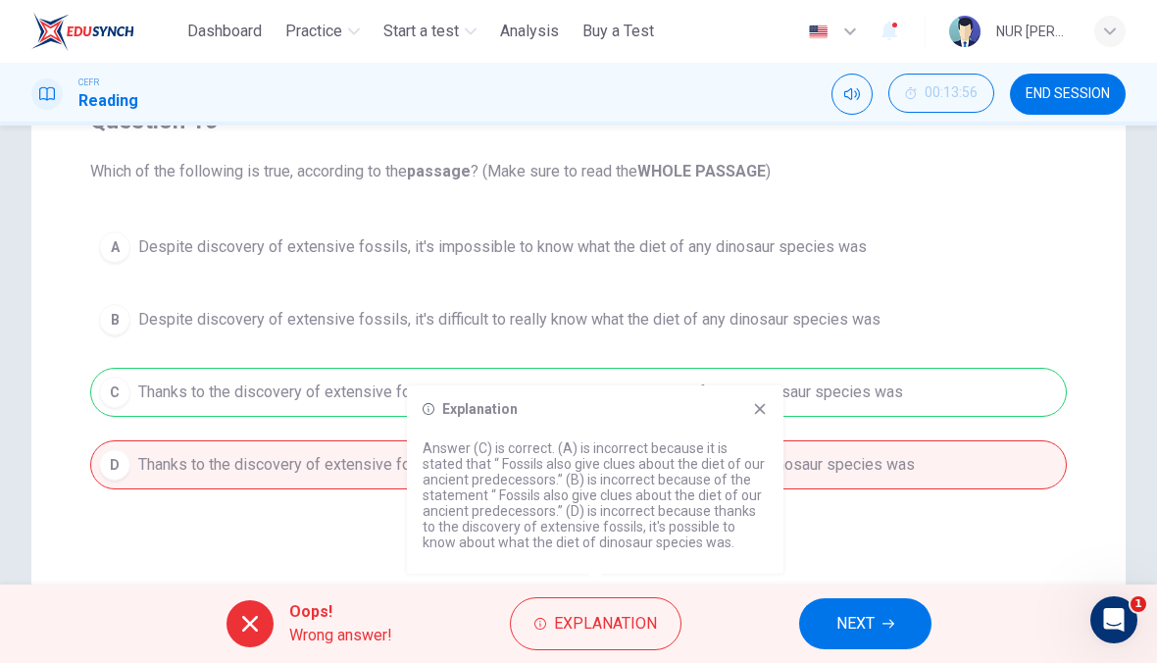
click at [746, 414] on div "Explanation" at bounding box center [595, 409] width 345 height 16
click at [729, 420] on div "Explanation Answer (C) is correct. (A) is incorrect because it is stated that “…" at bounding box center [595, 479] width 377 height 188
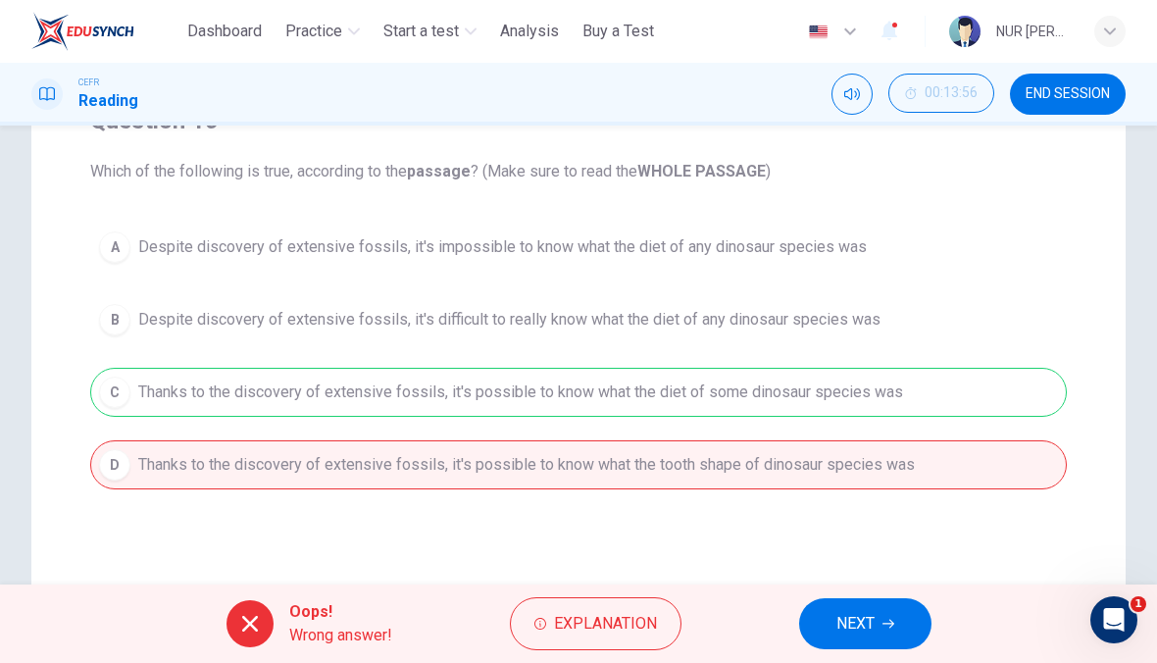
click at [781, 384] on div "A Despite discovery of extensive fossils, it's impossible to know what the diet…" at bounding box center [578, 356] width 977 height 267
click at [873, 622] on span "NEXT" at bounding box center [855, 623] width 38 height 27
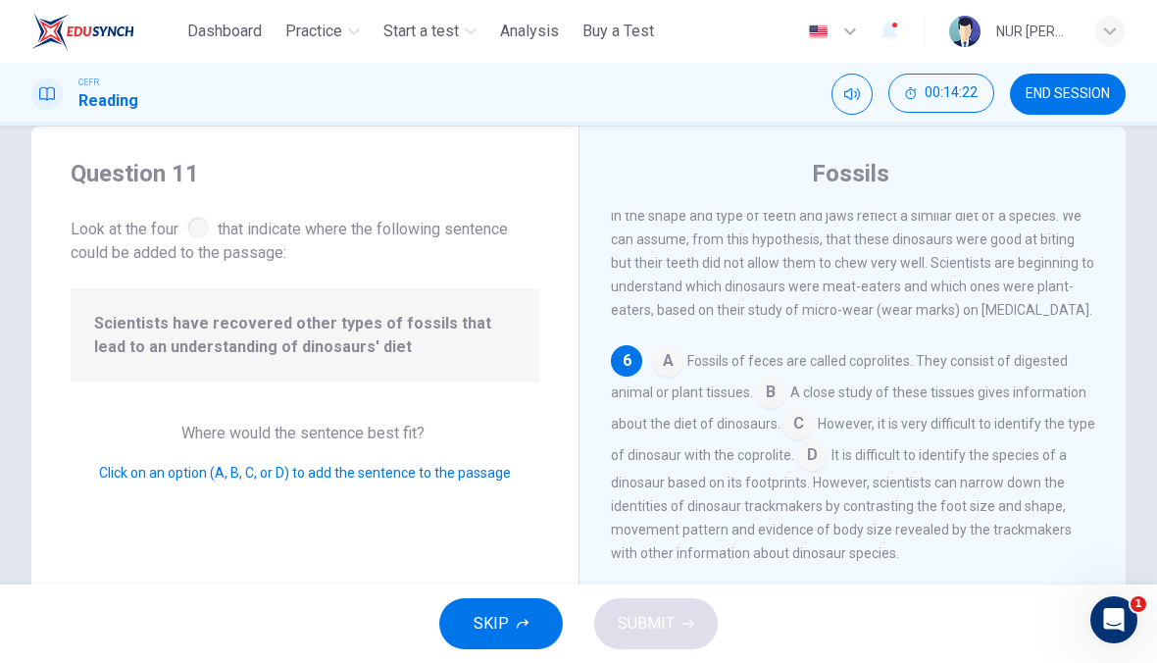
scroll to position [899, 0]
click at [811, 432] on input at bounding box center [797, 425] width 31 height 31
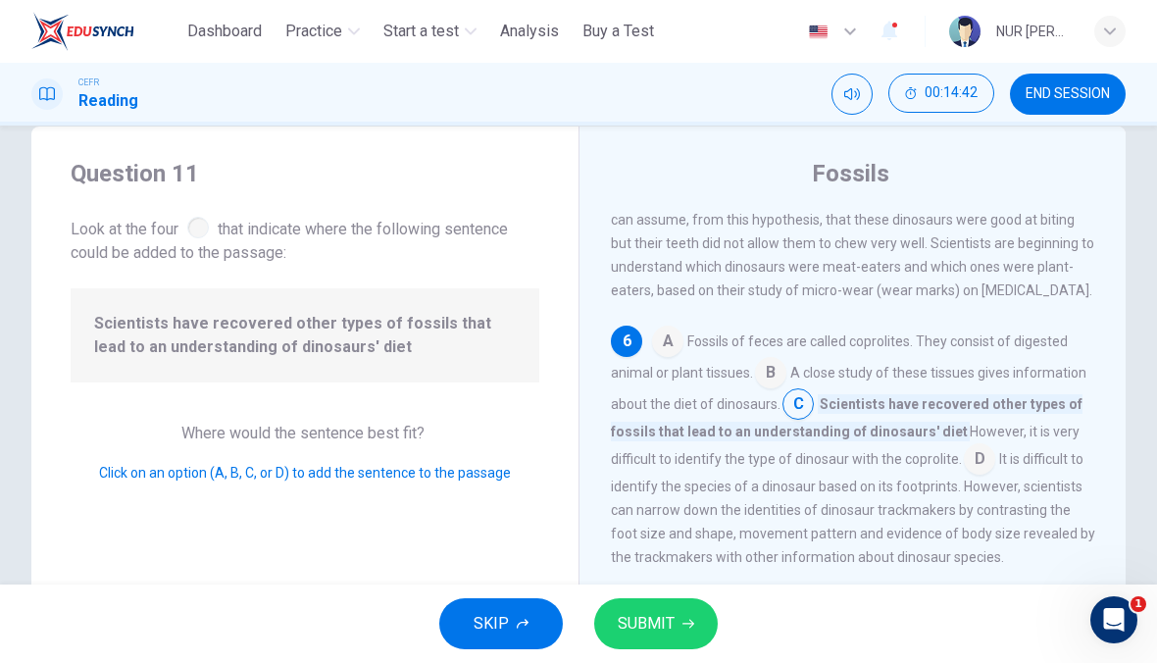
click at [821, 441] on span "Scientists have recovered other types of fossils that lead to an understanding …" at bounding box center [847, 417] width 472 height 47
click at [678, 622] on button "SUBMIT" at bounding box center [656, 623] width 124 height 51
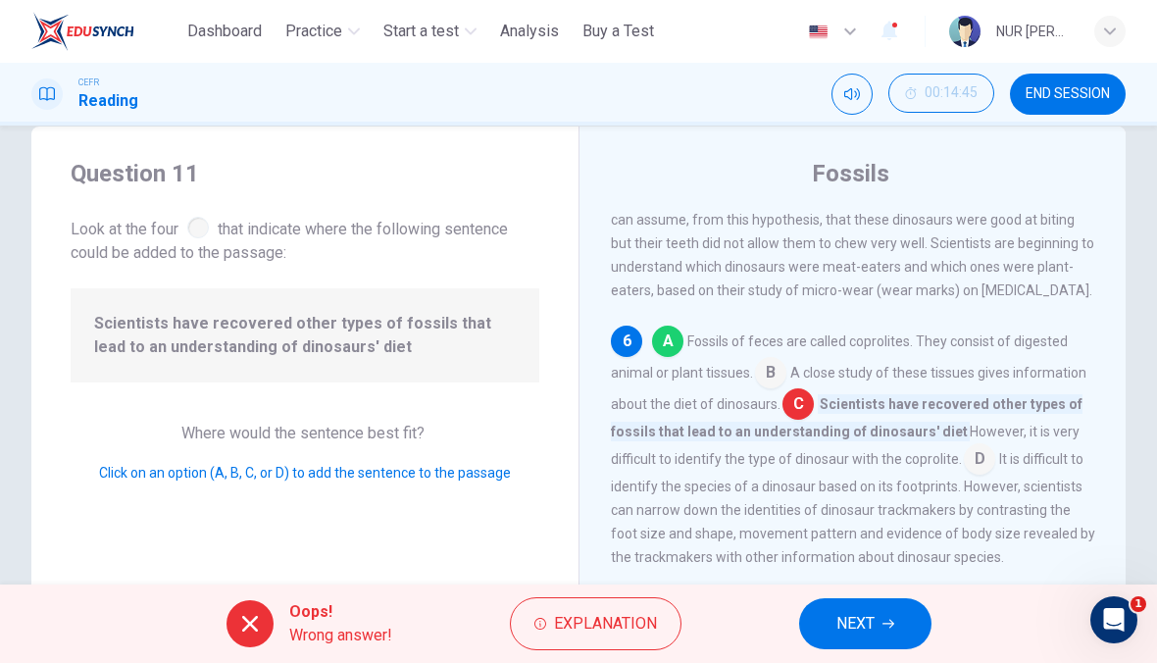
click at [632, 635] on span "Explanation" at bounding box center [605, 623] width 103 height 27
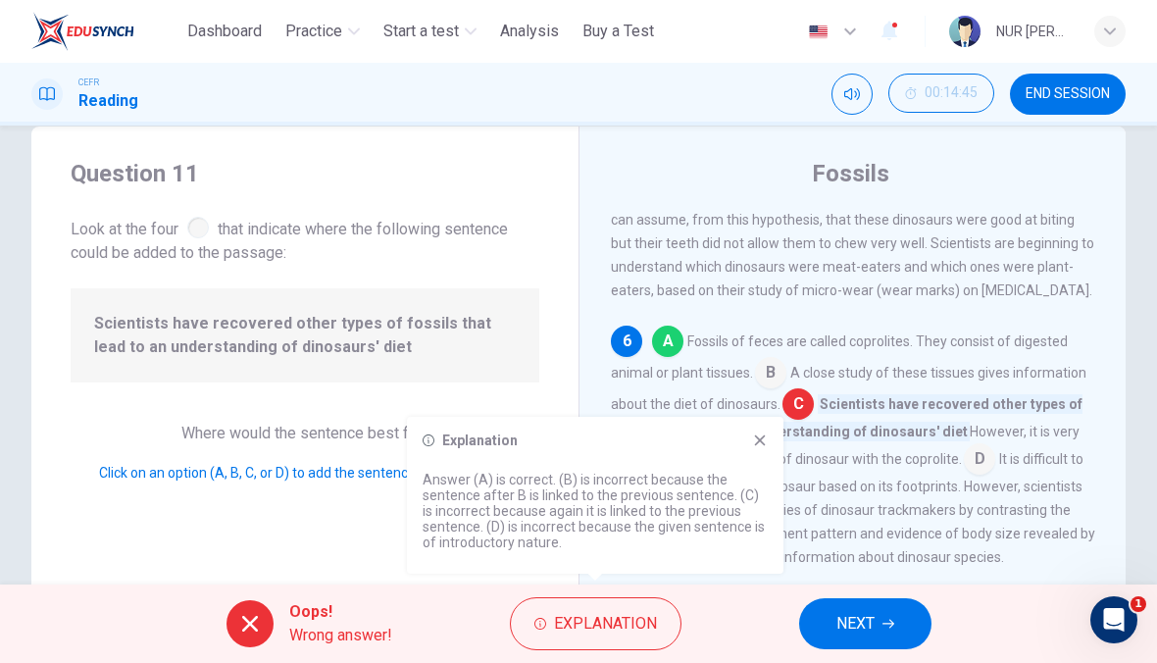
click at [770, 434] on div "Explanation Answer (A) is correct. (B) is incorrect because the sentence after …" at bounding box center [595, 495] width 377 height 157
click at [672, 351] on input at bounding box center [667, 343] width 31 height 31
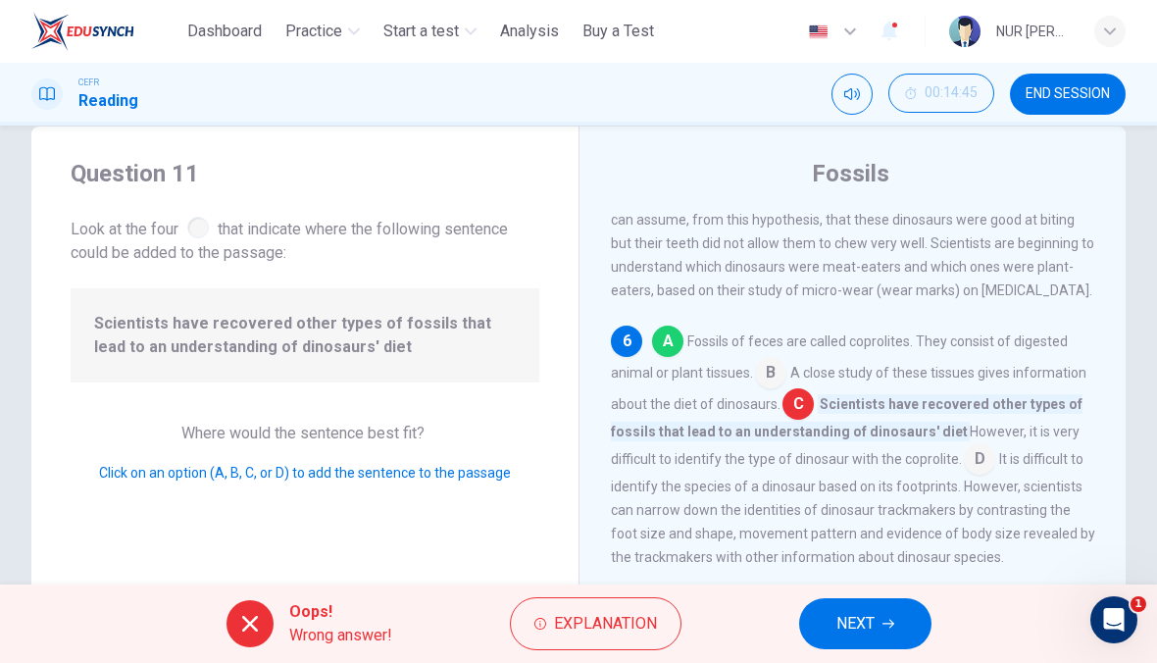
click at [668, 357] on input at bounding box center [667, 343] width 31 height 31
click at [851, 629] on span "NEXT" at bounding box center [855, 623] width 38 height 27
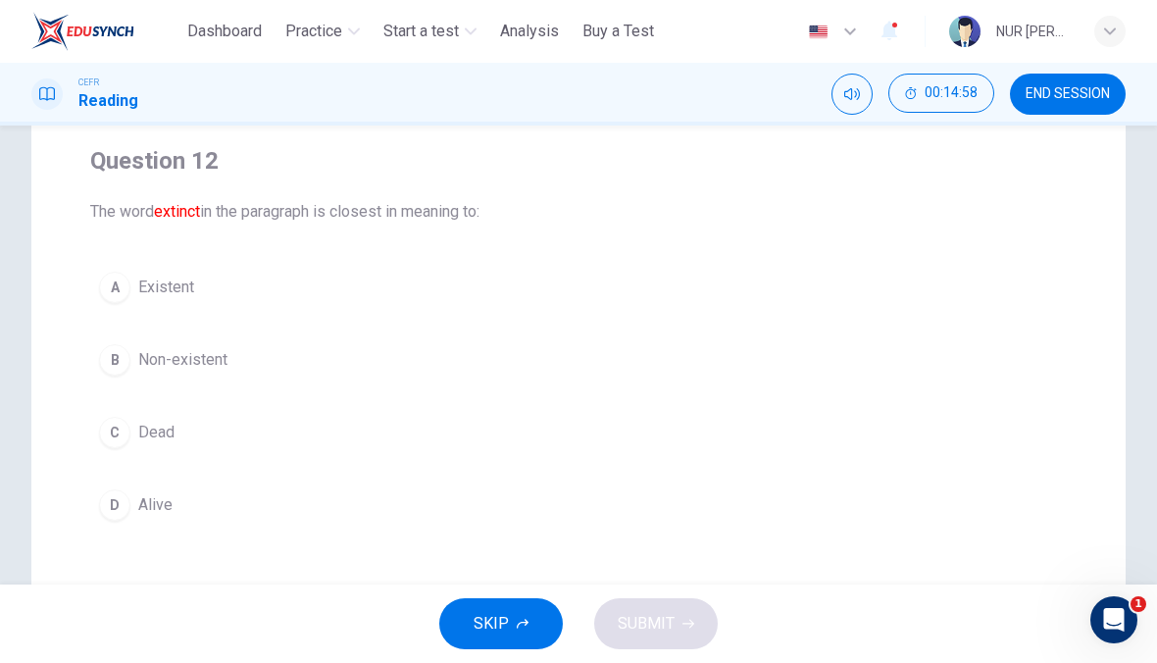
scroll to position [150, 0]
click at [563, 451] on button "C Dead" at bounding box center [578, 431] width 977 height 49
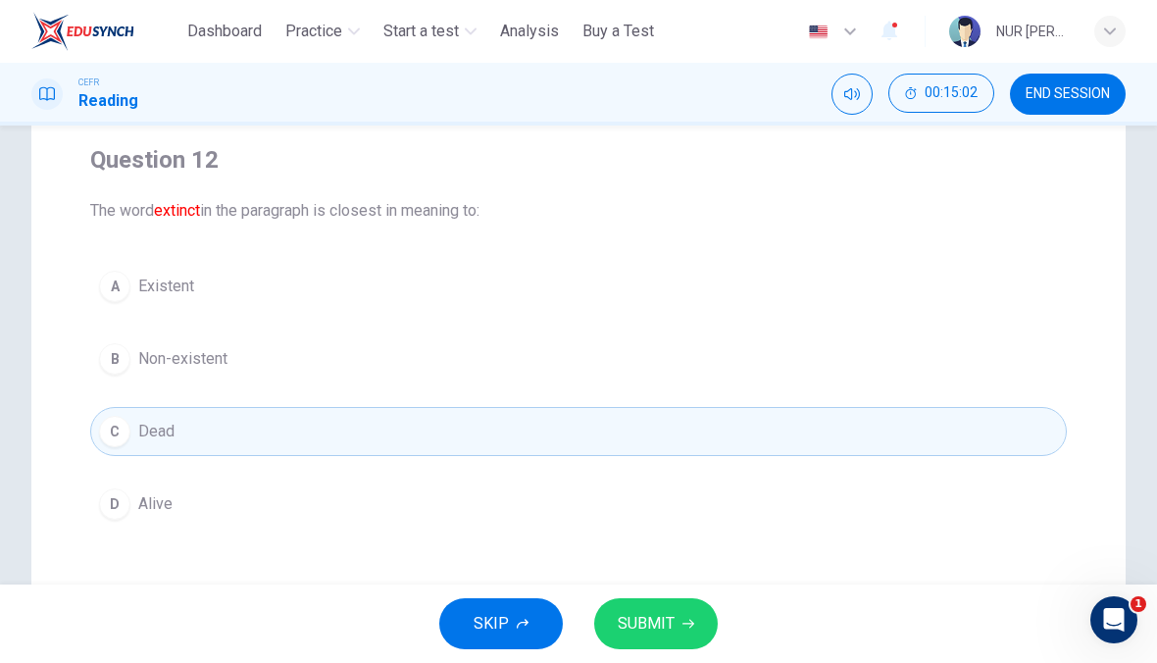
scroll to position [49, 0]
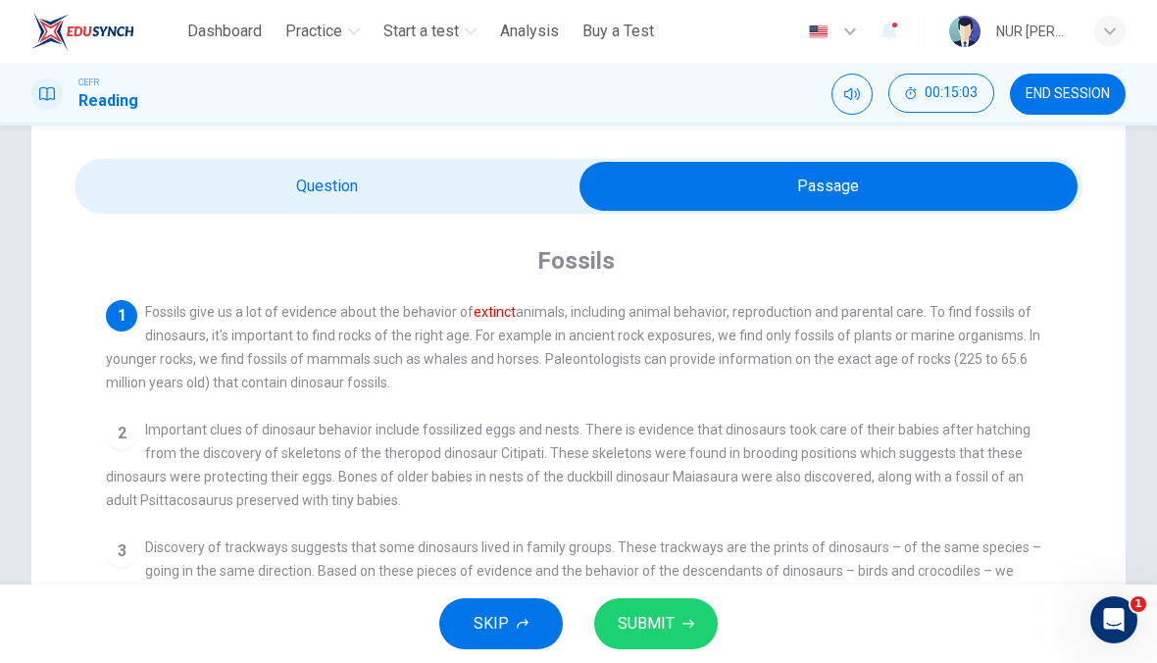
click at [496, 157] on div "Question 12 The word extinct in the paragraph is closest in meaning to: A Exist…" at bounding box center [578, 581] width 1094 height 930
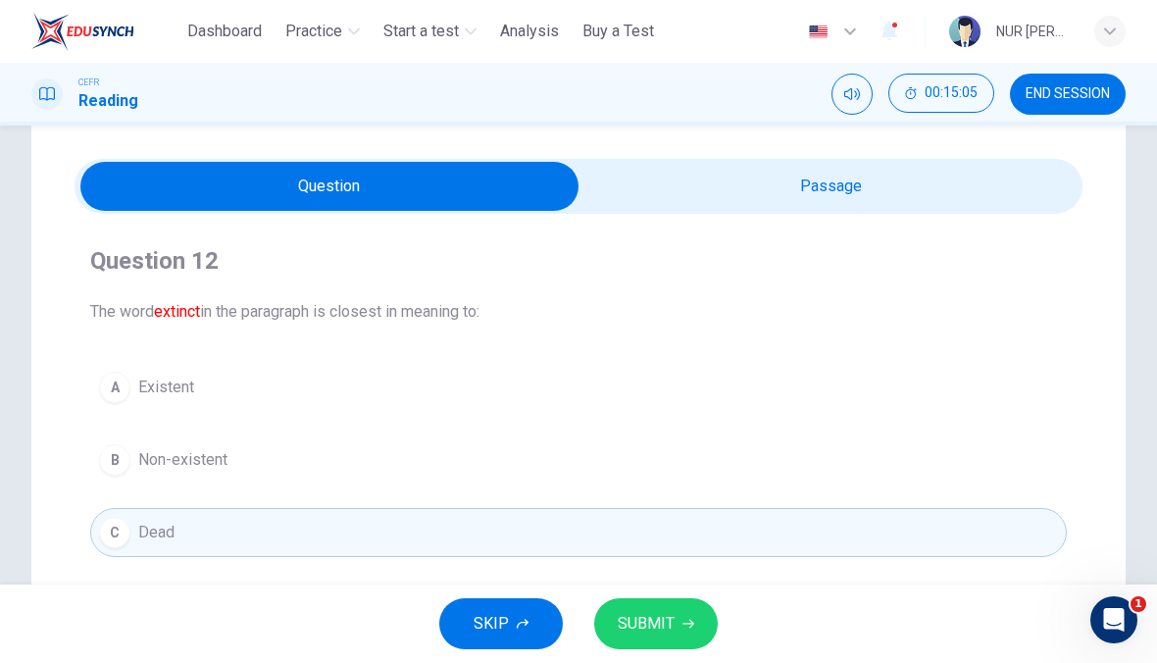
click at [628, 630] on span "SUBMIT" at bounding box center [646, 623] width 57 height 27
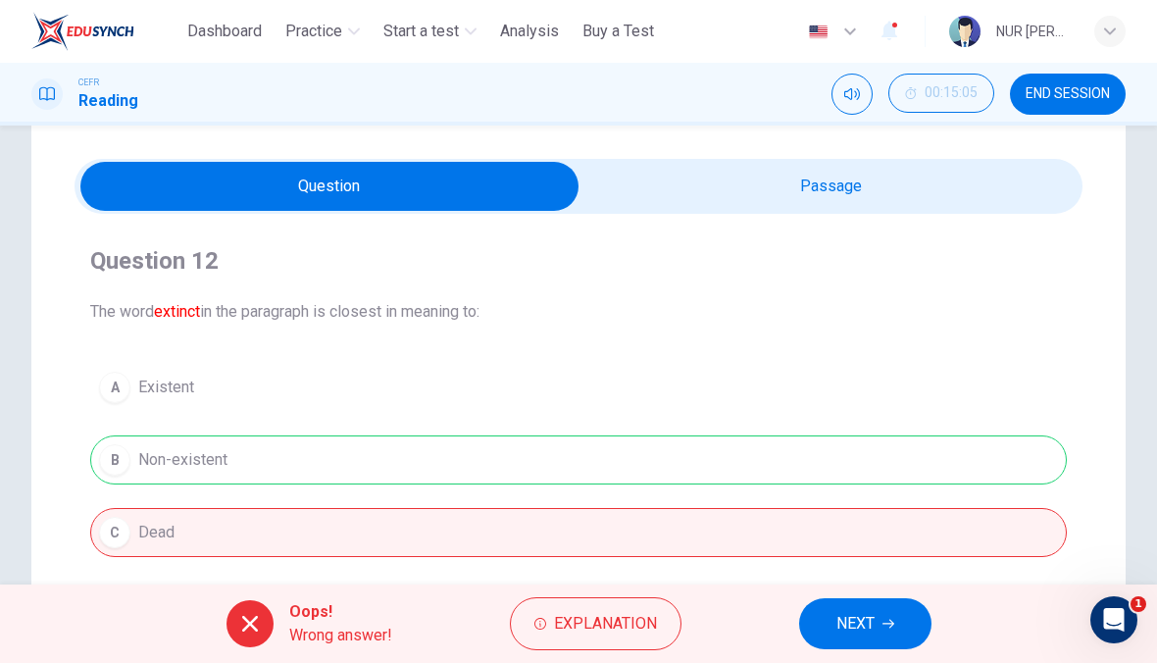
scroll to position [144, 0]
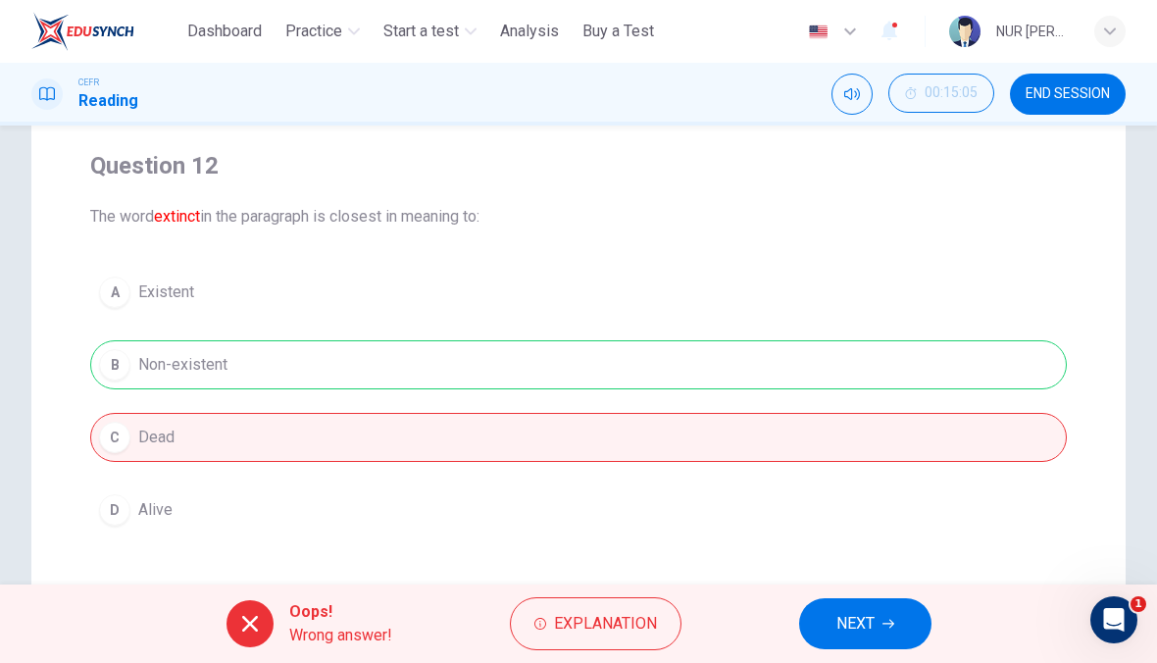
click at [675, 377] on div "A Existent B Non-existent C Dead D Alive" at bounding box center [578, 401] width 977 height 267
click at [598, 586] on div "Oops! Wrong answer! Explanation NEXT" at bounding box center [578, 623] width 1157 height 78
click at [623, 634] on span "Explanation" at bounding box center [605, 623] width 103 height 27
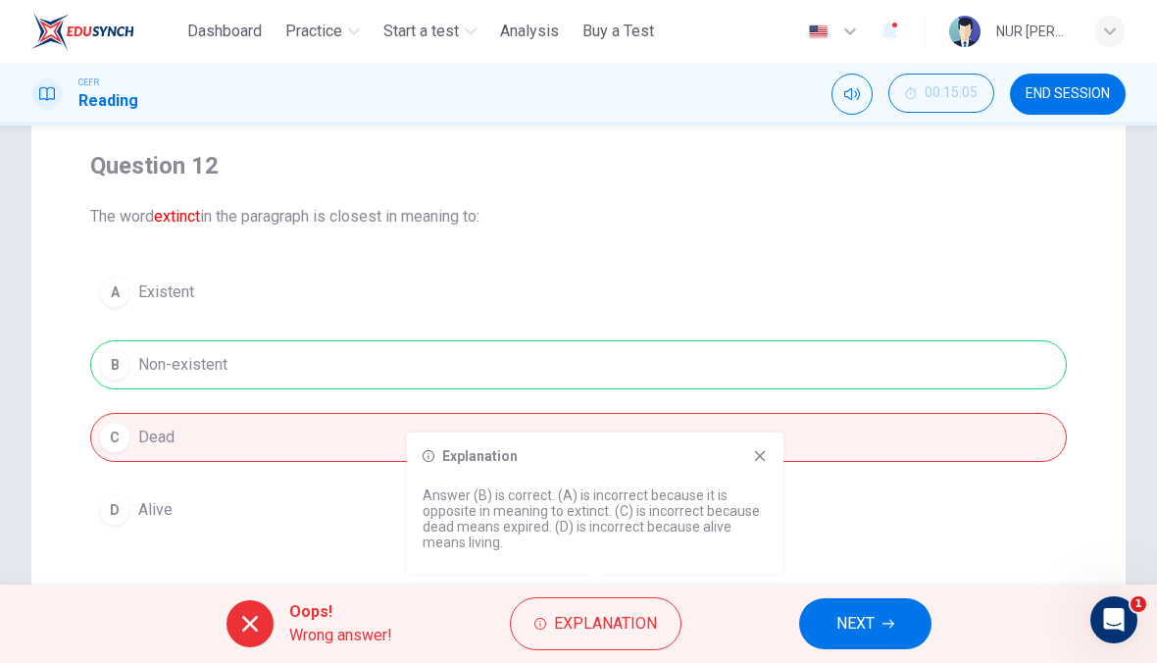
click at [754, 453] on icon at bounding box center [760, 456] width 16 height 16
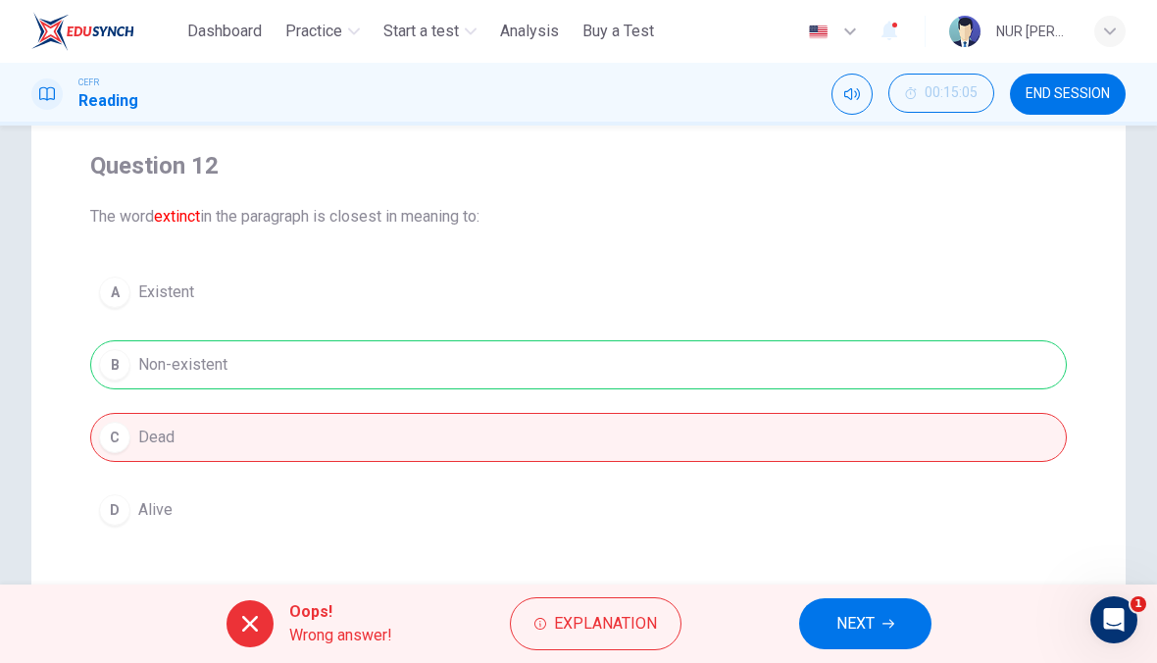
click at [843, 639] on button "NEXT" at bounding box center [865, 623] width 132 height 51
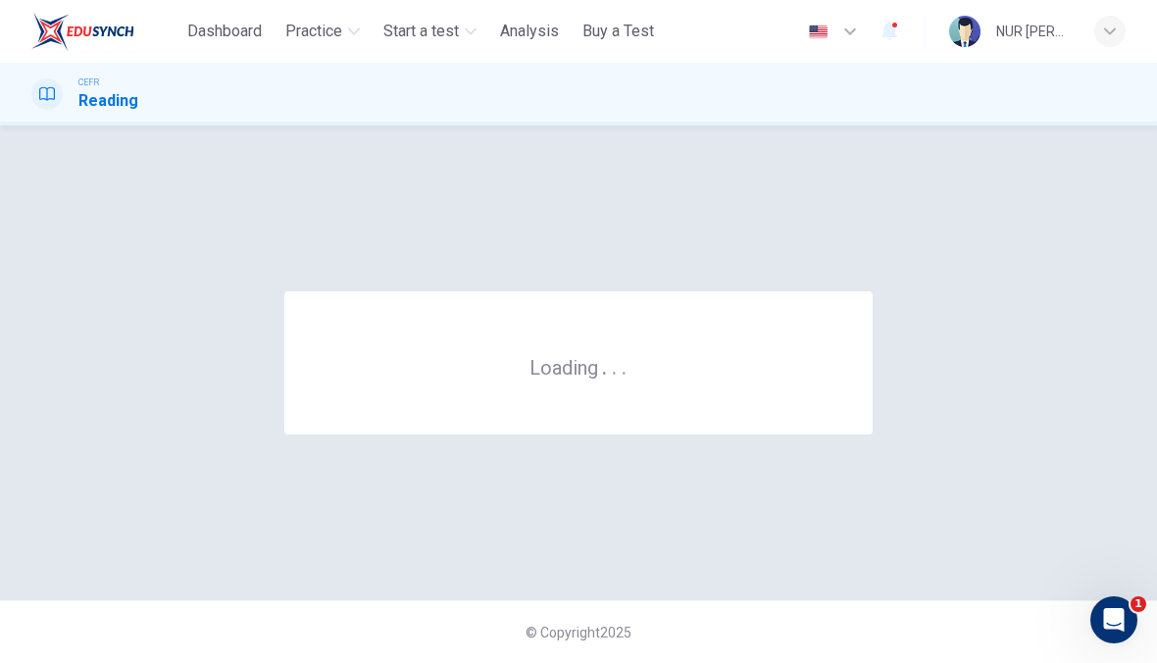
scroll to position [0, 0]
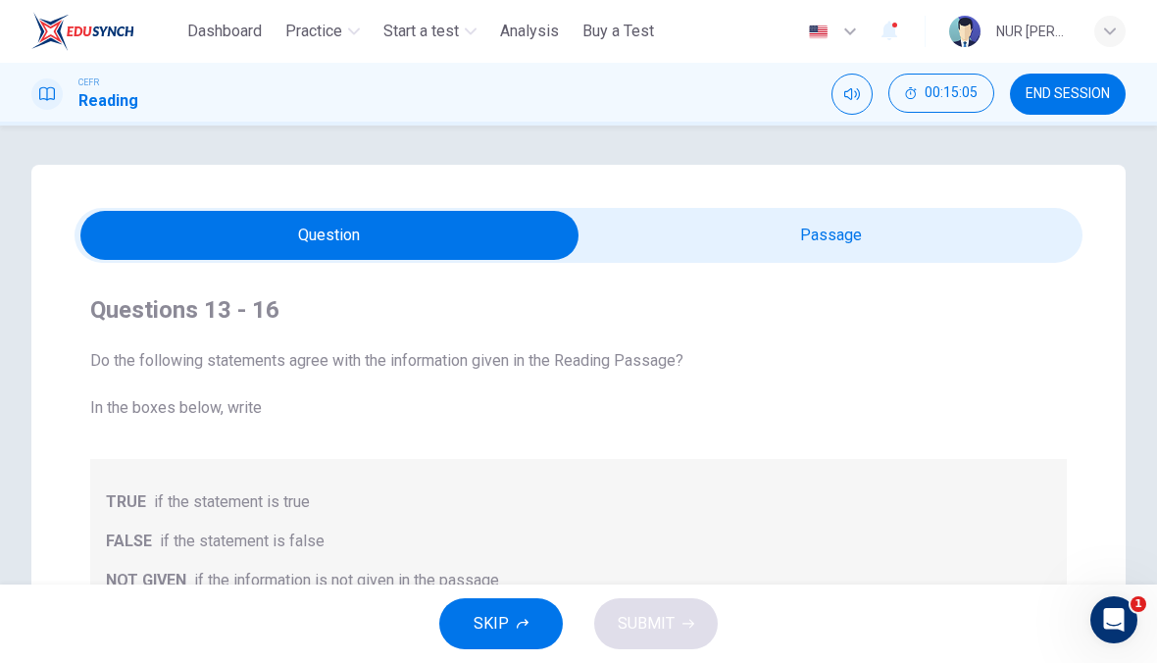
click at [1062, 99] on span "END SESSION" at bounding box center [1068, 94] width 84 height 16
